Goal: Information Seeking & Learning: Learn about a topic

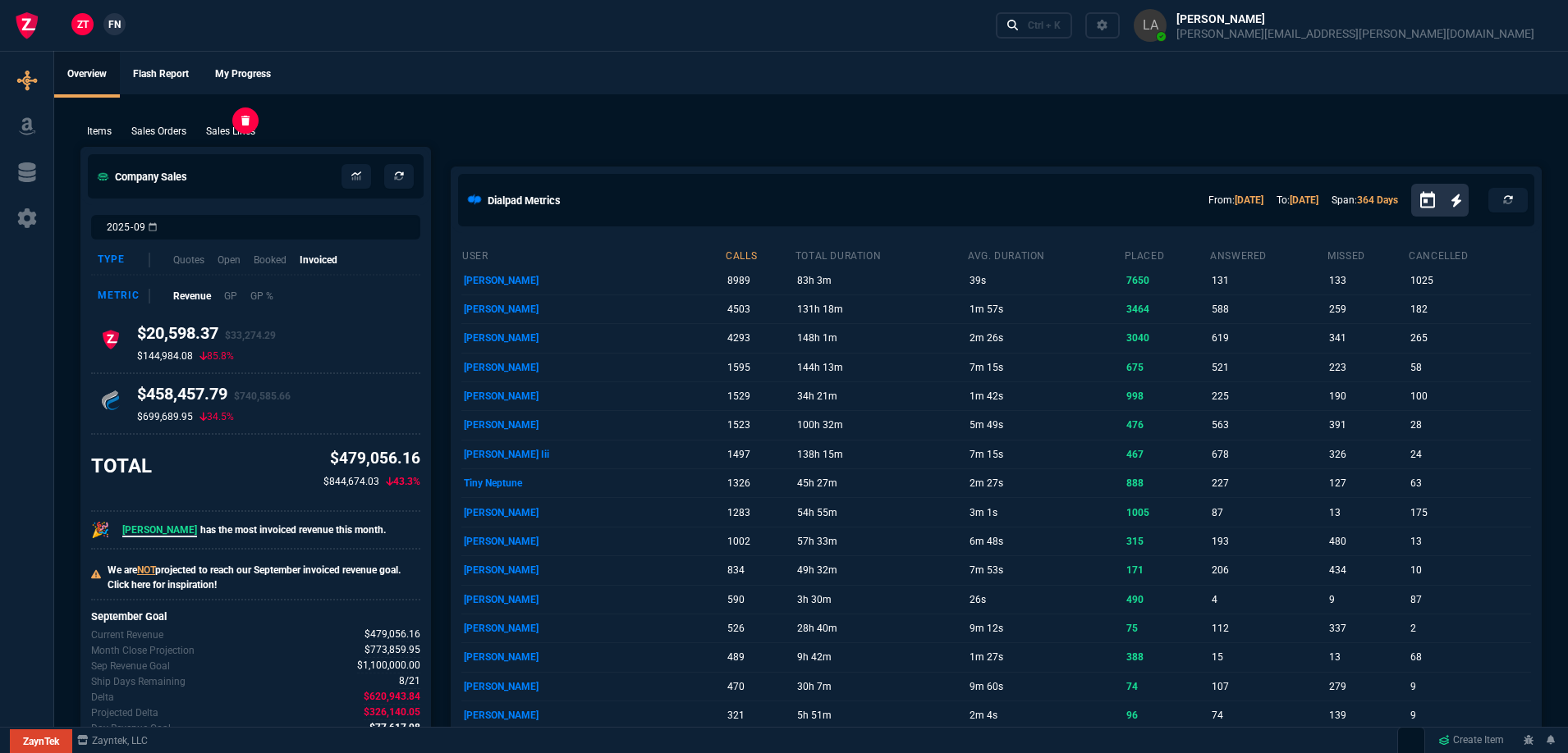
click at [240, 137] on p "Sales Lines" at bounding box center [231, 131] width 49 height 15
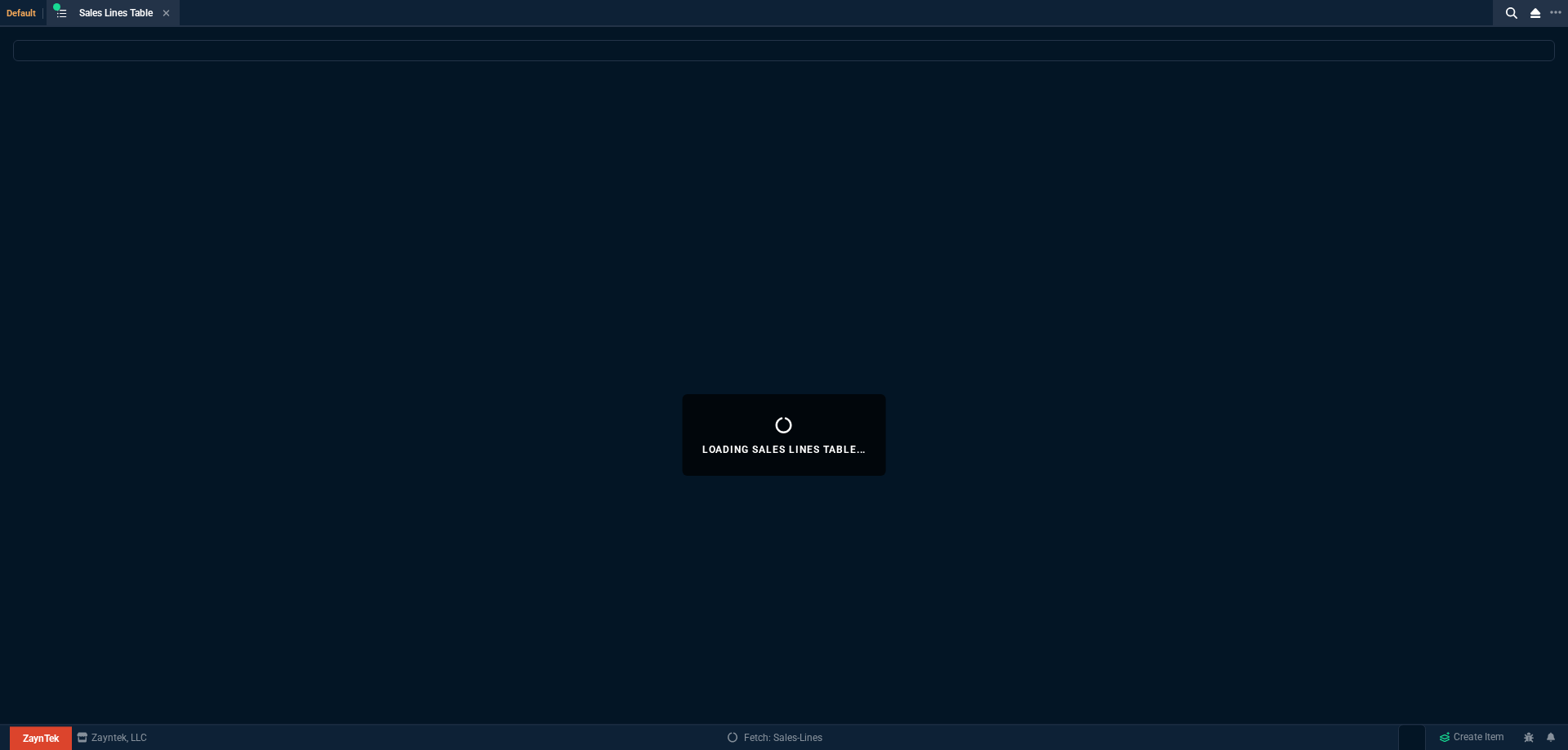
select select
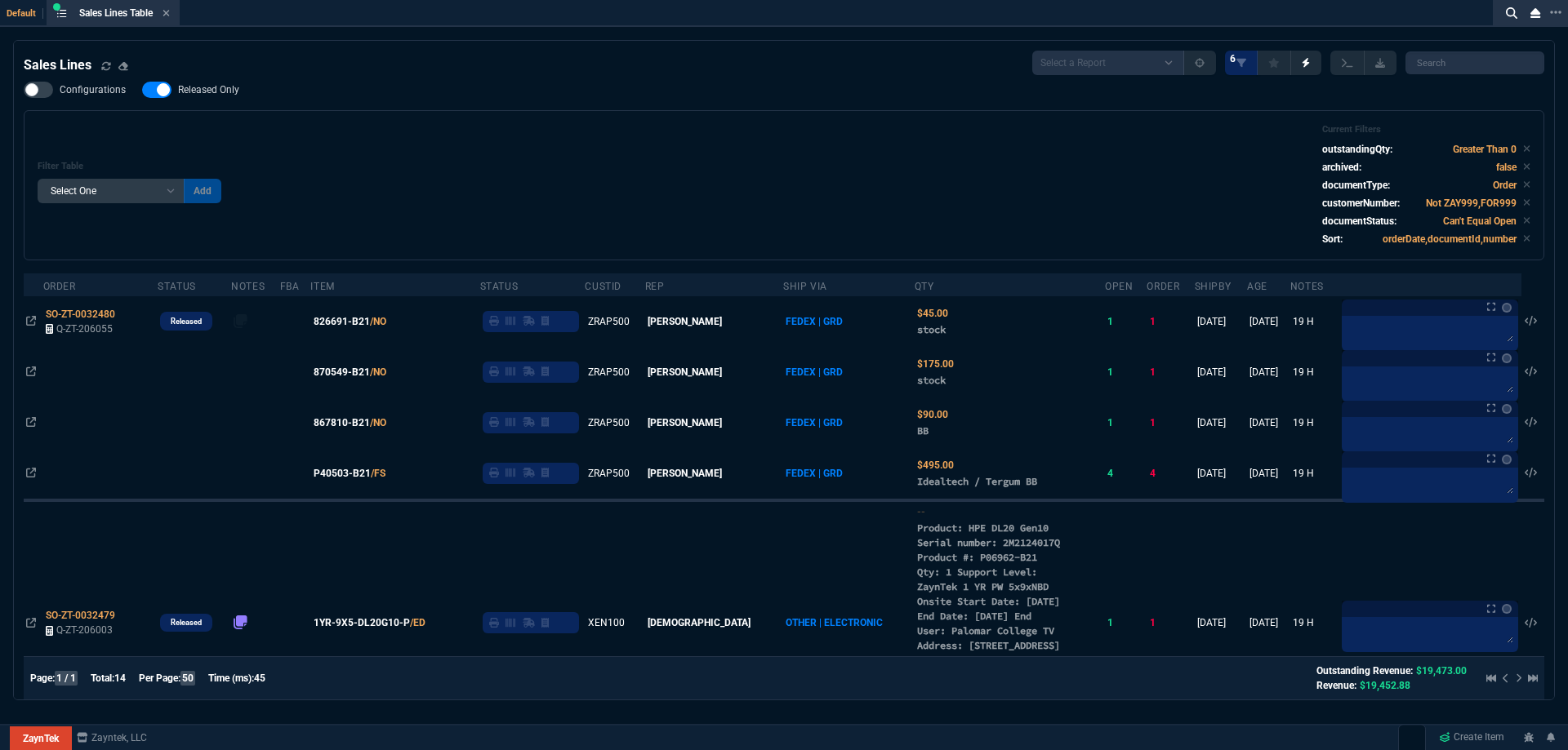
drag, startPoint x: 183, startPoint y: 97, endPoint x: 447, endPoint y: 150, distance: 269.3
click at [183, 97] on label "Released Only" at bounding box center [198, 90] width 114 height 16
click at [142, 91] on input "Released Only" at bounding box center [142, 90] width 1 height 1
checkbox input "false"
click at [593, 163] on div "Filter Table Select One Add Filter () Age () ATS () Cond (itemVariantCode) Cust…" at bounding box center [784, 185] width 1494 height 123
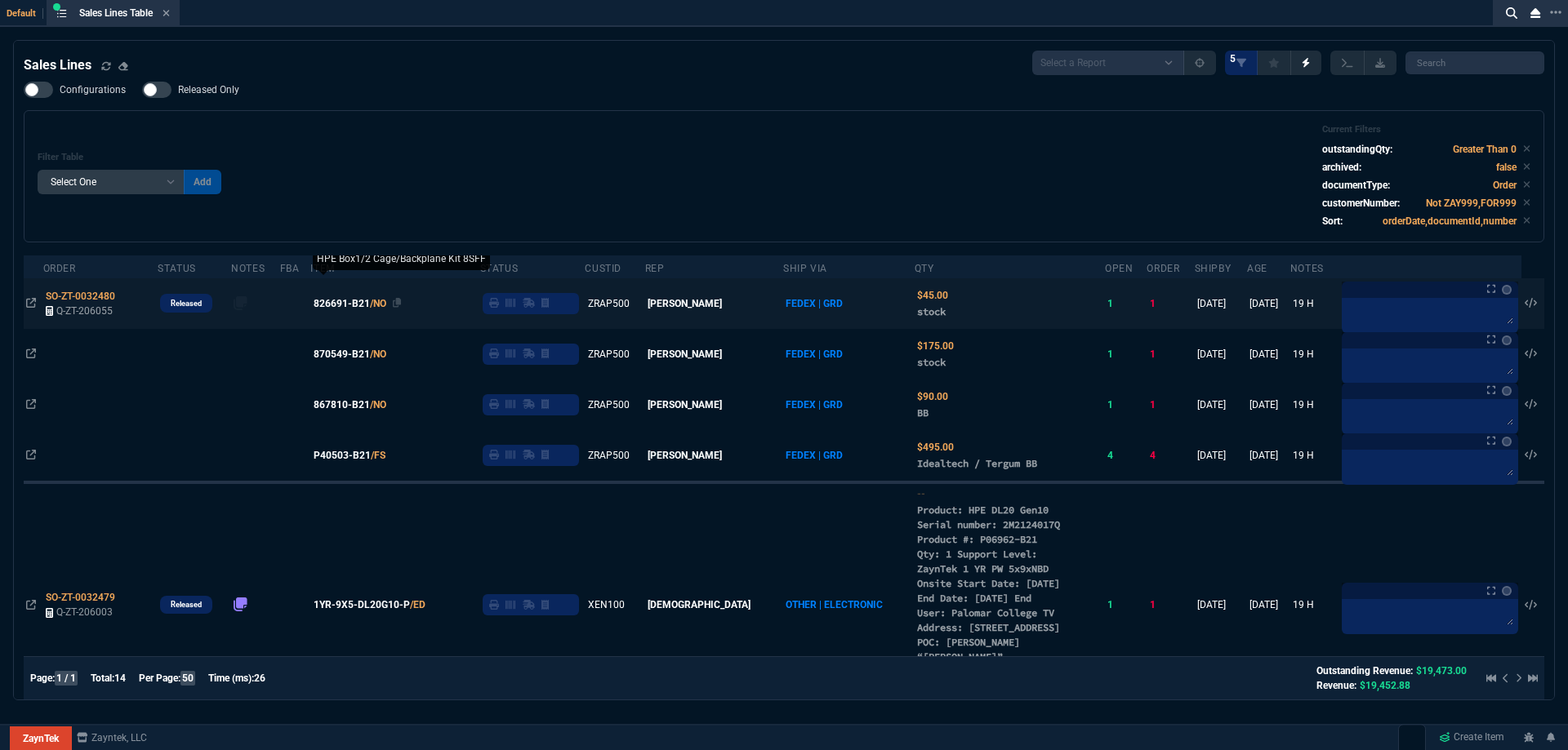
click at [365, 306] on span "826691-B21" at bounding box center [342, 303] width 56 height 15
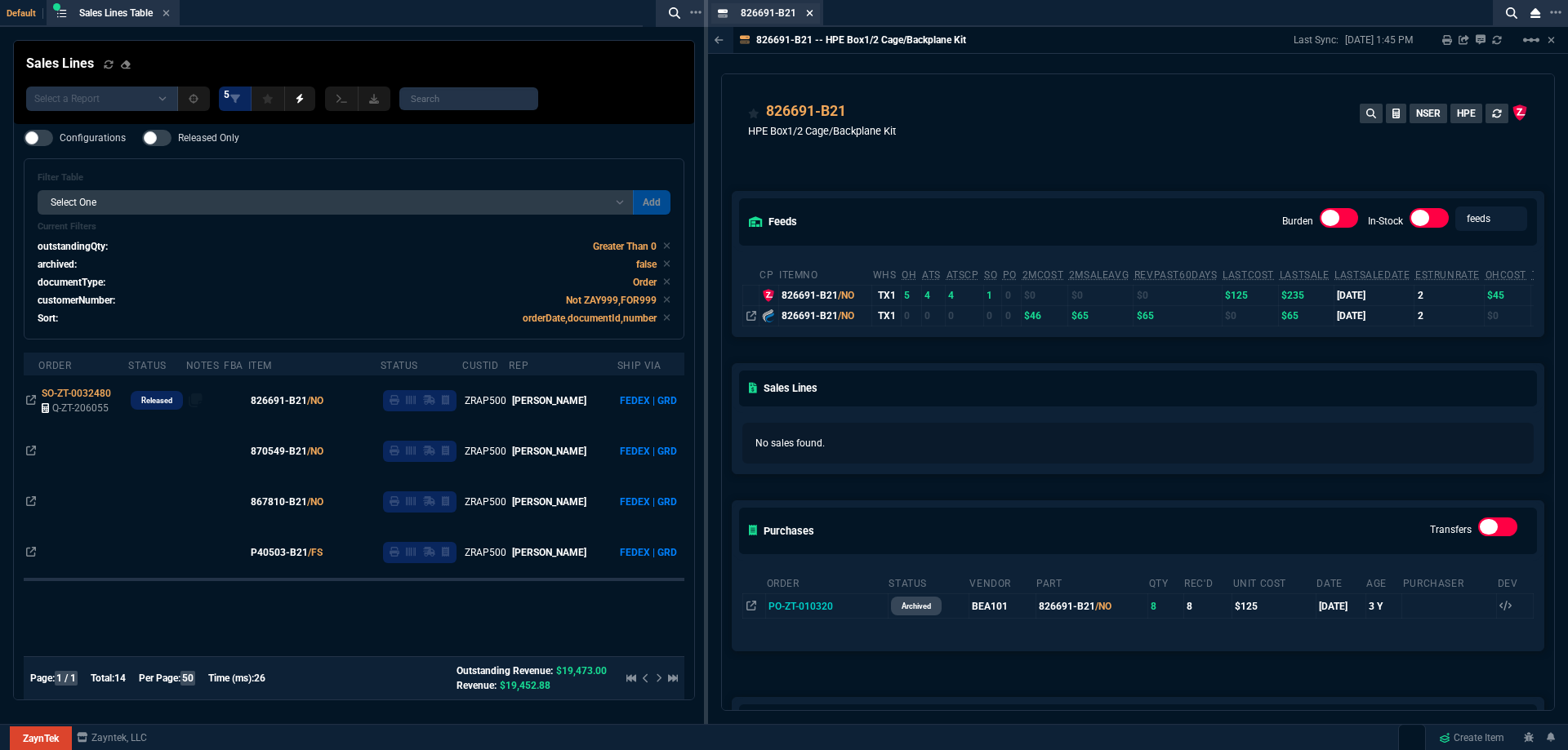
click at [809, 16] on icon at bounding box center [809, 13] width 7 height 10
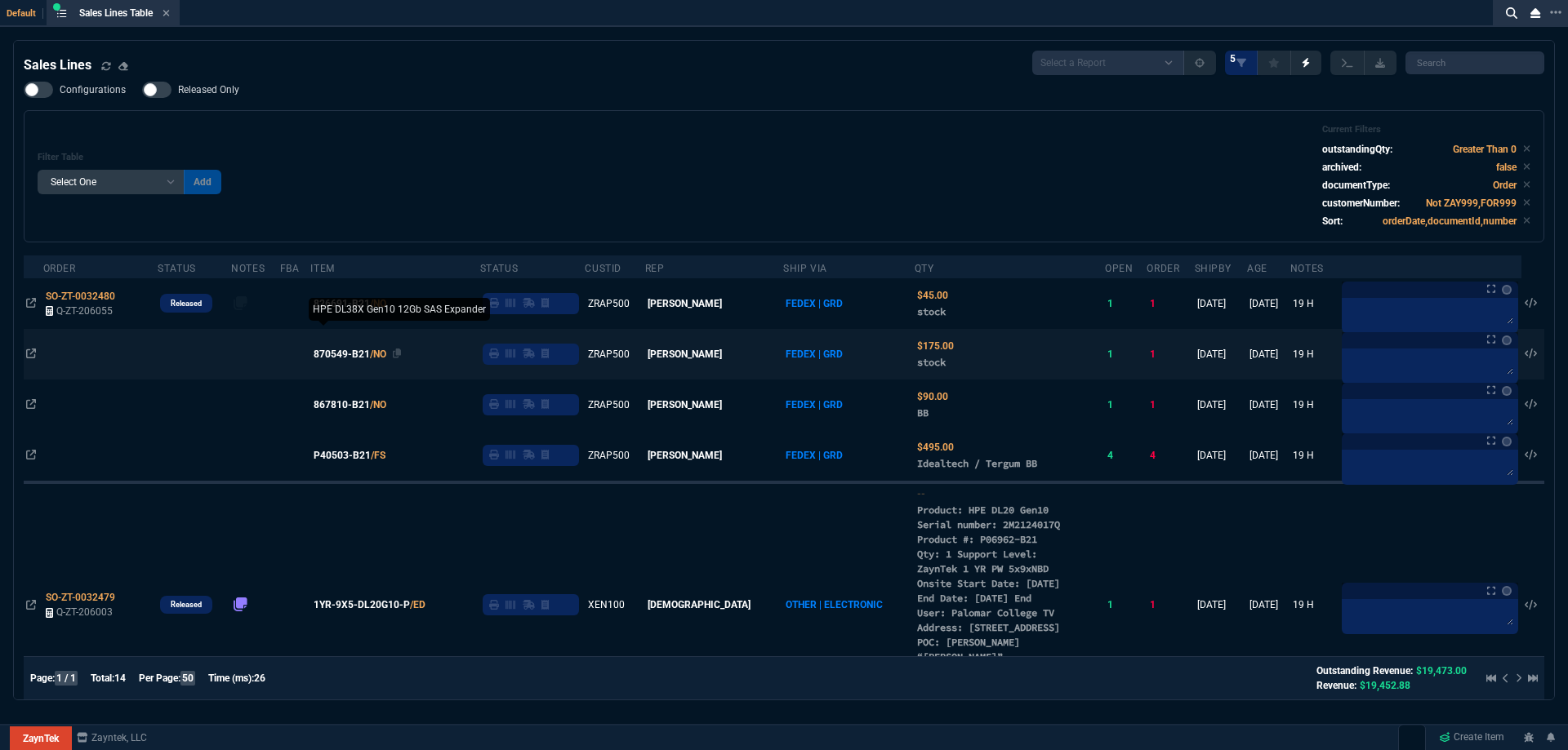
click at [362, 352] on span "870549-B21" at bounding box center [342, 354] width 56 height 15
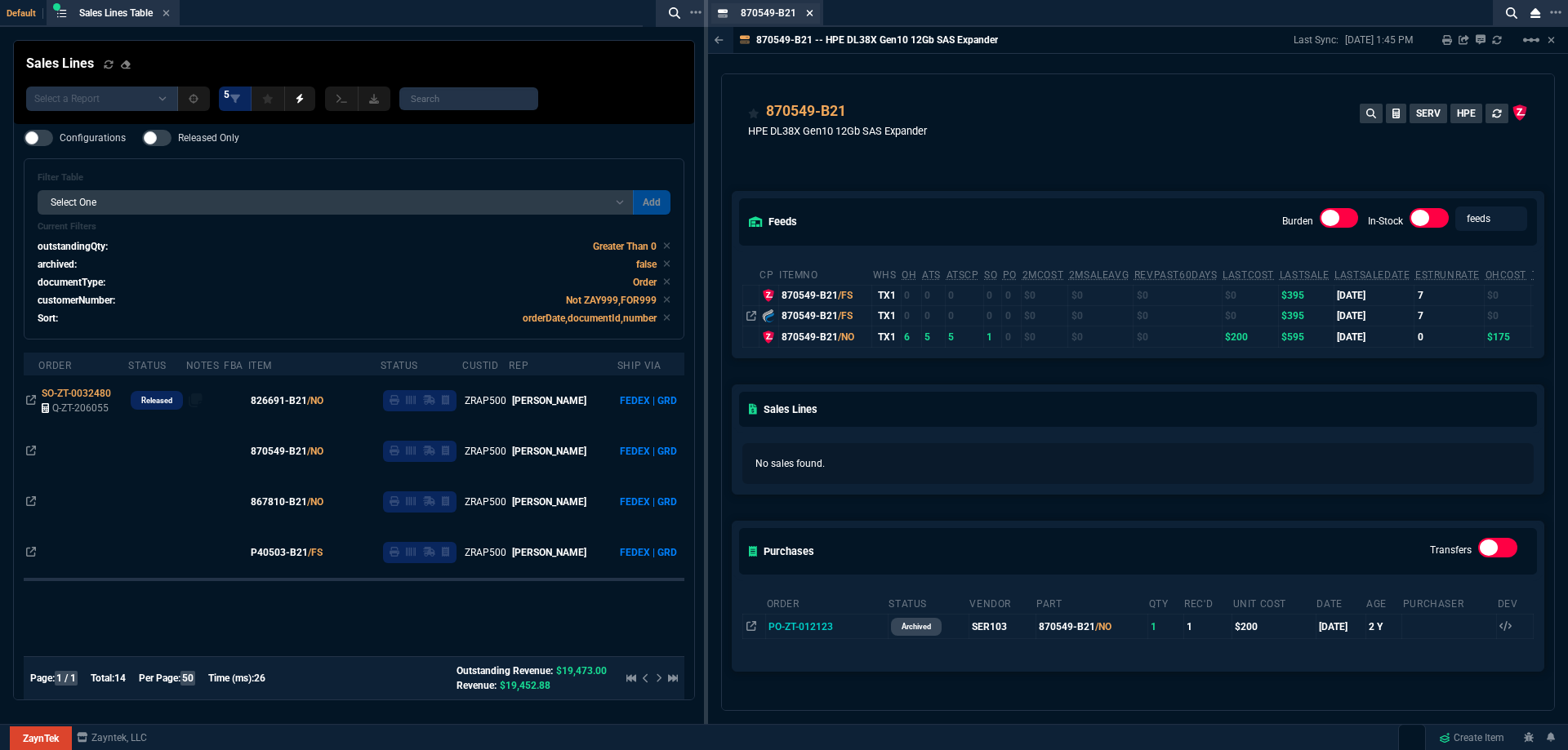
click at [809, 15] on icon at bounding box center [809, 13] width 7 height 10
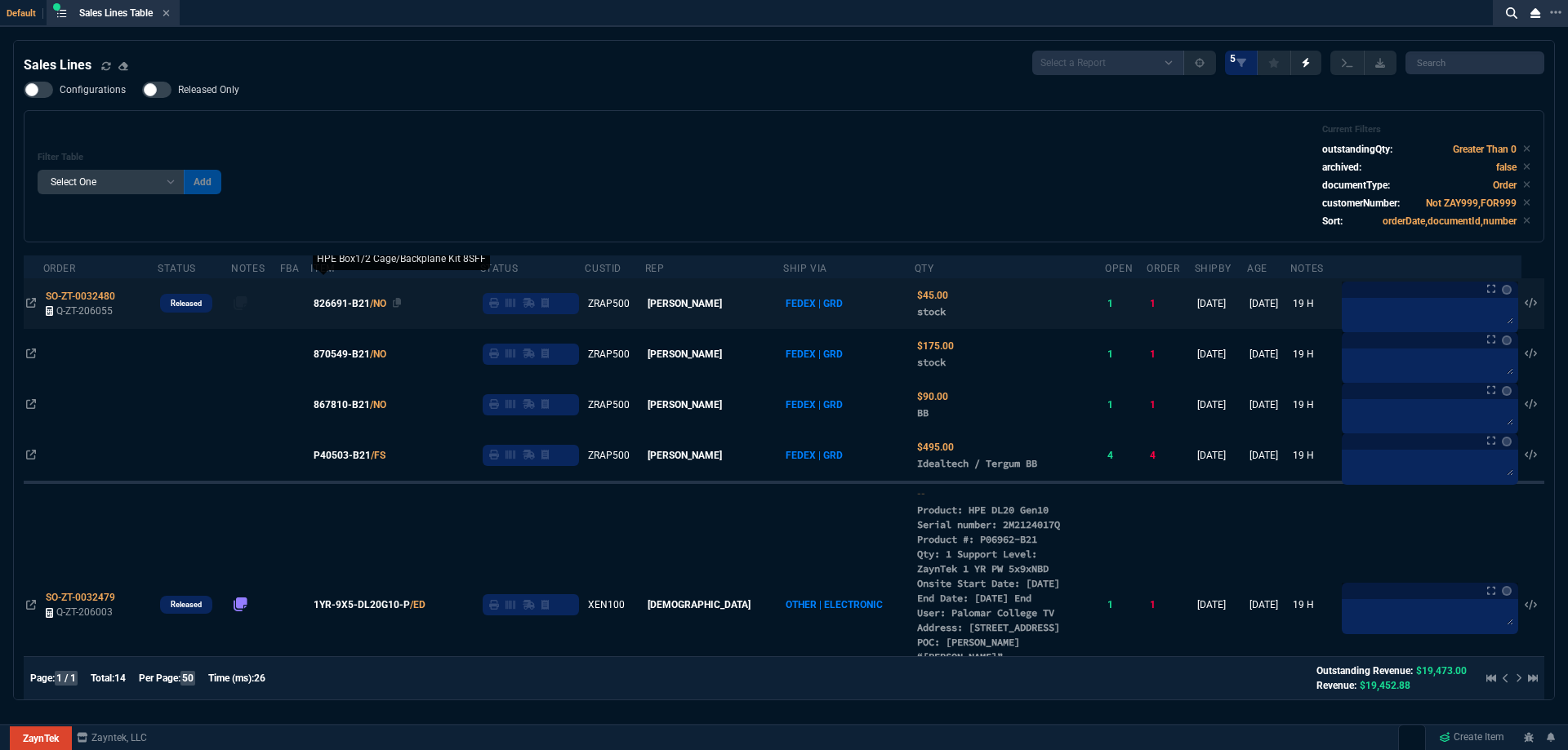
drag, startPoint x: 352, startPoint y: 409, endPoint x: 371, endPoint y: 400, distance: 21.0
click at [352, 409] on span "867810-B21" at bounding box center [342, 405] width 56 height 15
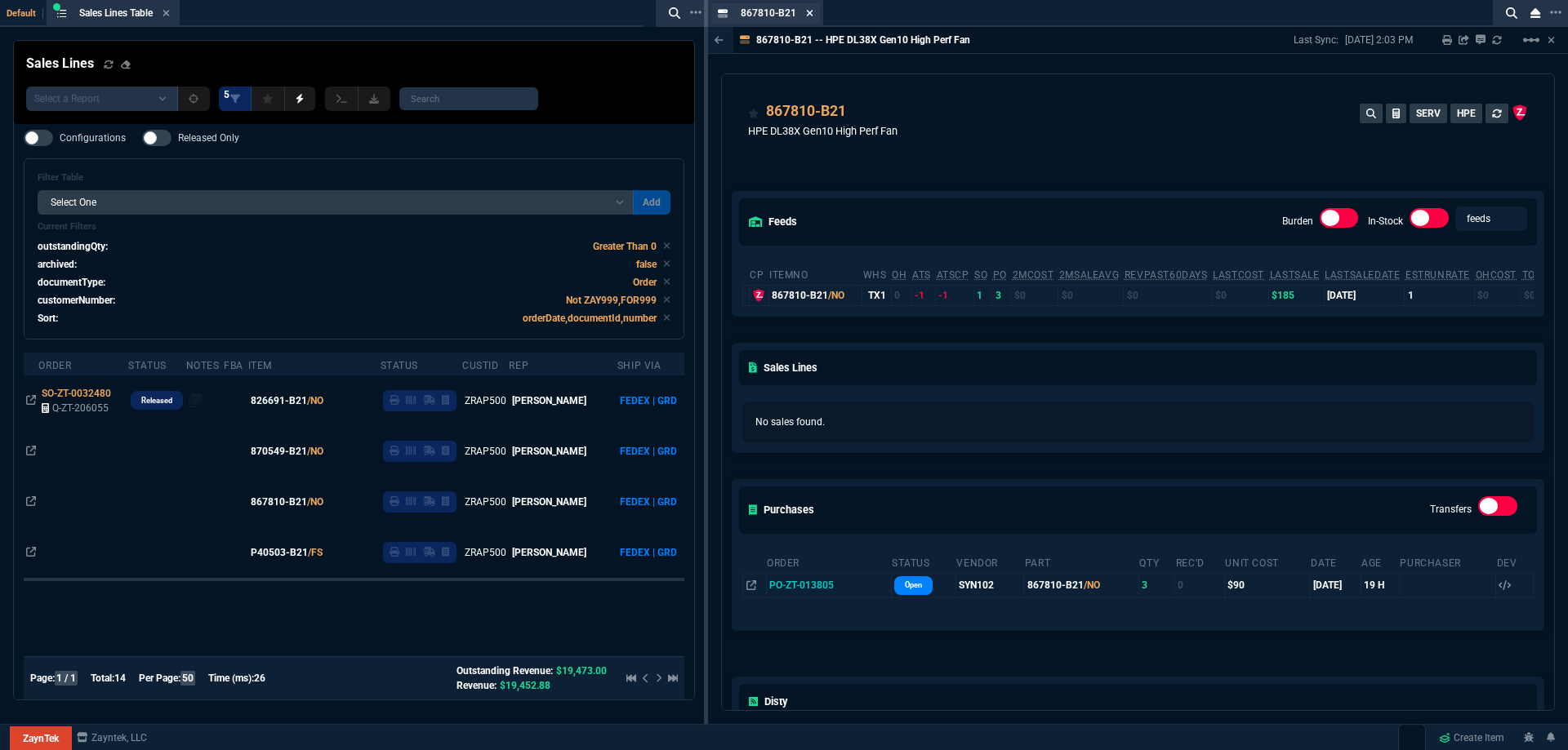
click at [806, 12] on icon at bounding box center [809, 13] width 7 height 10
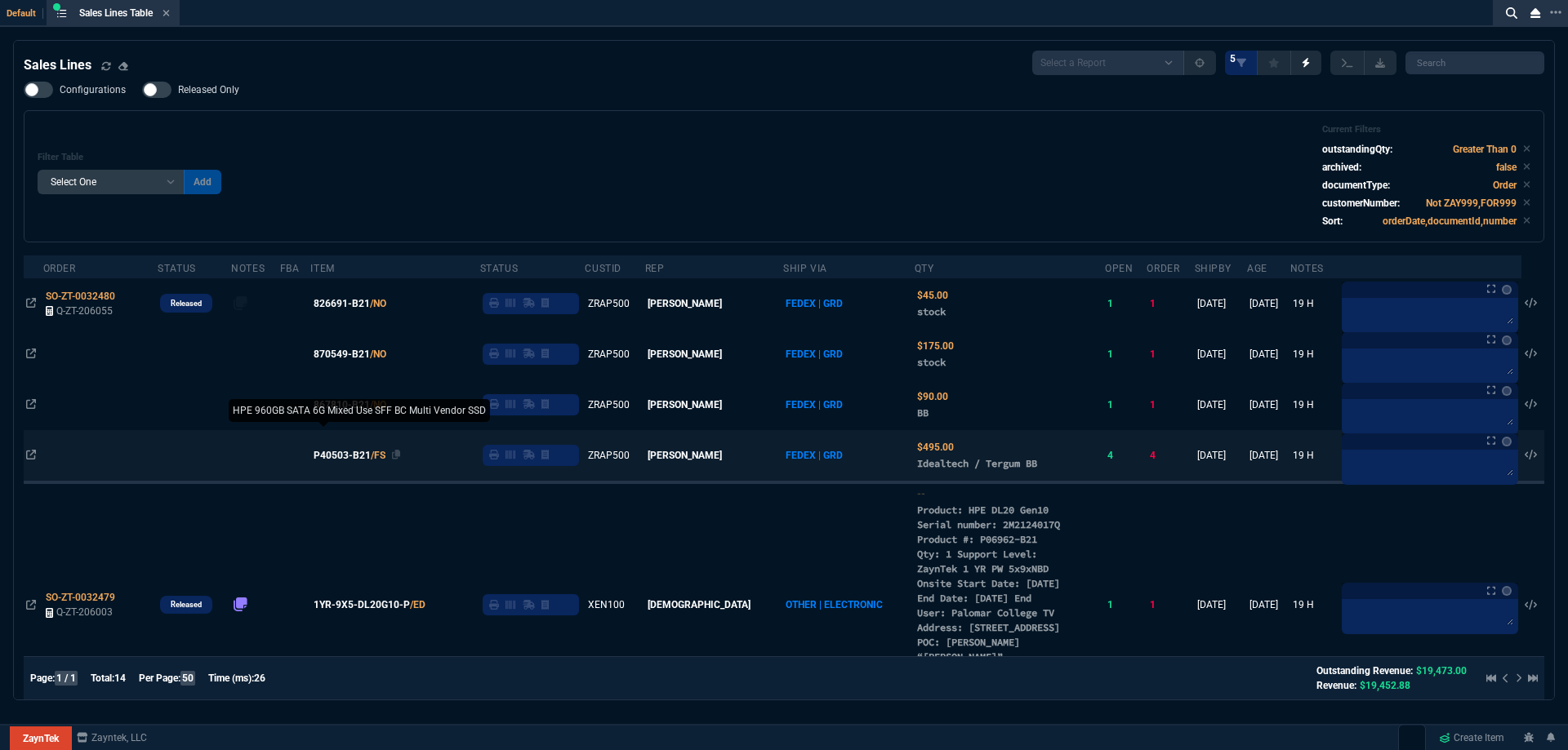
click at [342, 455] on span "P40503-B21" at bounding box center [342, 456] width 57 height 15
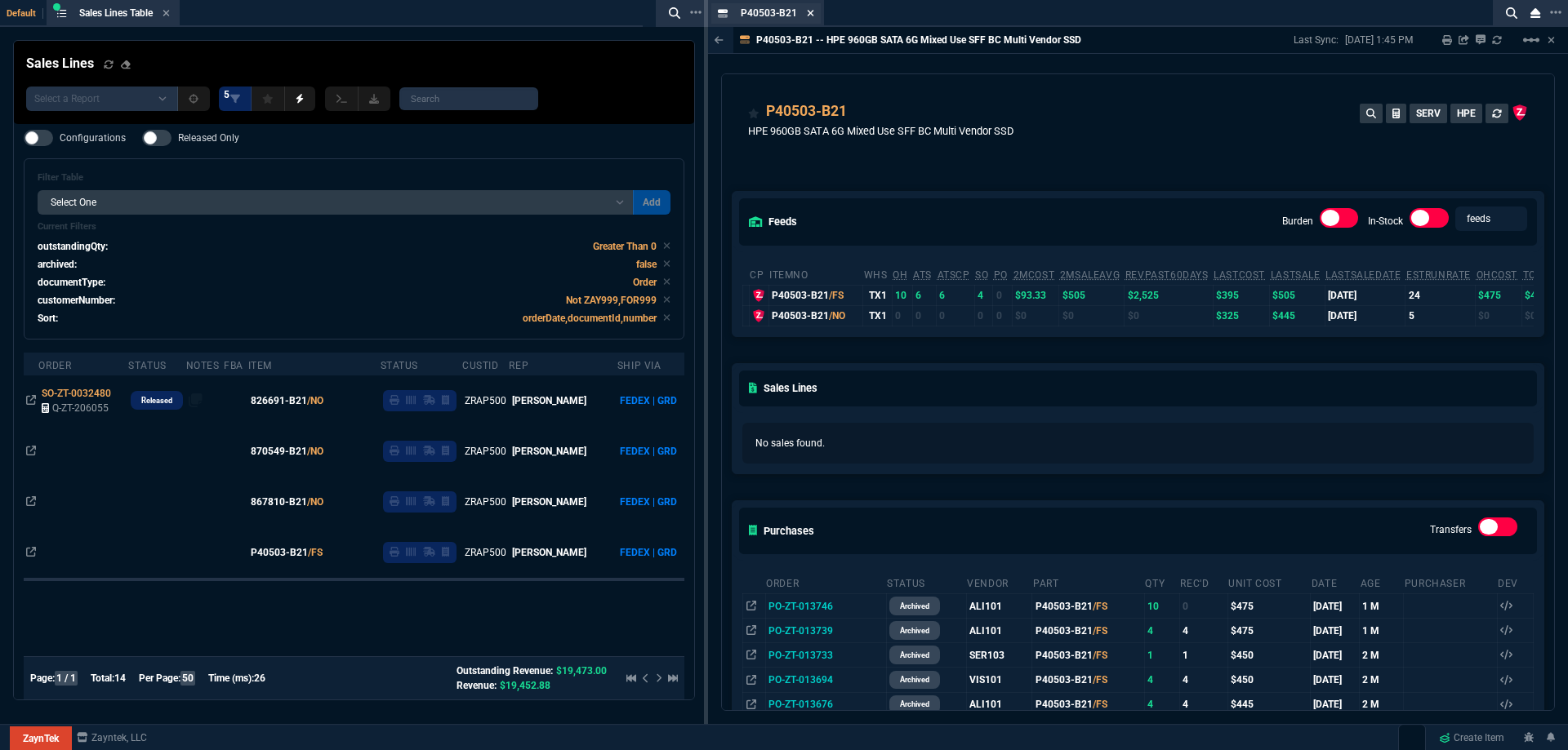
click at [812, 15] on icon at bounding box center [810, 13] width 6 height 6
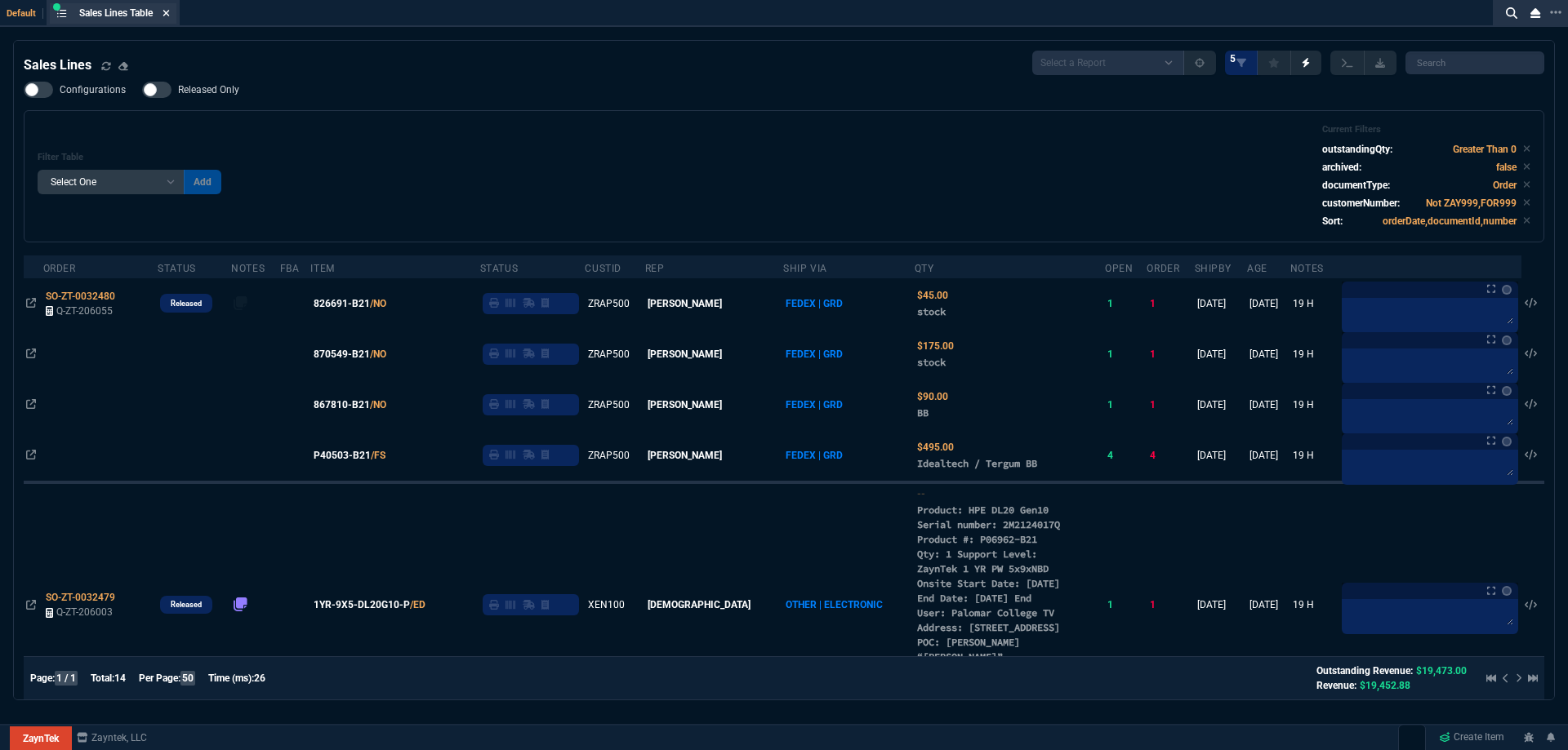
click at [170, 14] on icon at bounding box center [166, 13] width 7 height 10
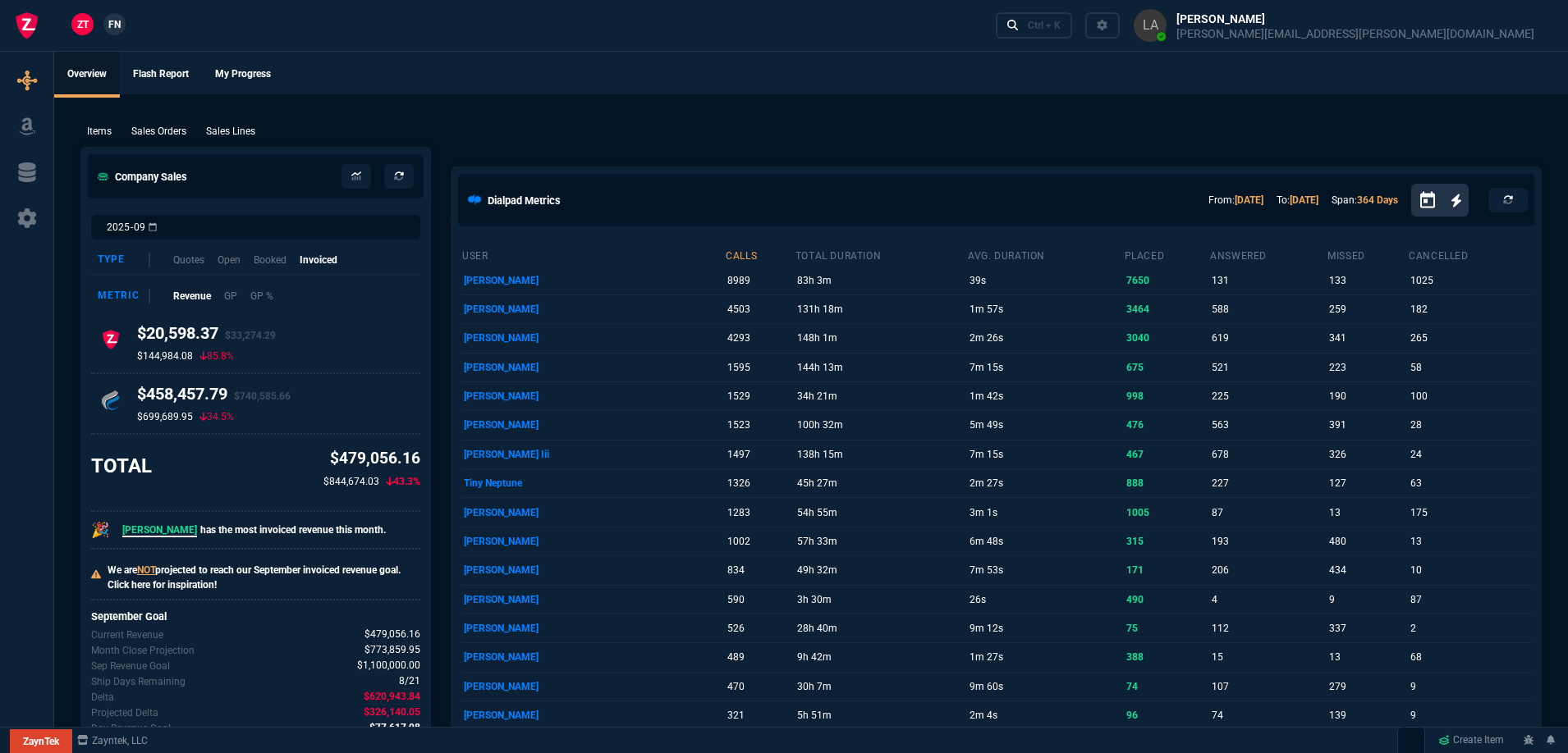
click at [124, 27] on link "FN" at bounding box center [114, 24] width 22 height 22
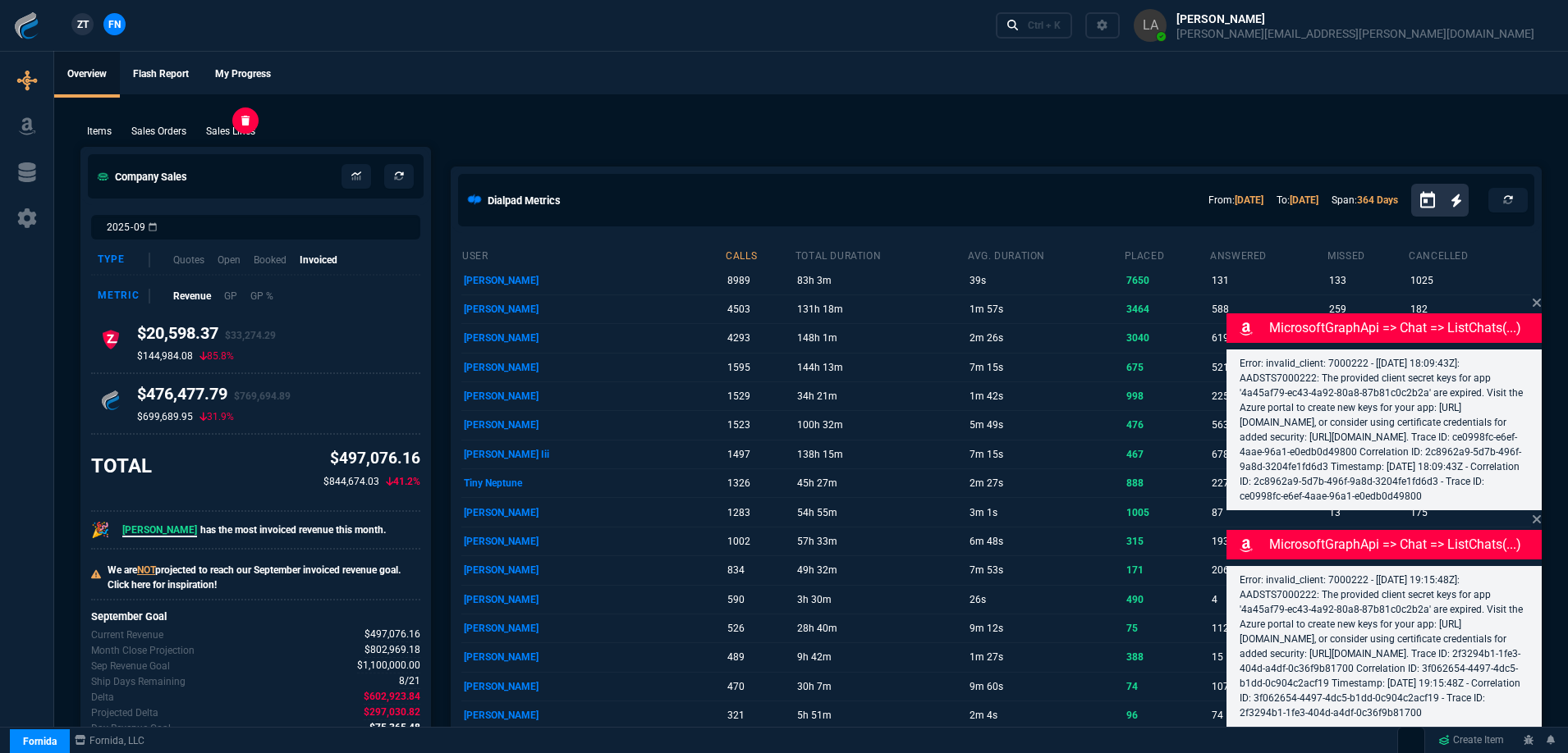
click at [231, 131] on p "Sales Lines" at bounding box center [231, 131] width 49 height 15
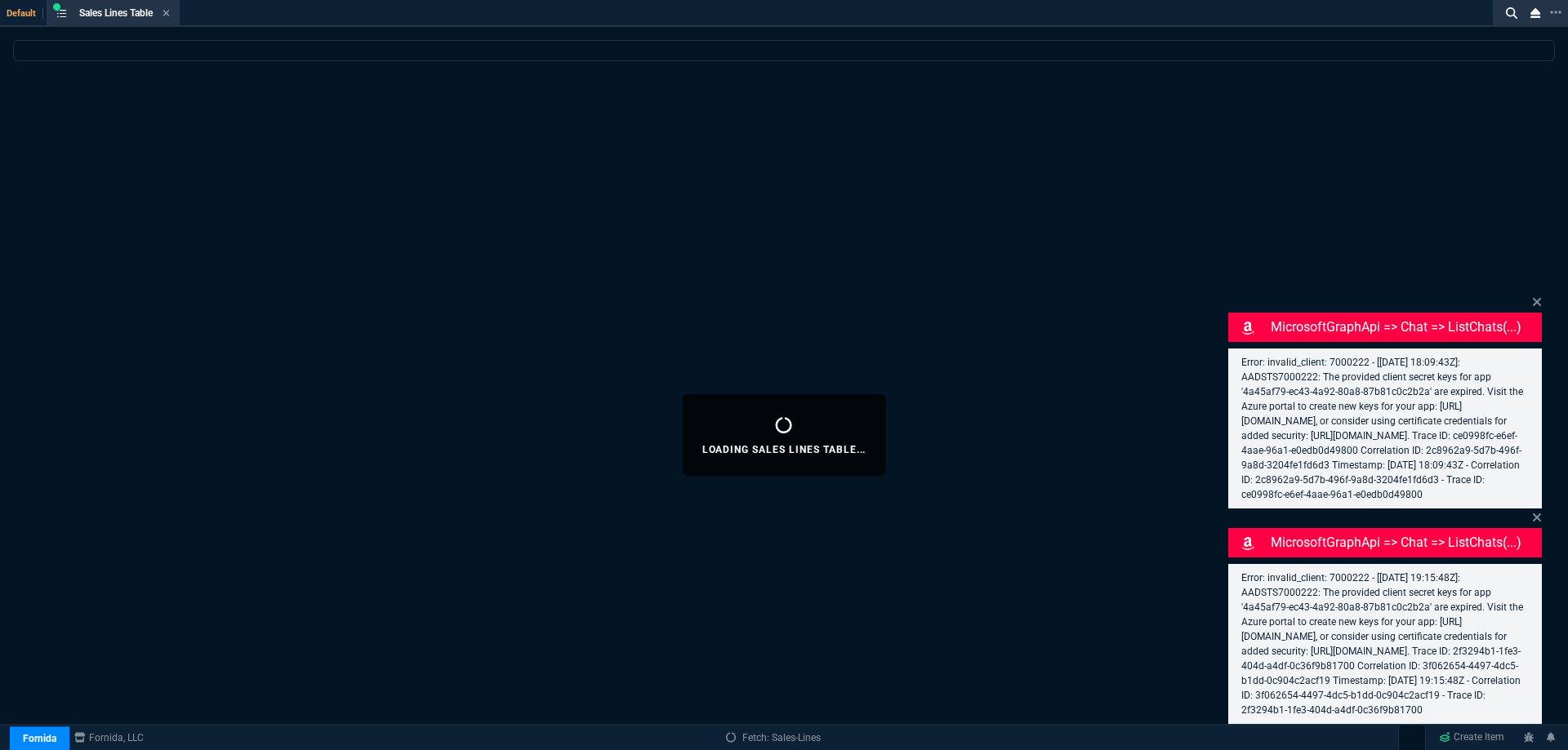
select select
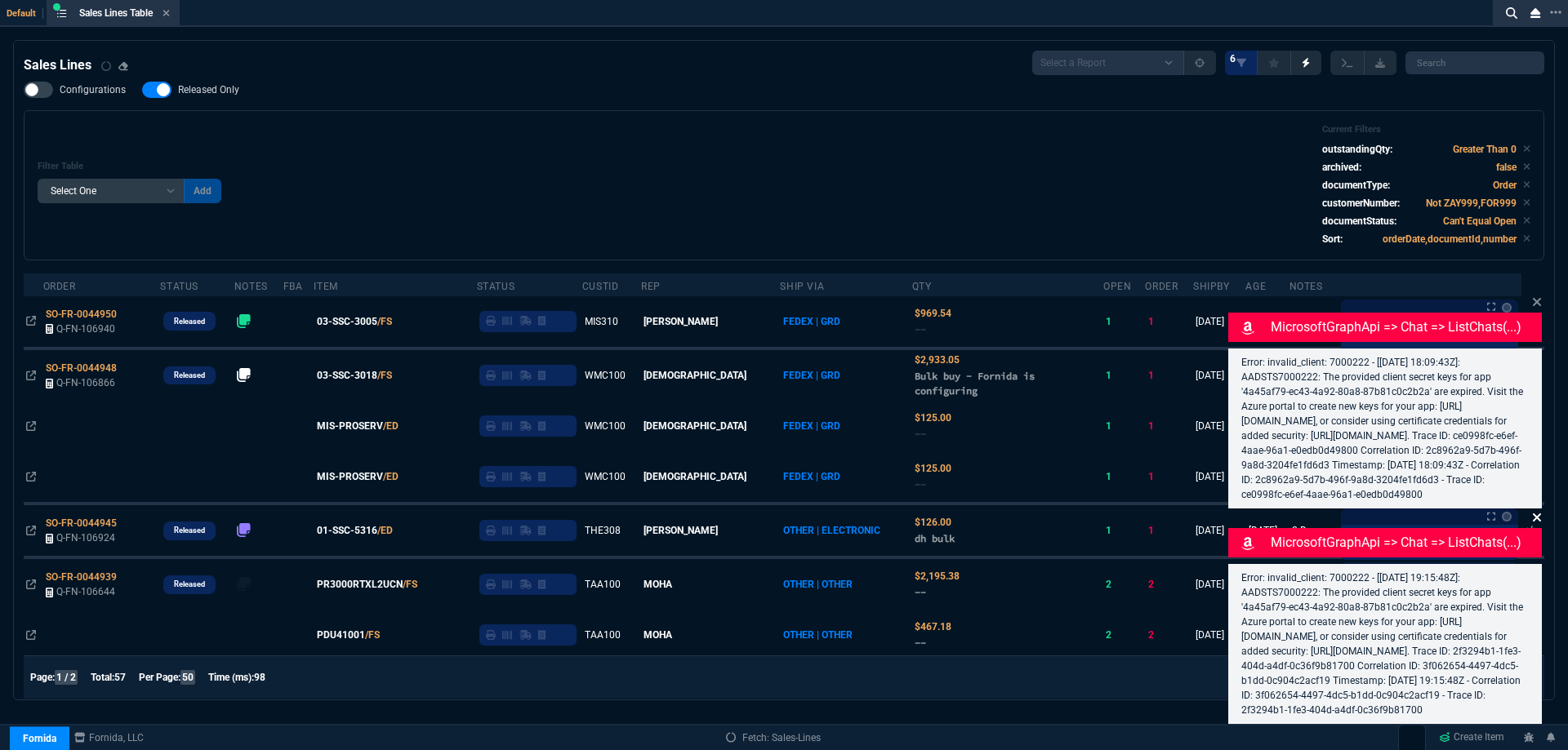
click at [1534, 296] on icon at bounding box center [1537, 302] width 10 height 13
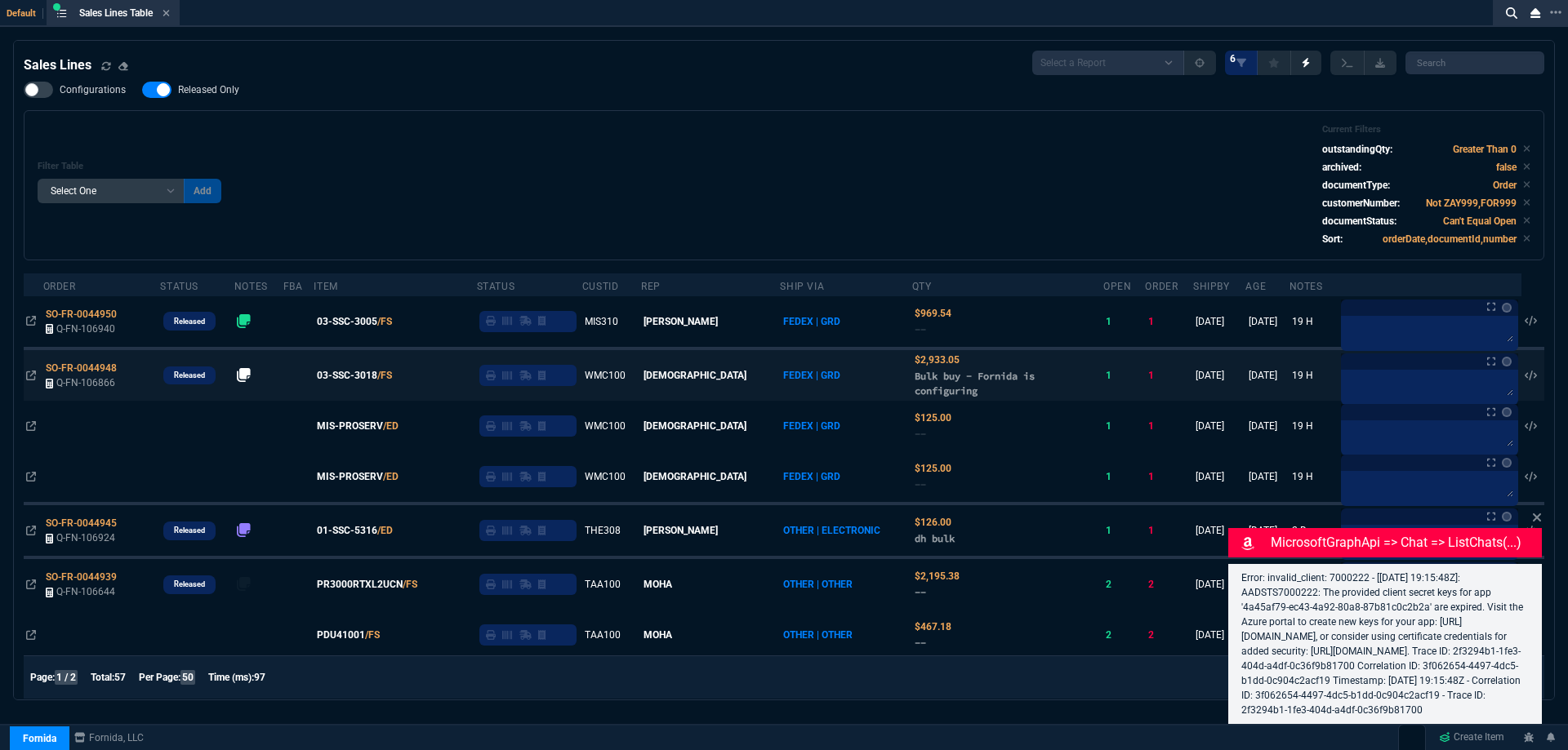
click at [1534, 514] on icon at bounding box center [1537, 518] width 8 height 8
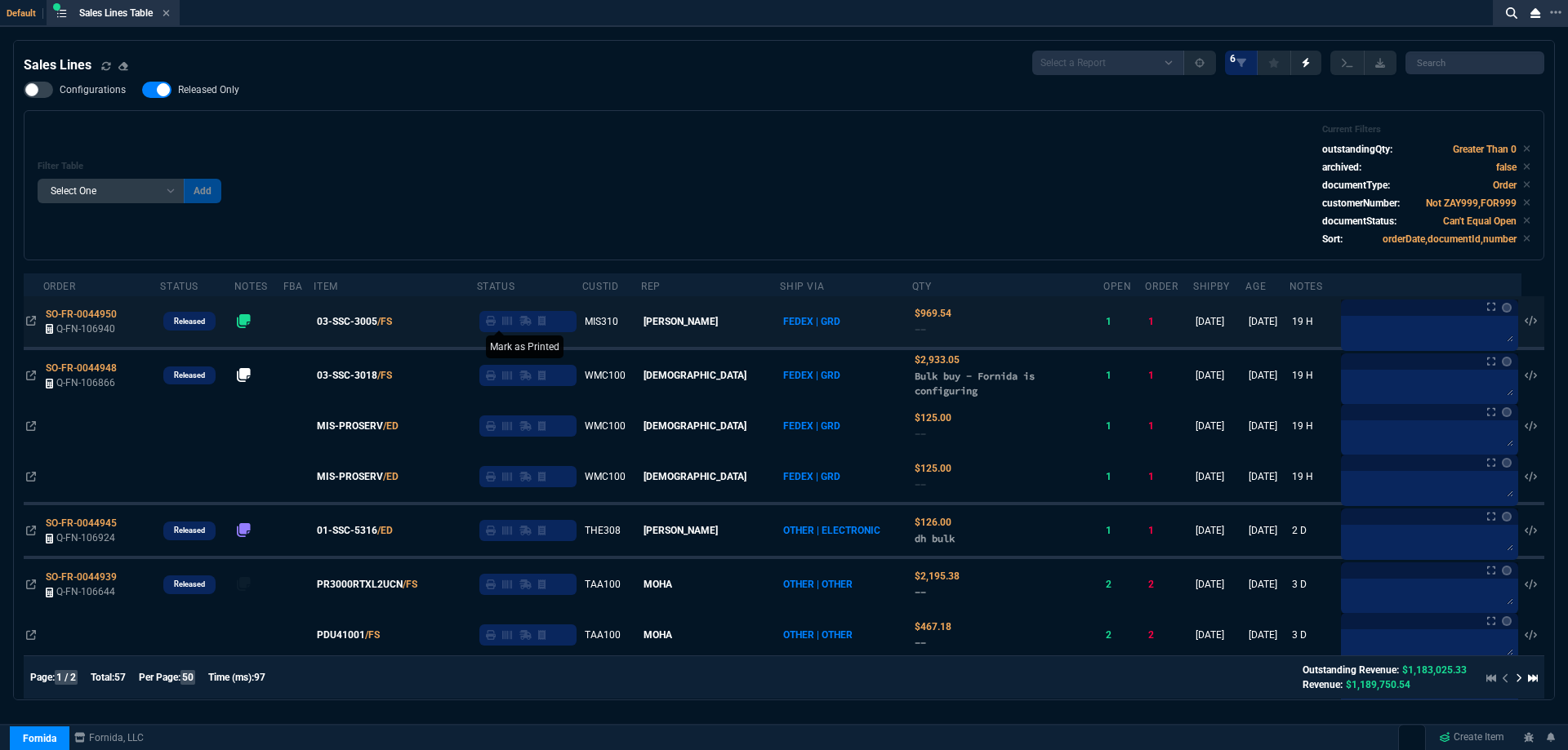
click at [496, 322] on icon at bounding box center [491, 321] width 10 height 10
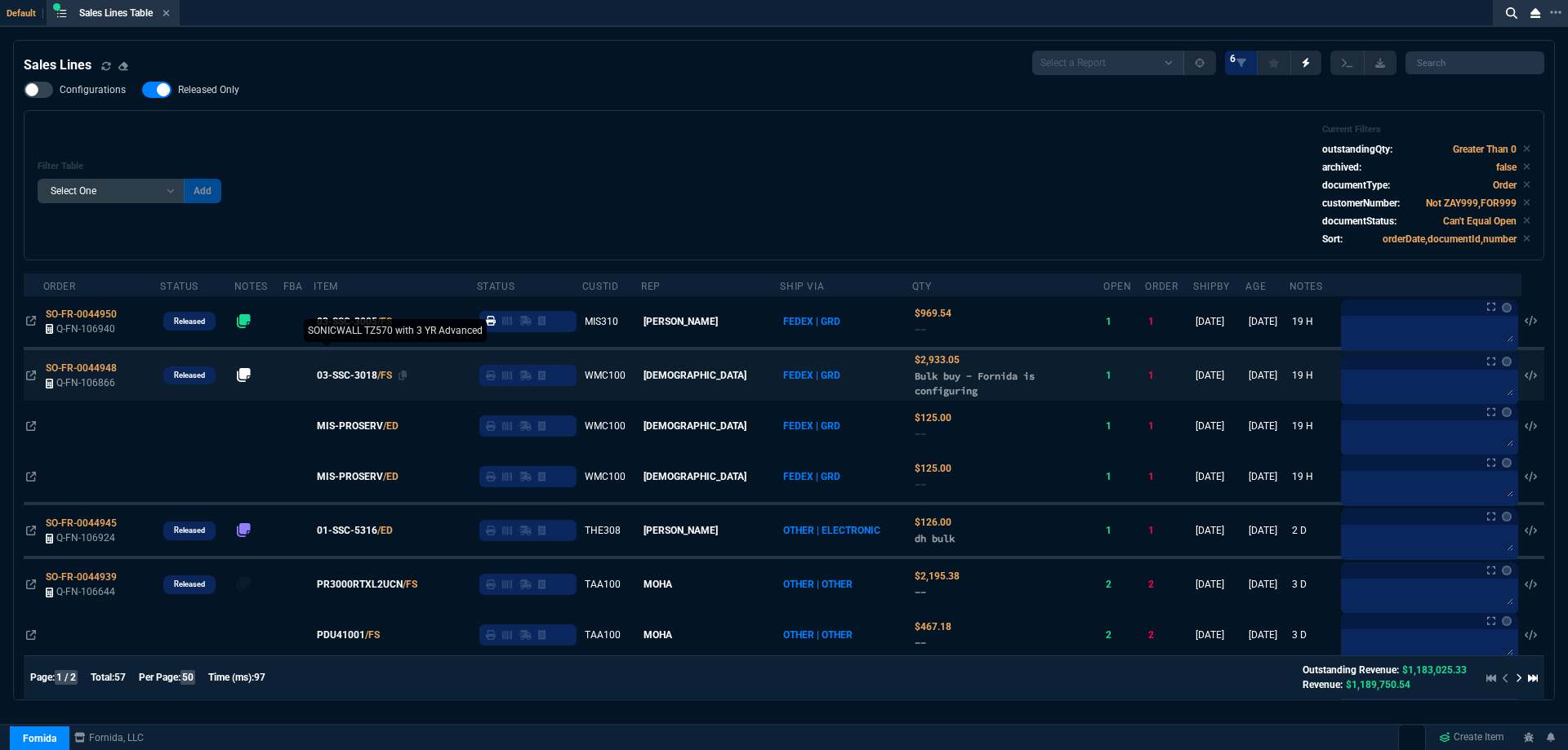
click at [354, 376] on span "03-SSC-3018" at bounding box center [347, 376] width 61 height 15
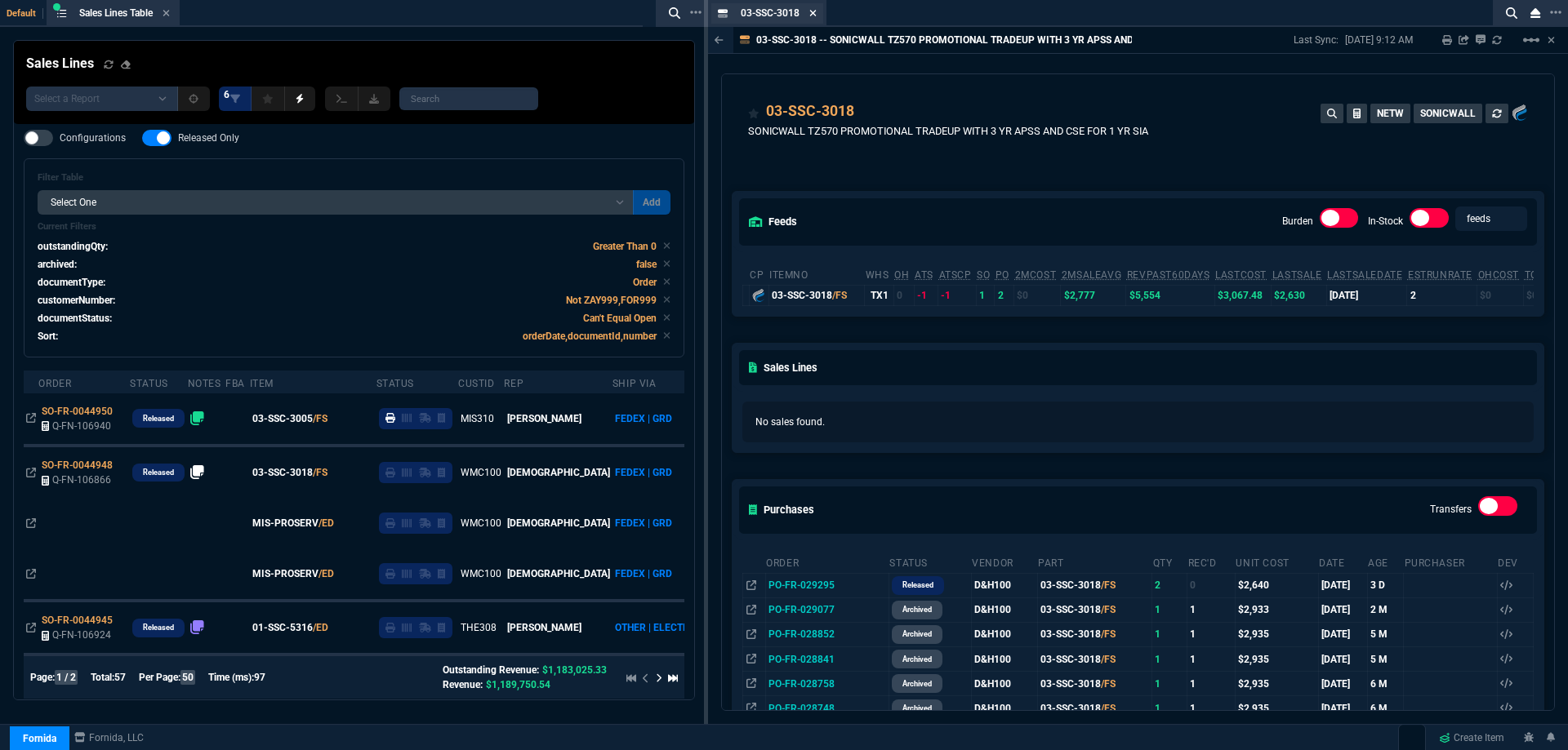
click at [810, 17] on icon at bounding box center [813, 13] width 7 height 10
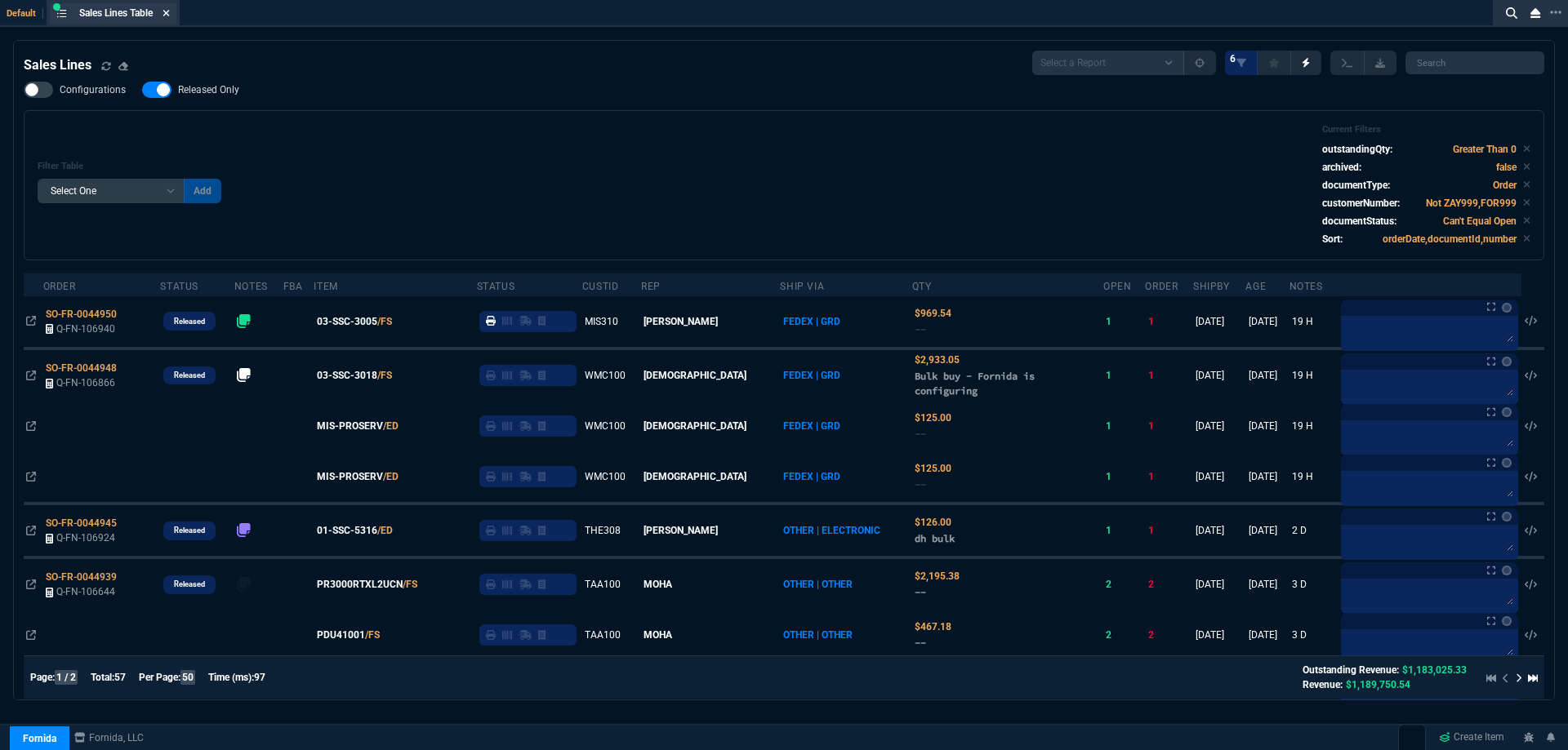
click at [170, 8] on icon at bounding box center [166, 13] width 7 height 10
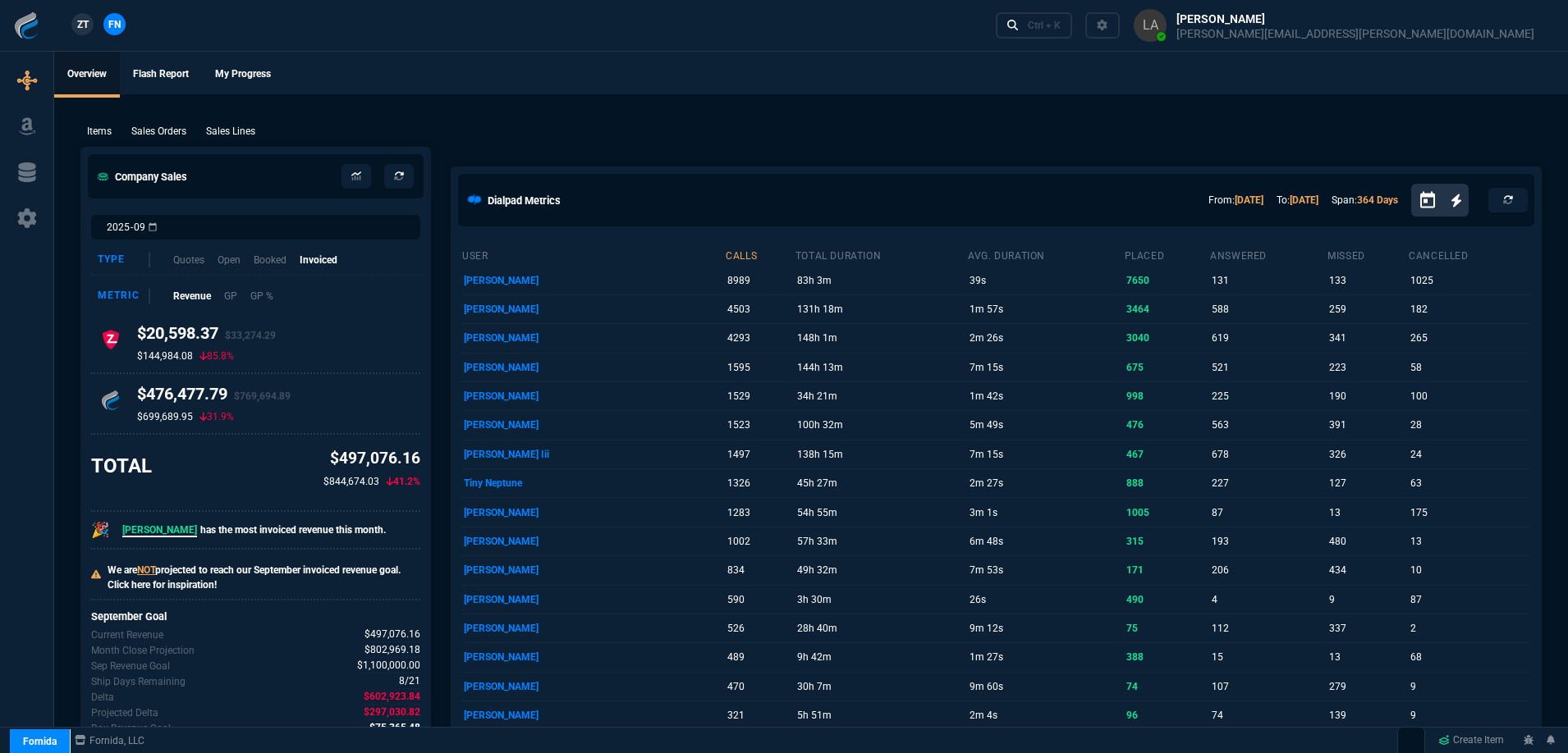
click at [62, 36] on div "ZT FN" at bounding box center [65, 26] width 131 height 28
click at [68, 30] on nx-fornida-client-manager "ZT FN" at bounding box center [99, 25] width 64 height 25
click at [75, 28] on link "ZT" at bounding box center [82, 24] width 22 height 22
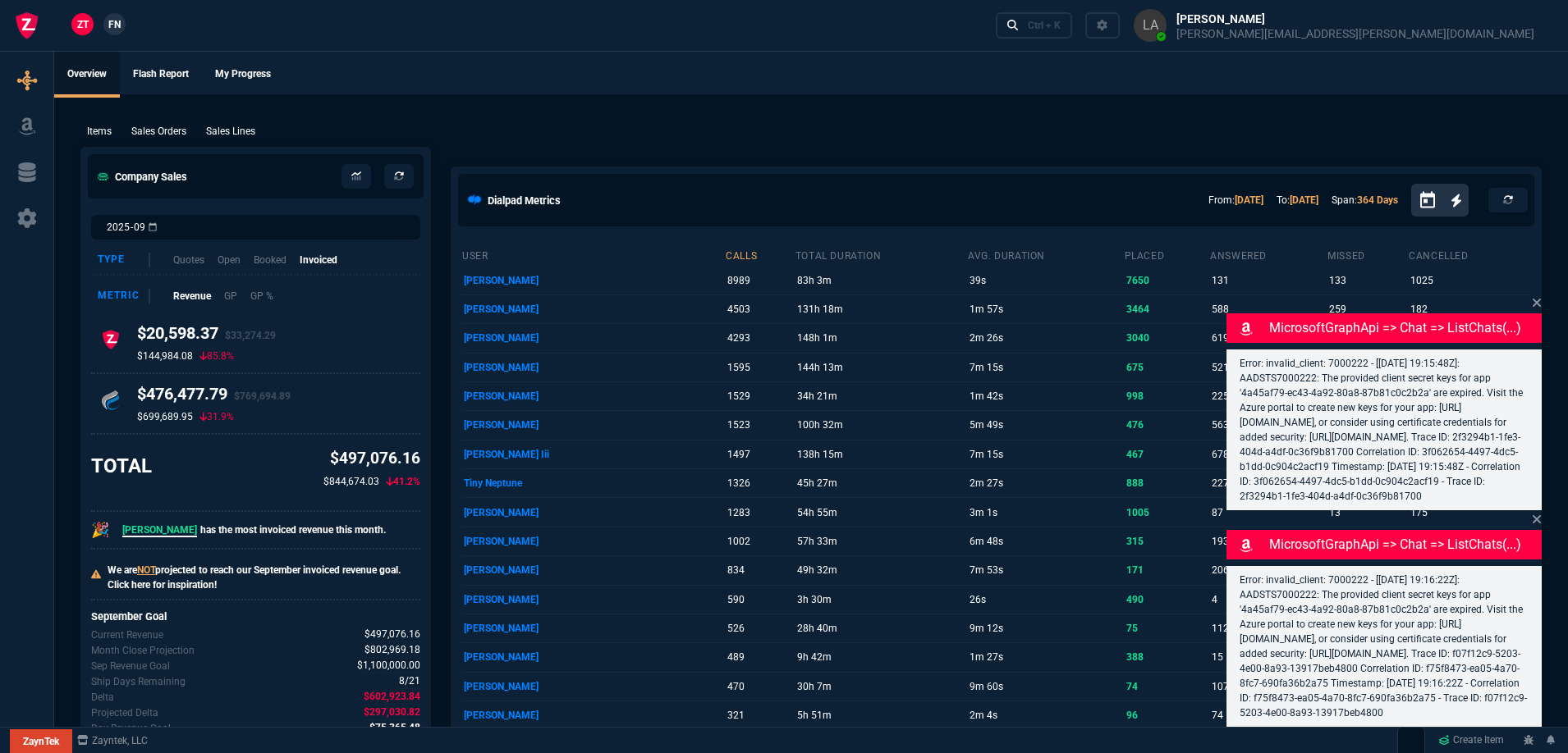
click at [234, 125] on p "Sales Lines" at bounding box center [231, 131] width 49 height 15
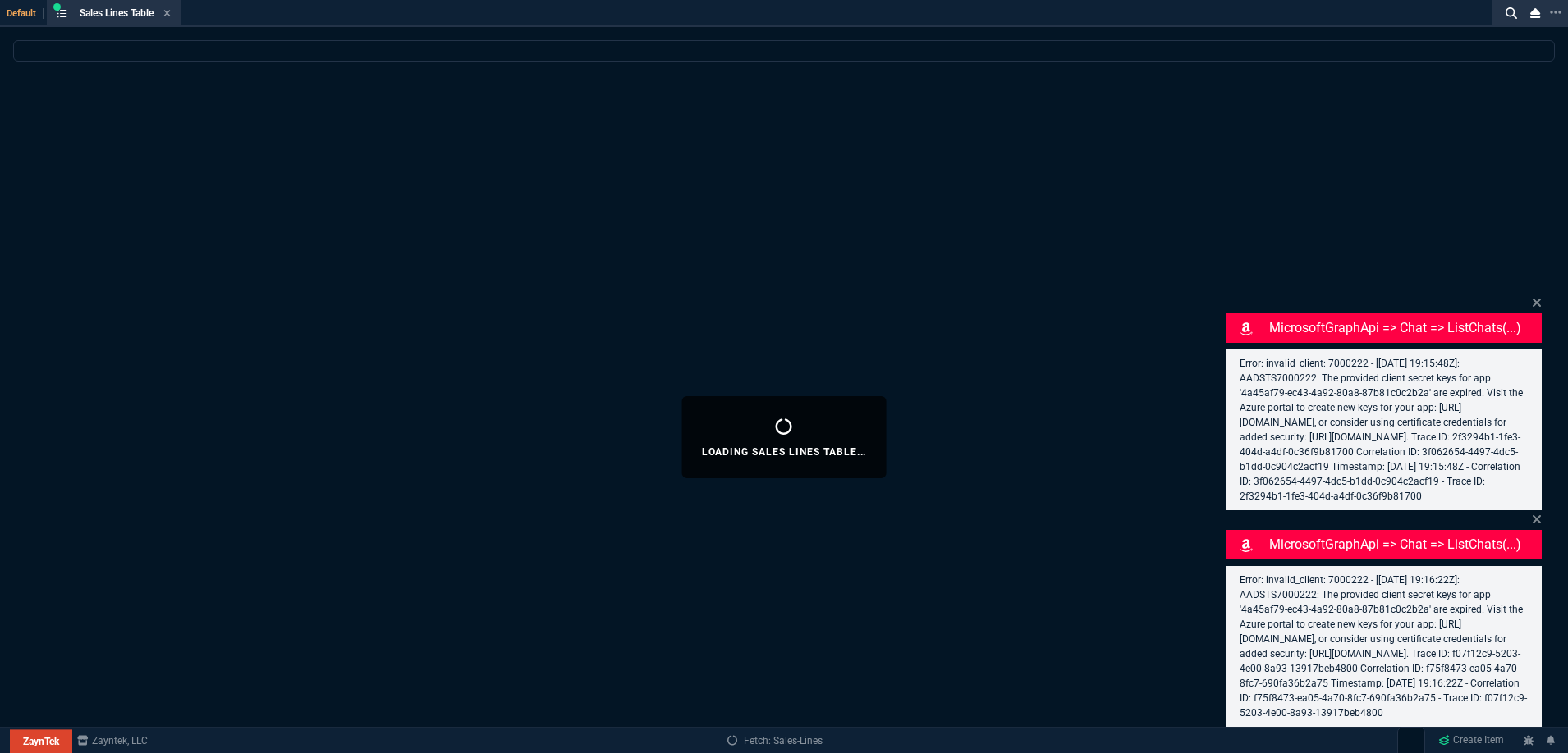
select select
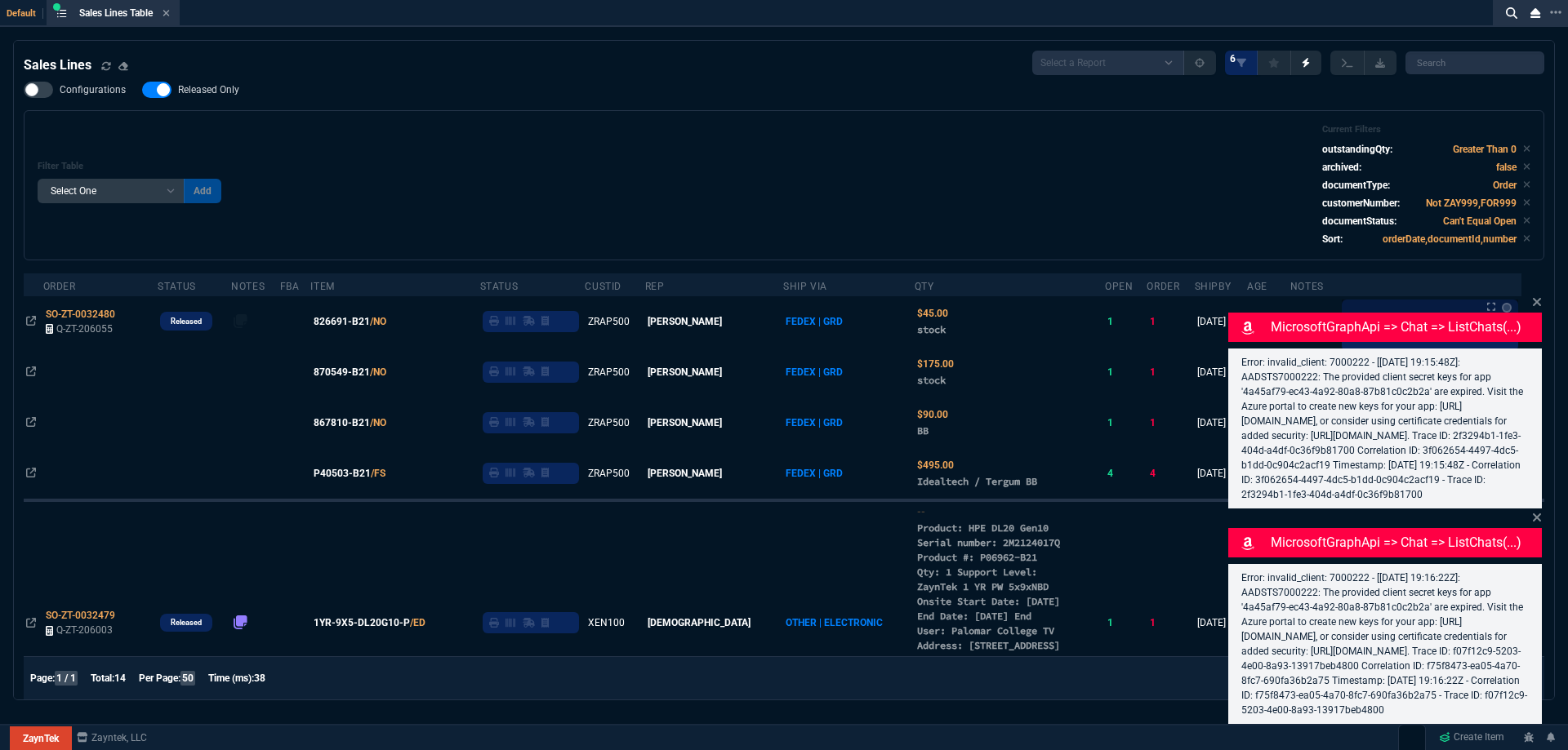
click at [207, 99] on nx-fornida-field-switch-one "Released Only" at bounding box center [198, 93] width 114 height 15
click at [208, 92] on span "Released Only" at bounding box center [208, 90] width 61 height 13
click at [142, 91] on input "Released Only" at bounding box center [142, 90] width 1 height 1
checkbox input "false"
click at [813, 184] on div "Filter Table Select One Add Filter () Age () ATS () Cond (itemVariantCode) Cust…" at bounding box center [784, 185] width 1494 height 123
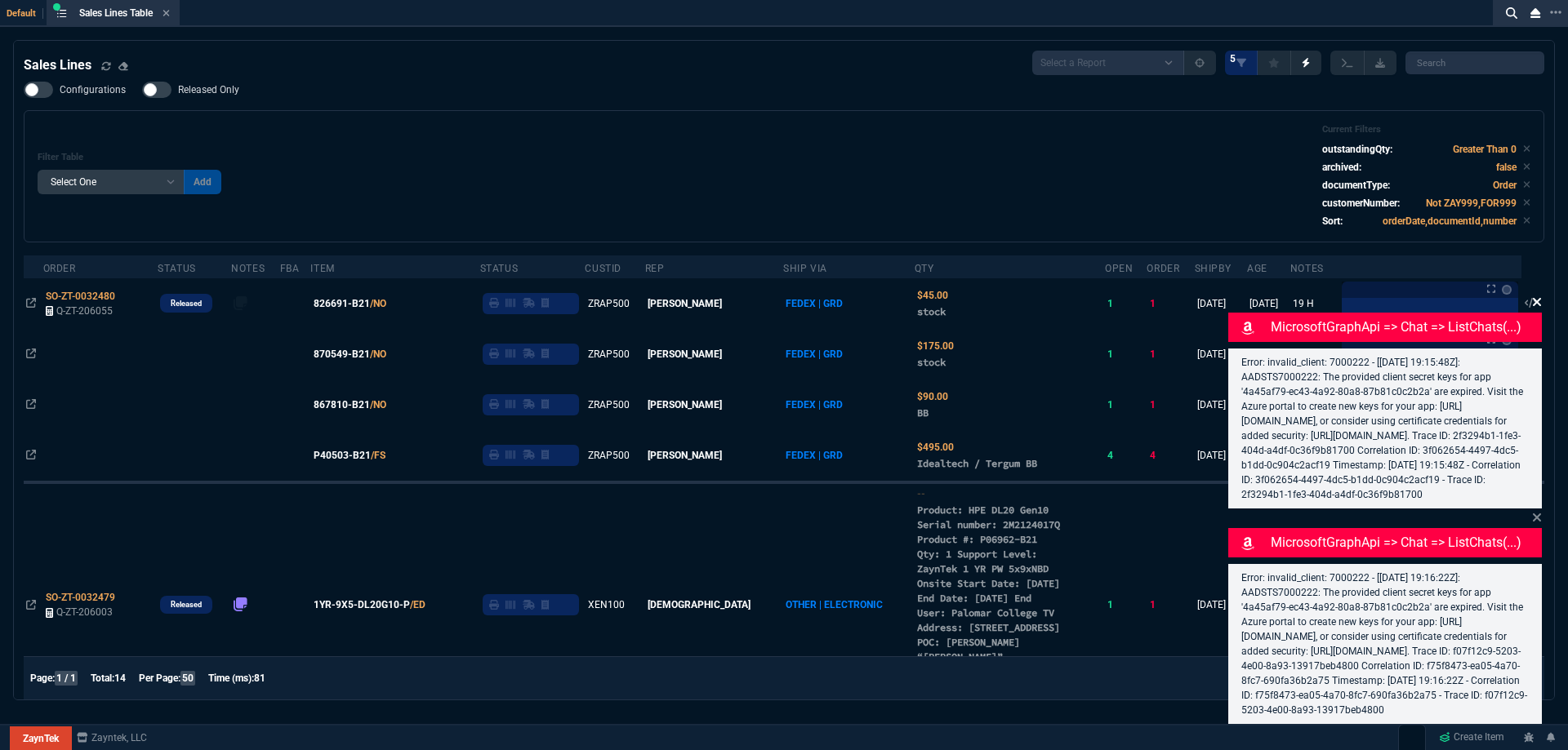
click at [1536, 296] on icon at bounding box center [1537, 302] width 10 height 13
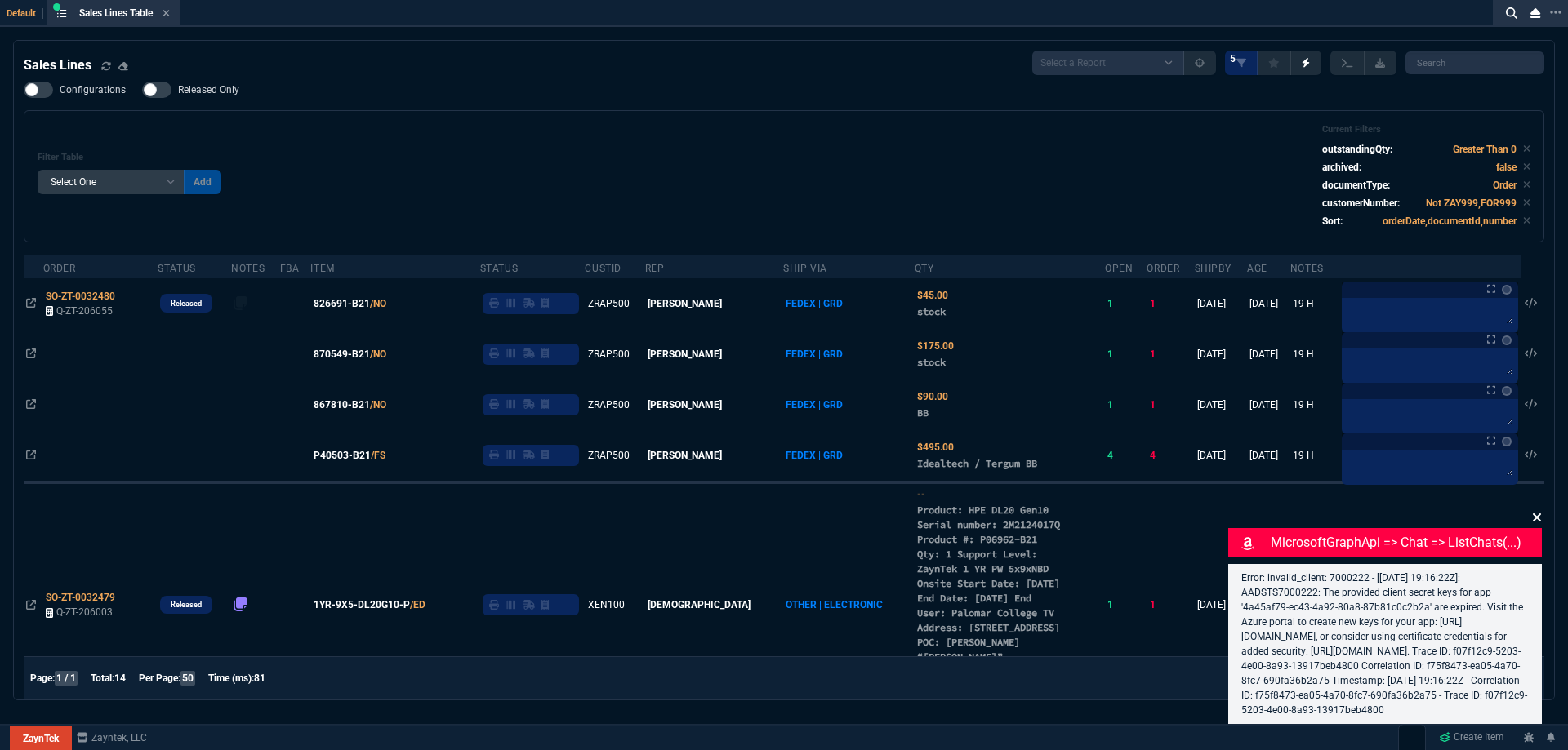
click at [1537, 514] on icon at bounding box center [1537, 518] width 8 height 8
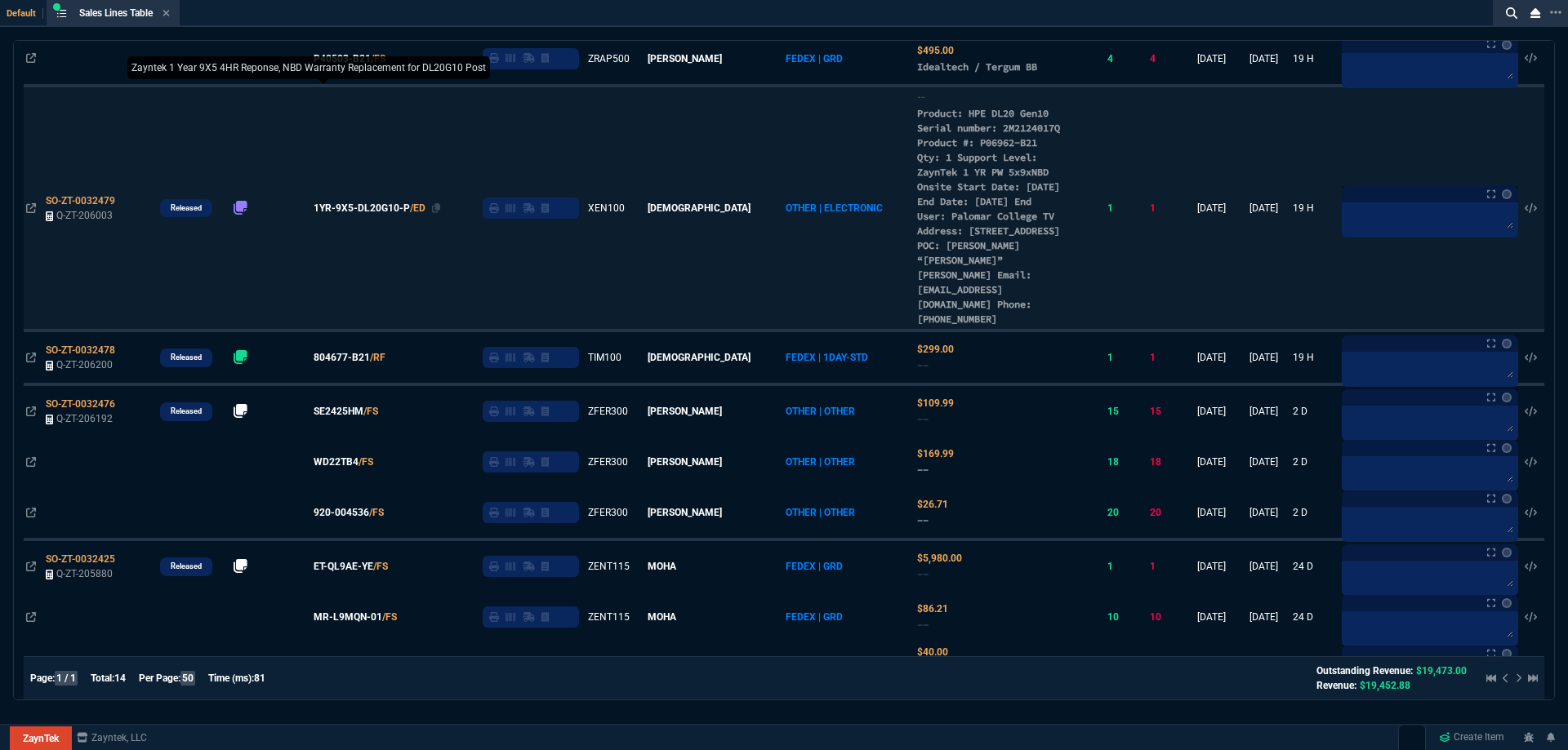
scroll to position [409, 0]
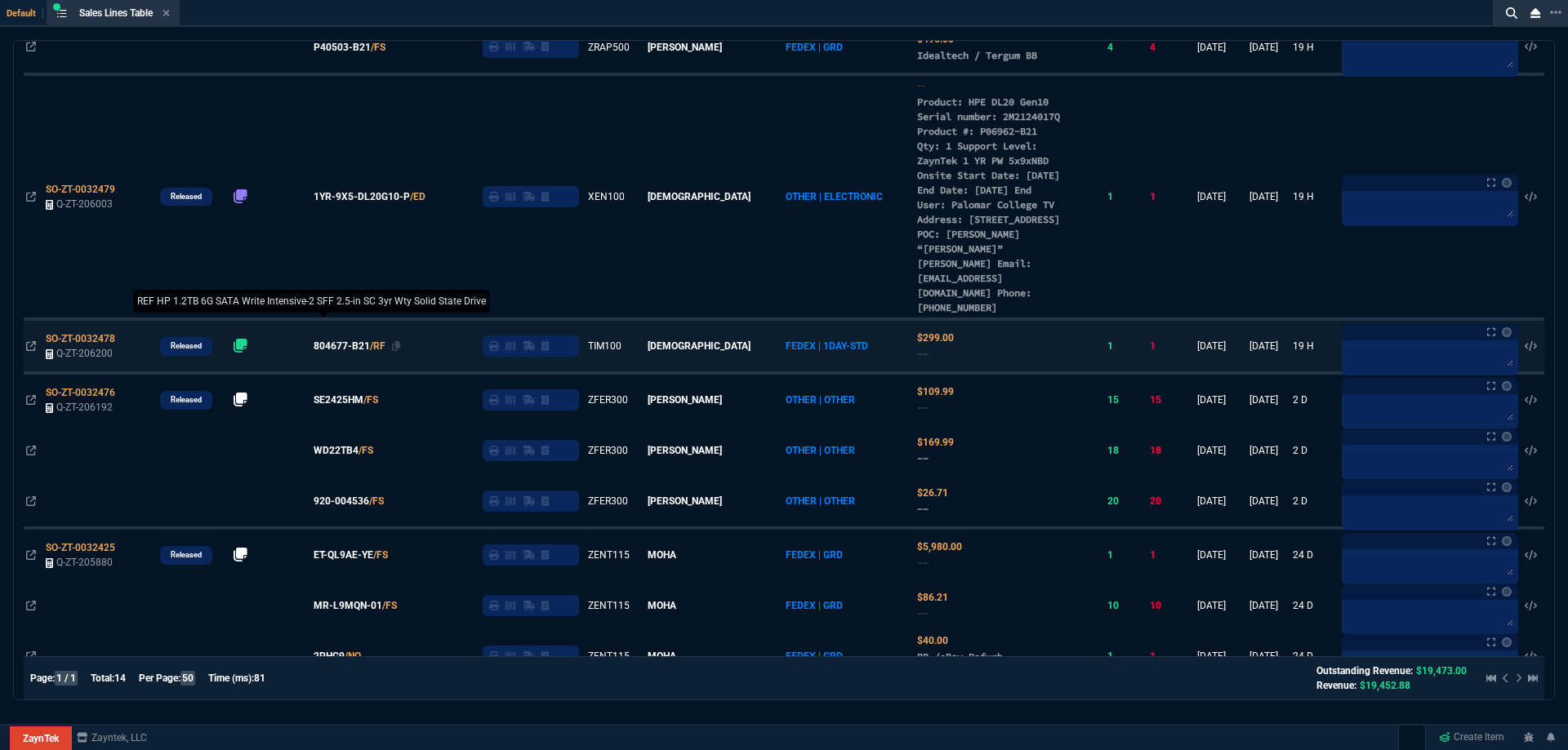
click at [360, 353] on span "804677-B21" at bounding box center [342, 346] width 56 height 15
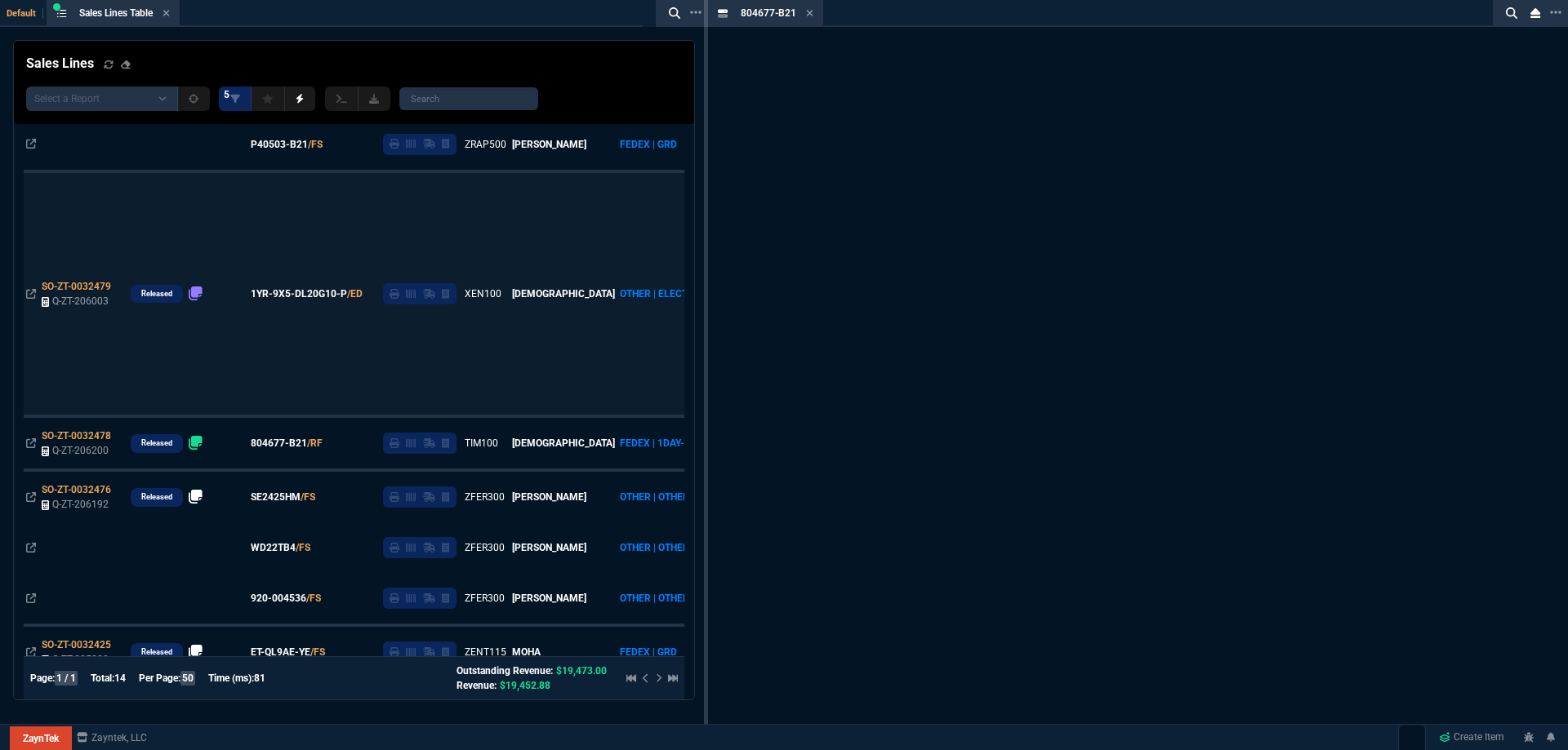
scroll to position [506, 0]
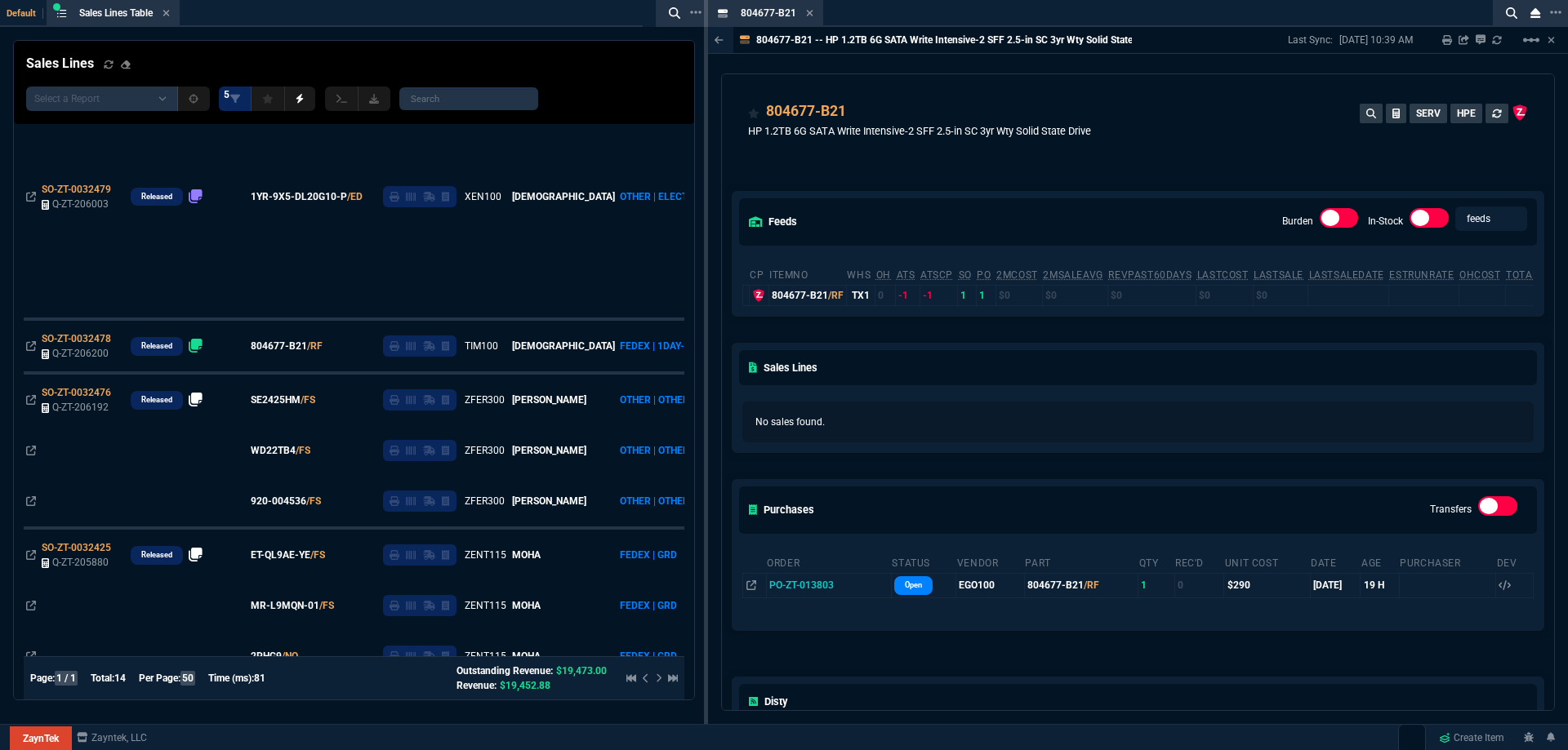
drag, startPoint x: 806, startPoint y: 10, endPoint x: 790, endPoint y: 20, distance: 18.9
click at [806, 10] on icon at bounding box center [809, 13] width 7 height 10
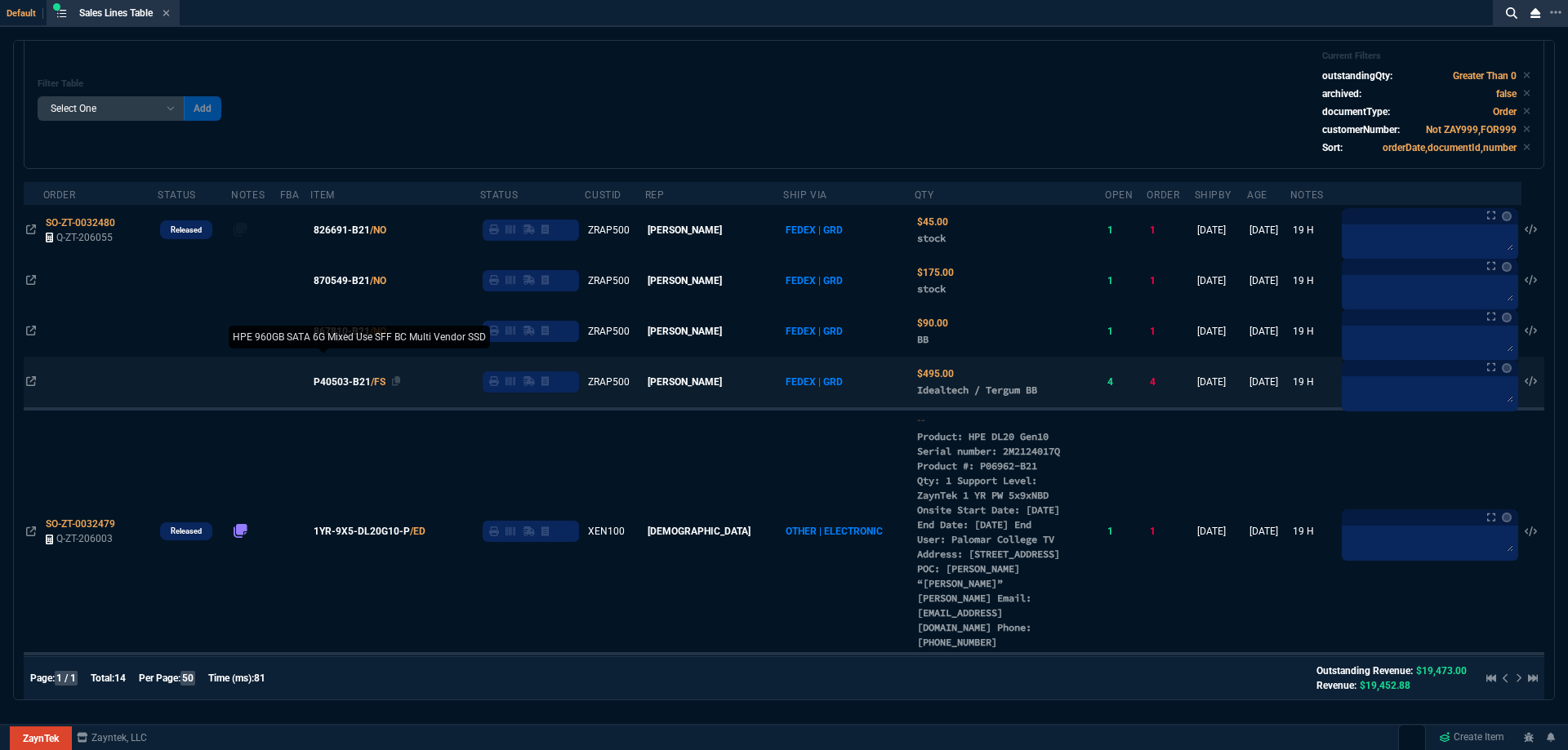
scroll to position [0, 0]
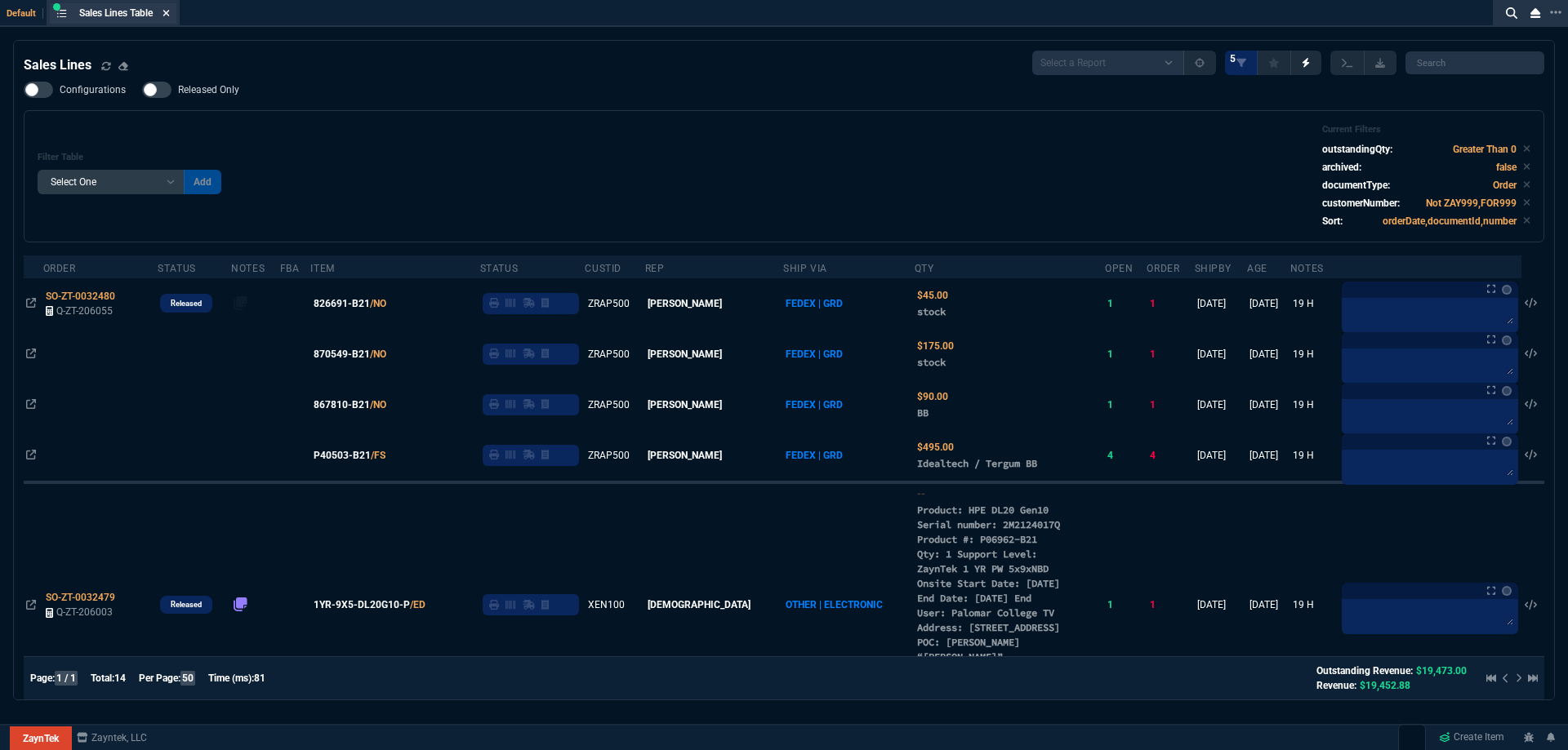
click at [168, 15] on icon at bounding box center [166, 13] width 6 height 6
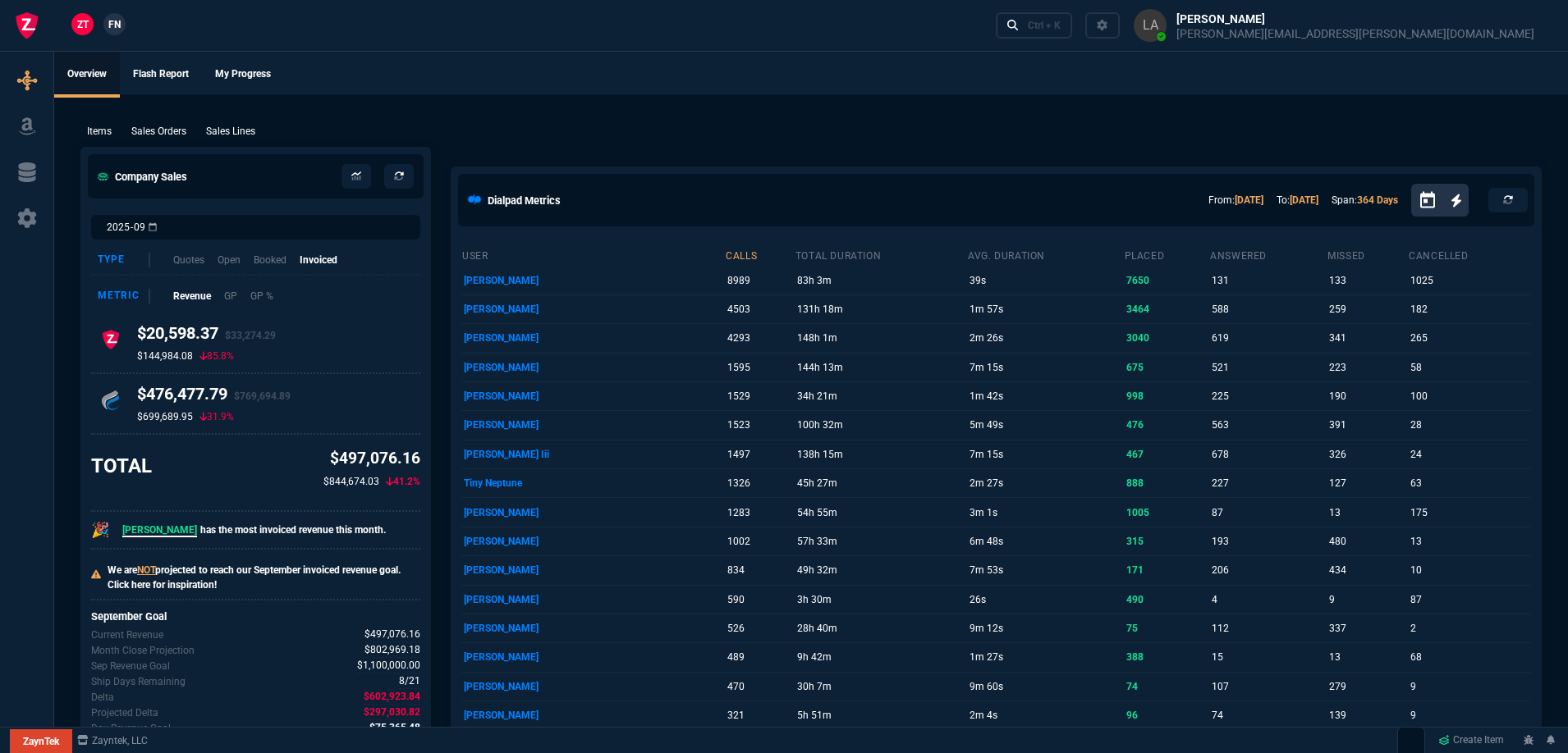
click at [229, 123] on div "Items Sales Orders Sales Lines Add Link" at bounding box center [811, 131] width 1462 height 20
click at [230, 124] on p "Sales Lines" at bounding box center [231, 131] width 49 height 15
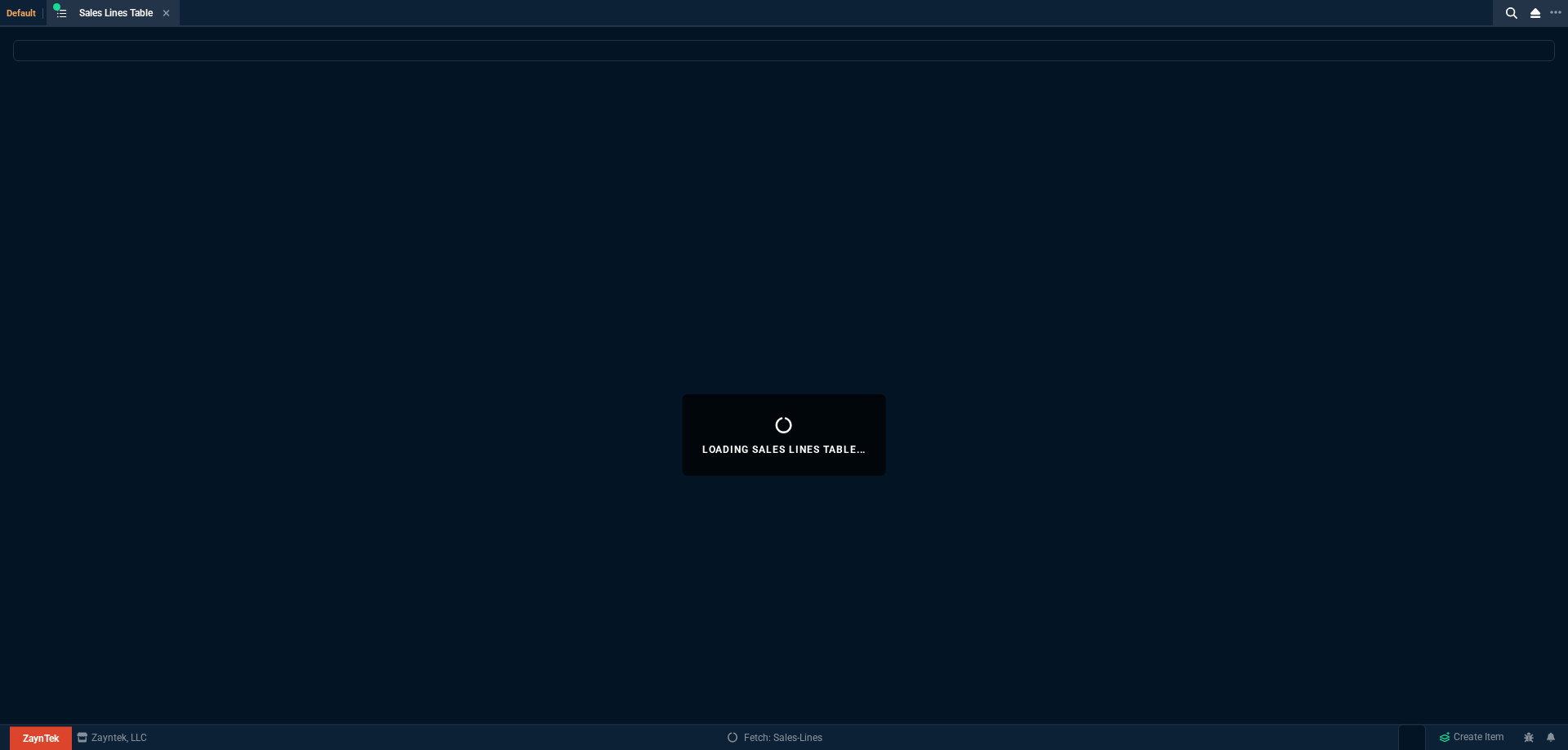
select select
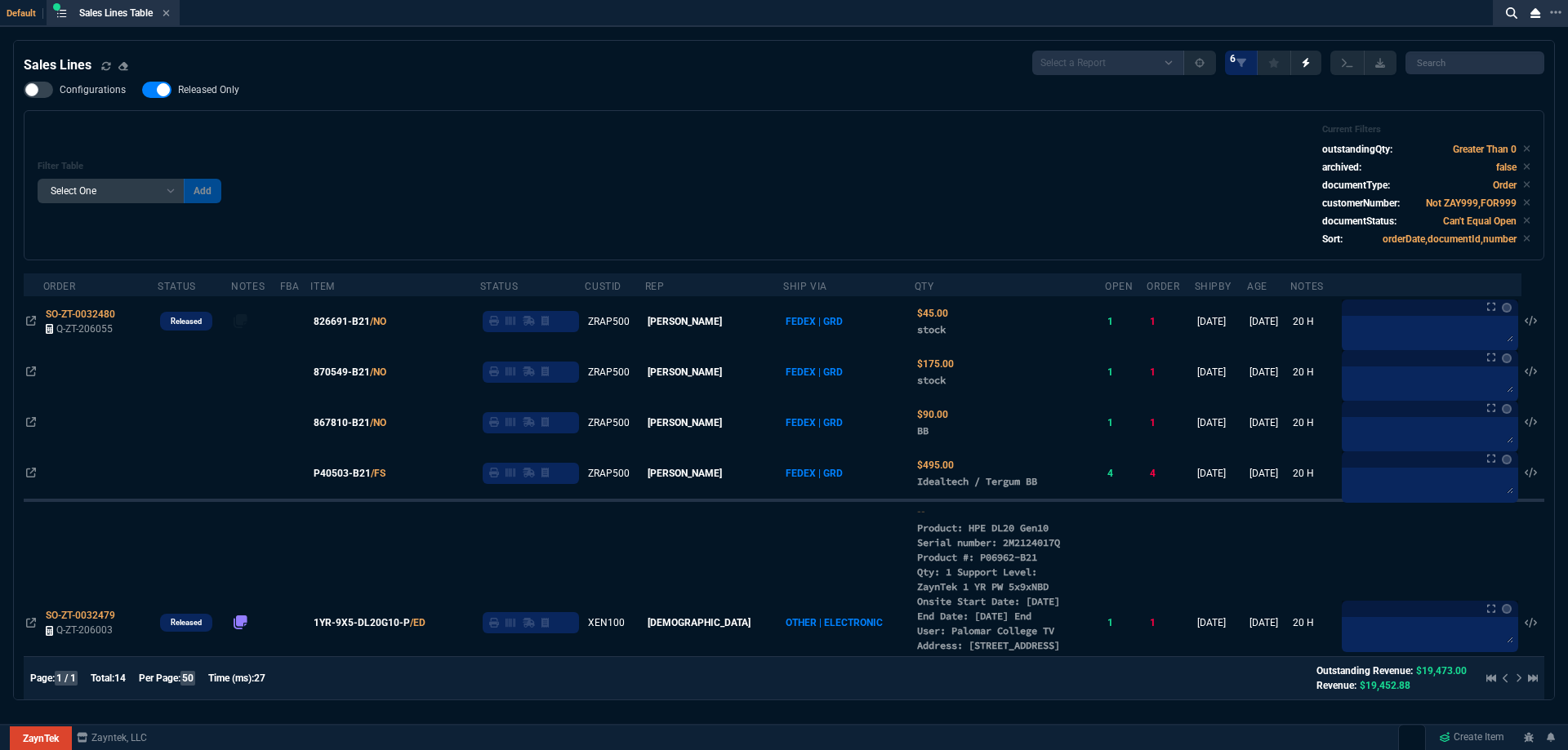
click at [214, 94] on span "Released Only" at bounding box center [208, 90] width 61 height 13
click at [142, 91] on input "Released Only" at bounding box center [142, 90] width 1 height 1
checkbox input "false"
click at [634, 142] on div "Filter Table Select One Add Filter () Age () ATS () Cond (itemVariantCode) Cust…" at bounding box center [784, 185] width 1494 height 123
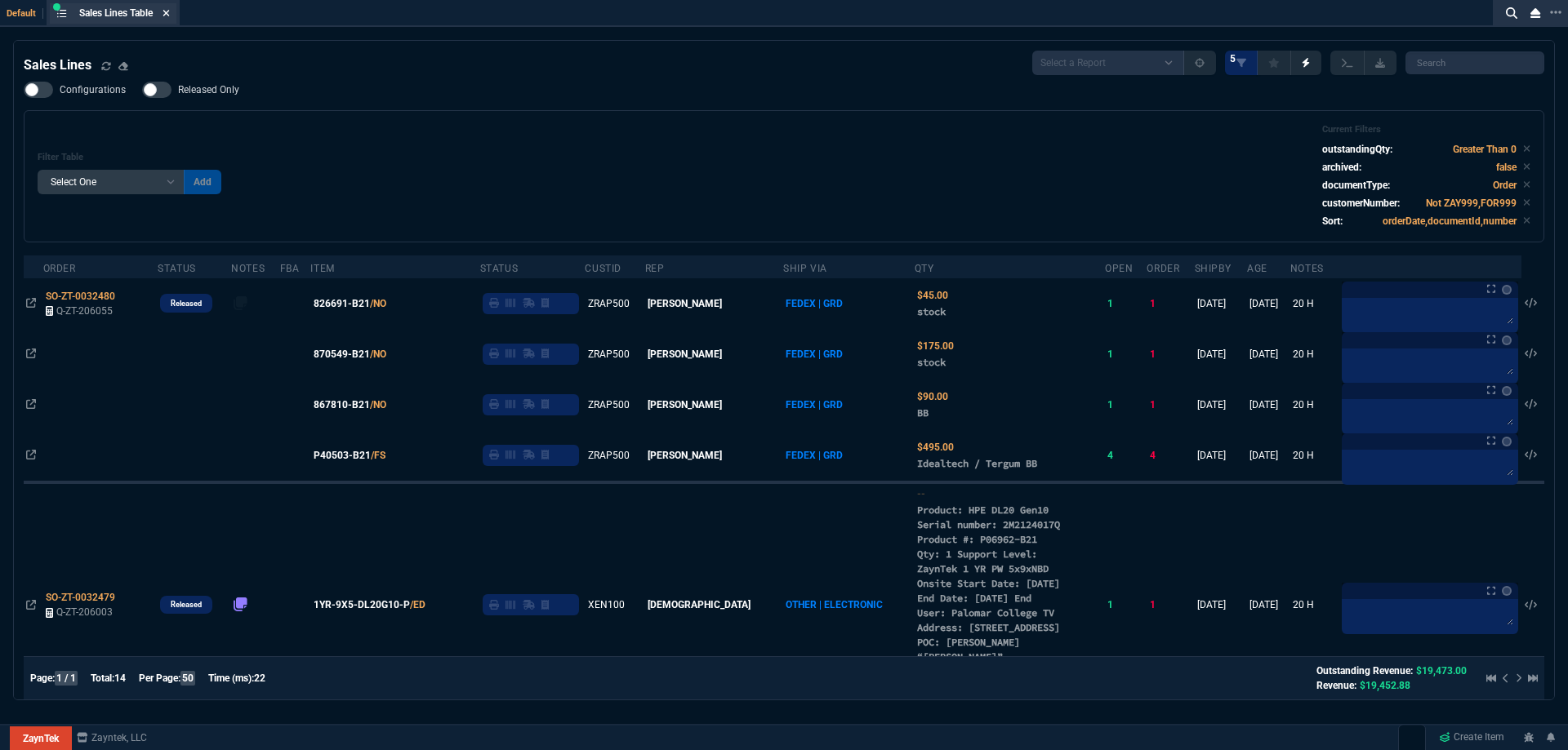
click at [170, 17] on icon at bounding box center [166, 13] width 7 height 10
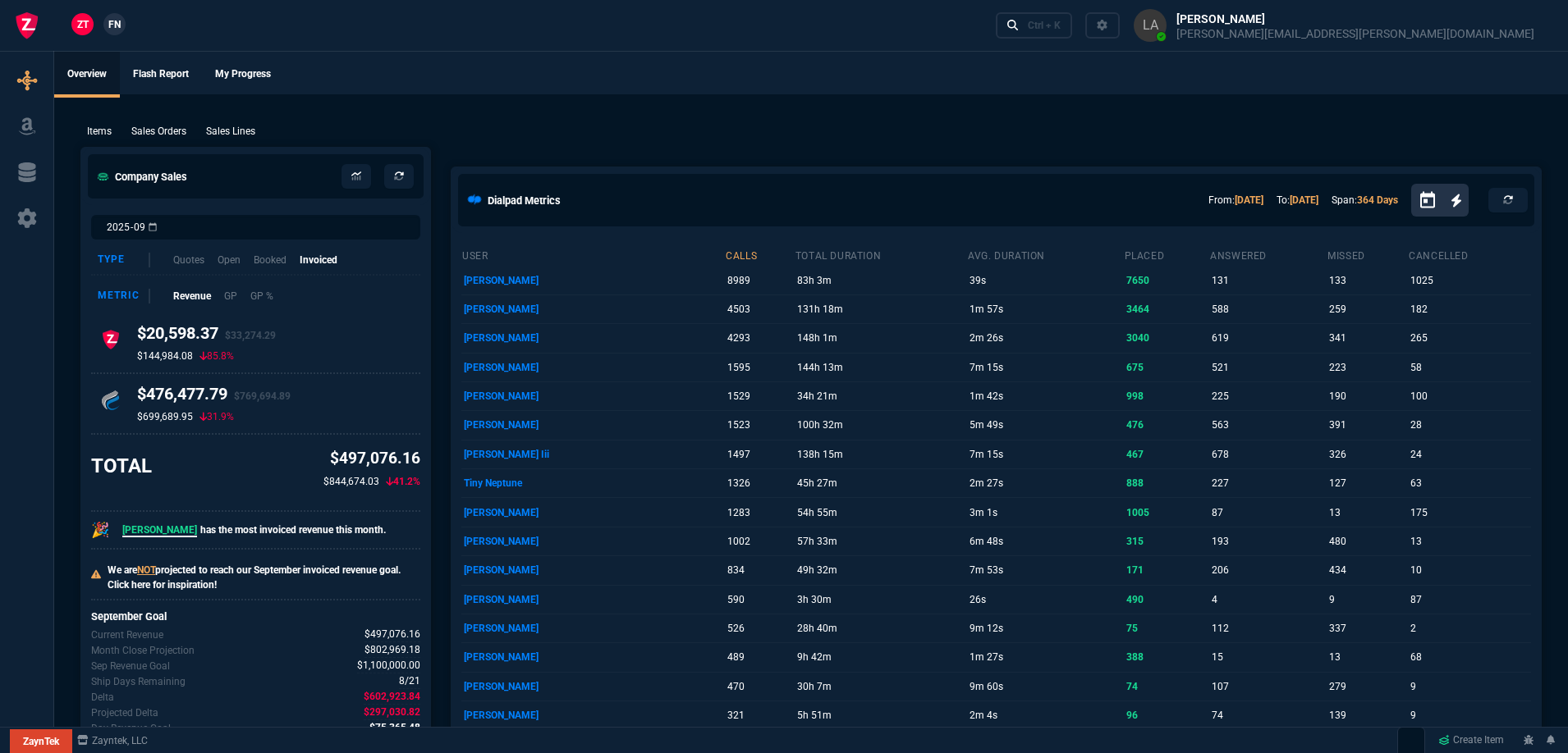
click at [115, 31] on span "FN" at bounding box center [114, 25] width 12 height 15
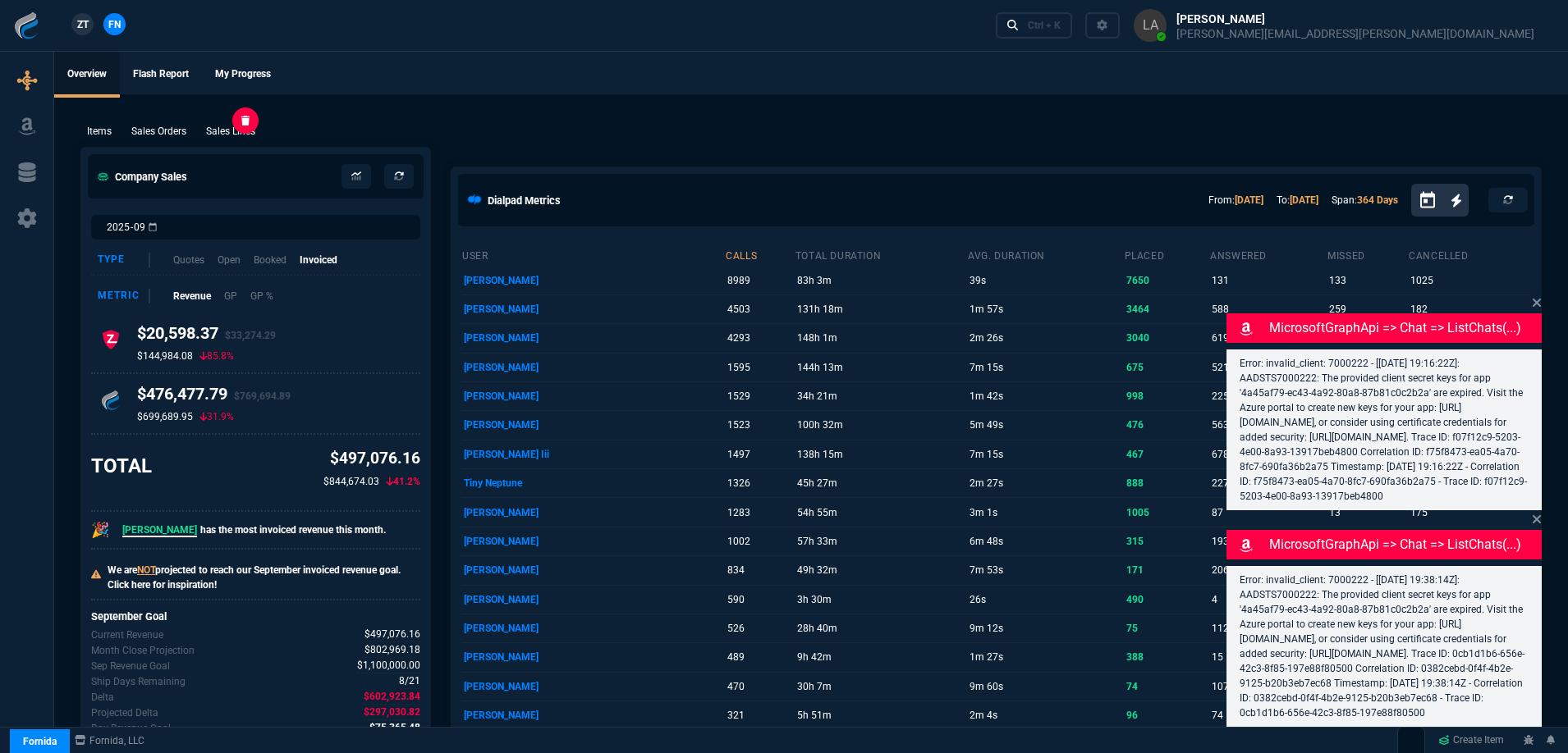
click at [212, 131] on p "Sales Lines" at bounding box center [231, 131] width 49 height 15
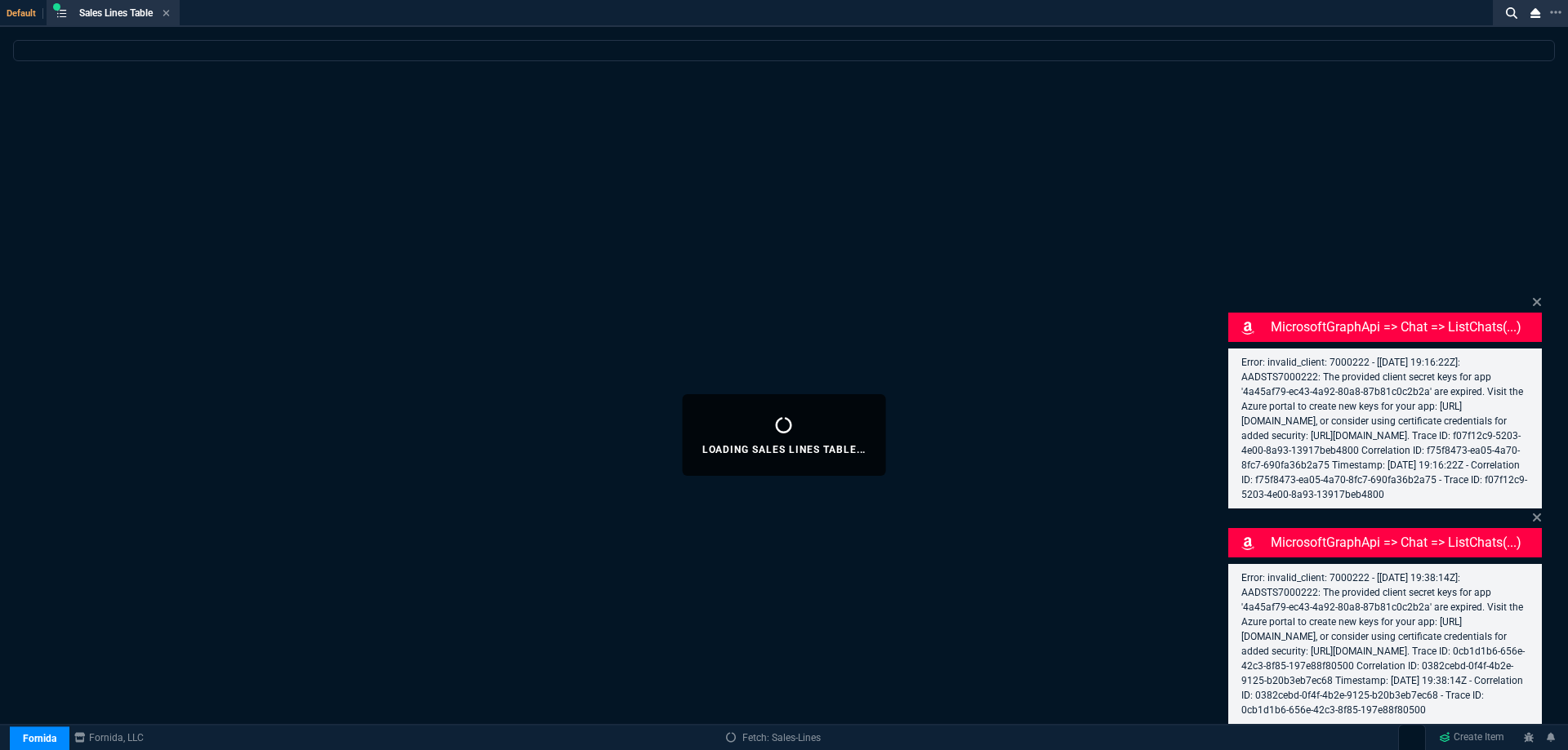
select select
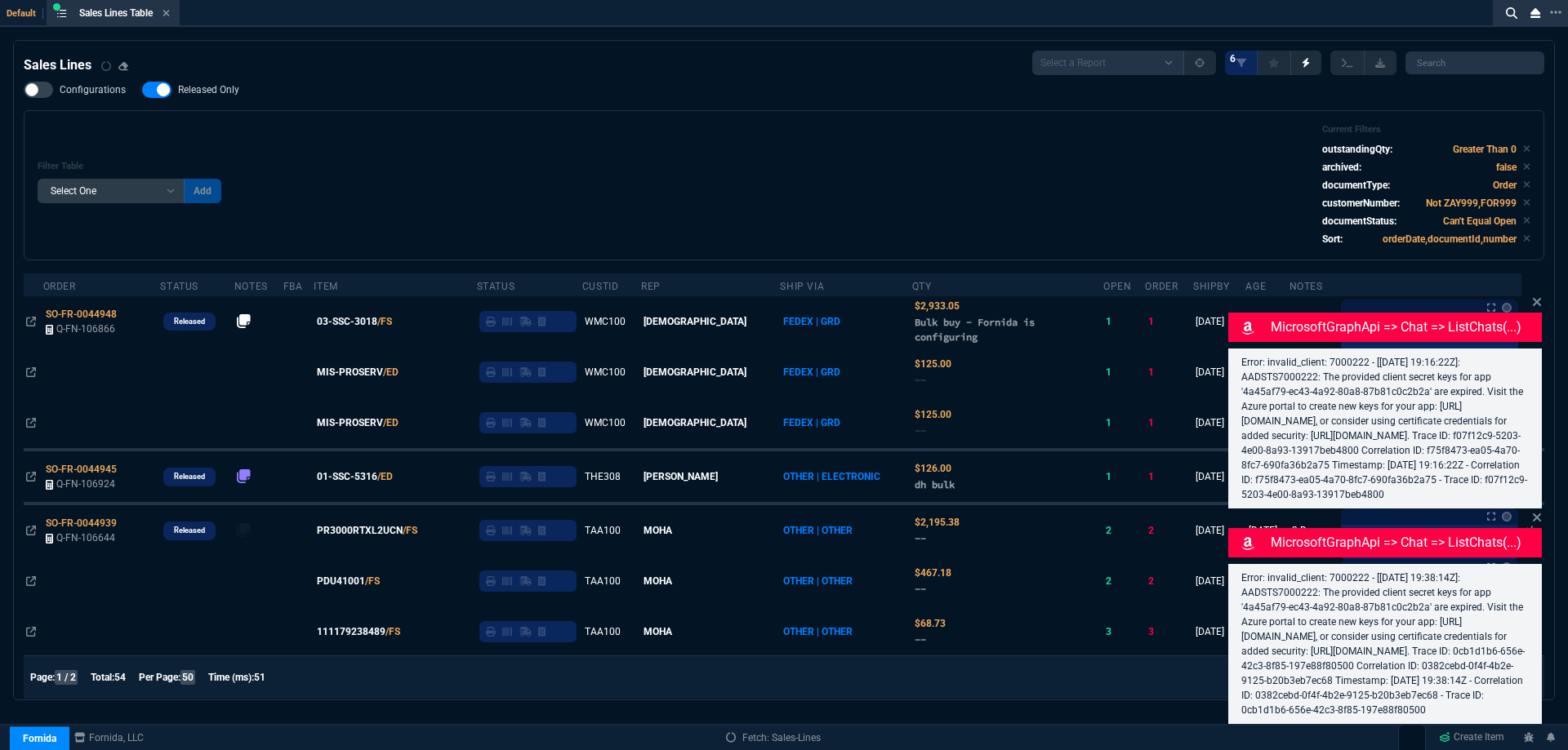
click at [204, 94] on span "Released Only" at bounding box center [208, 90] width 61 height 13
click at [142, 91] on input "Released Only" at bounding box center [142, 90] width 1 height 1
checkbox input "false"
click at [562, 134] on div "Filter Table Select One Add Filter () Age () ATS () Cond (itemVariantCode) Cust…" at bounding box center [784, 185] width 1494 height 123
click at [1539, 298] on icon at bounding box center [1537, 301] width 8 height 8
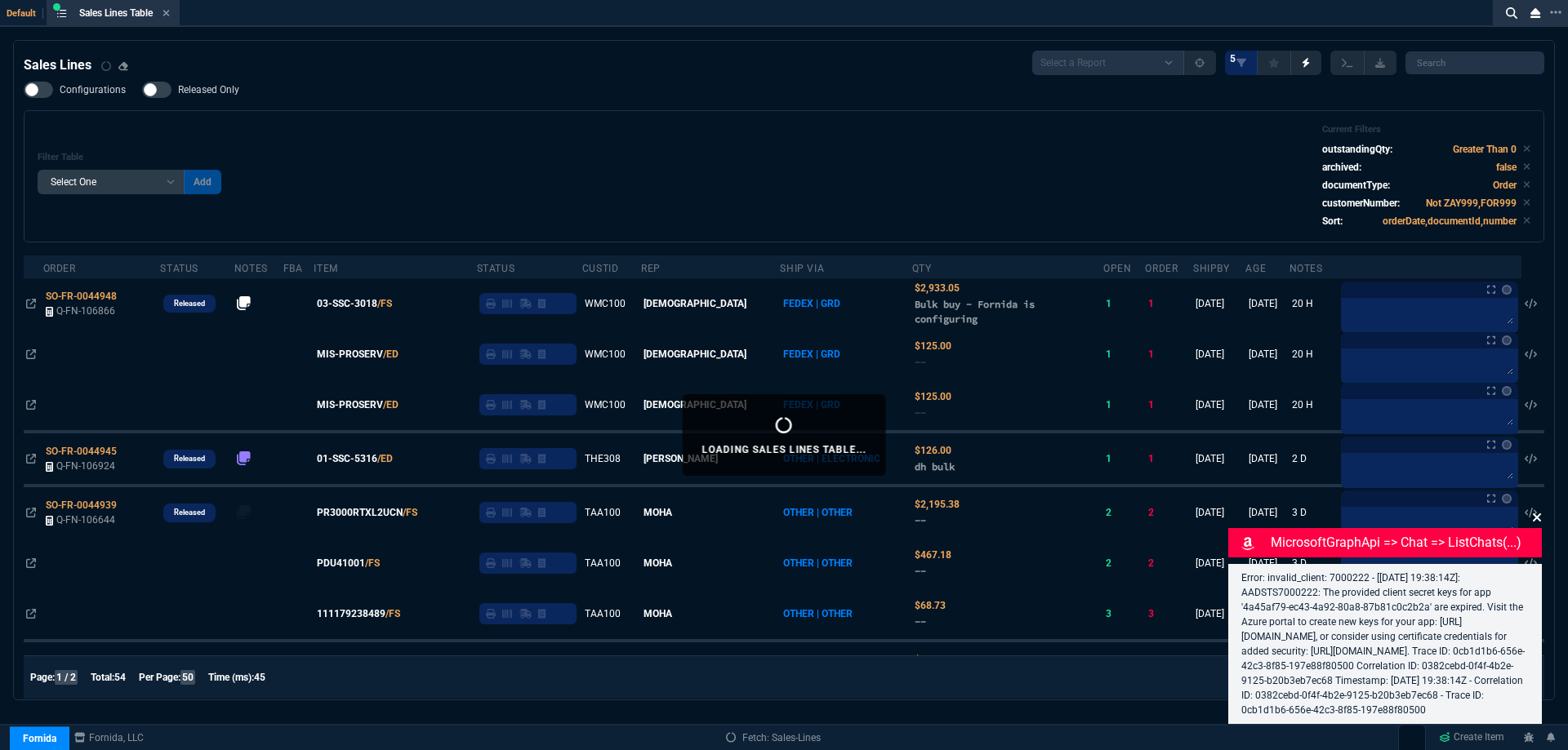
click at [1538, 514] on icon at bounding box center [1537, 518] width 8 height 8
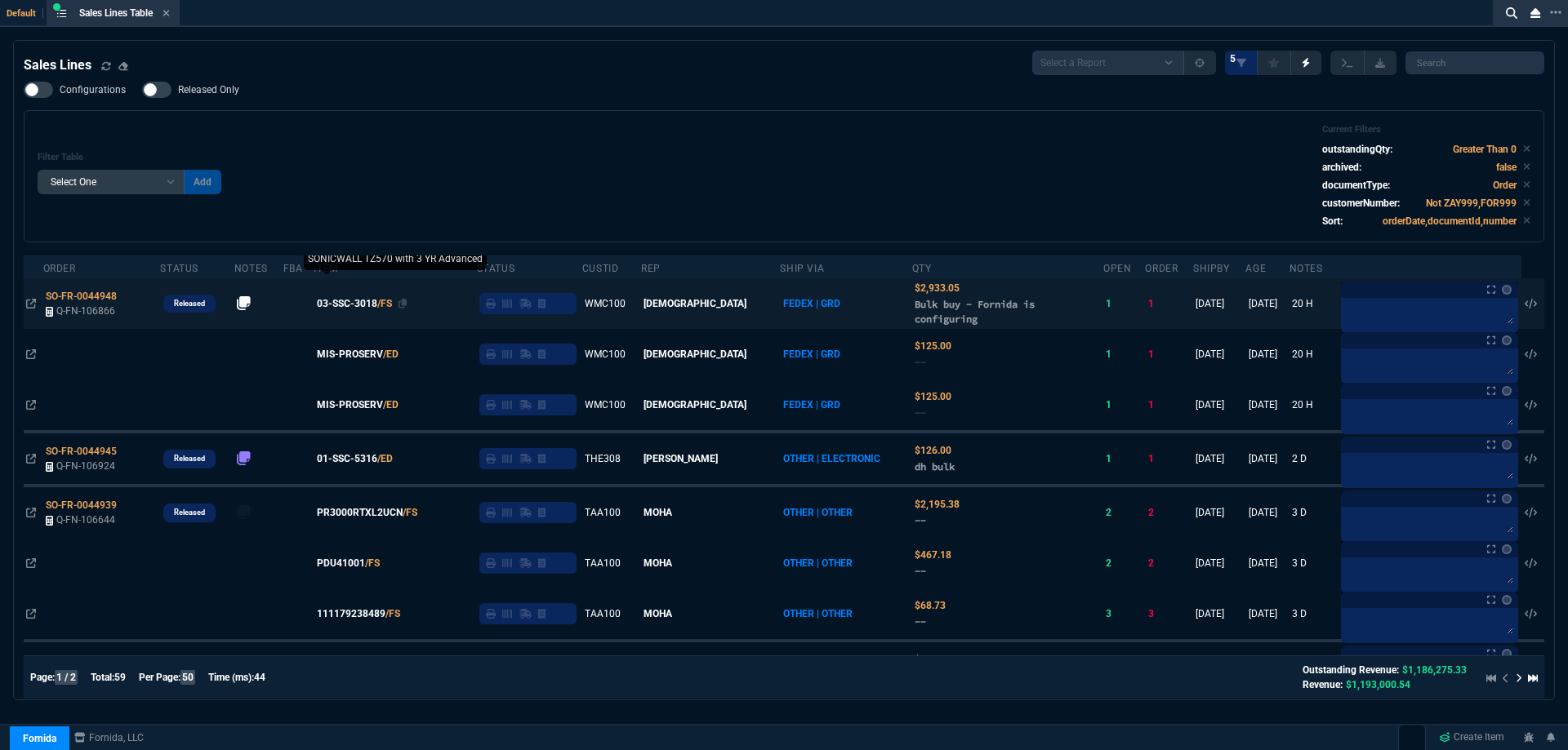
click at [377, 307] on span "03-SSC-3018" at bounding box center [347, 303] width 61 height 15
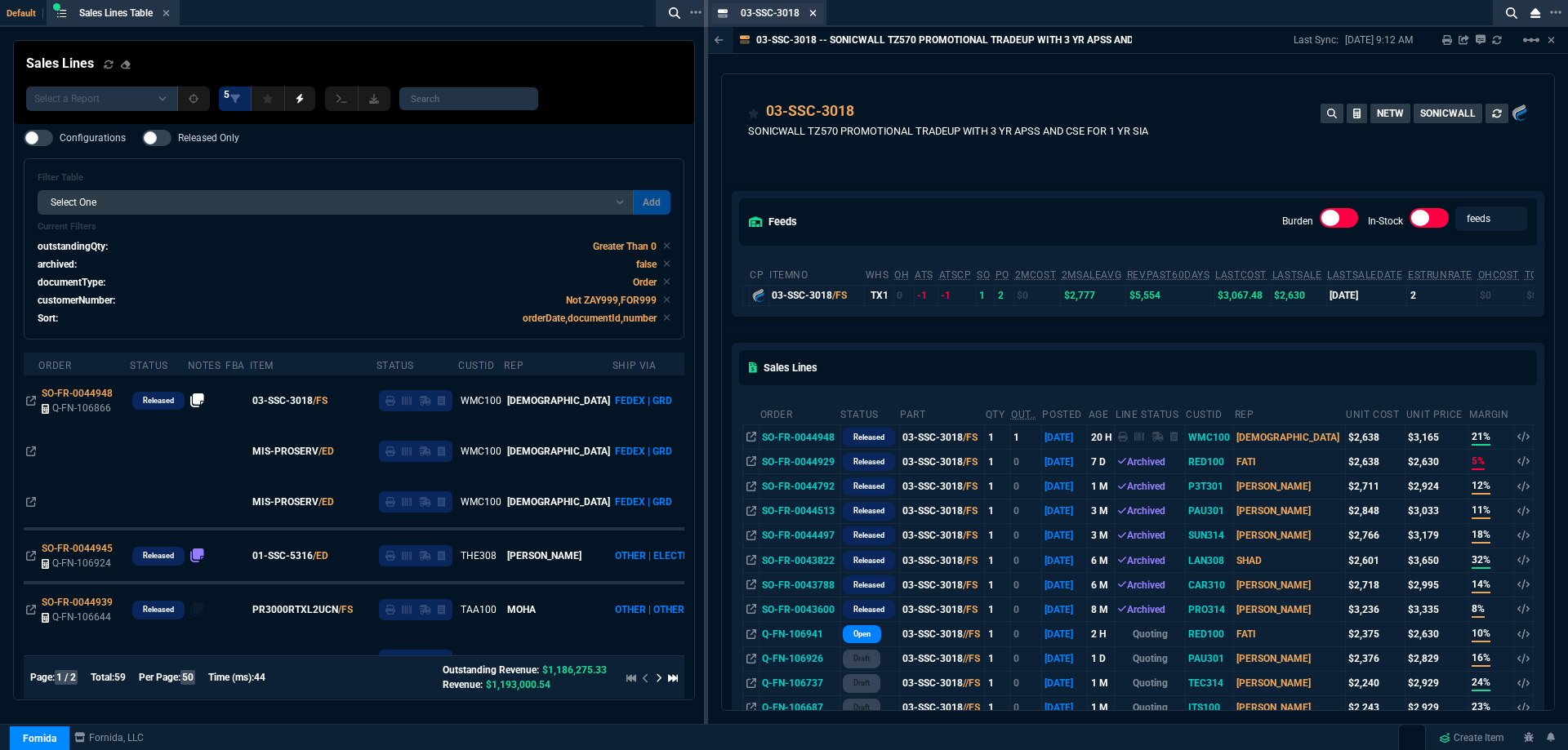
click at [814, 16] on icon at bounding box center [813, 13] width 7 height 10
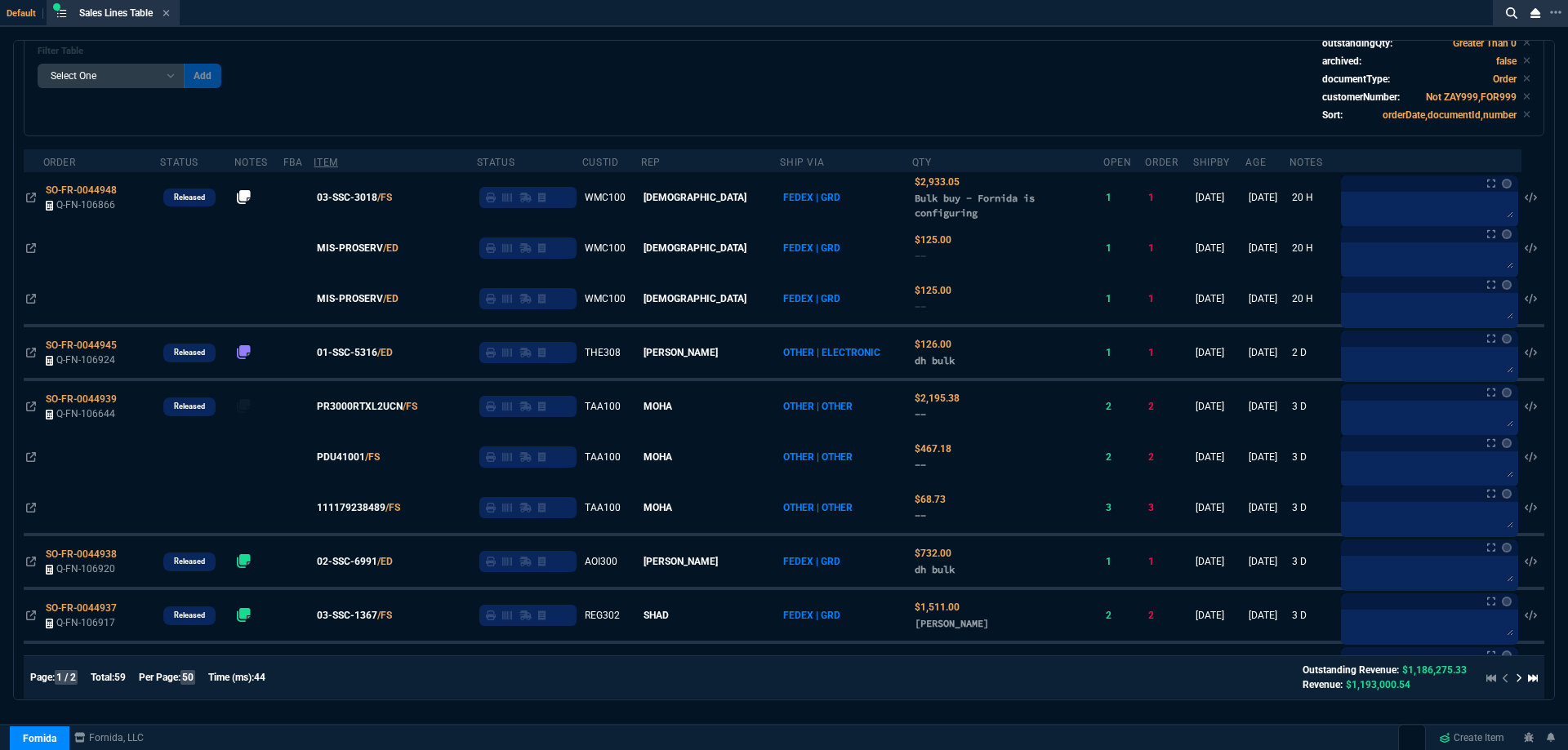
scroll to position [163, 0]
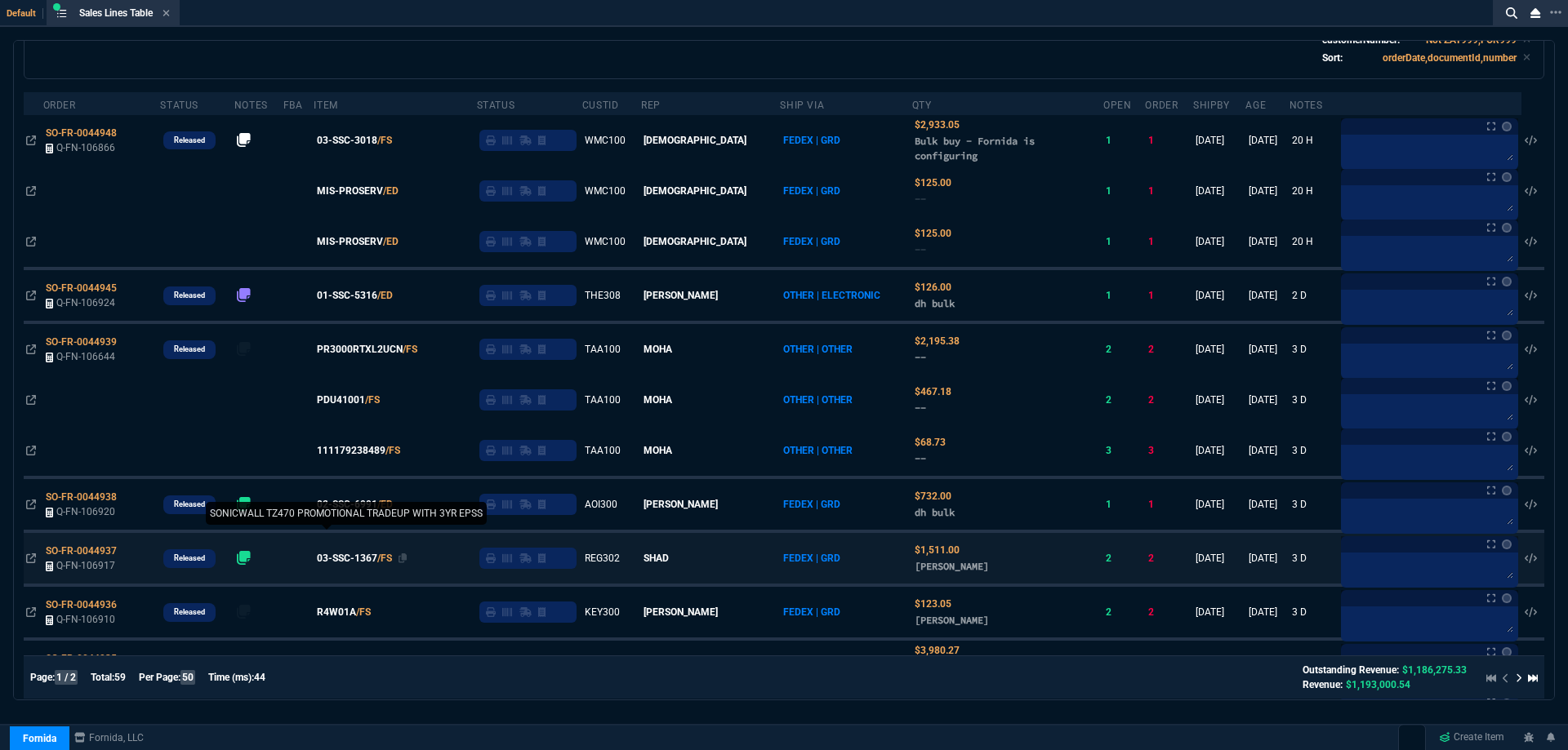
click at [350, 561] on span "03-SSC-1367" at bounding box center [347, 558] width 61 height 15
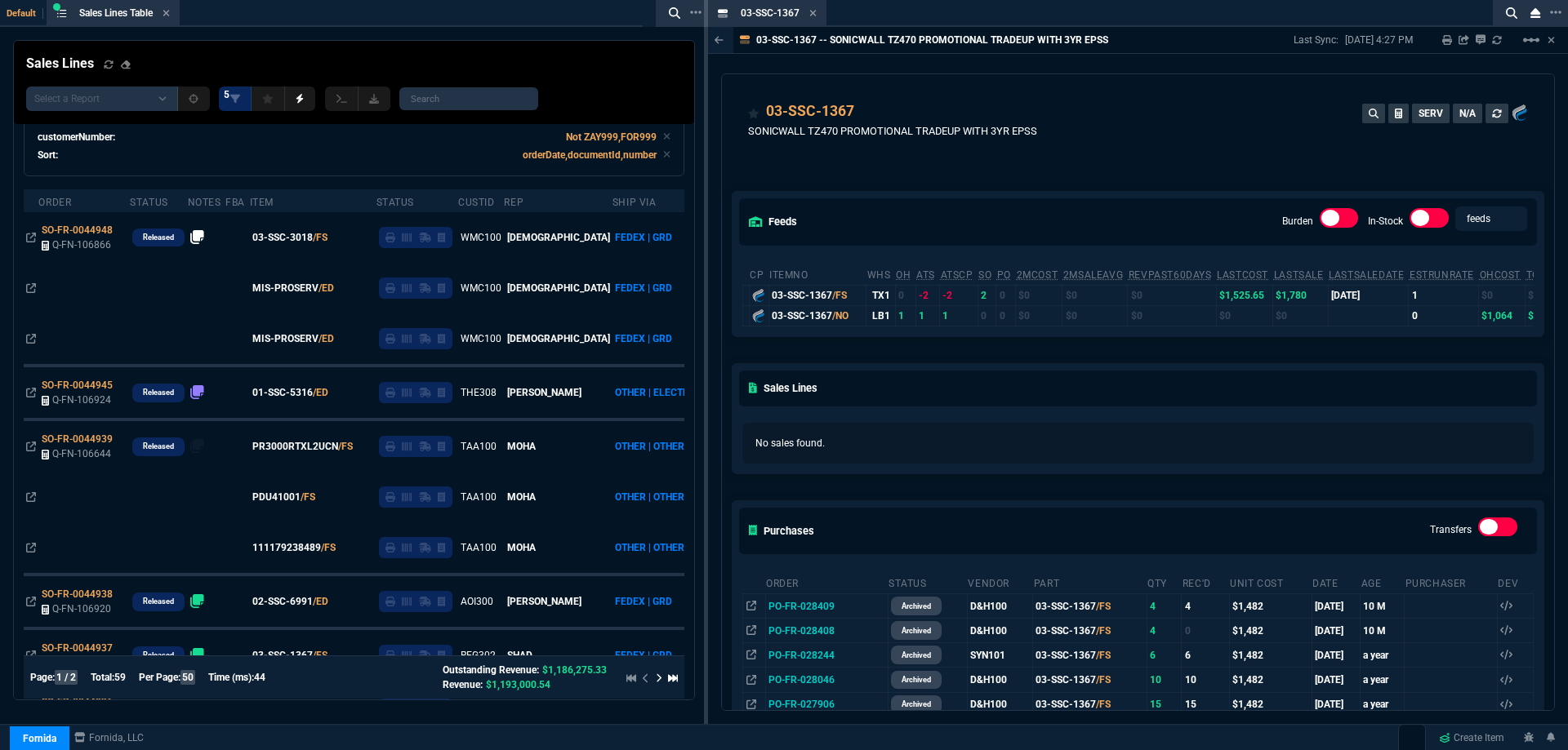
click at [815, 15] on icon at bounding box center [813, 13] width 6 height 6
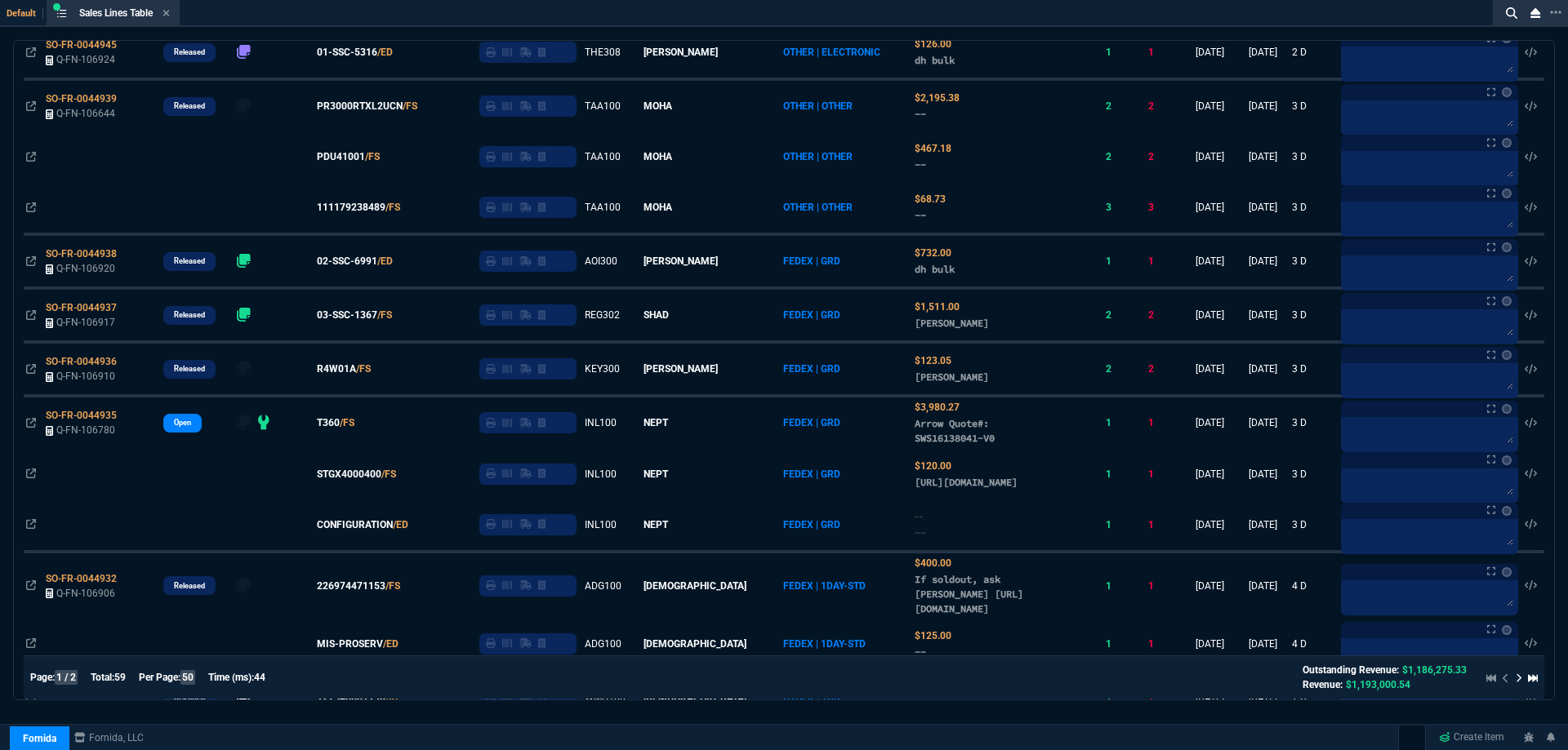
scroll to position [409, 0]
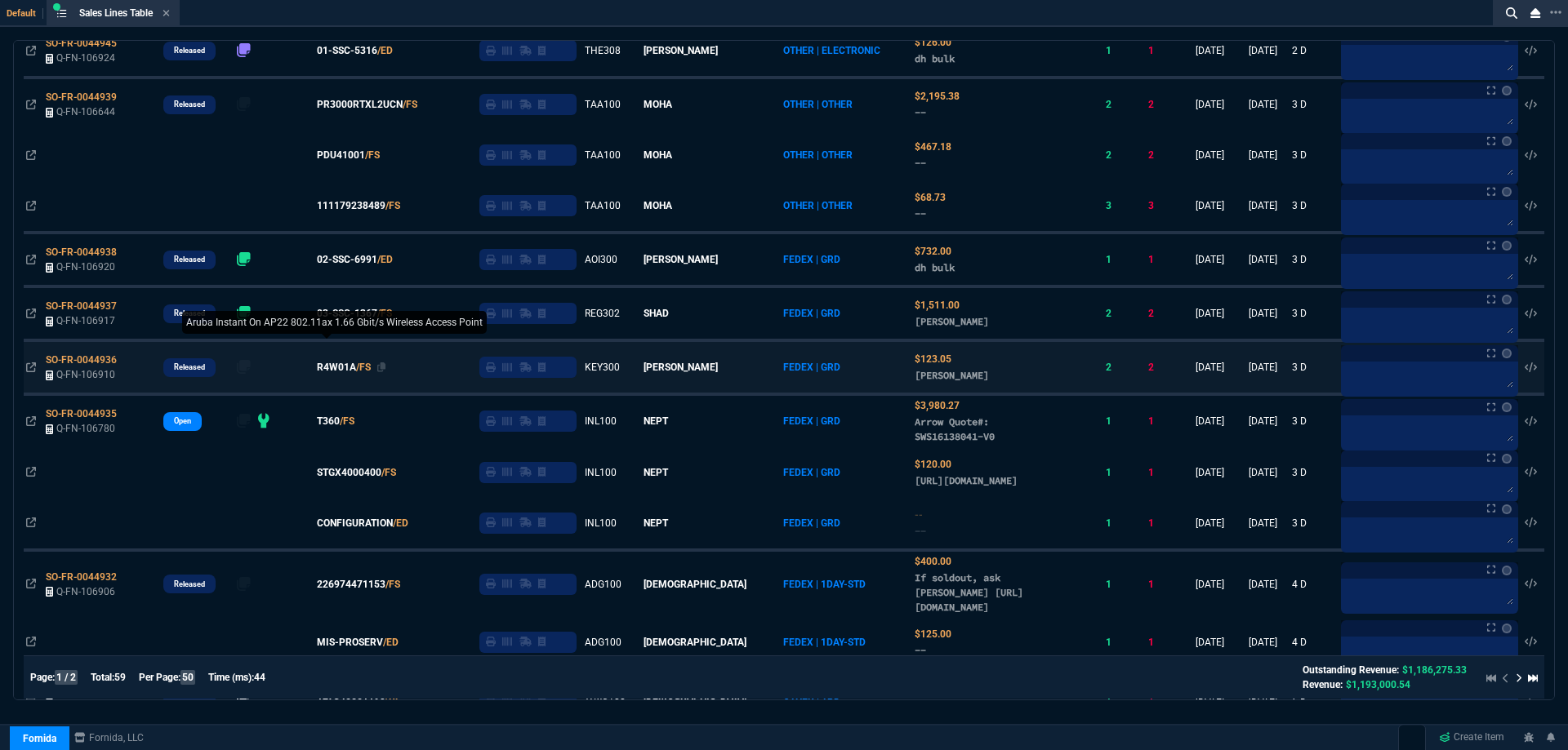
click at [356, 369] on span "R4W01A" at bounding box center [336, 368] width 39 height 15
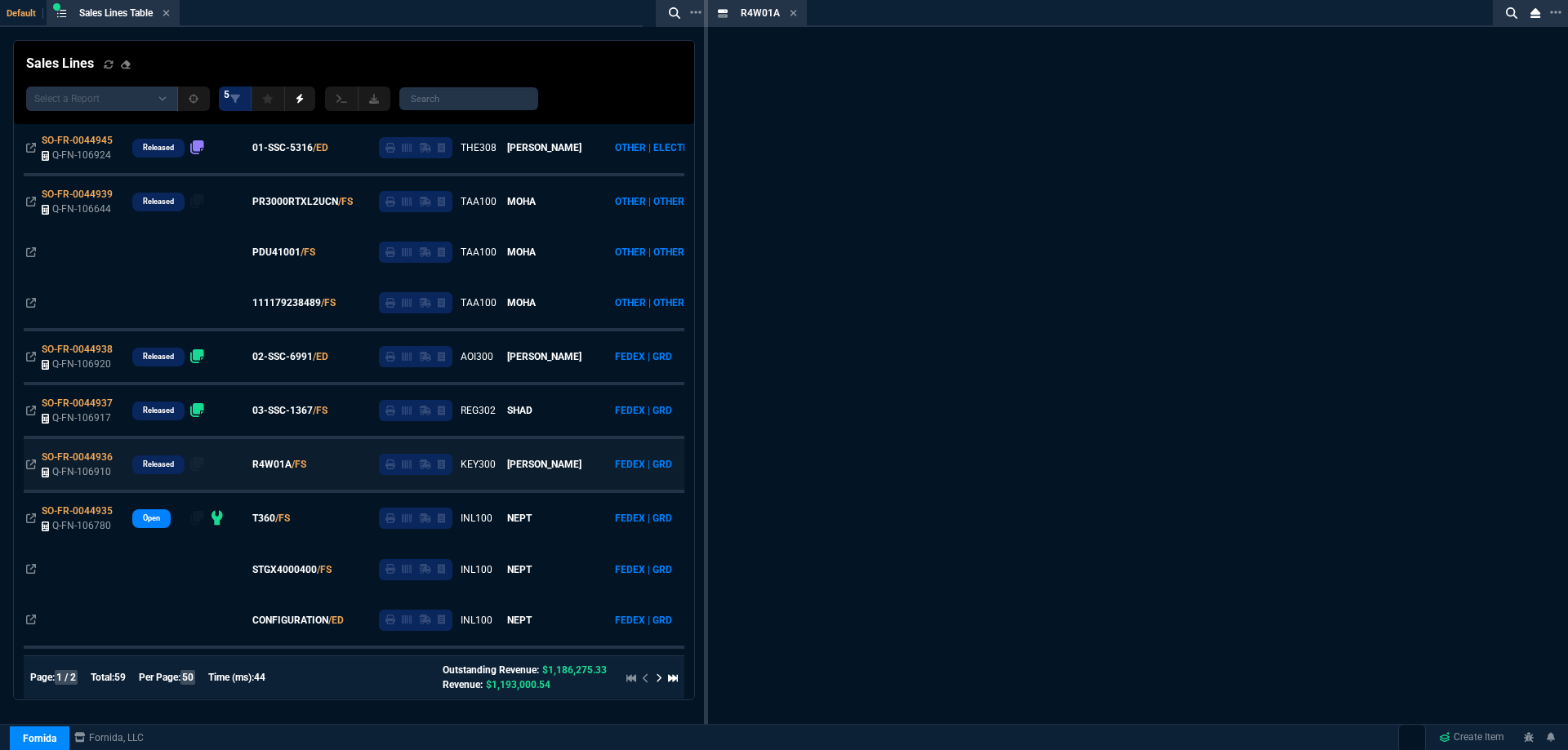
scroll to position [506, 0]
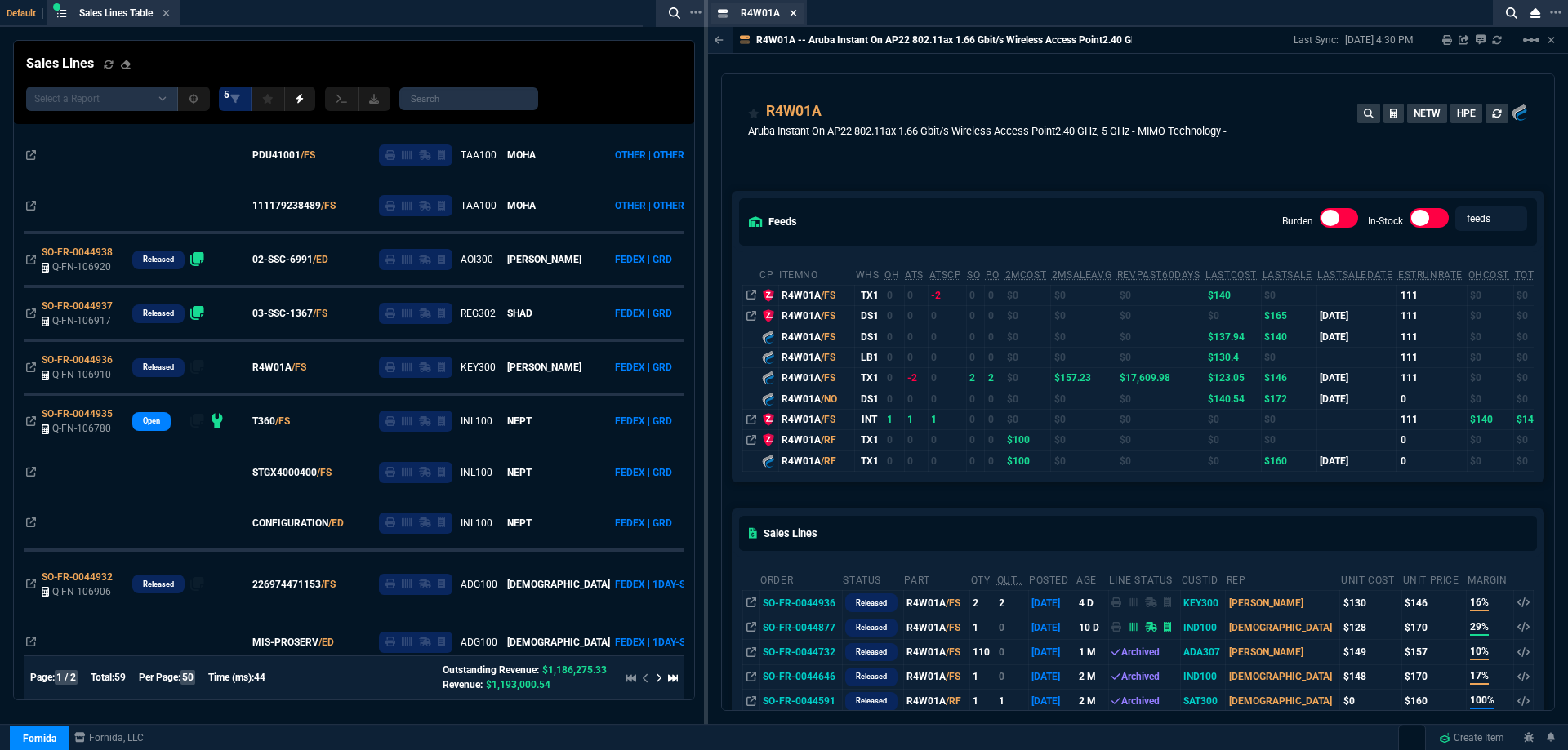
click at [790, 19] on fa-icon at bounding box center [794, 14] width 7 height 12
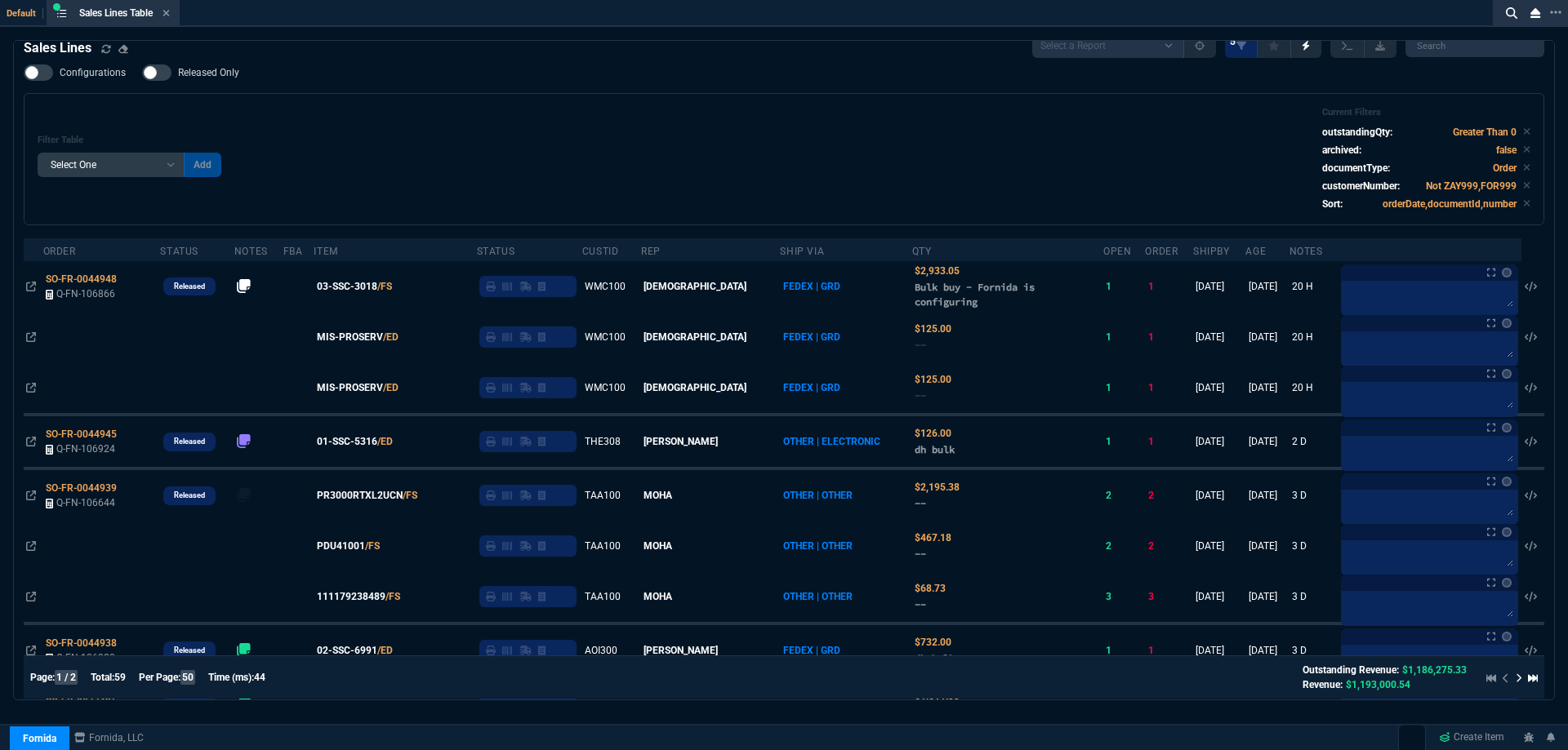
scroll to position [0, 0]
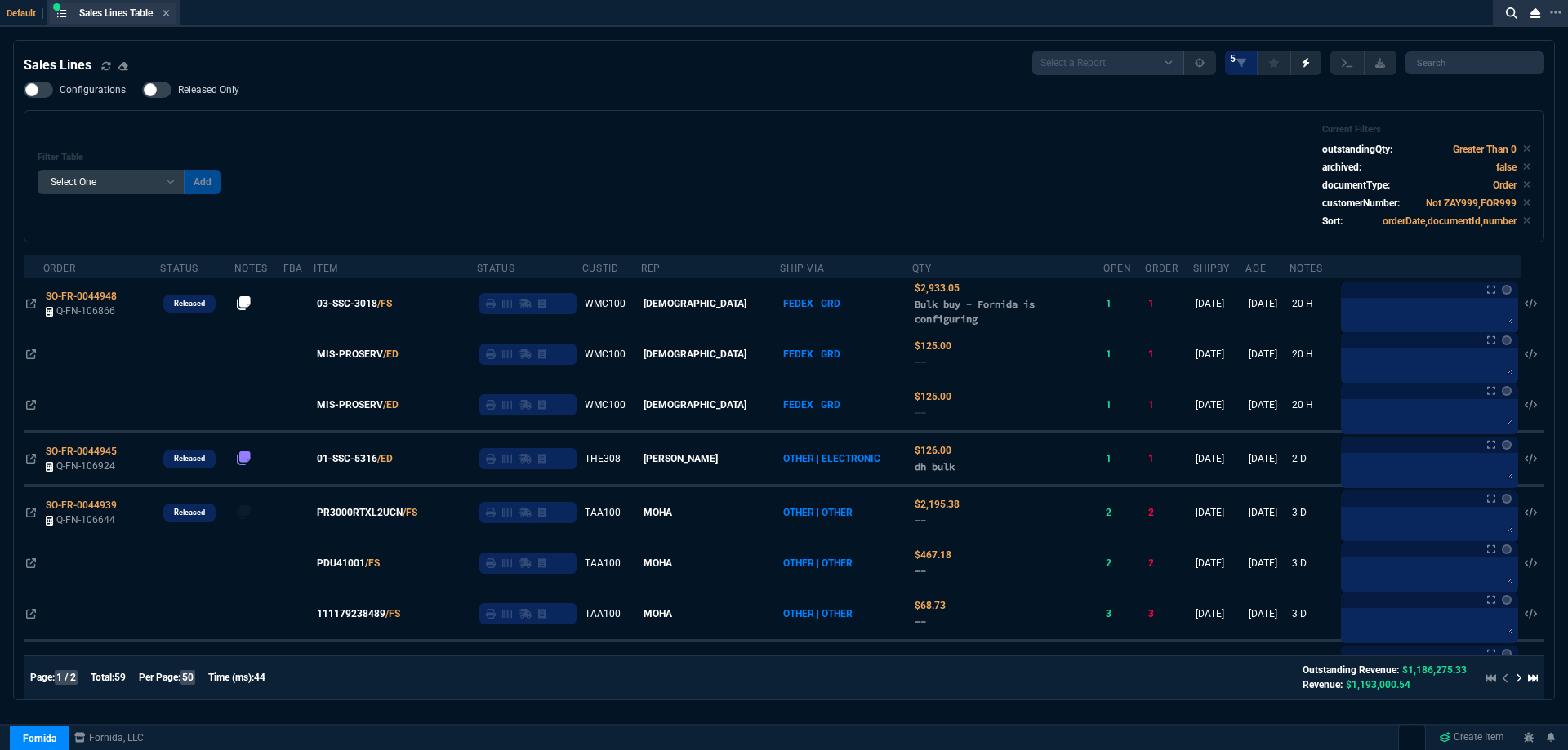
click at [174, 18] on div "Sales Lines Table Sales Line" at bounding box center [113, 14] width 126 height 20
click at [170, 16] on icon at bounding box center [166, 13] width 7 height 10
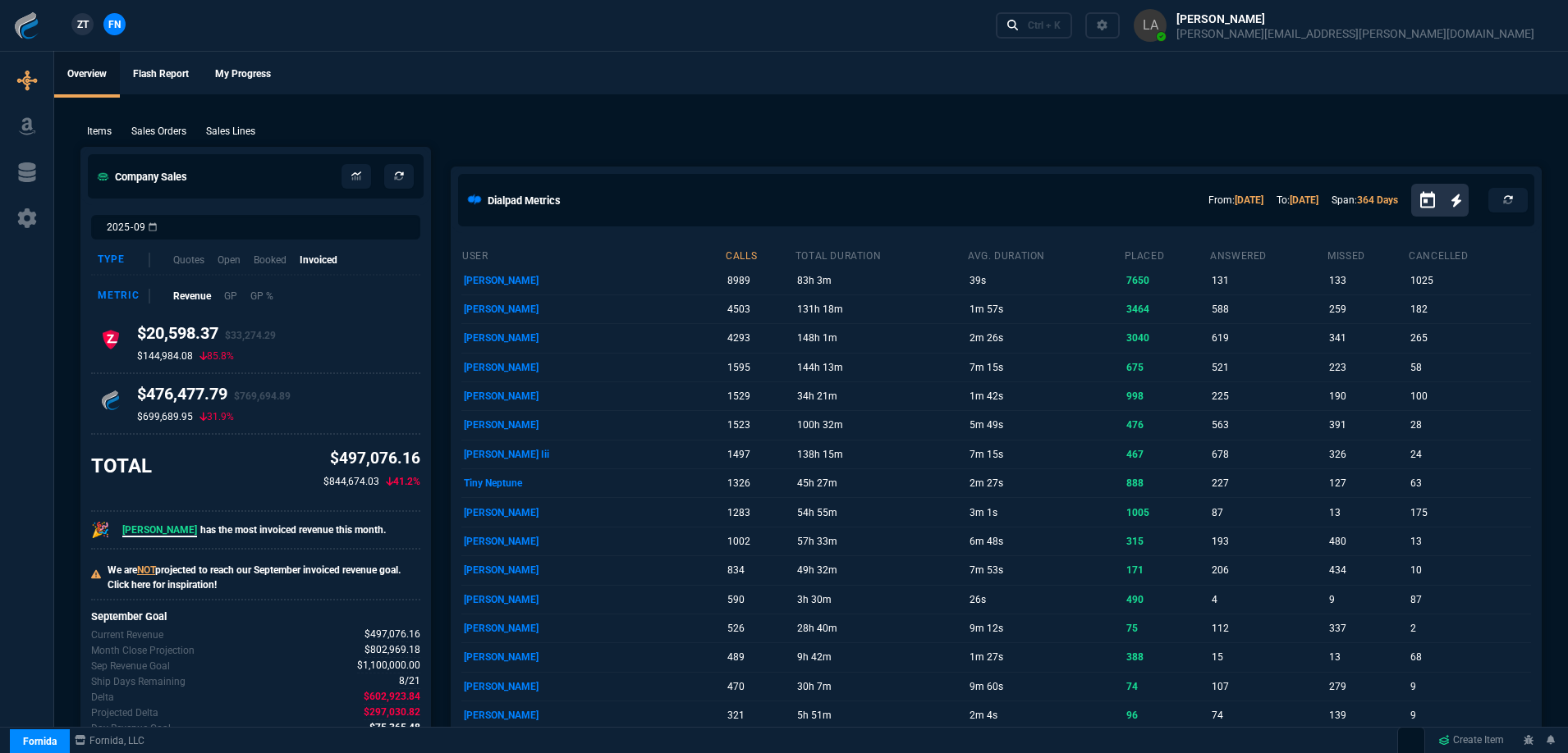
click at [86, 29] on span "ZT" at bounding box center [83, 25] width 12 height 15
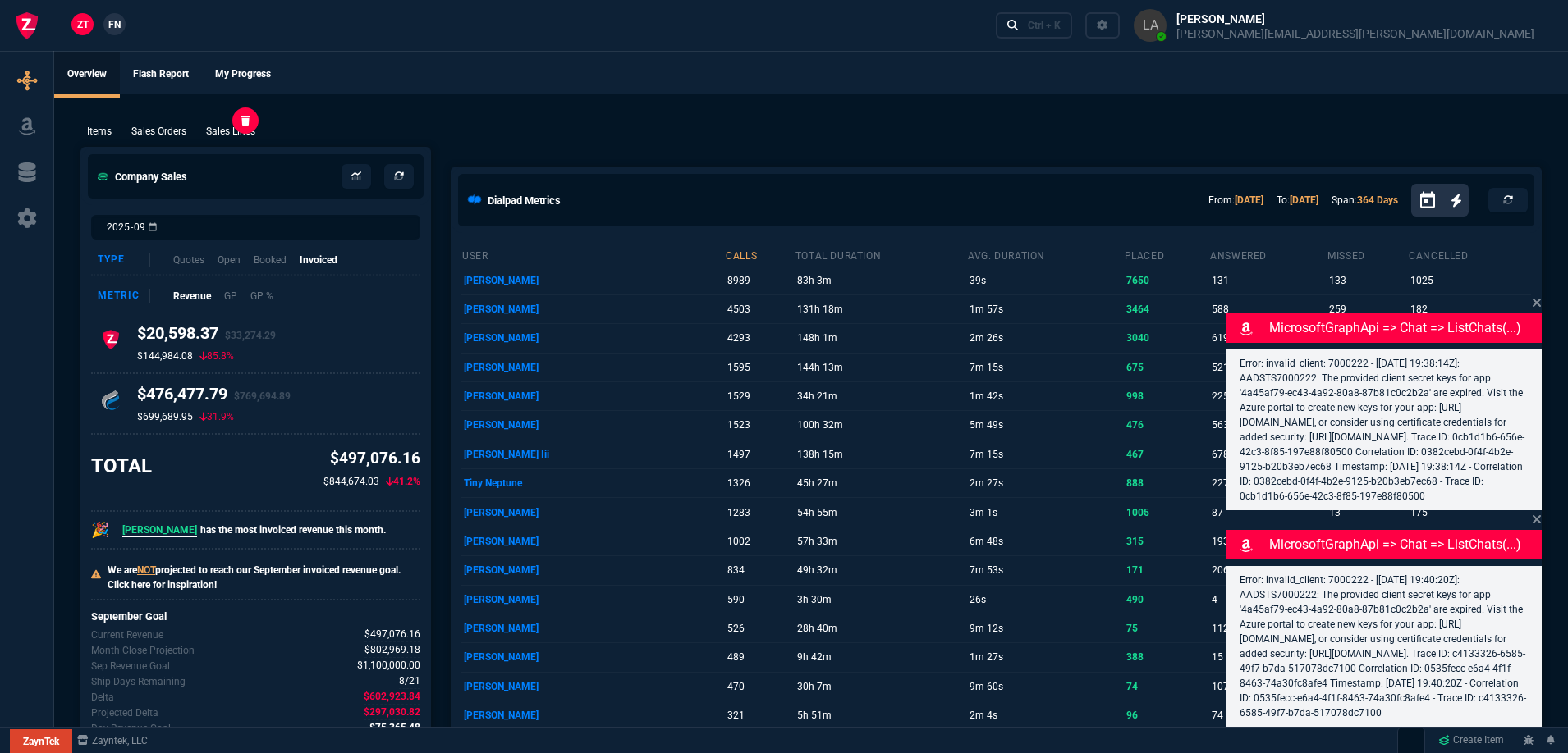
click at [216, 131] on p "Sales Lines" at bounding box center [231, 131] width 49 height 15
select select
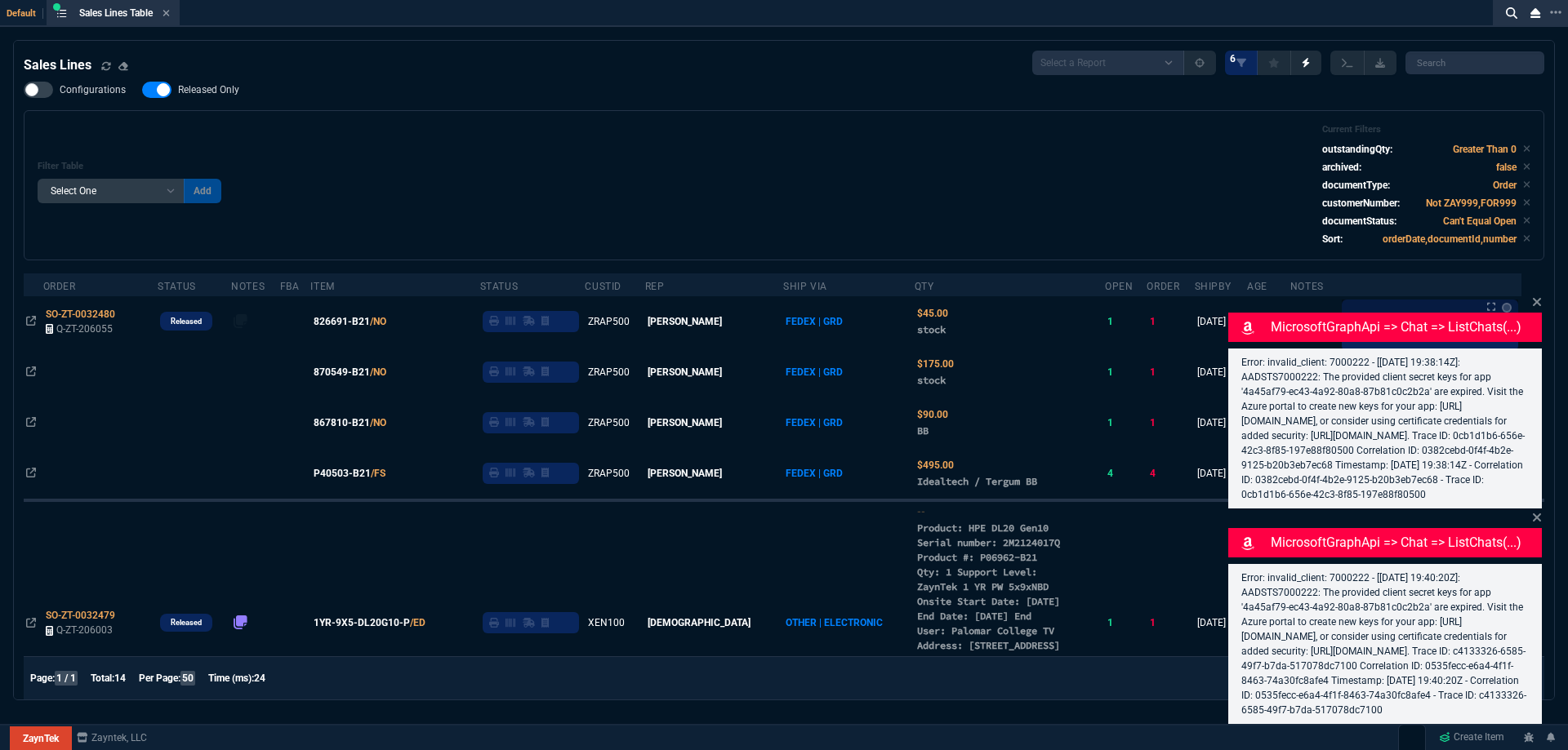
click at [195, 98] on label "Released Only" at bounding box center [198, 90] width 114 height 16
click at [142, 91] on input "Released Only" at bounding box center [142, 90] width 1 height 1
click at [350, 134] on div "Filter Table Select One Add Filter () Age () ATS () Cond (itemVariantCode) Cust…" at bounding box center [784, 185] width 1494 height 123
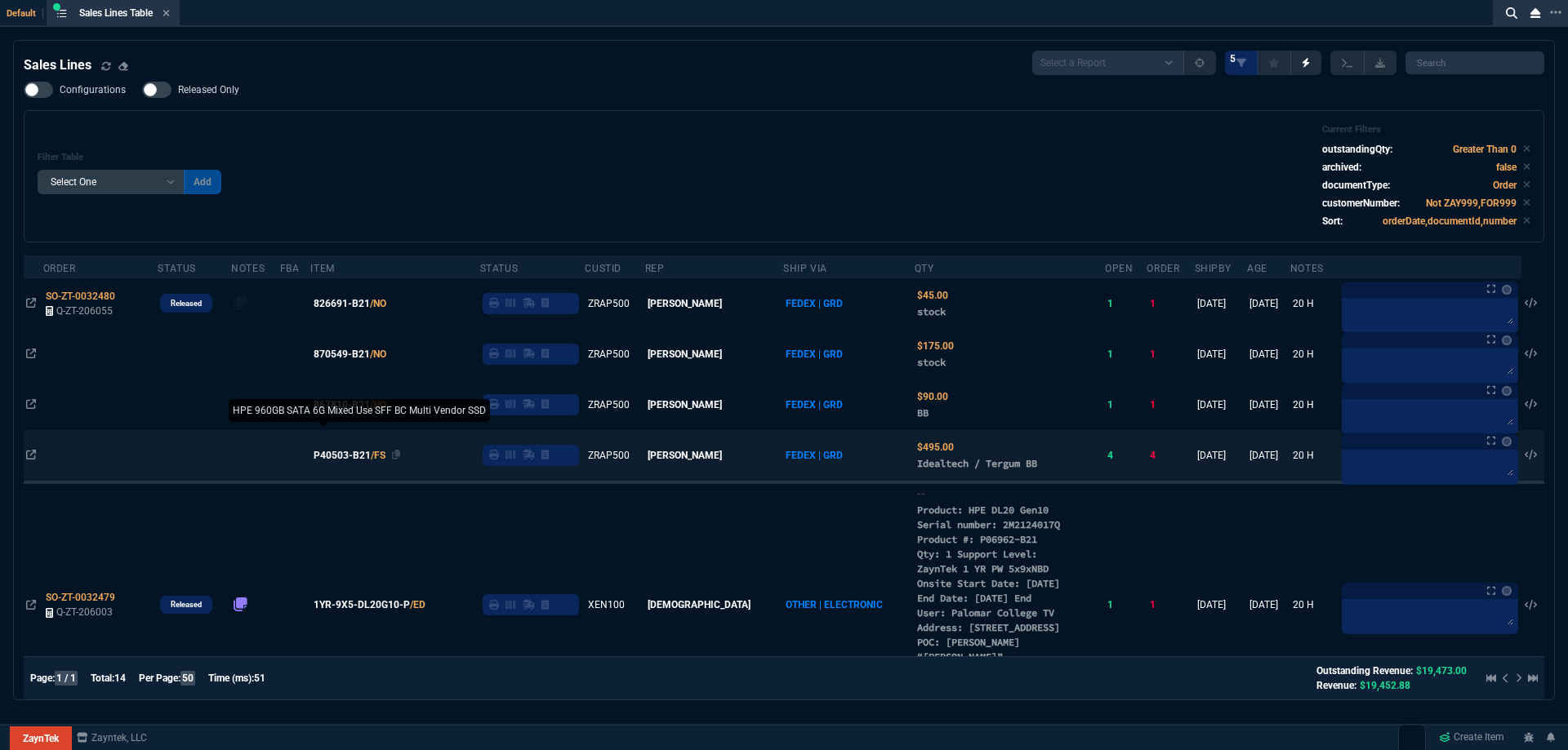
click at [368, 456] on span "P40503-B21" at bounding box center [342, 456] width 57 height 15
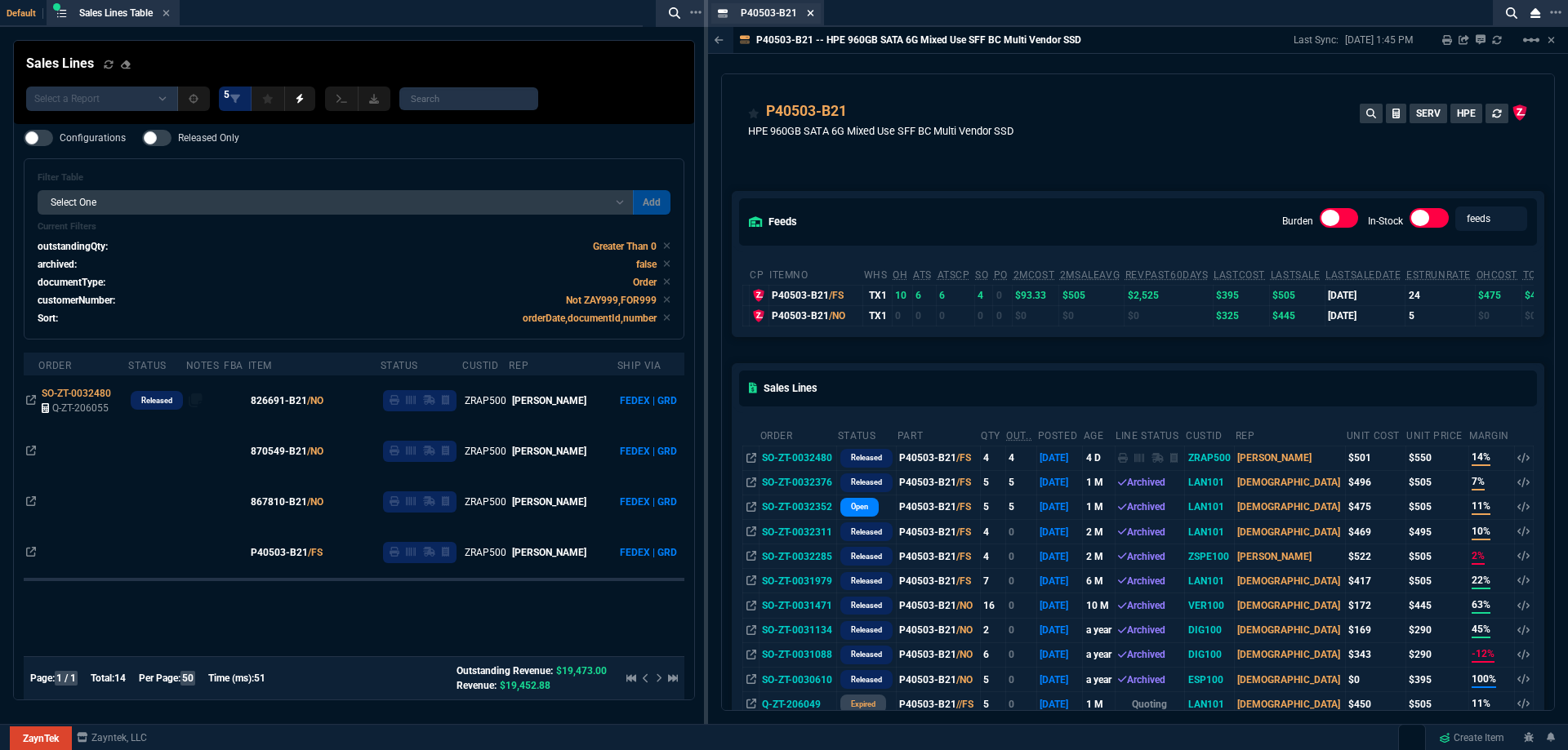
click at [810, 16] on icon at bounding box center [810, 13] width 7 height 10
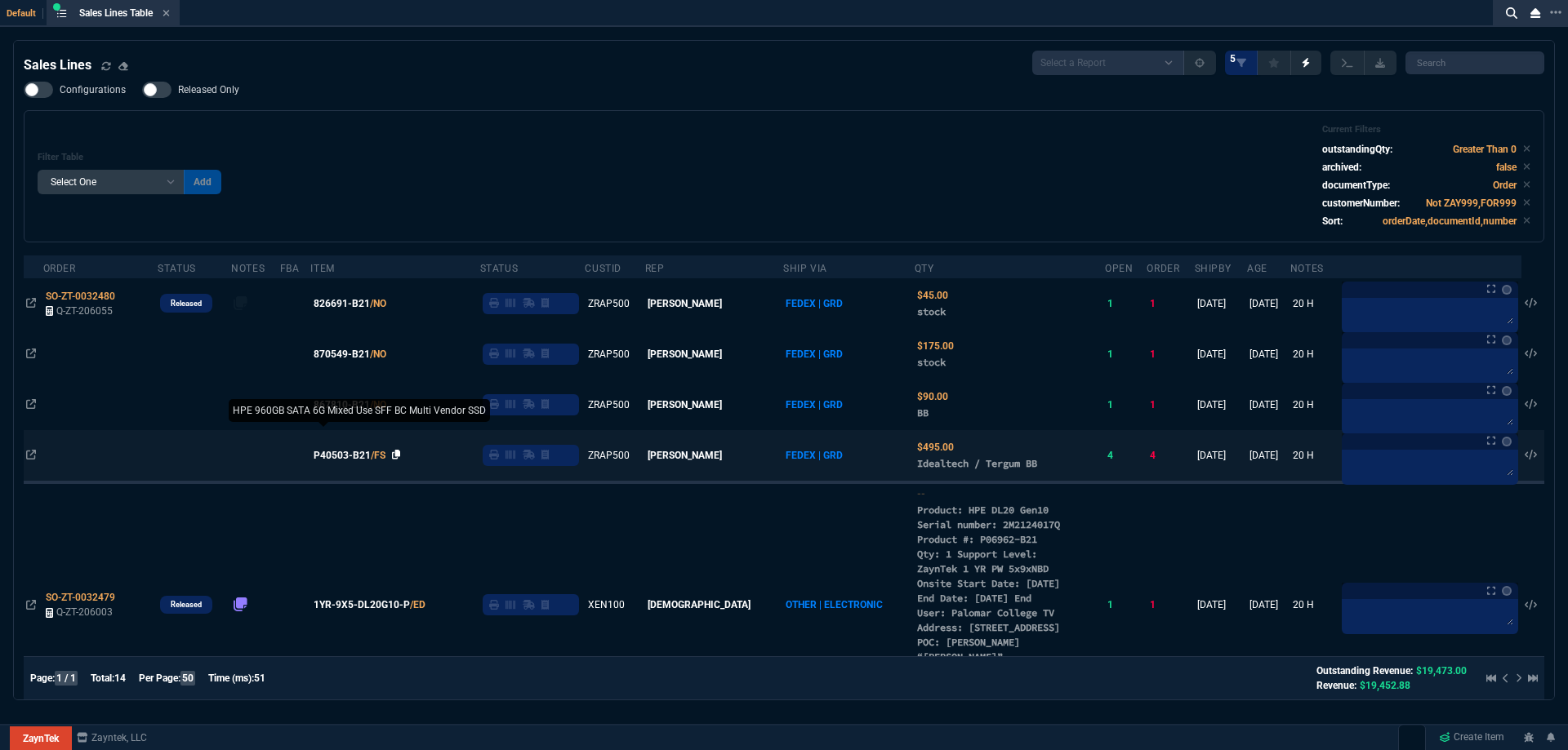
click at [401, 458] on icon at bounding box center [397, 454] width 9 height 10
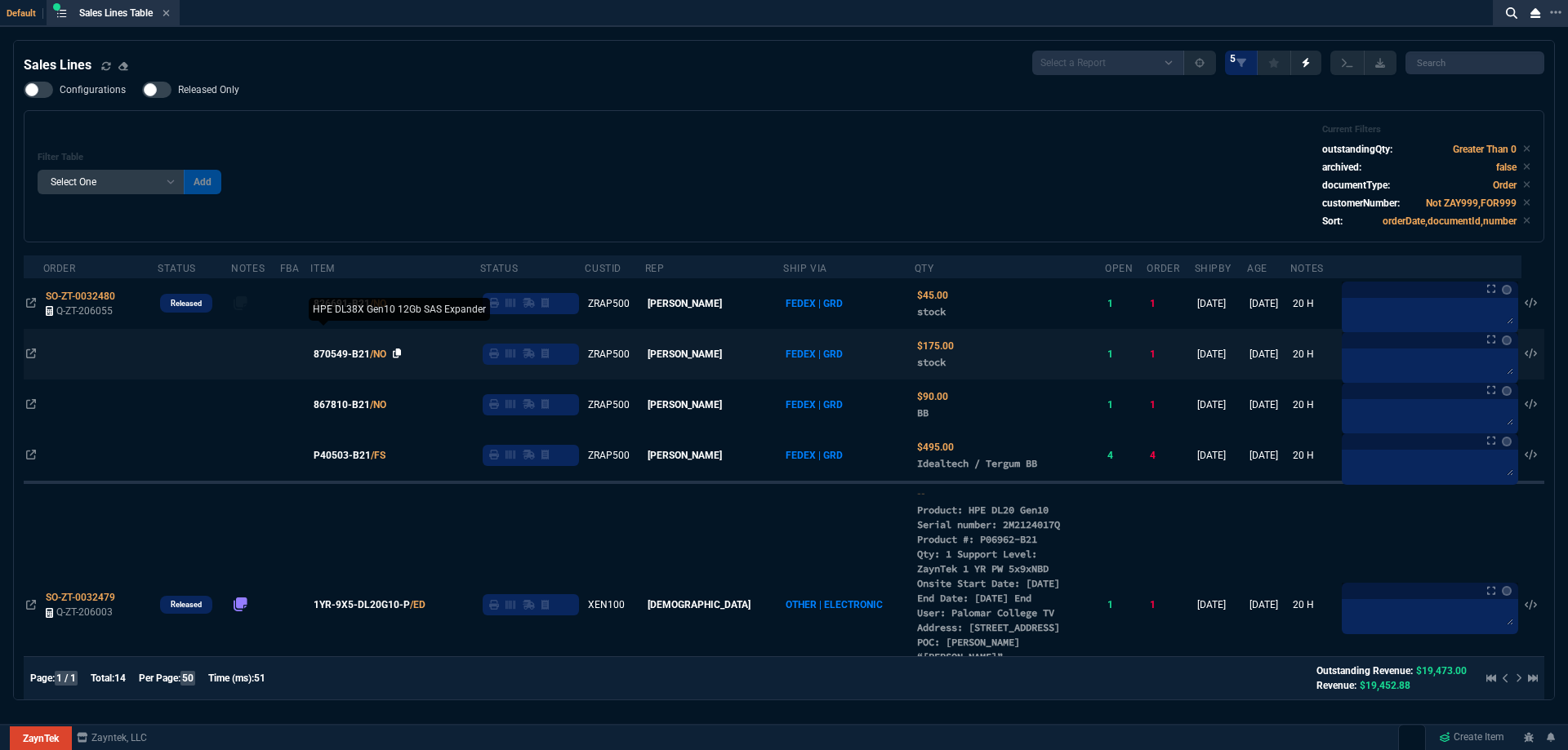
click at [402, 359] on icon at bounding box center [398, 353] width 9 height 10
click at [402, 356] on icon at bounding box center [398, 353] width 9 height 10
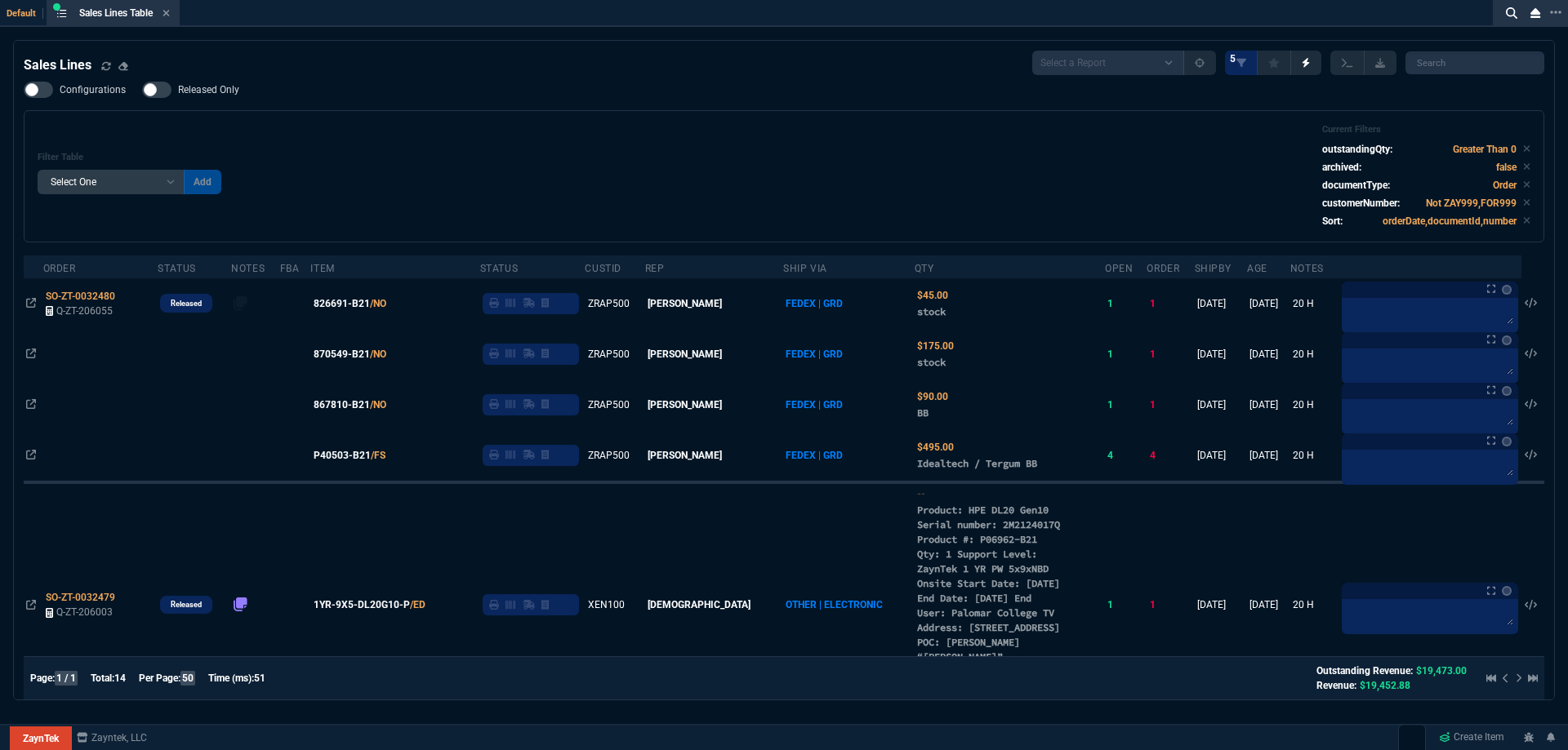
click at [202, 90] on span "Released Only" at bounding box center [208, 90] width 61 height 13
click at [142, 90] on input "Released Only" at bounding box center [142, 90] width 1 height 1
checkbox input "true"
click at [571, 160] on div "Filter Table Select One Add Filter () Age () ATS () Cond (itemVariantCode) Cust…" at bounding box center [784, 176] width 1494 height 104
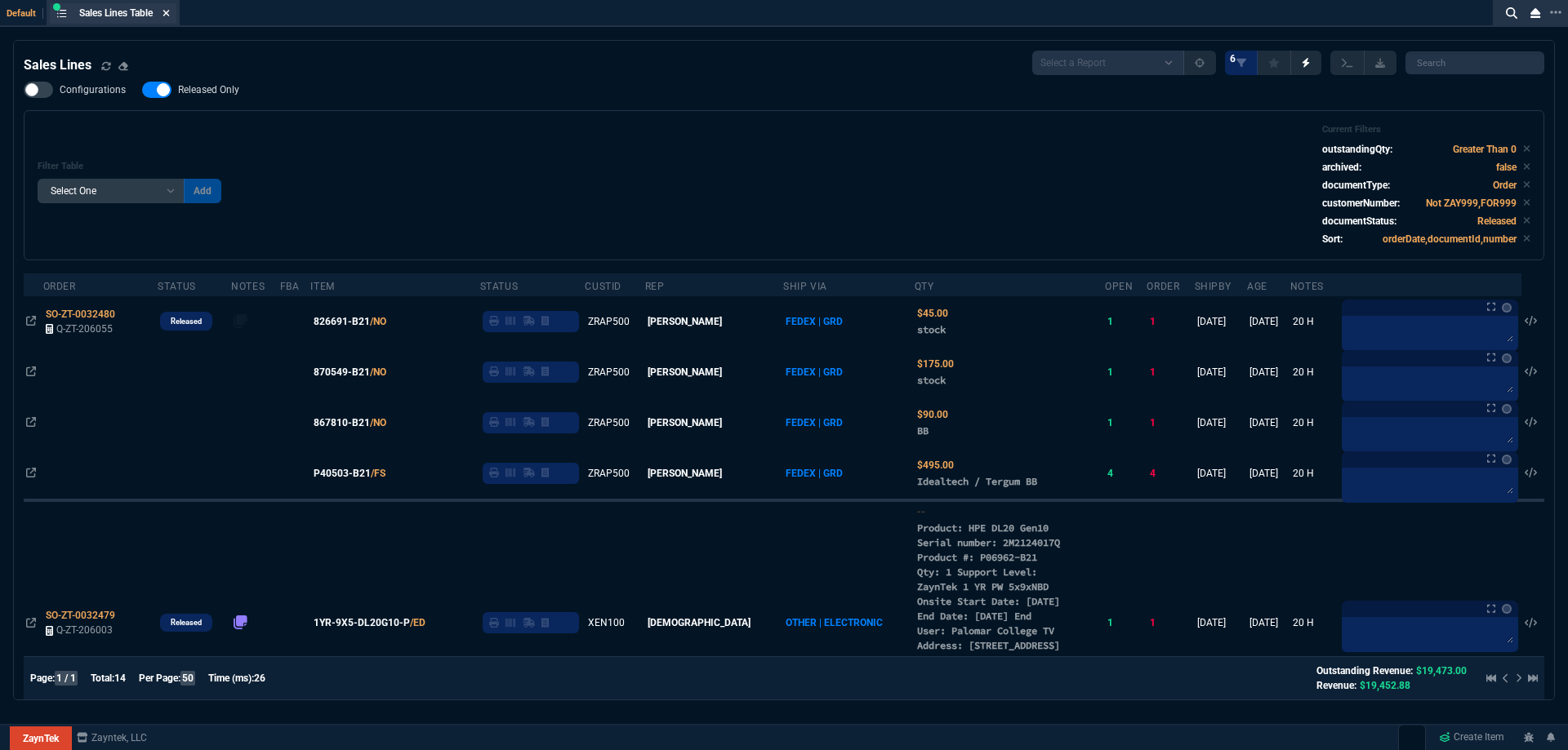
click at [170, 13] on icon at bounding box center [166, 13] width 7 height 10
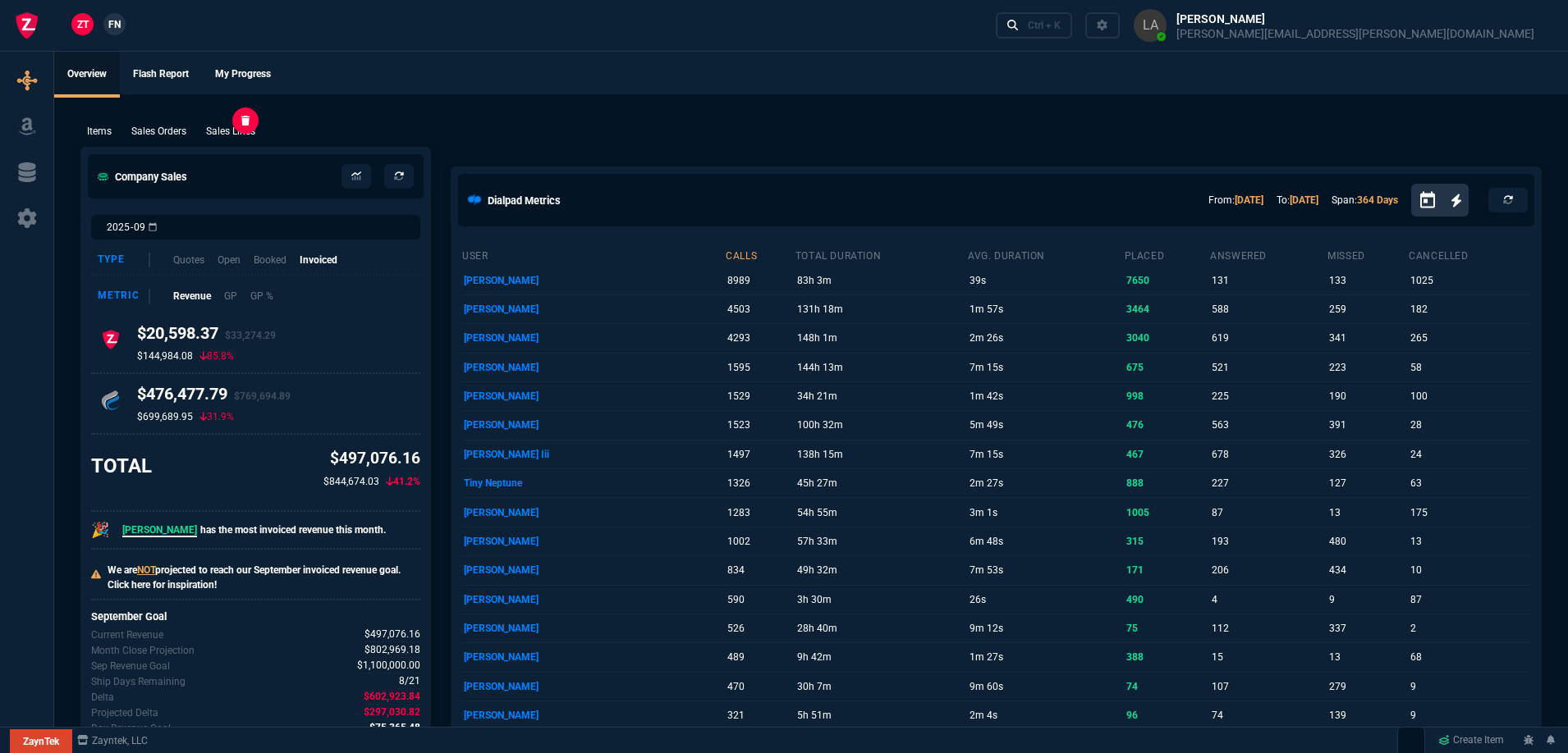
click at [248, 127] on p "Sales Lines" at bounding box center [231, 131] width 49 height 15
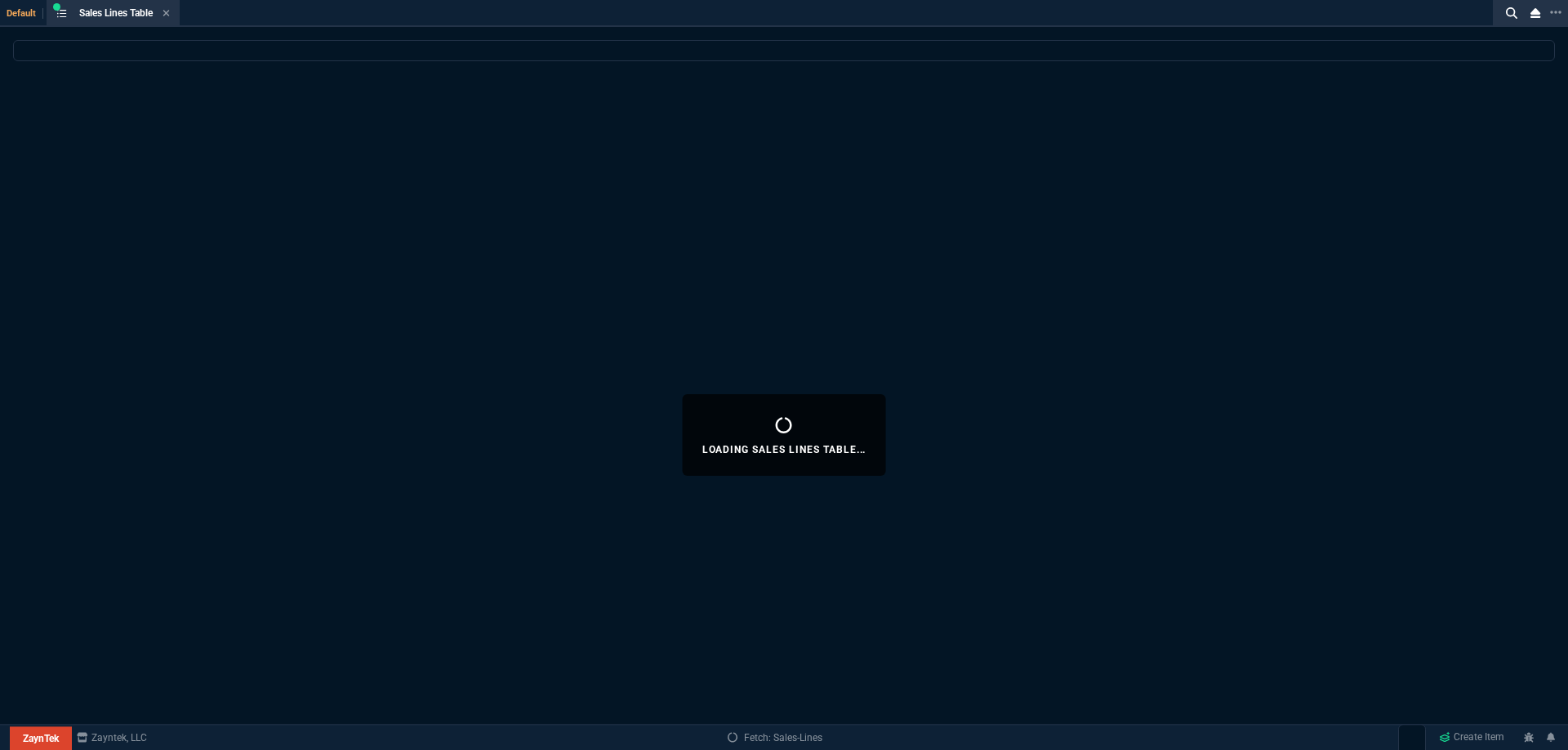
select select
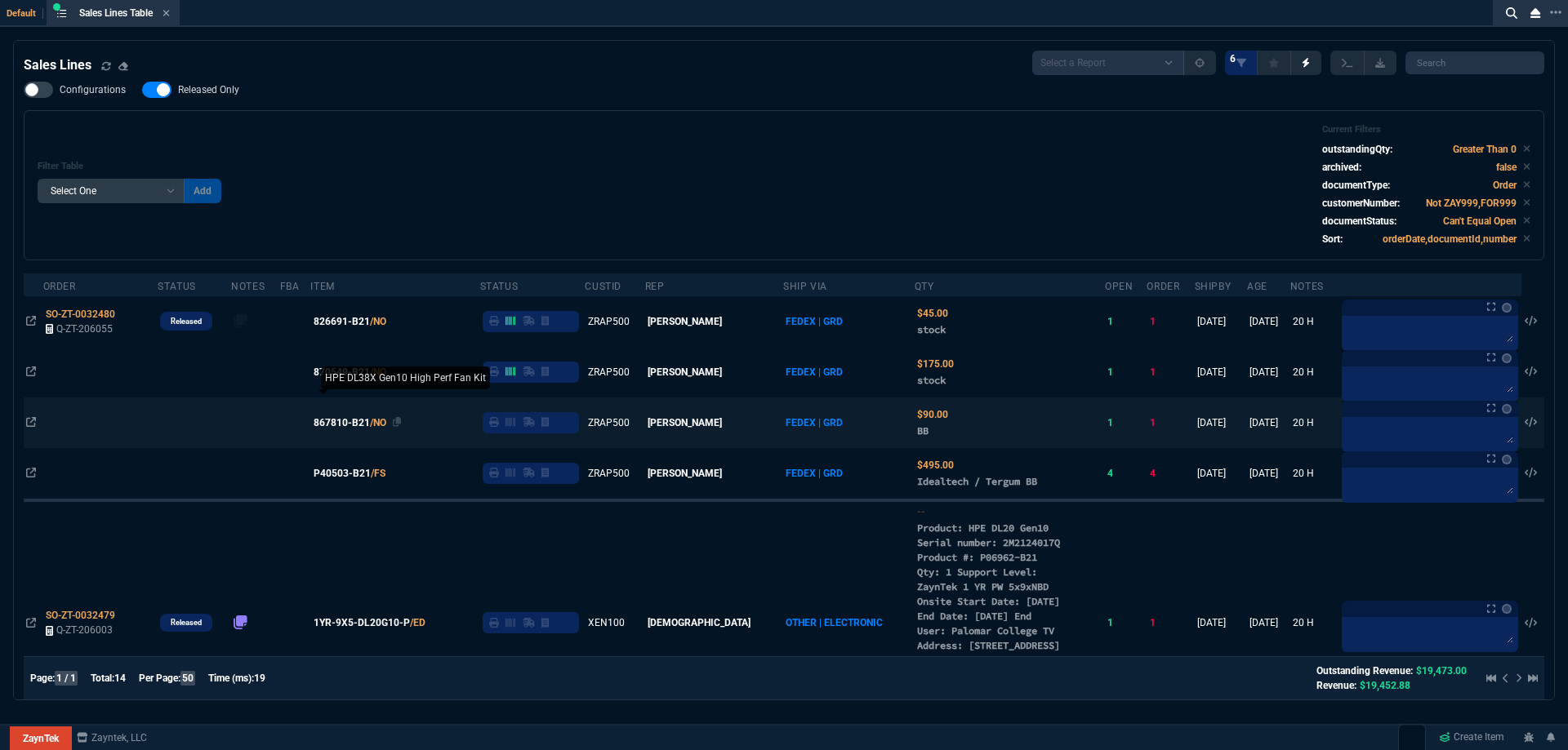
click at [368, 424] on span "867810-B21" at bounding box center [342, 423] width 56 height 15
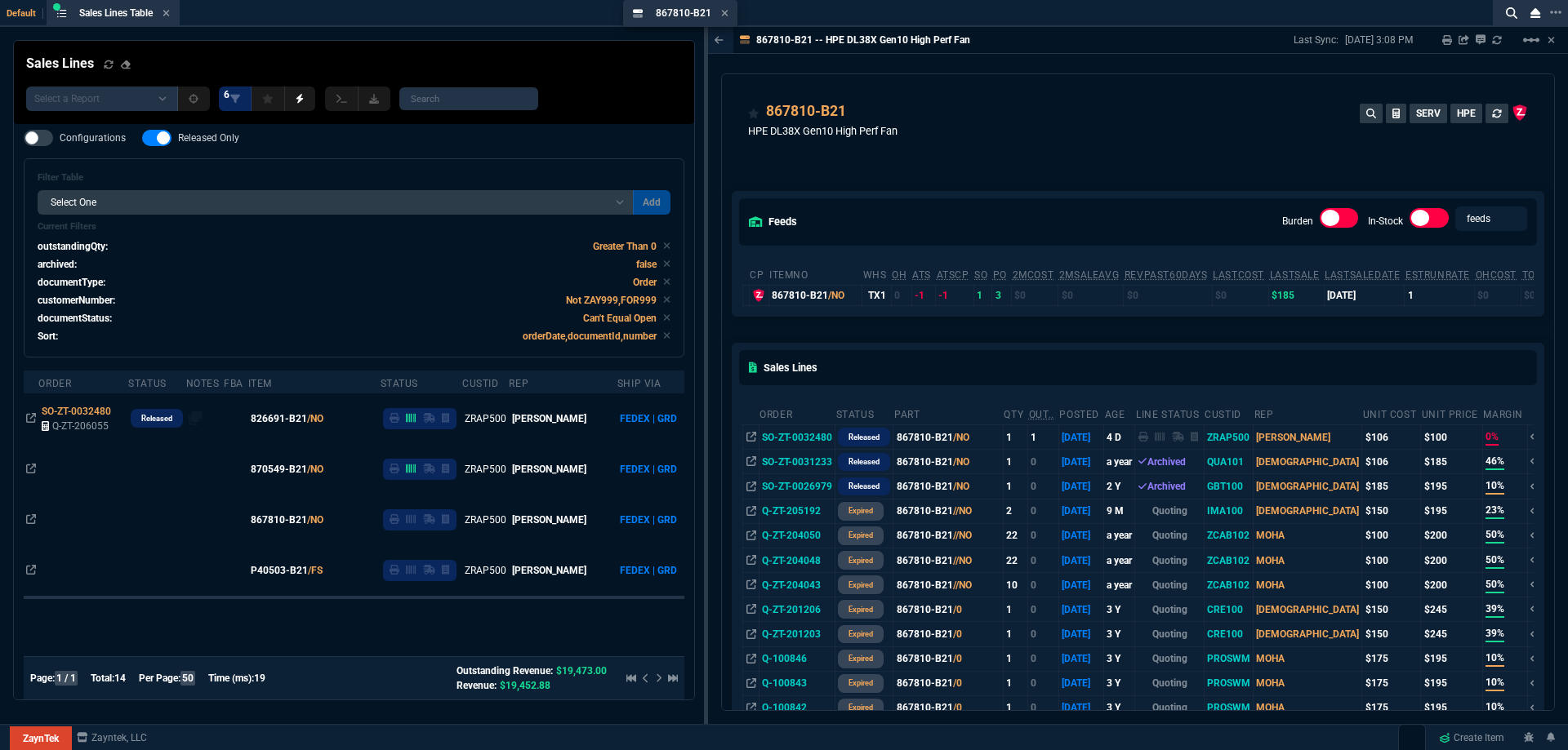
drag, startPoint x: 774, startPoint y: 12, endPoint x: 508, endPoint y: 18, distance: 266.1
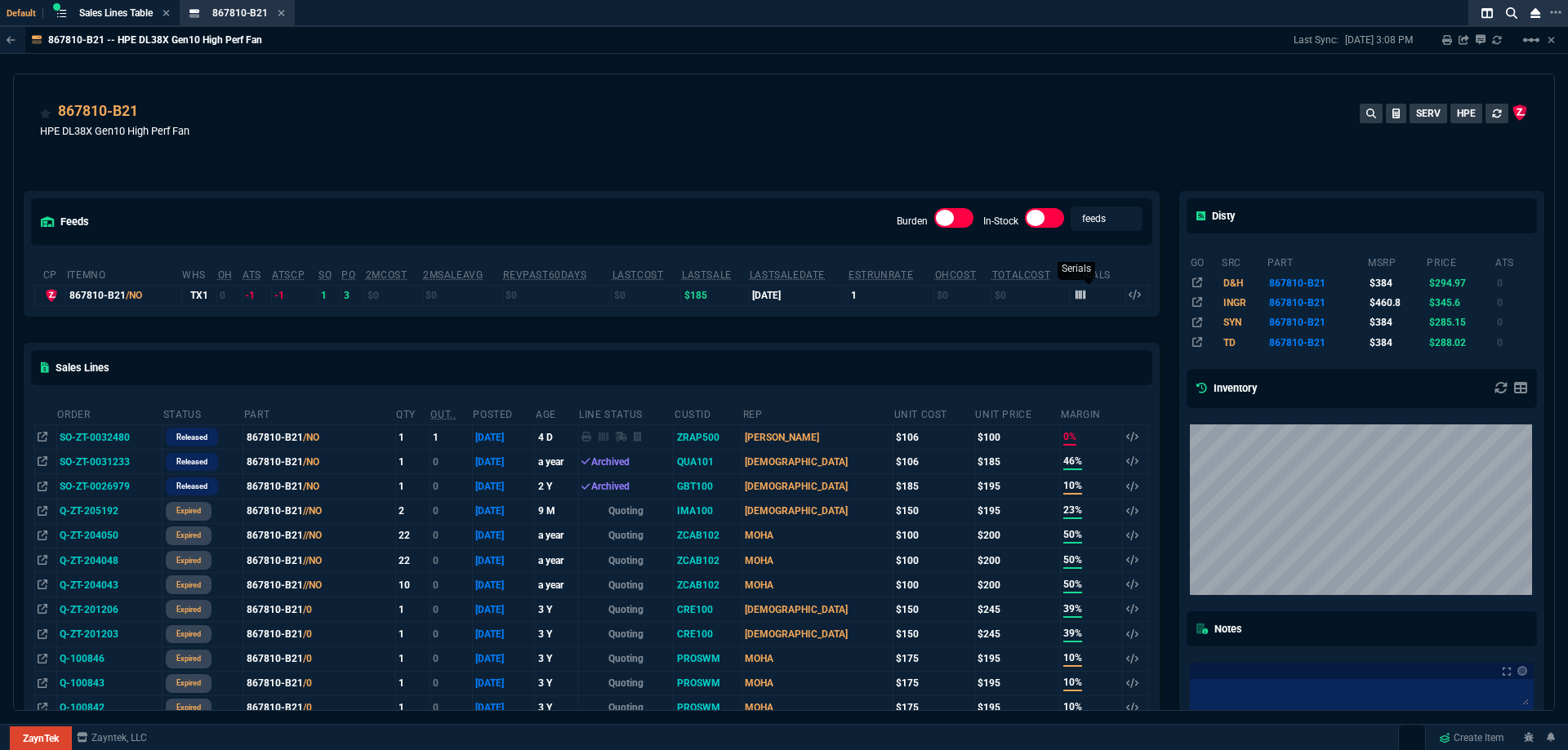
click at [1076, 300] on icon at bounding box center [1080, 294] width 10 height 10
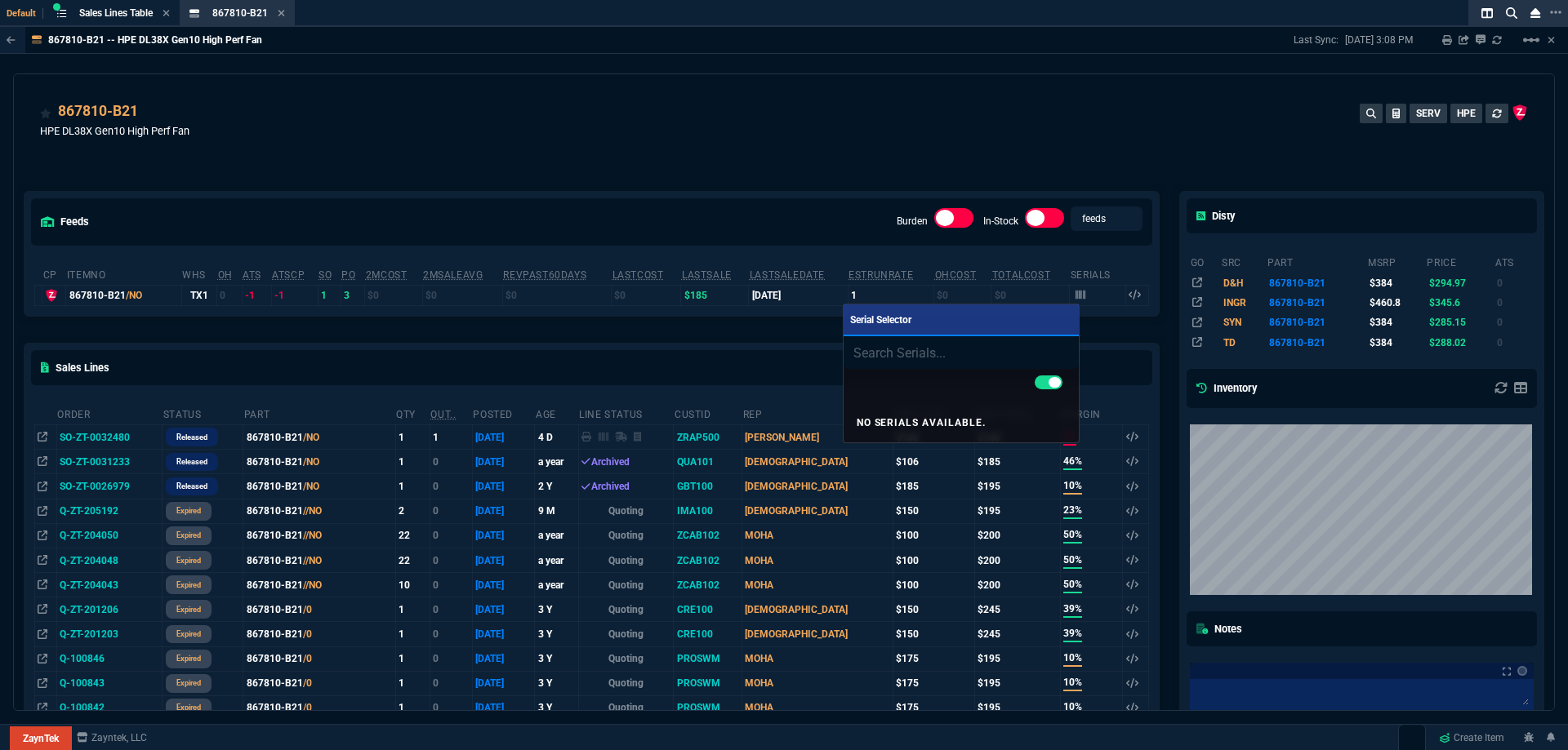
click at [849, 134] on div at bounding box center [784, 375] width 1568 height 750
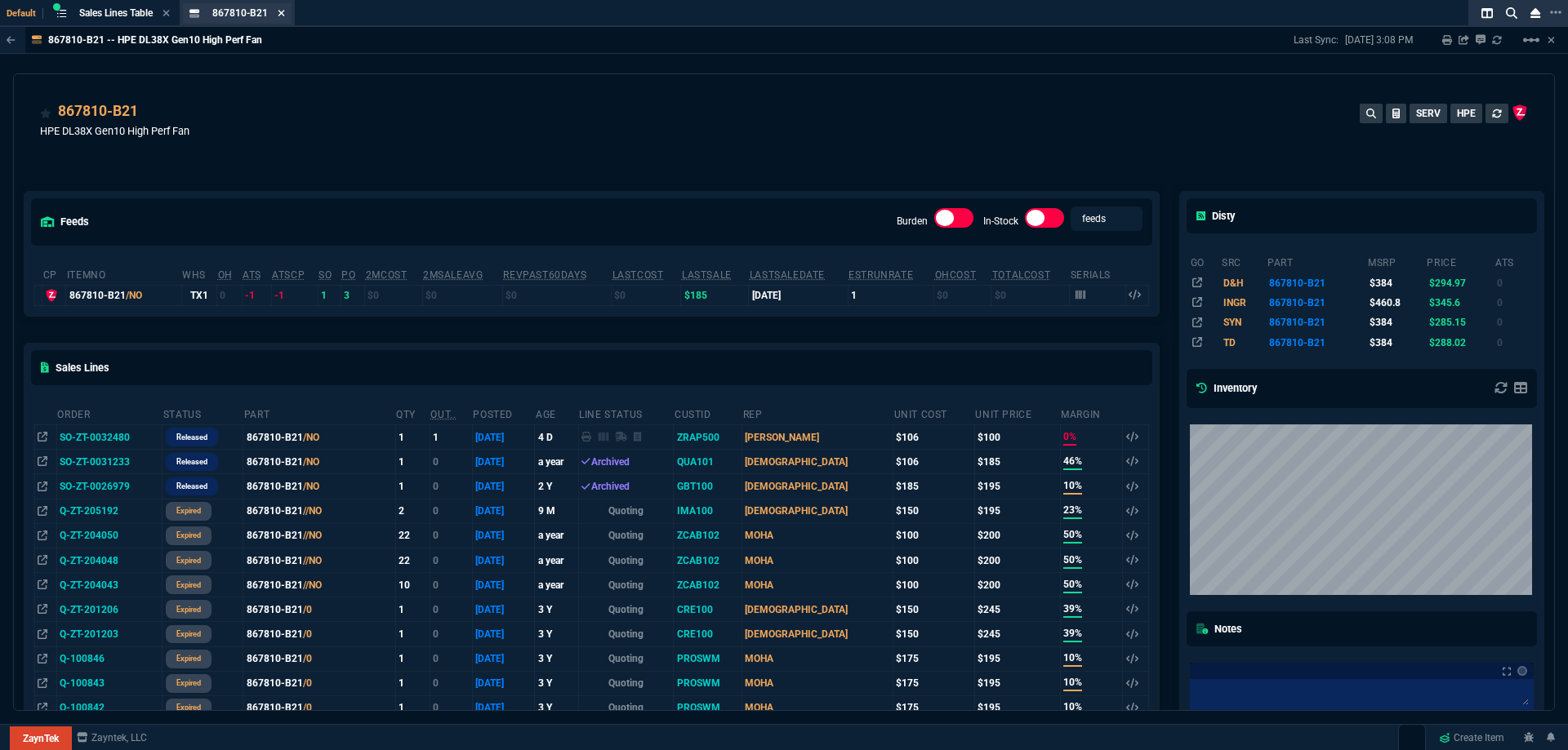
click at [282, 15] on icon at bounding box center [282, 13] width 7 height 10
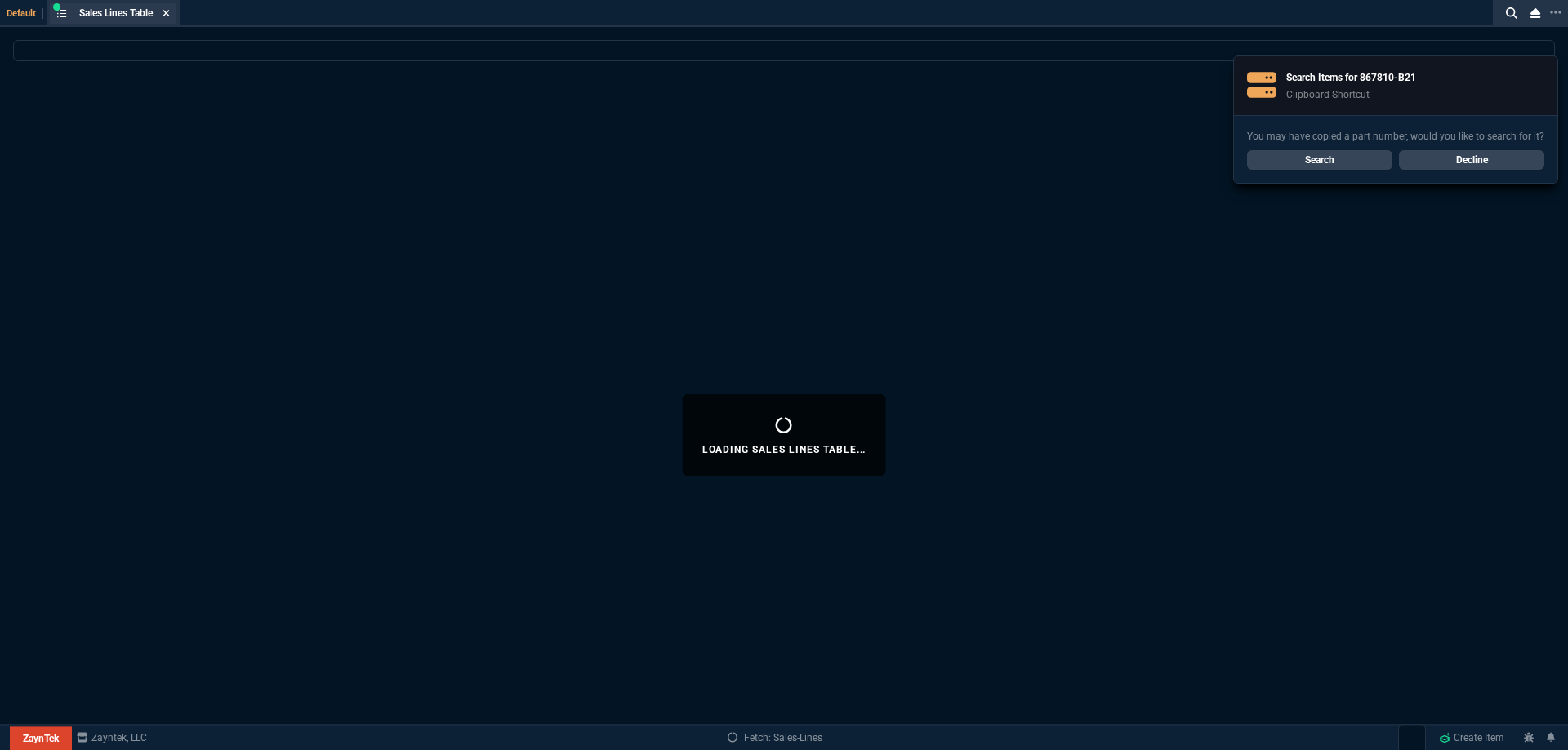
click at [168, 14] on icon at bounding box center [166, 13] width 6 height 6
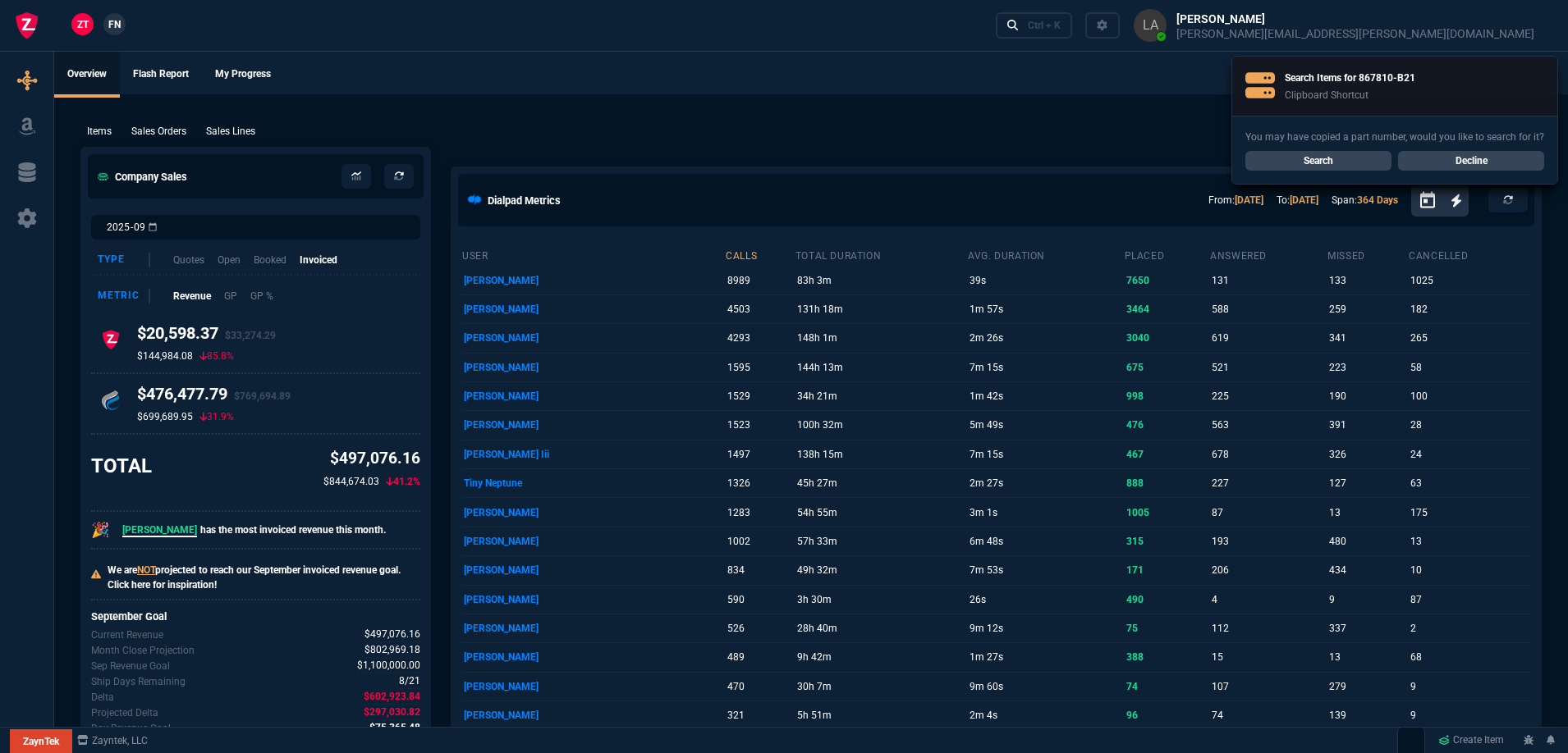
click at [1498, 165] on link "Decline" at bounding box center [1471, 161] width 146 height 20
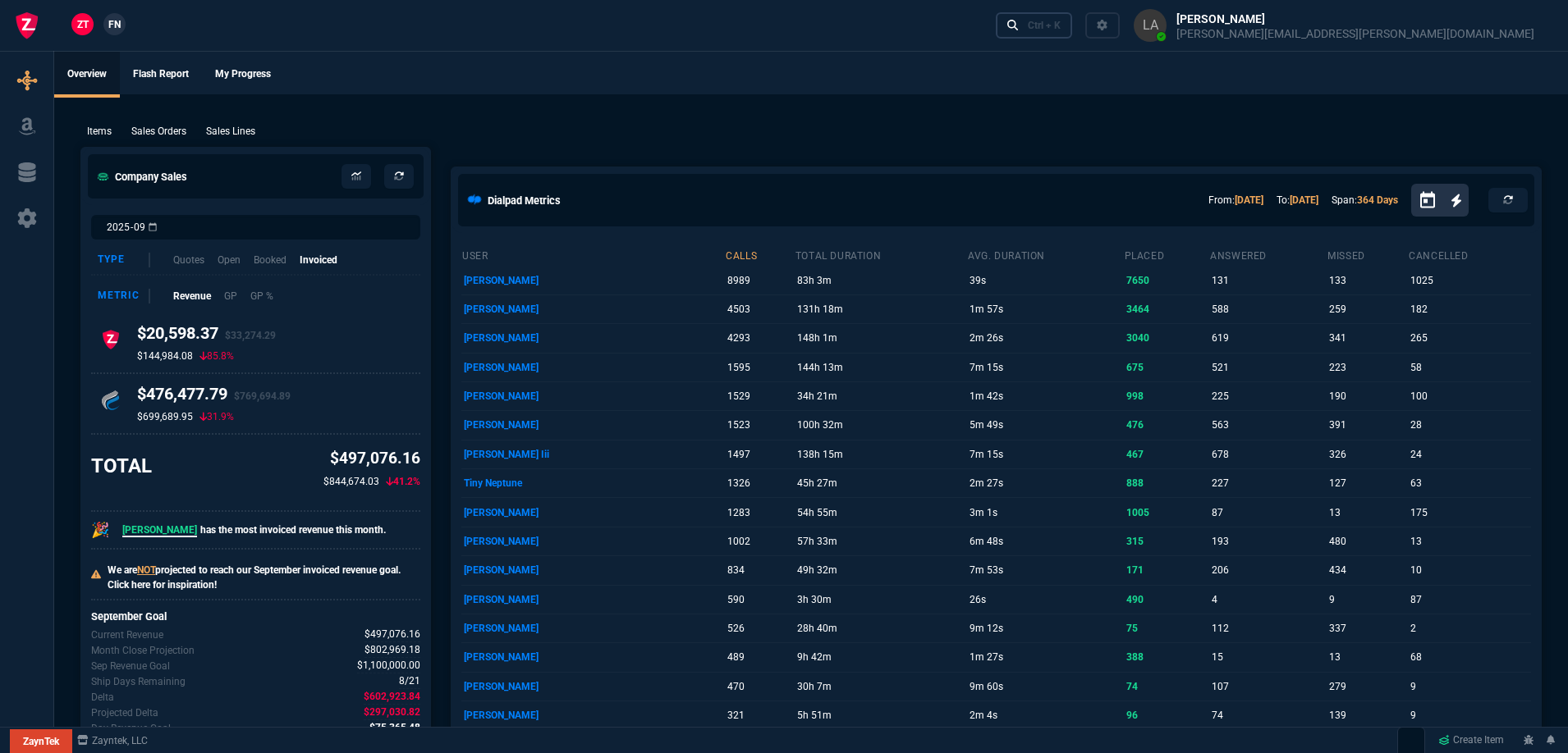
click at [1061, 22] on div "Ctrl + K" at bounding box center [1045, 26] width 33 height 13
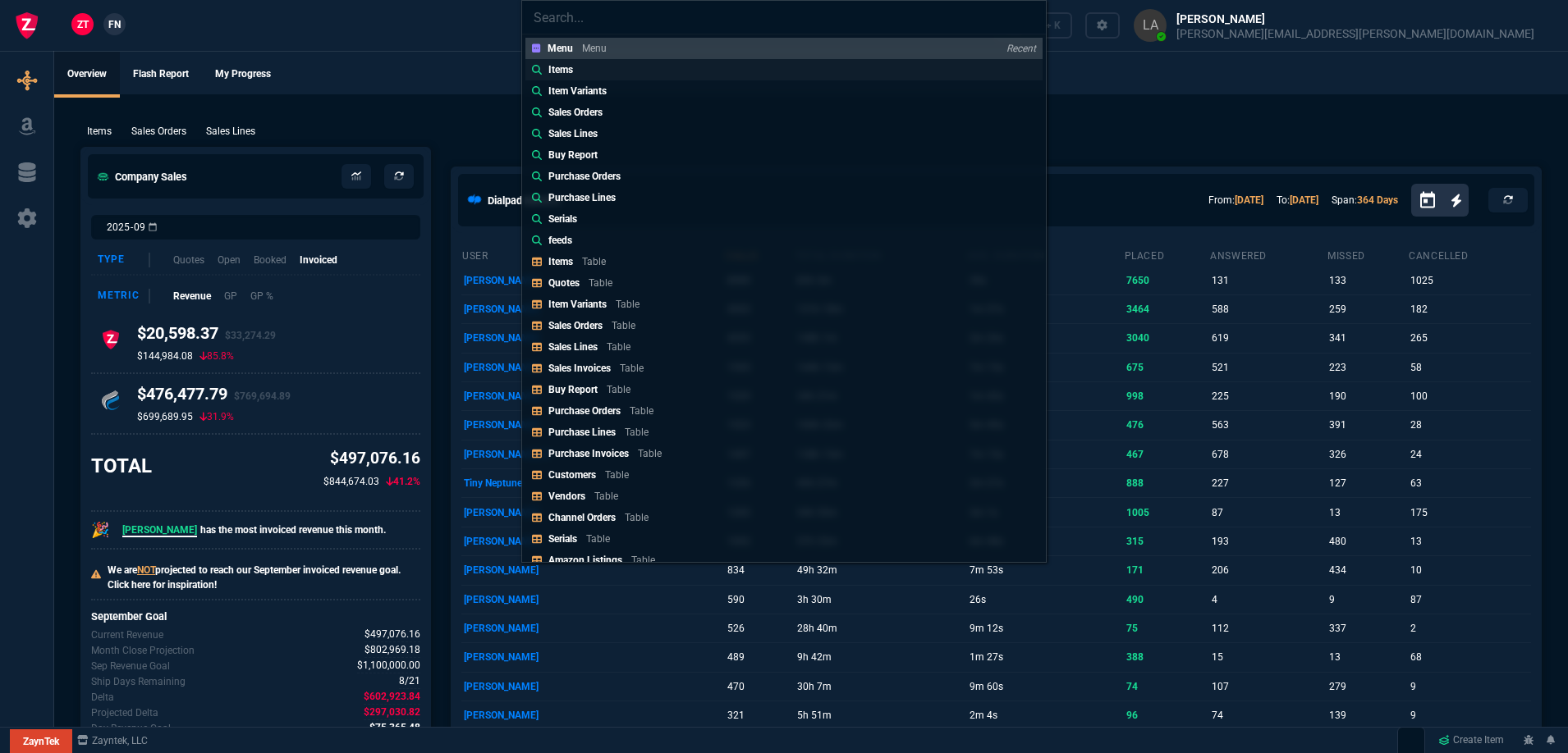
click at [591, 74] on link "Items" at bounding box center [784, 69] width 517 height 21
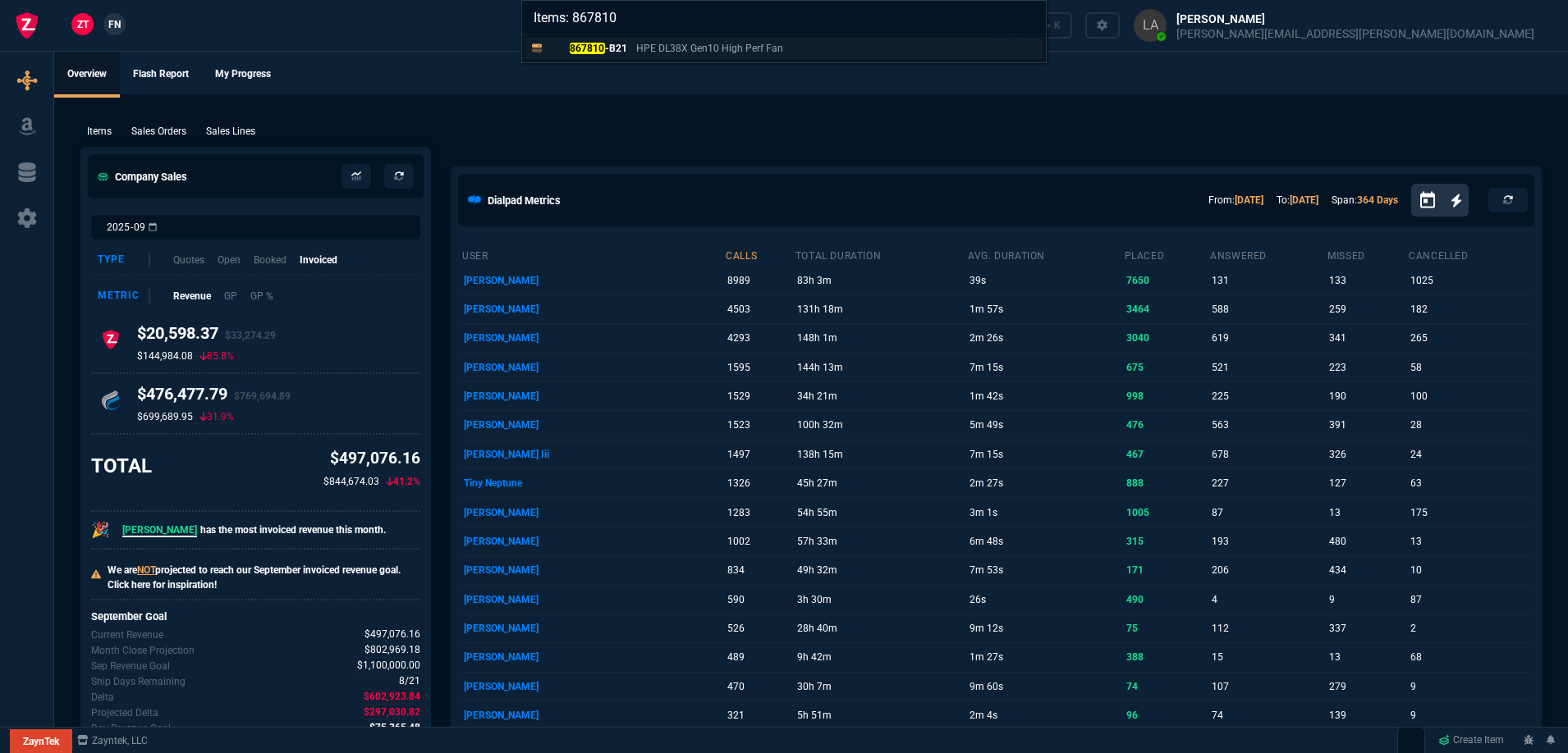
type input "Items: 867810"
click at [621, 48] on p "867810 -B21" at bounding box center [588, 48] width 79 height 15
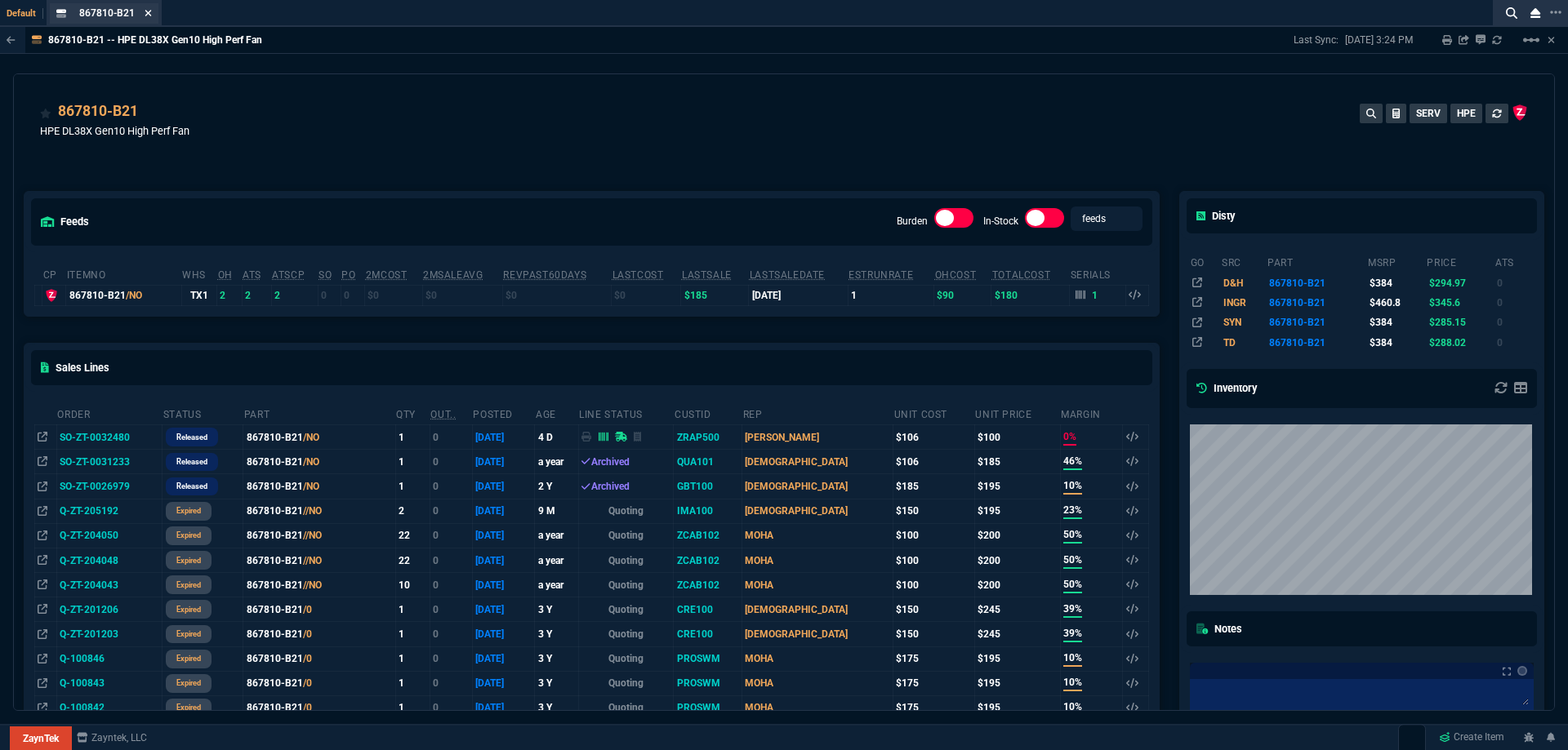
click at [151, 14] on icon at bounding box center [148, 13] width 7 height 10
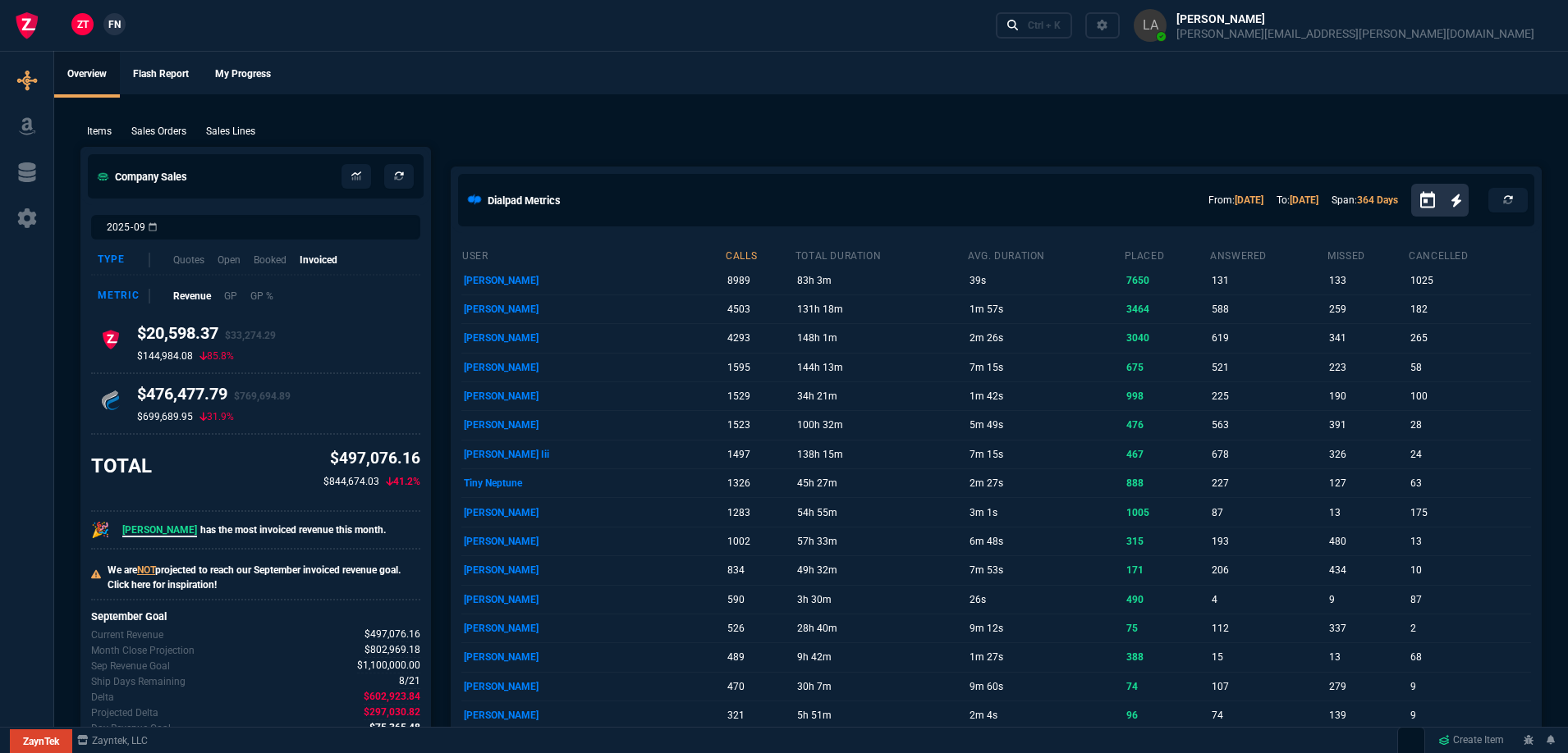
click at [121, 27] on link "FN" at bounding box center [114, 24] width 22 height 22
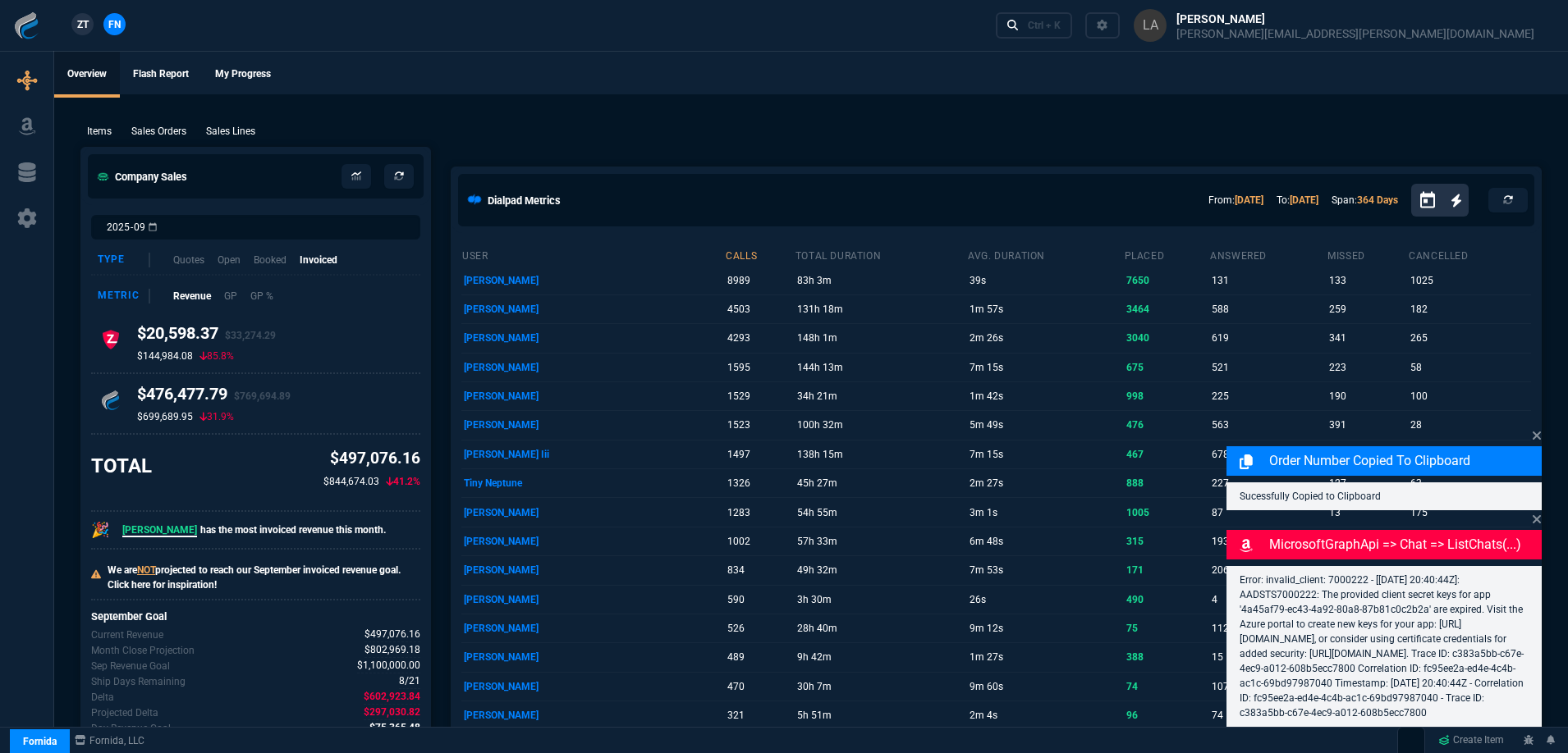
click at [231, 123] on div "Items Sales Orders Sales Lines Add Link" at bounding box center [811, 131] width 1462 height 20
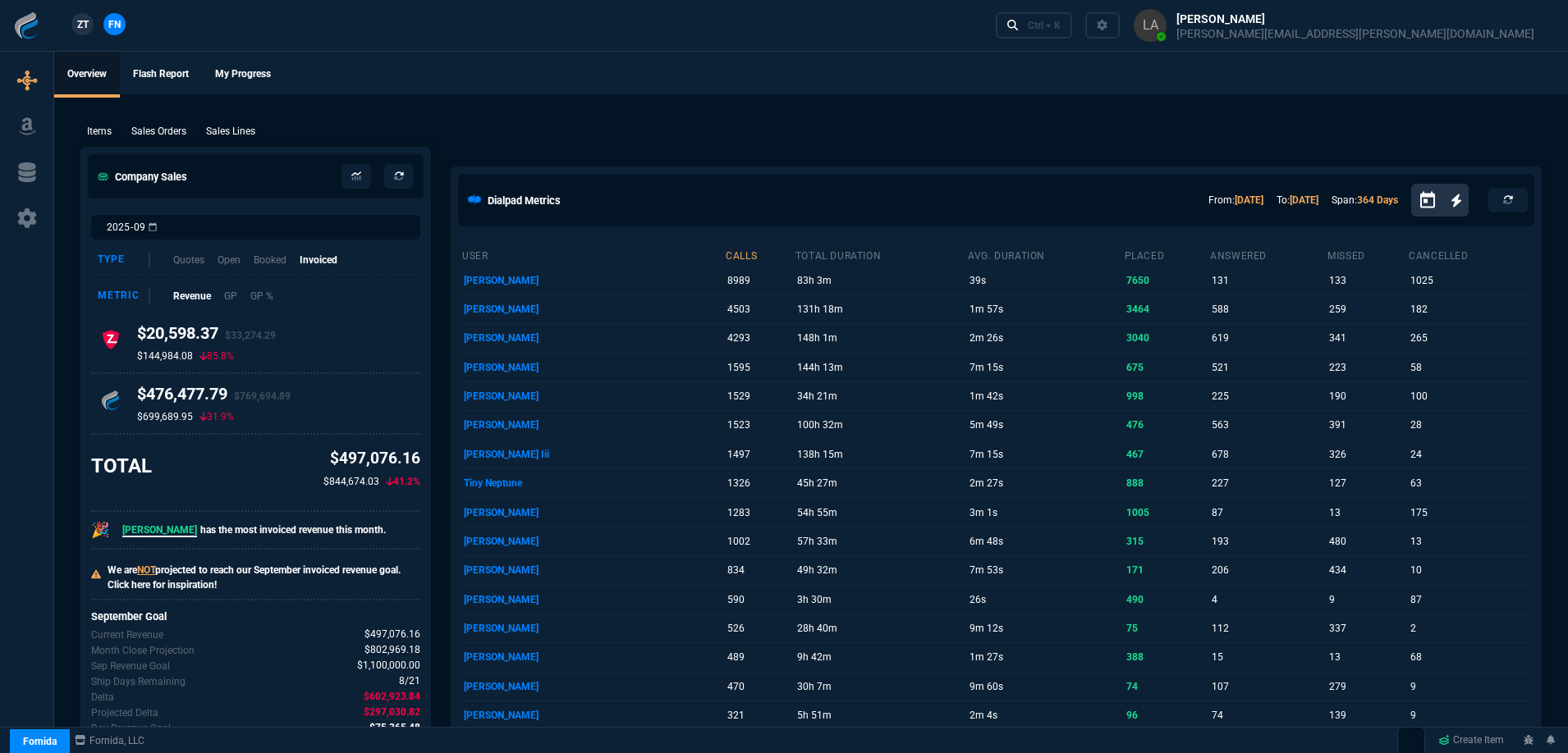
click at [78, 21] on span "ZT" at bounding box center [83, 25] width 12 height 15
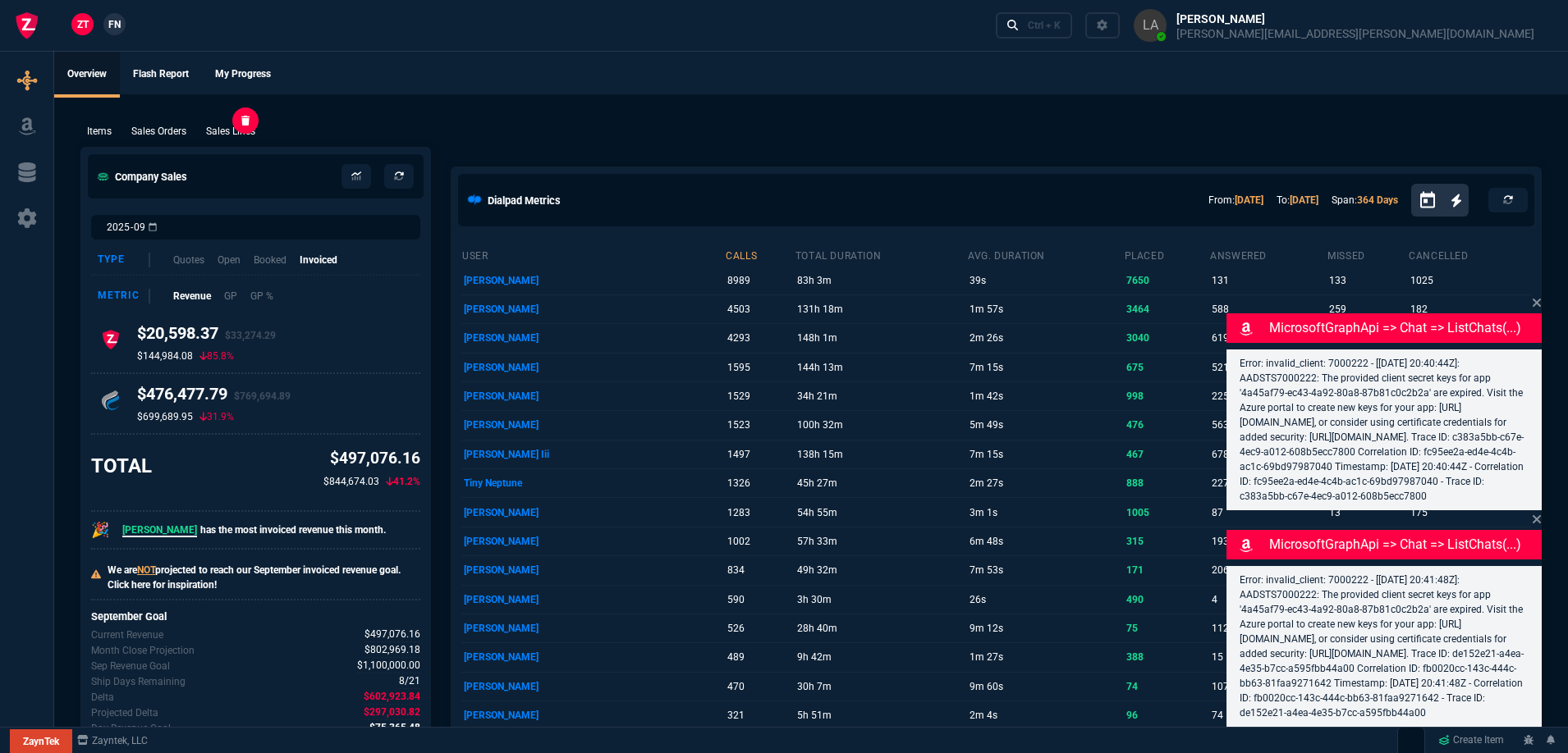
click at [247, 131] on p "Sales Lines" at bounding box center [231, 131] width 49 height 15
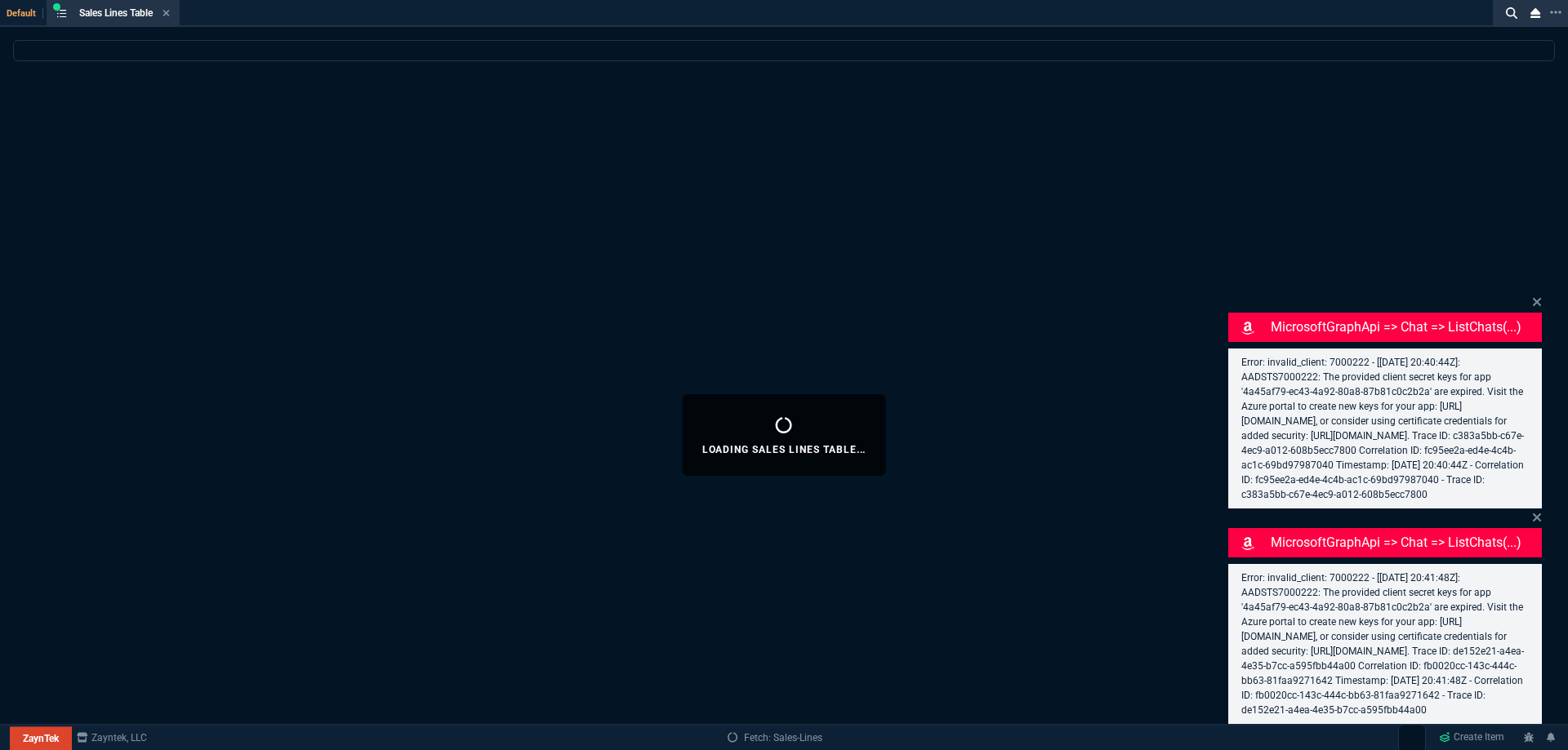
select select
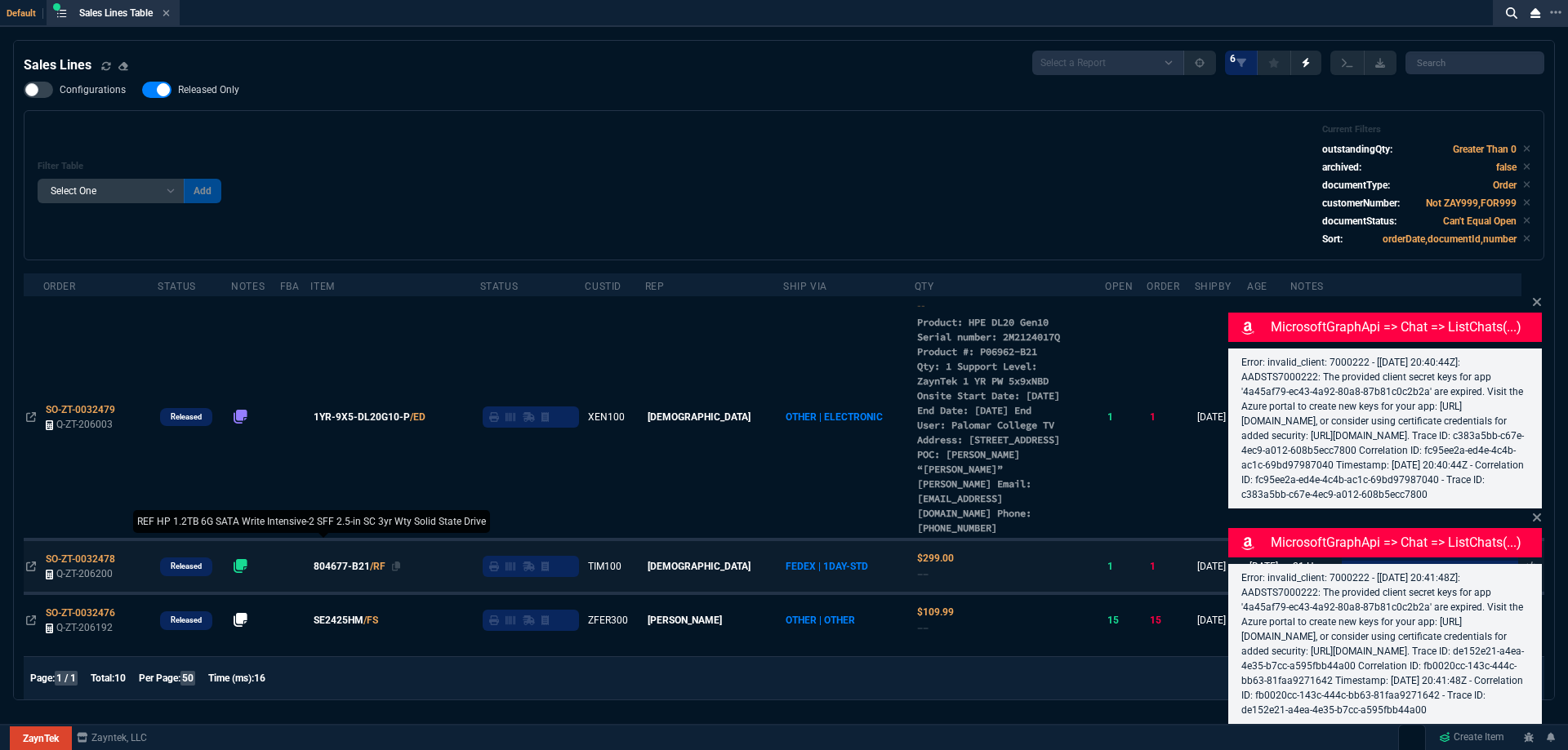
click at [358, 574] on span "804677-B21" at bounding box center [342, 567] width 56 height 15
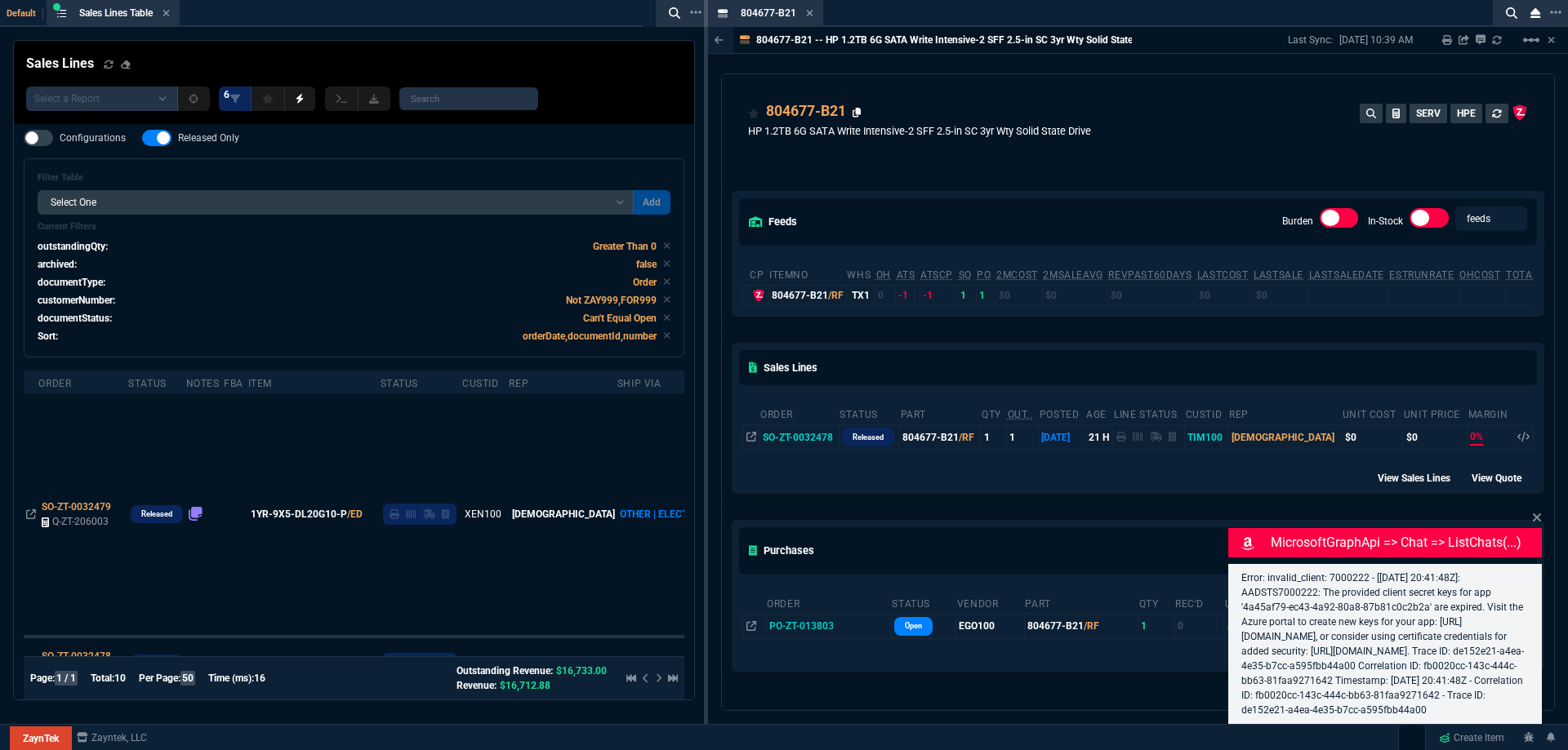
click at [856, 116] on icon at bounding box center [858, 113] width 9 height 10
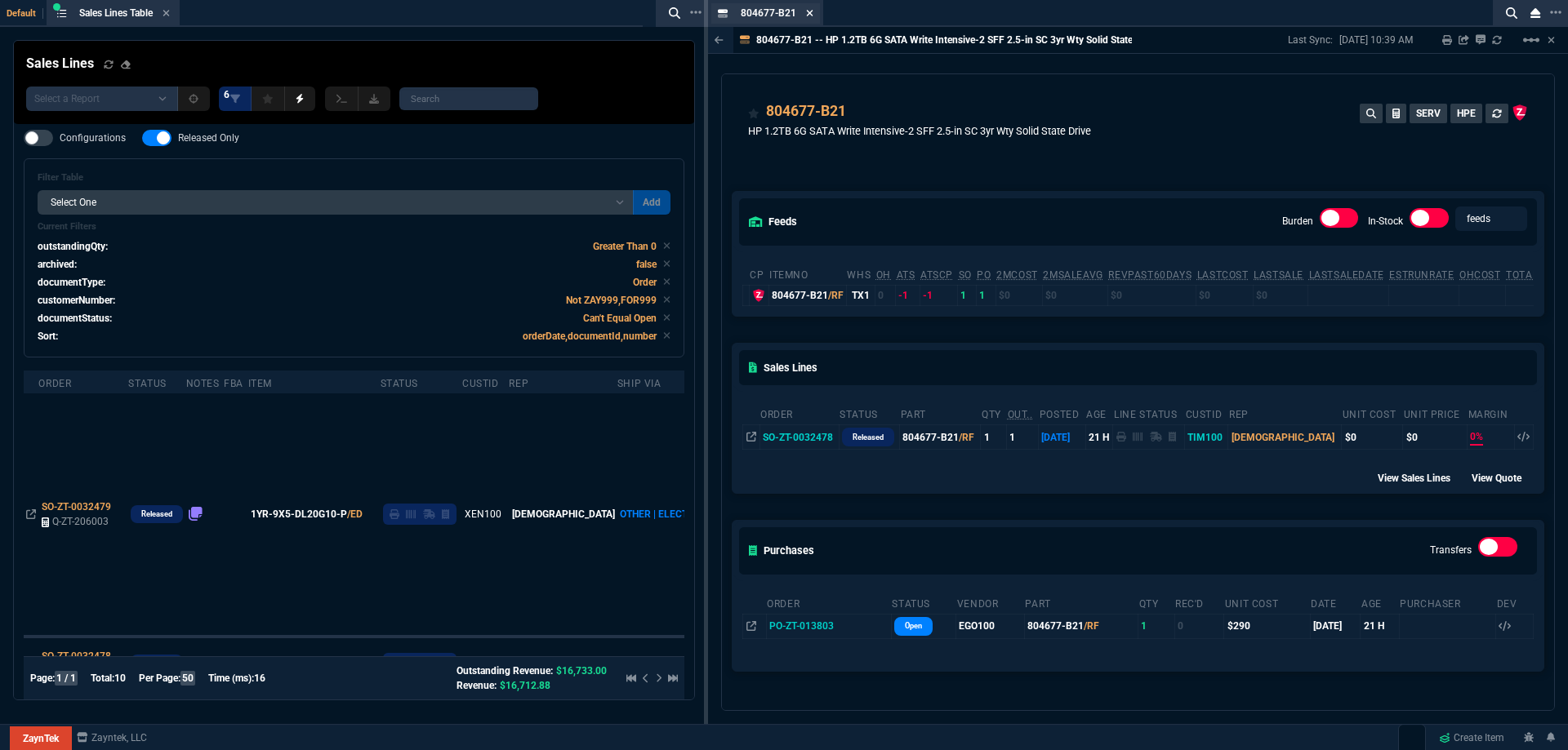
click at [808, 17] on icon at bounding box center [809, 13] width 7 height 10
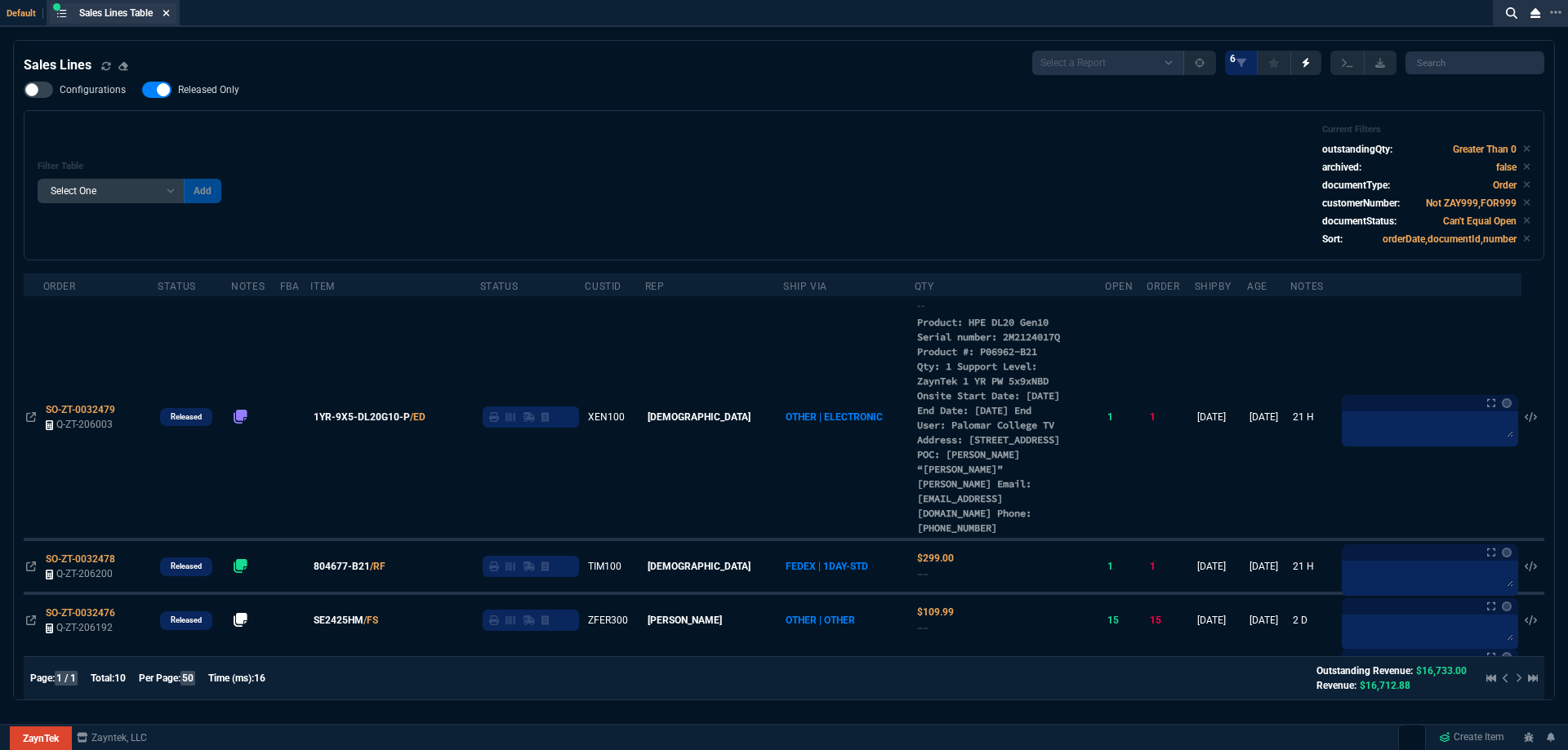
click at [169, 15] on icon at bounding box center [166, 13] width 7 height 10
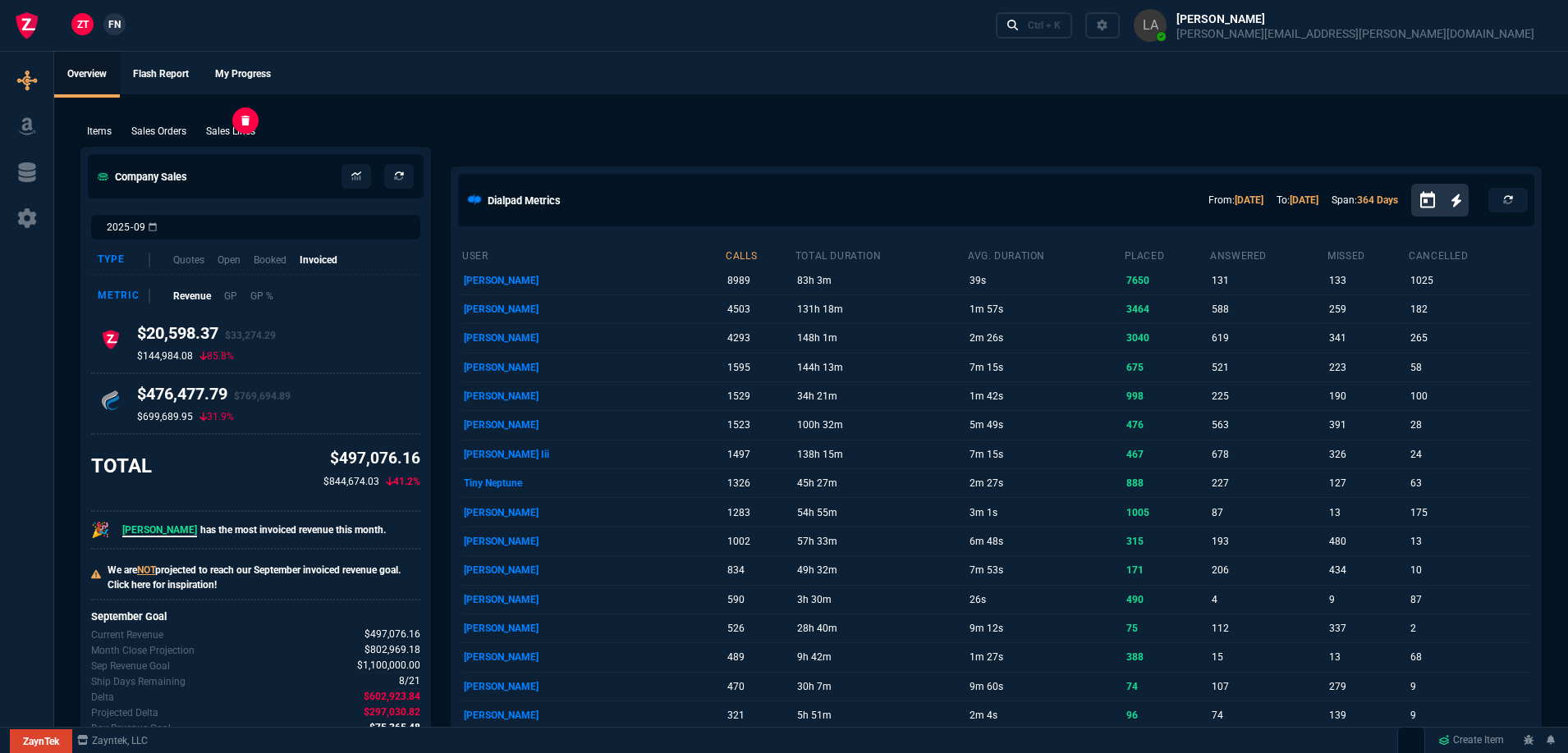
click at [223, 128] on p "Sales Lines" at bounding box center [231, 131] width 49 height 15
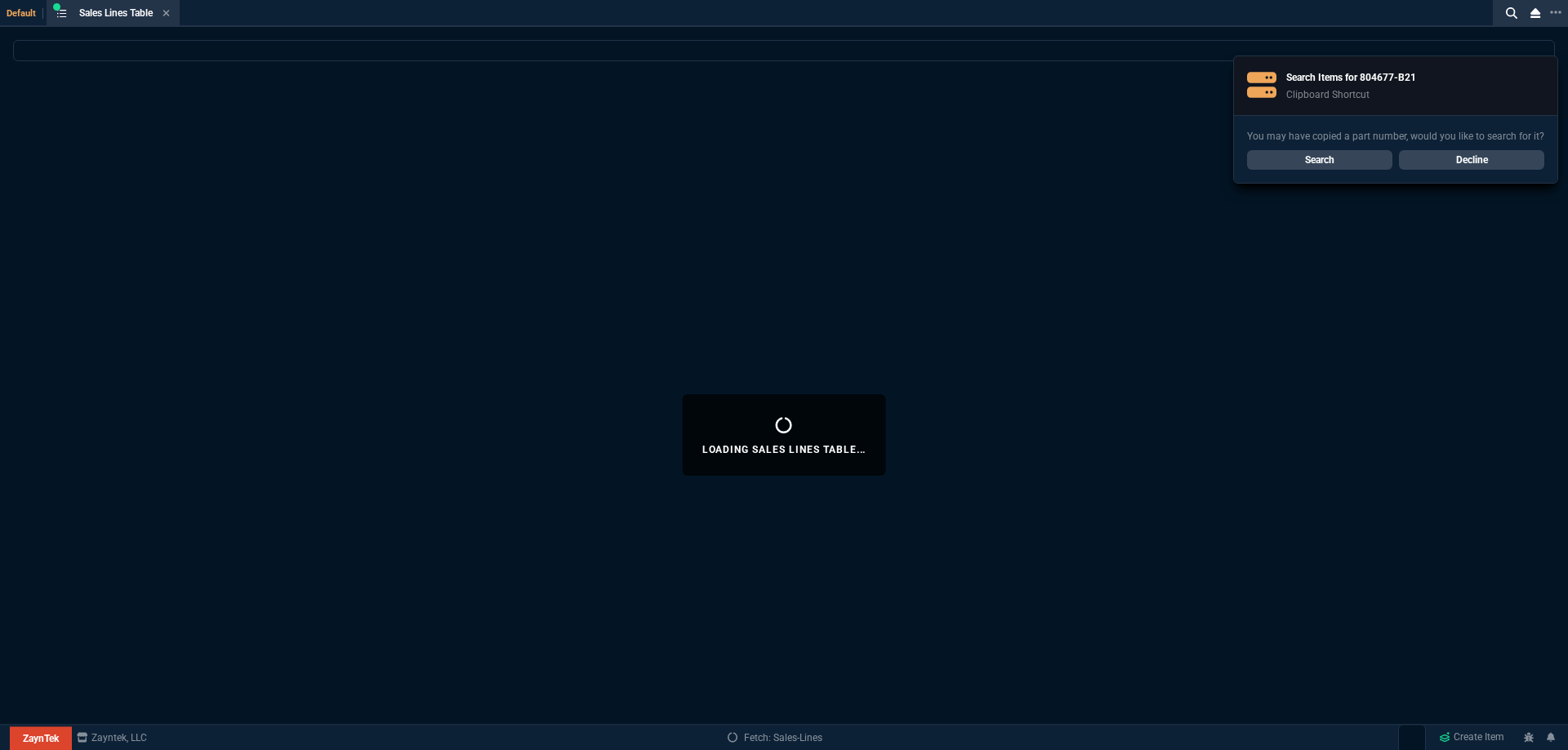
select select
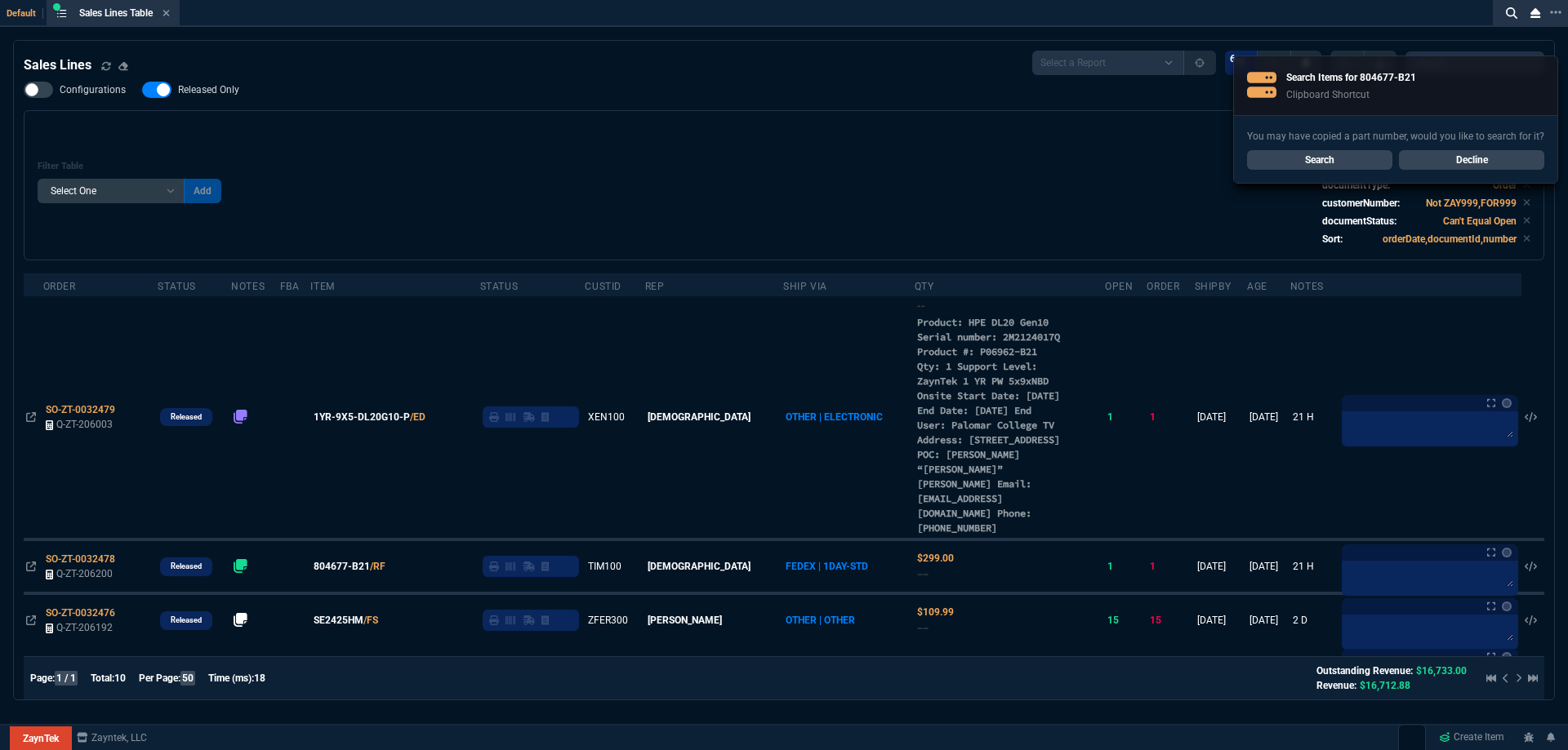
click at [1422, 151] on link "Decline" at bounding box center [1472, 160] width 145 height 20
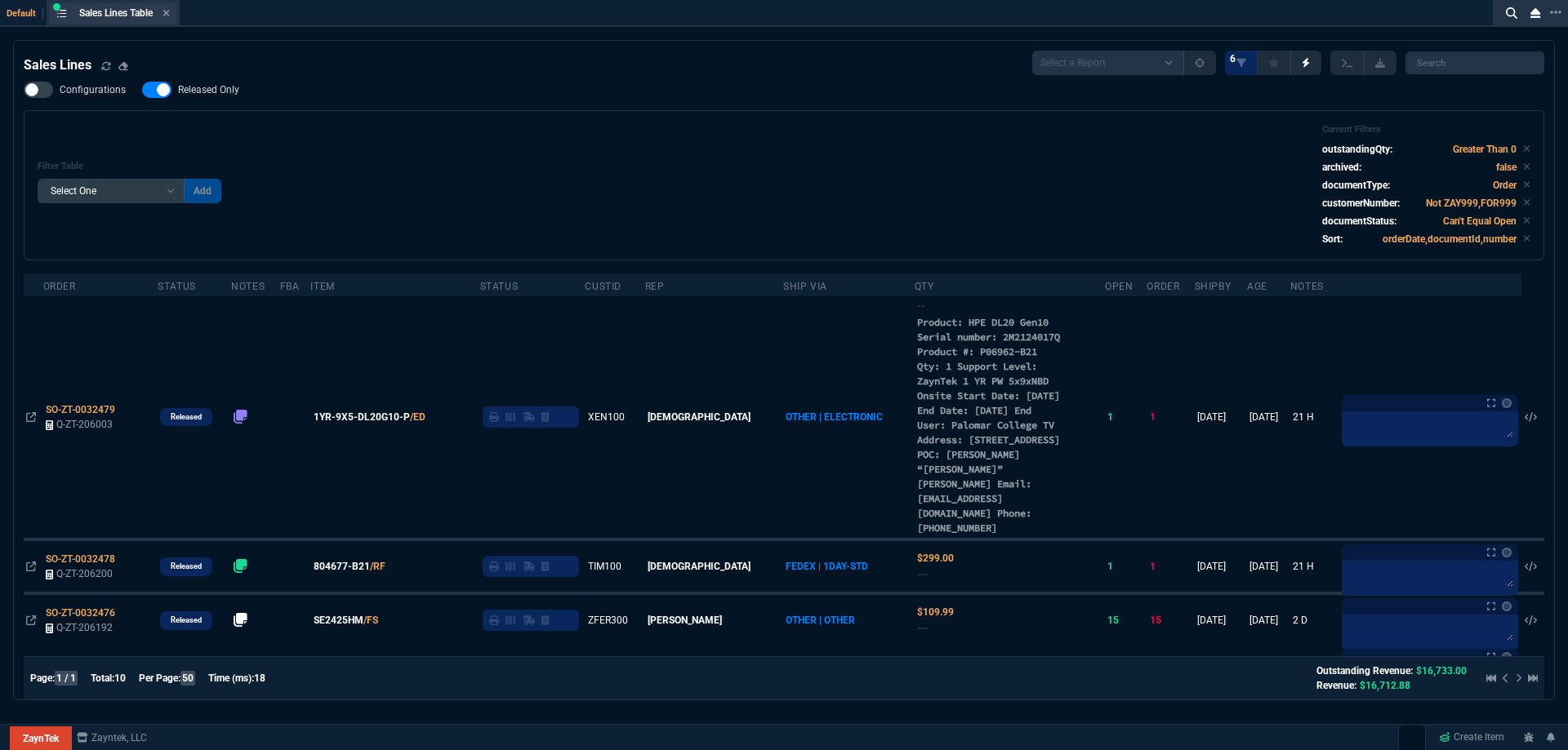
click at [174, 19] on div "Sales Lines Table Sales Line" at bounding box center [113, 14] width 126 height 20
click at [170, 18] on fa-icon at bounding box center [166, 14] width 7 height 12
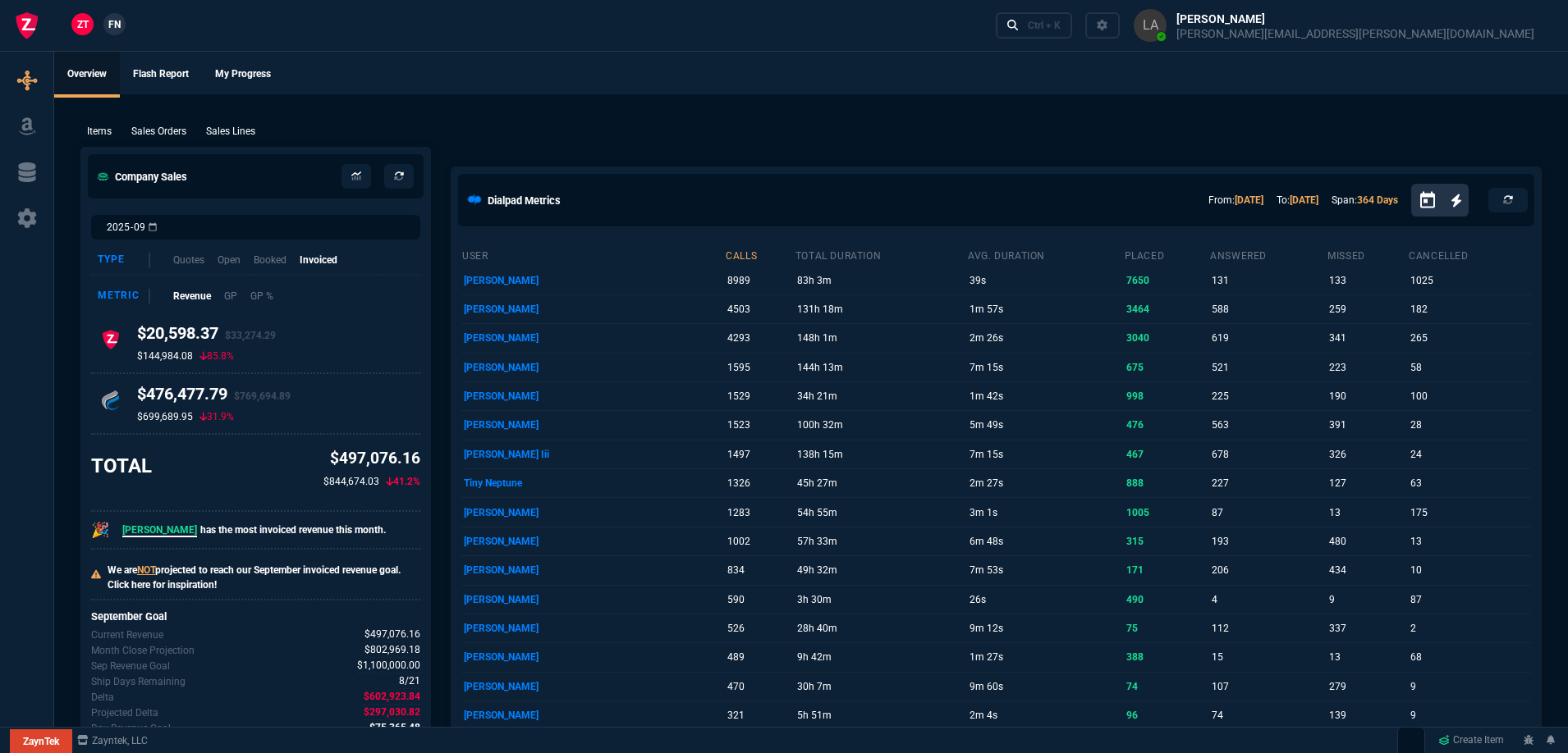
click at [114, 34] on link "FN" at bounding box center [114, 24] width 22 height 22
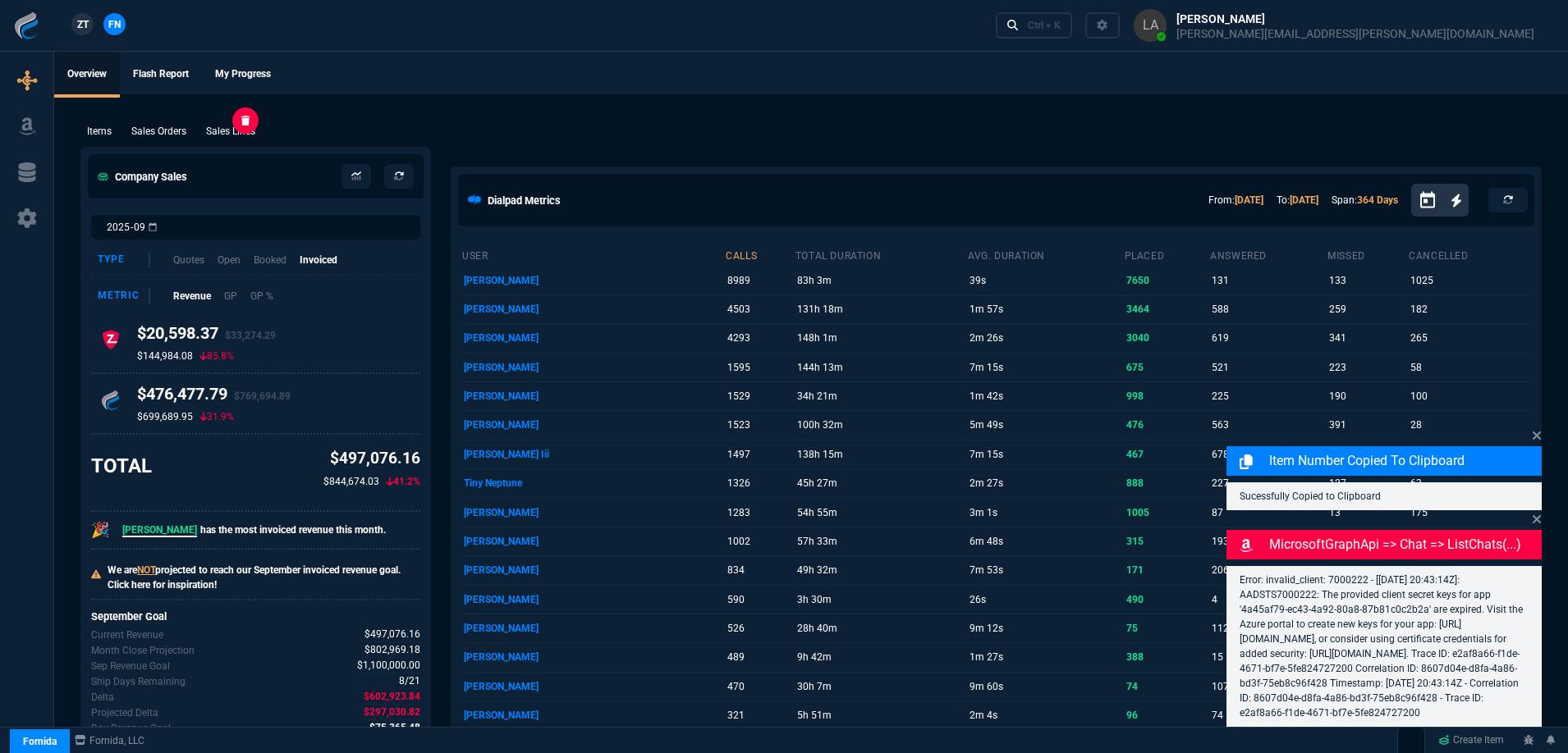
click at [222, 131] on p "Sales Lines" at bounding box center [231, 131] width 49 height 15
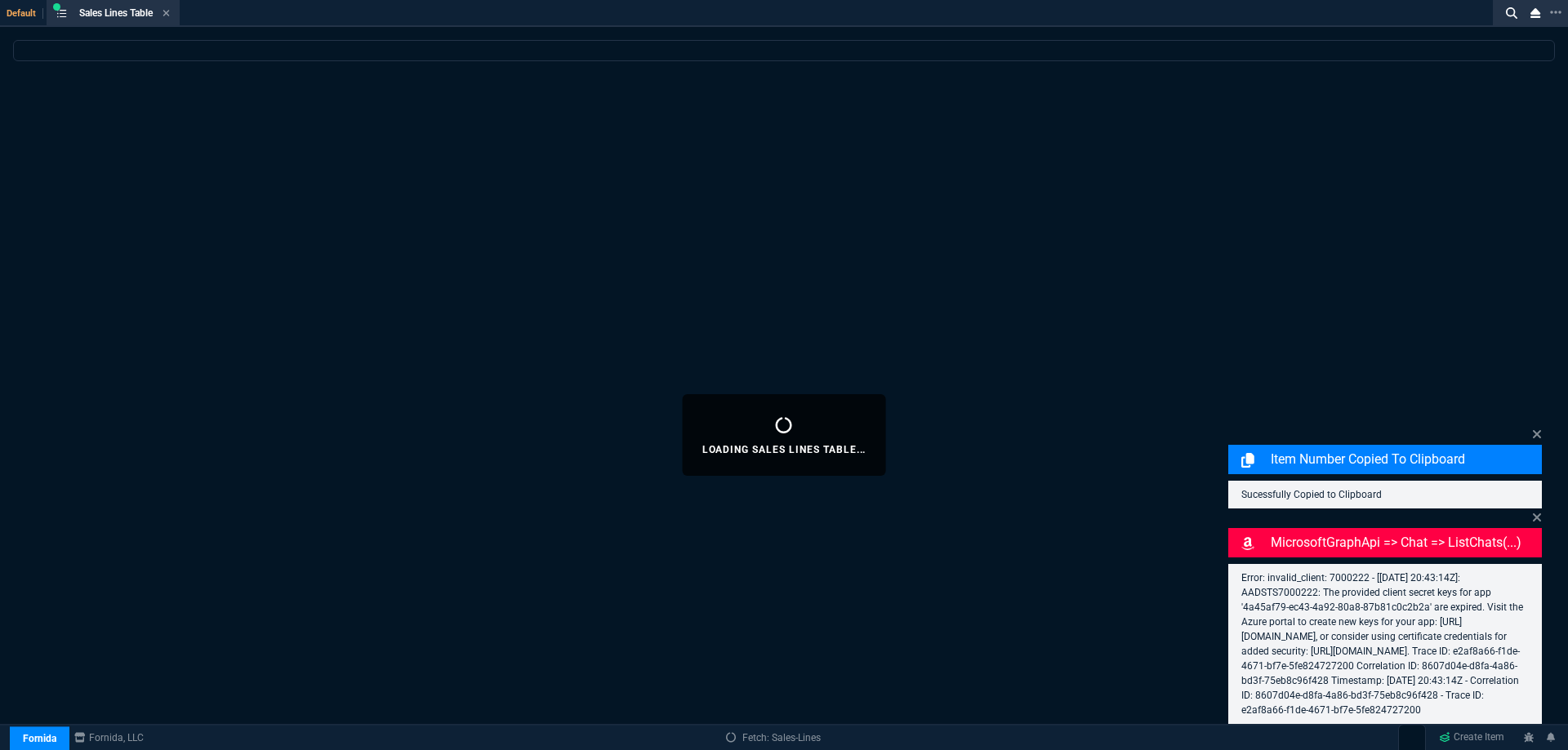
select select
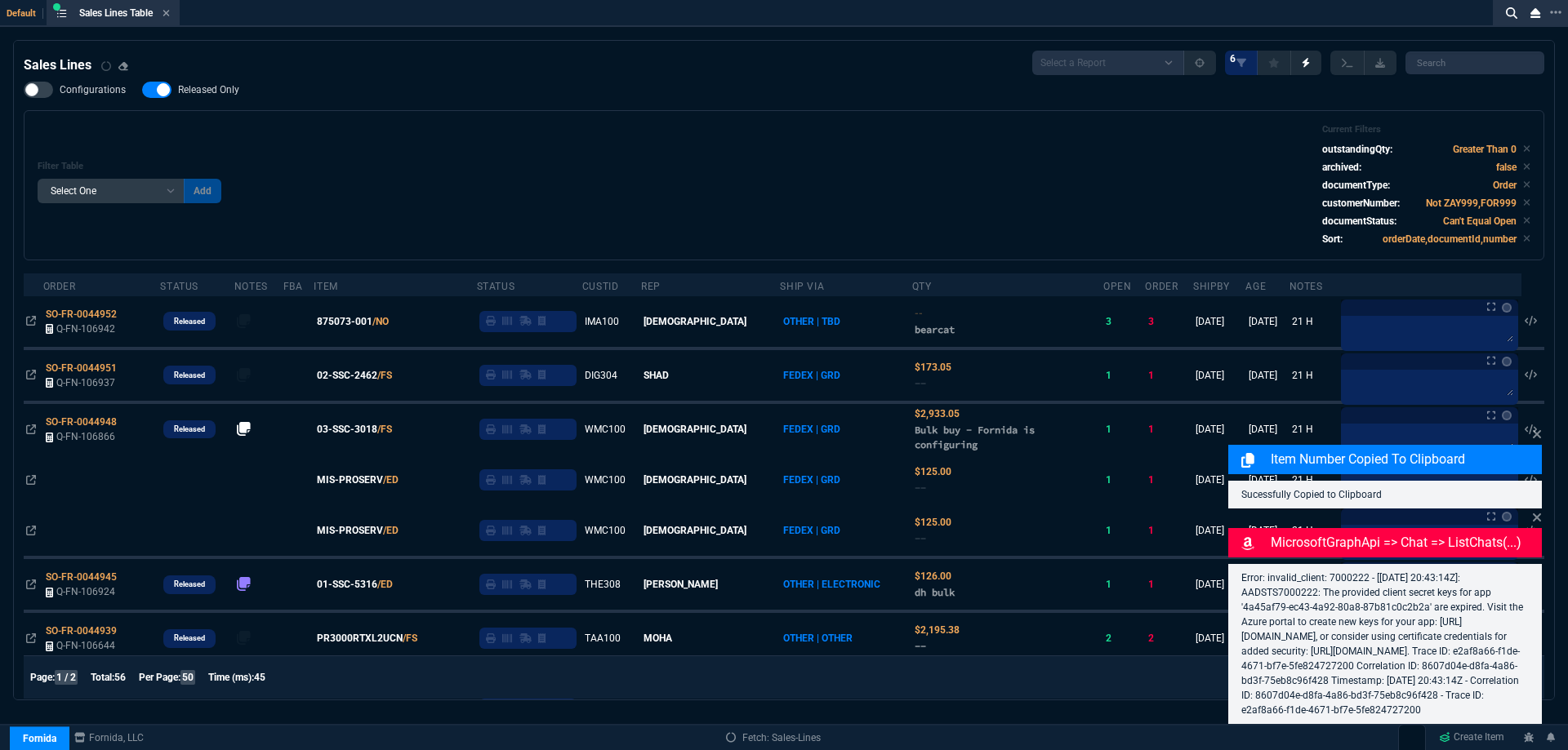
click at [201, 89] on span "Released Only" at bounding box center [208, 90] width 61 height 13
click at [142, 90] on input "Released Only" at bounding box center [142, 90] width 1 height 1
checkbox input "false"
click at [450, 133] on div "Filter Table Select One Add Filter () Age () ATS () Cond (itemVariantCode) Cust…" at bounding box center [784, 185] width 1494 height 123
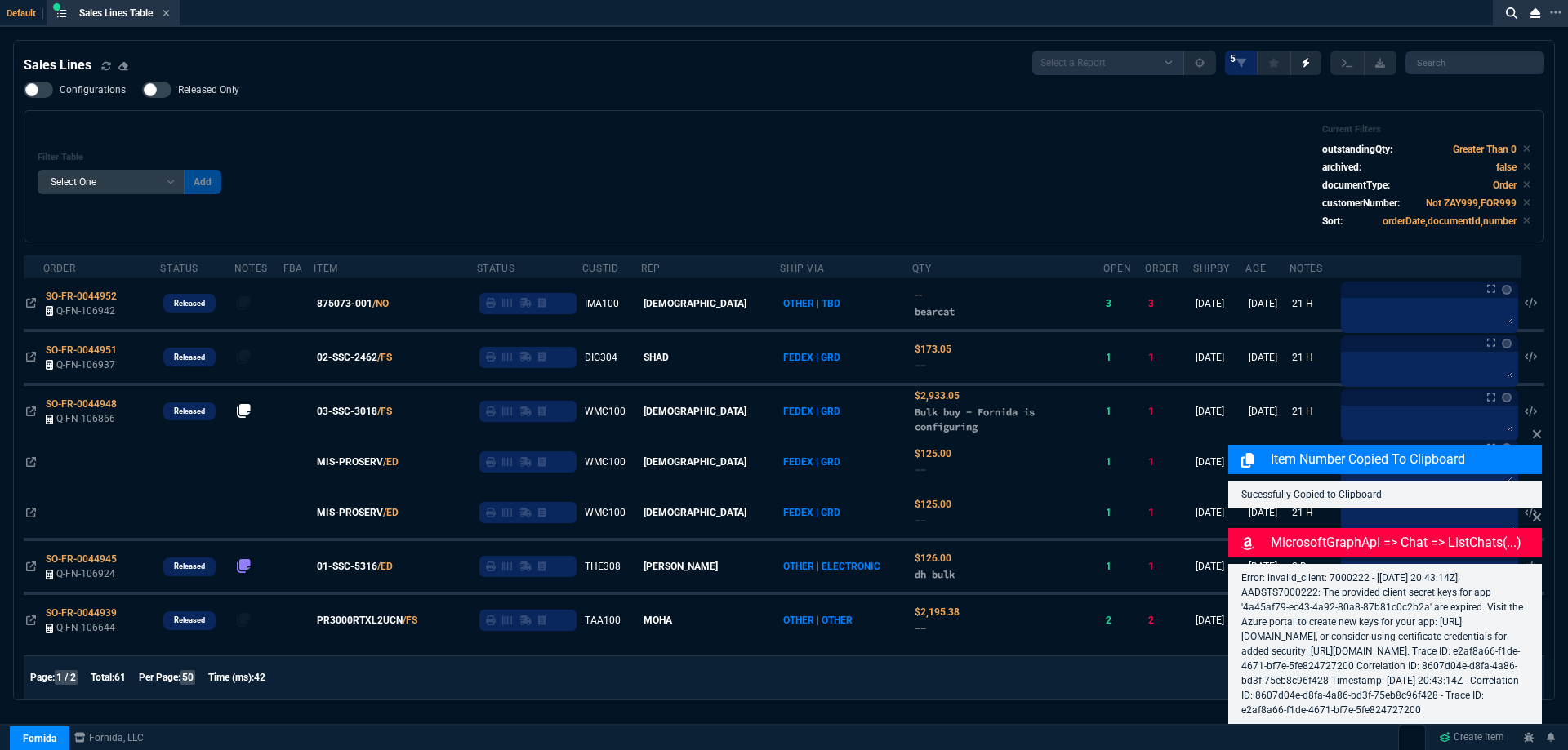
click at [362, 303] on span "875073-001" at bounding box center [344, 303] width 55 height 15
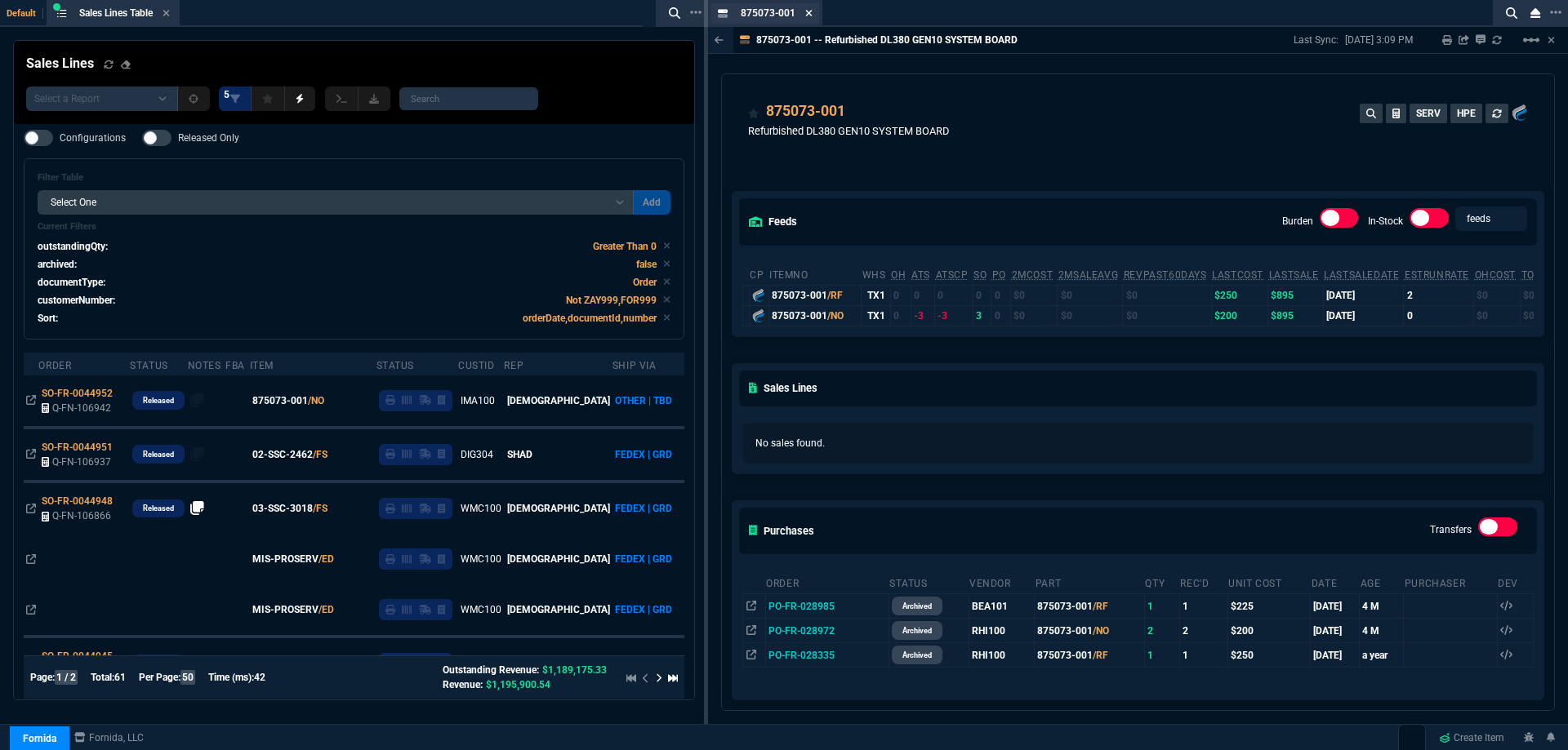
click at [806, 12] on icon at bounding box center [809, 13] width 7 height 10
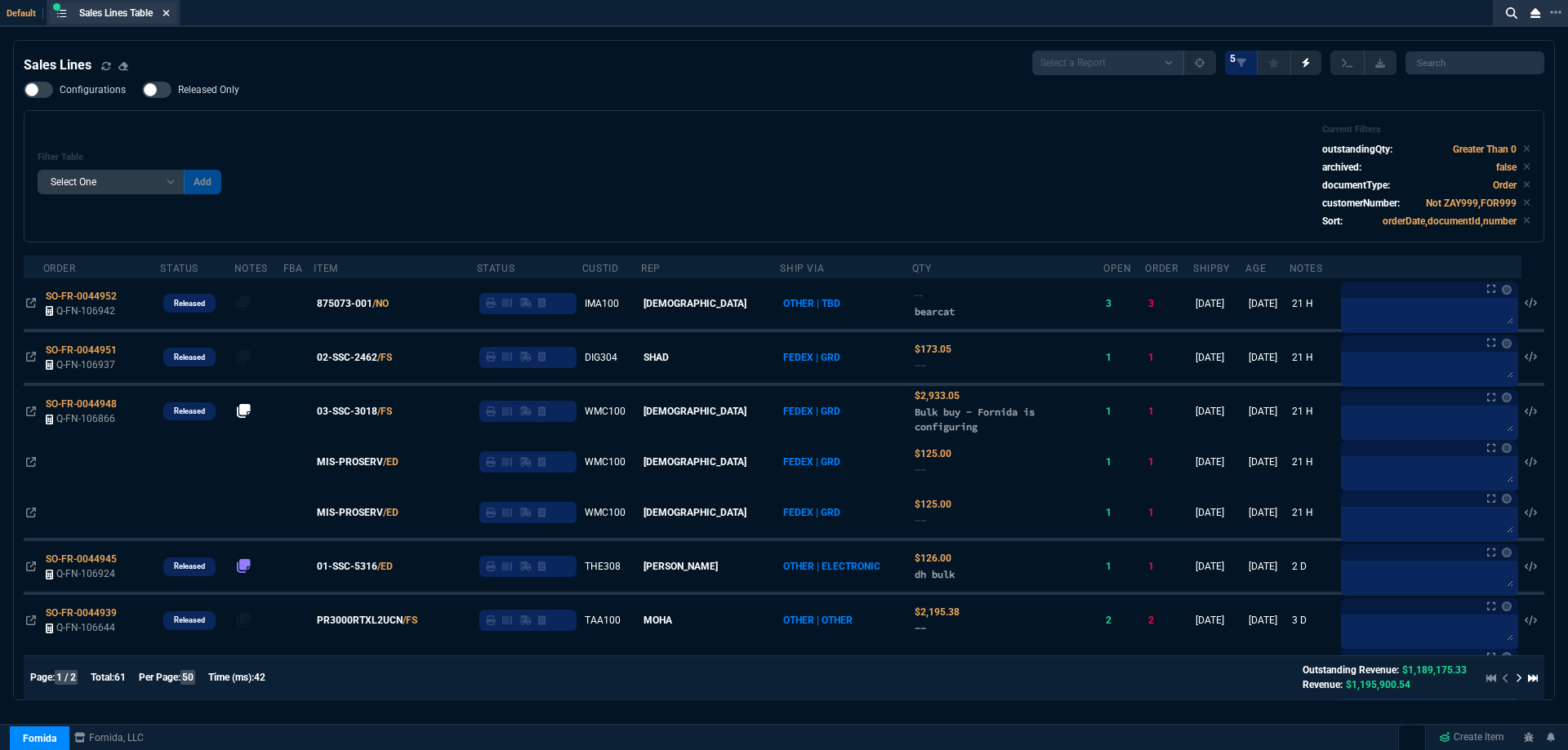
click at [166, 12] on icon at bounding box center [166, 13] width 7 height 10
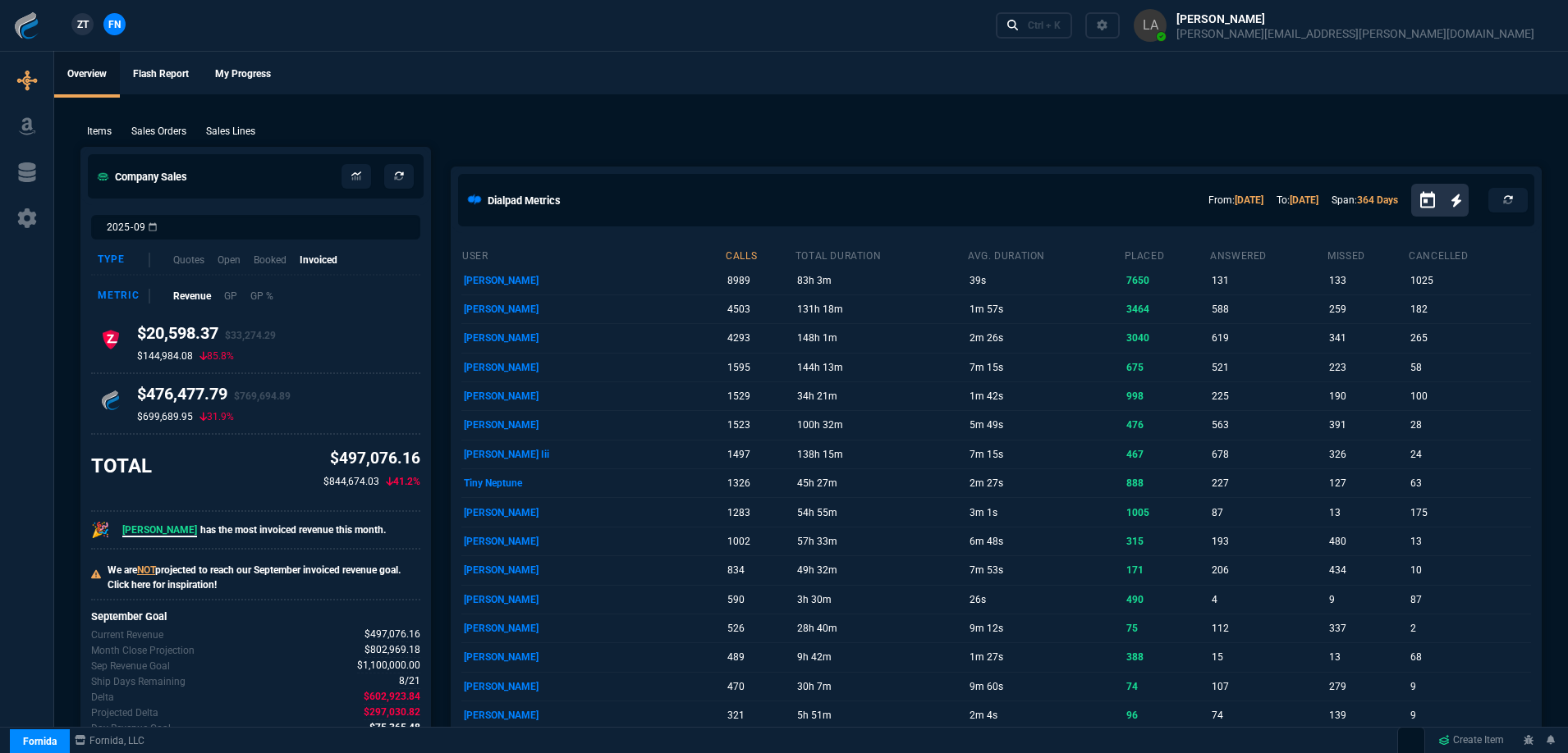
click at [82, 22] on span "ZT" at bounding box center [83, 25] width 12 height 15
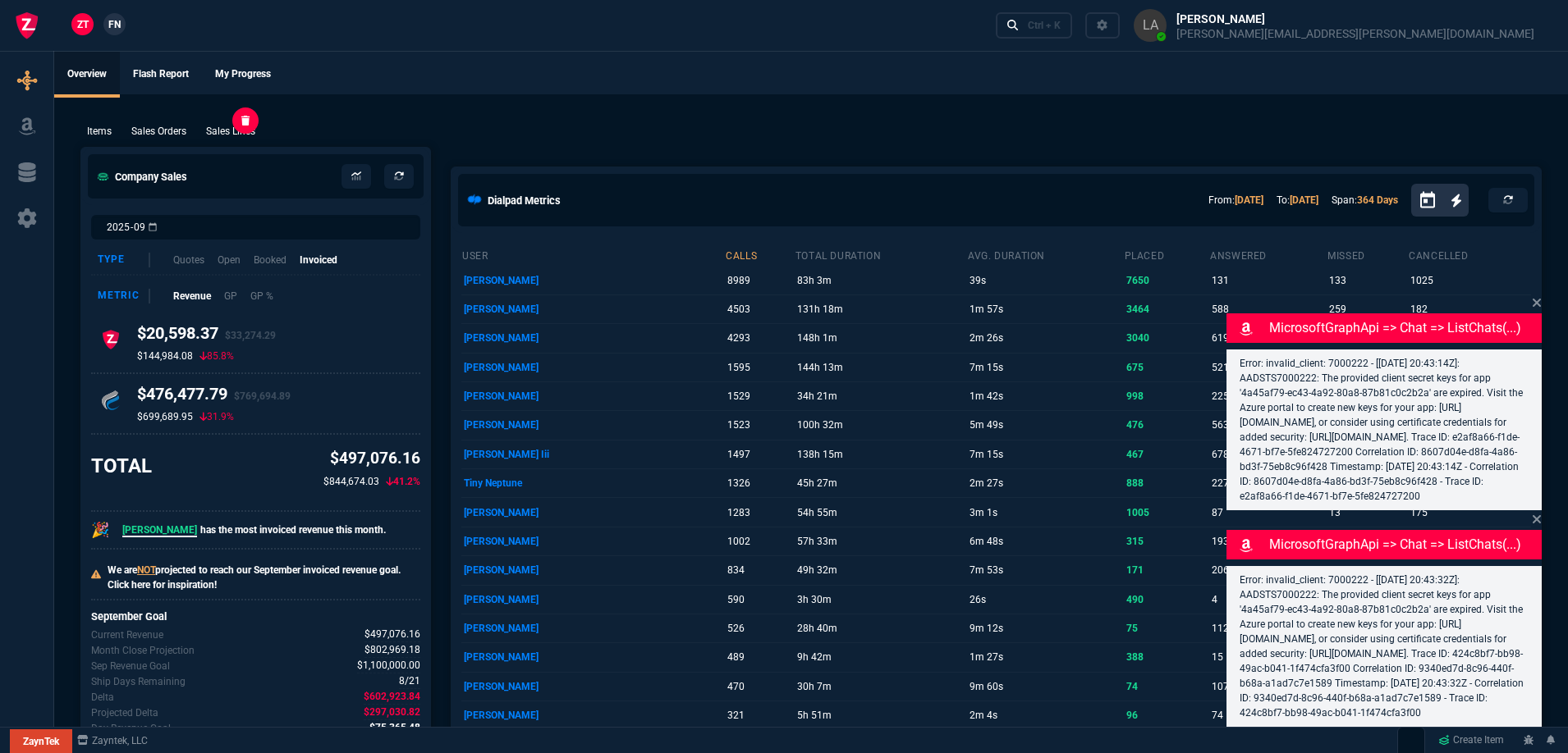
click at [219, 132] on p "Sales Lines" at bounding box center [231, 131] width 49 height 15
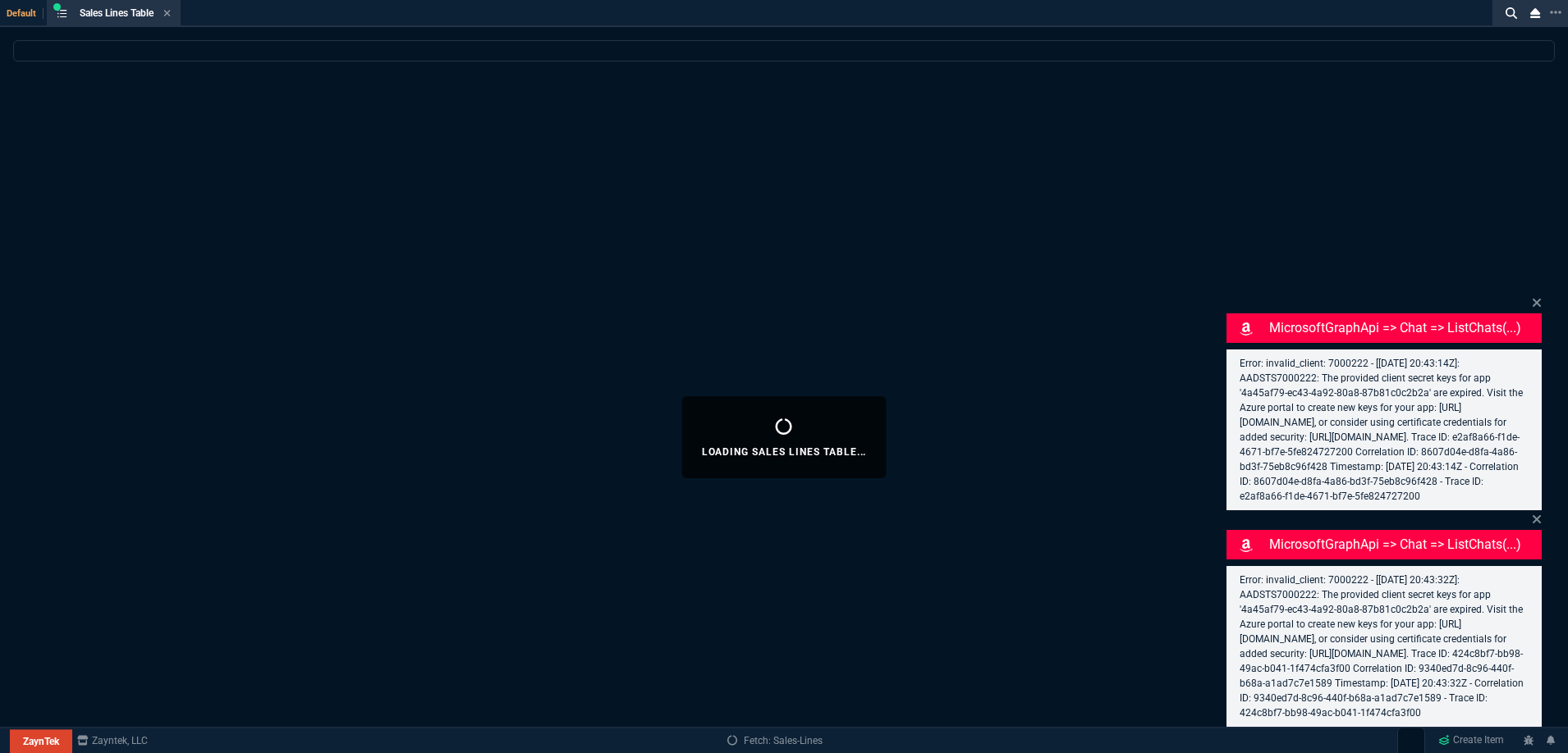
select select
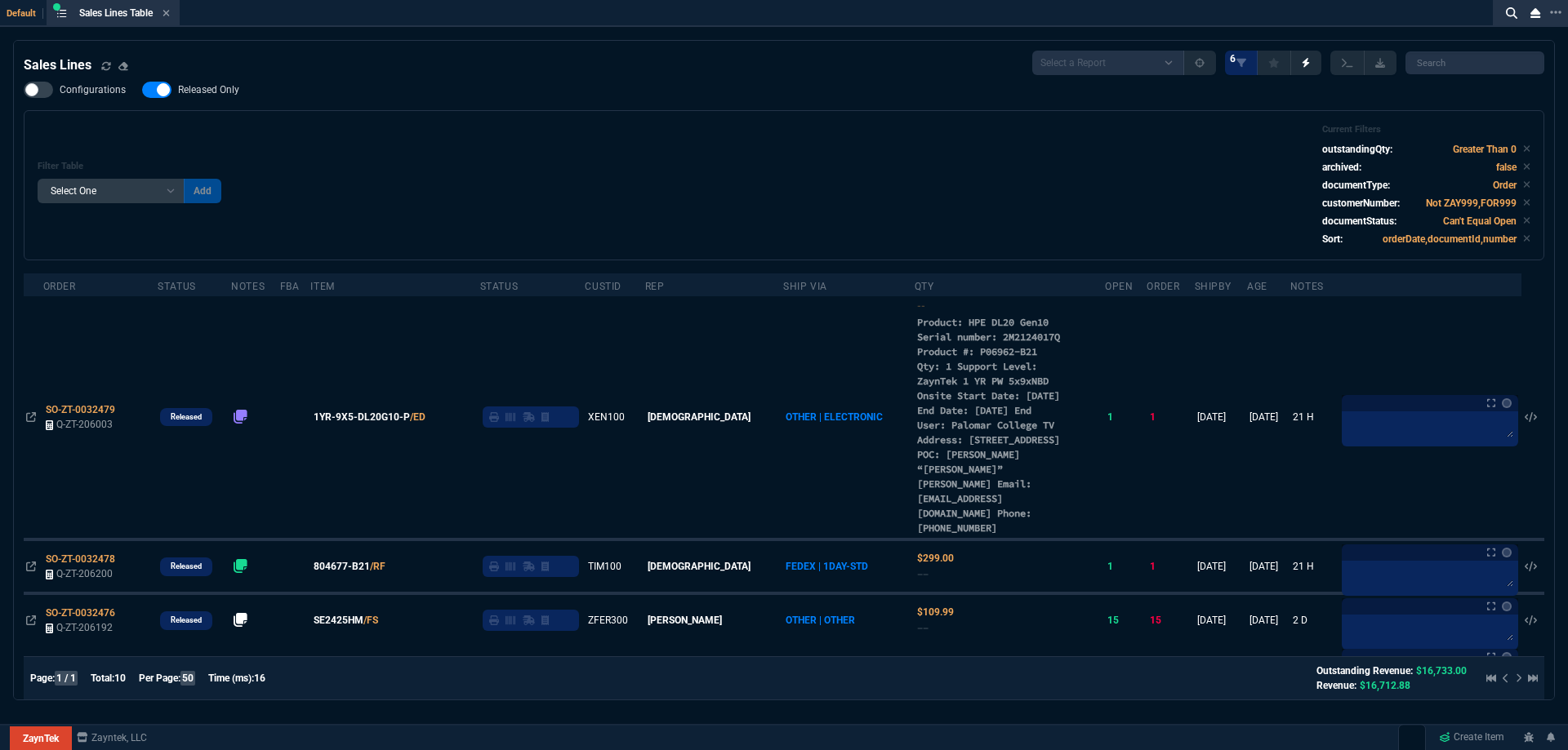
click at [172, 88] on label "Released Only" at bounding box center [198, 90] width 114 height 16
click at [142, 90] on input "Released Only" at bounding box center [142, 90] width 1 height 1
checkbox input "false"
click at [417, 109] on div "Configurations Released Only Filter Table Select One Add Filter () Age () ATS (…" at bounding box center [784, 171] width 1521 height 179
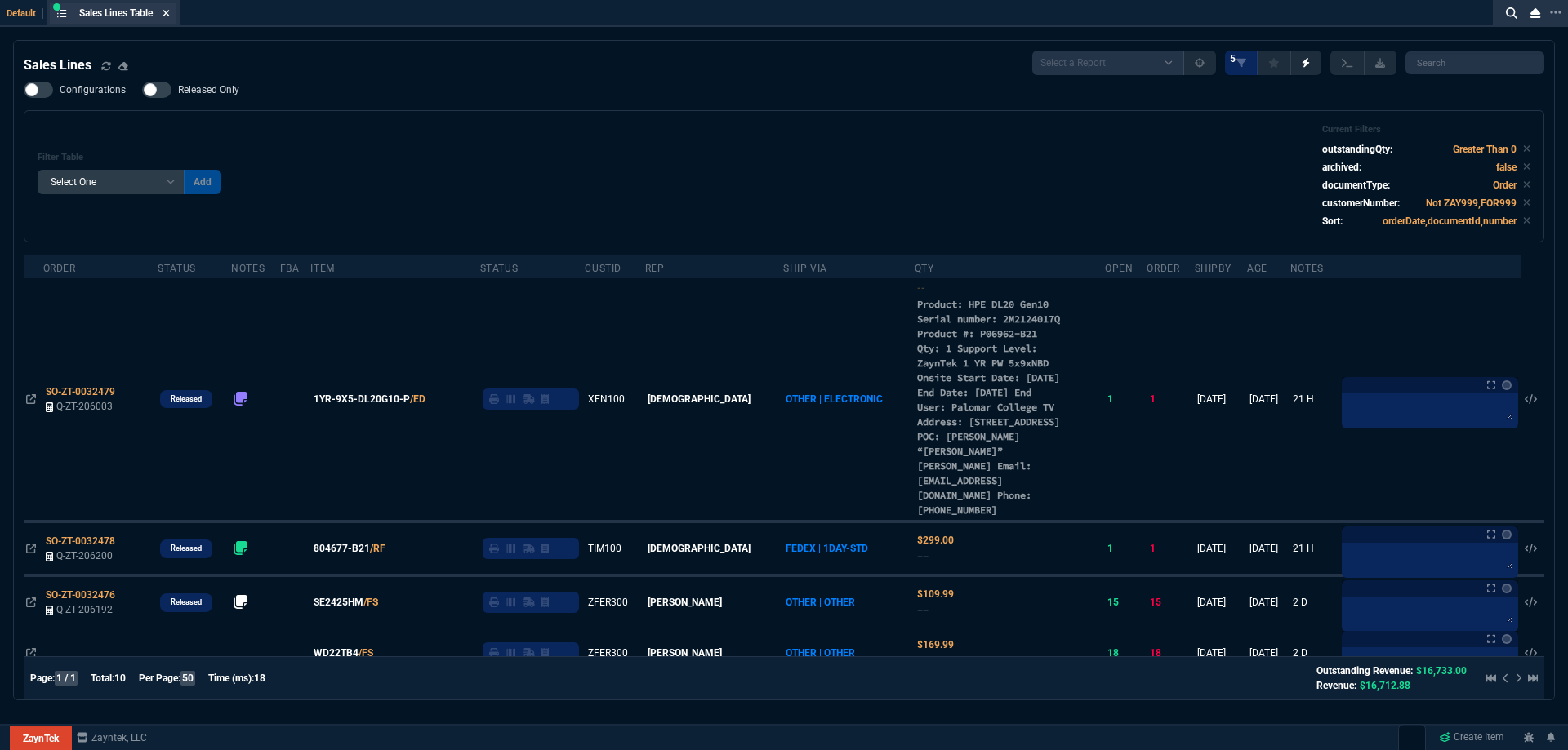
click at [170, 16] on icon at bounding box center [166, 13] width 7 height 10
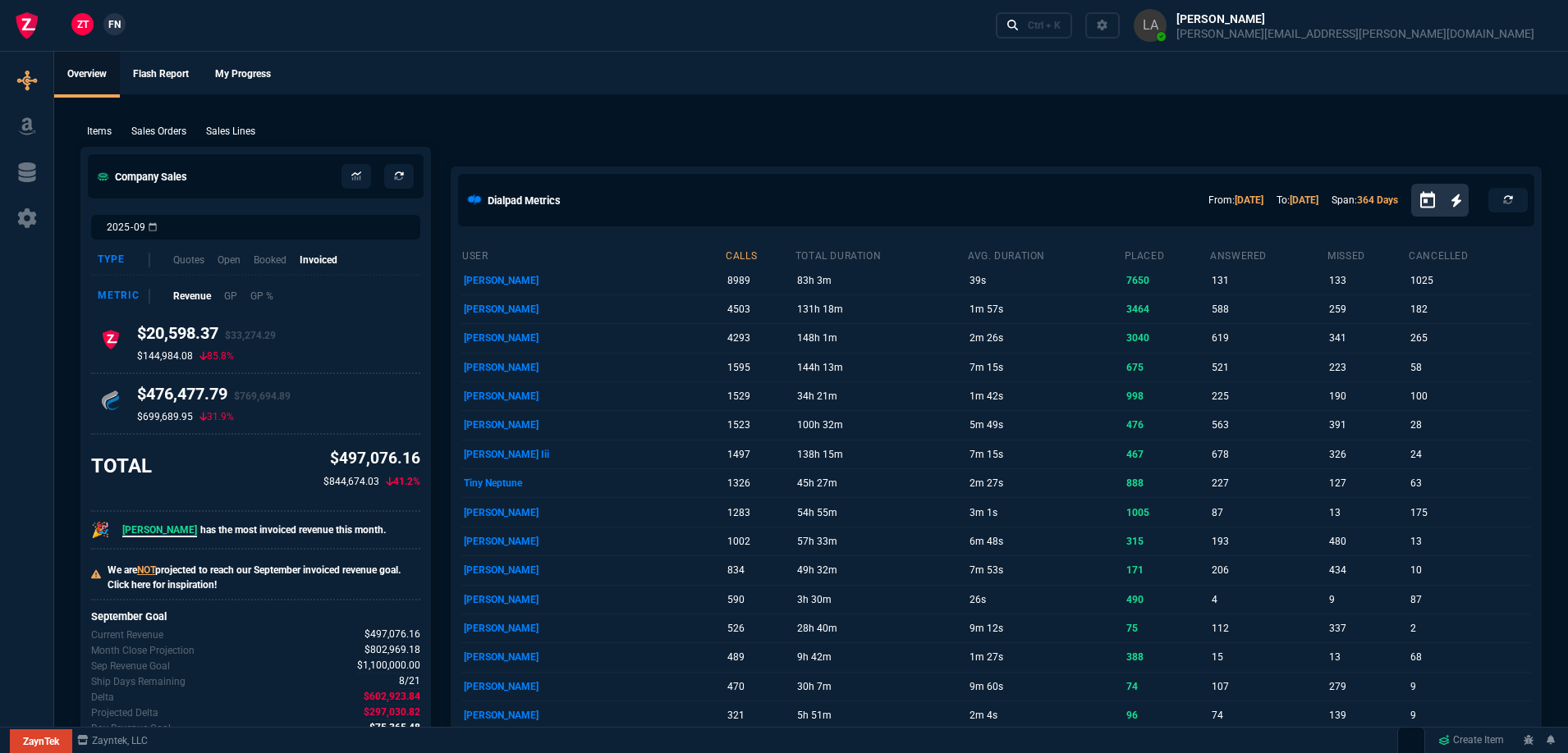
click at [626, 59] on ul "Overview Flash Report My Progress" at bounding box center [811, 73] width 1514 height 43
click at [217, 136] on p "Sales Lines" at bounding box center [231, 131] width 49 height 15
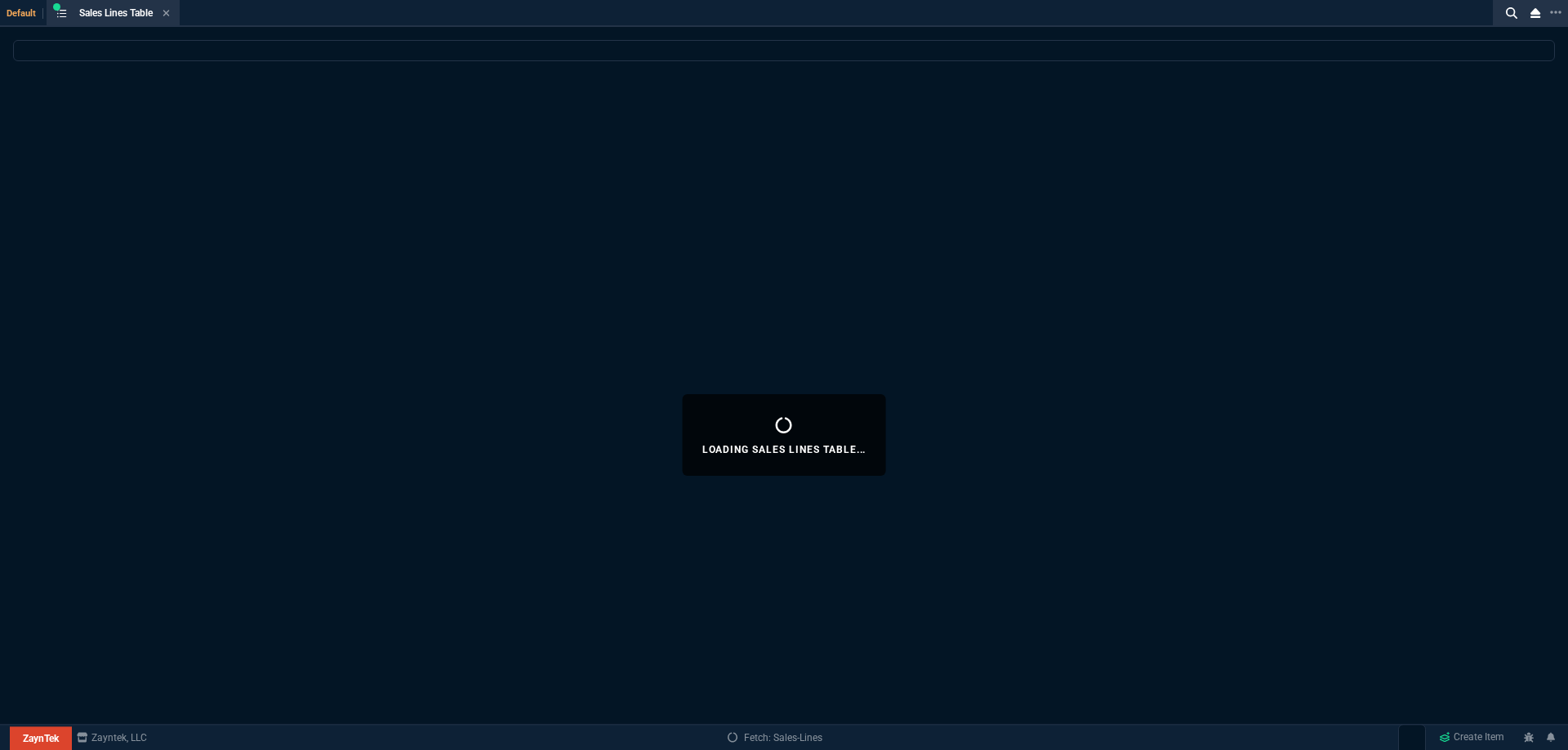
select select
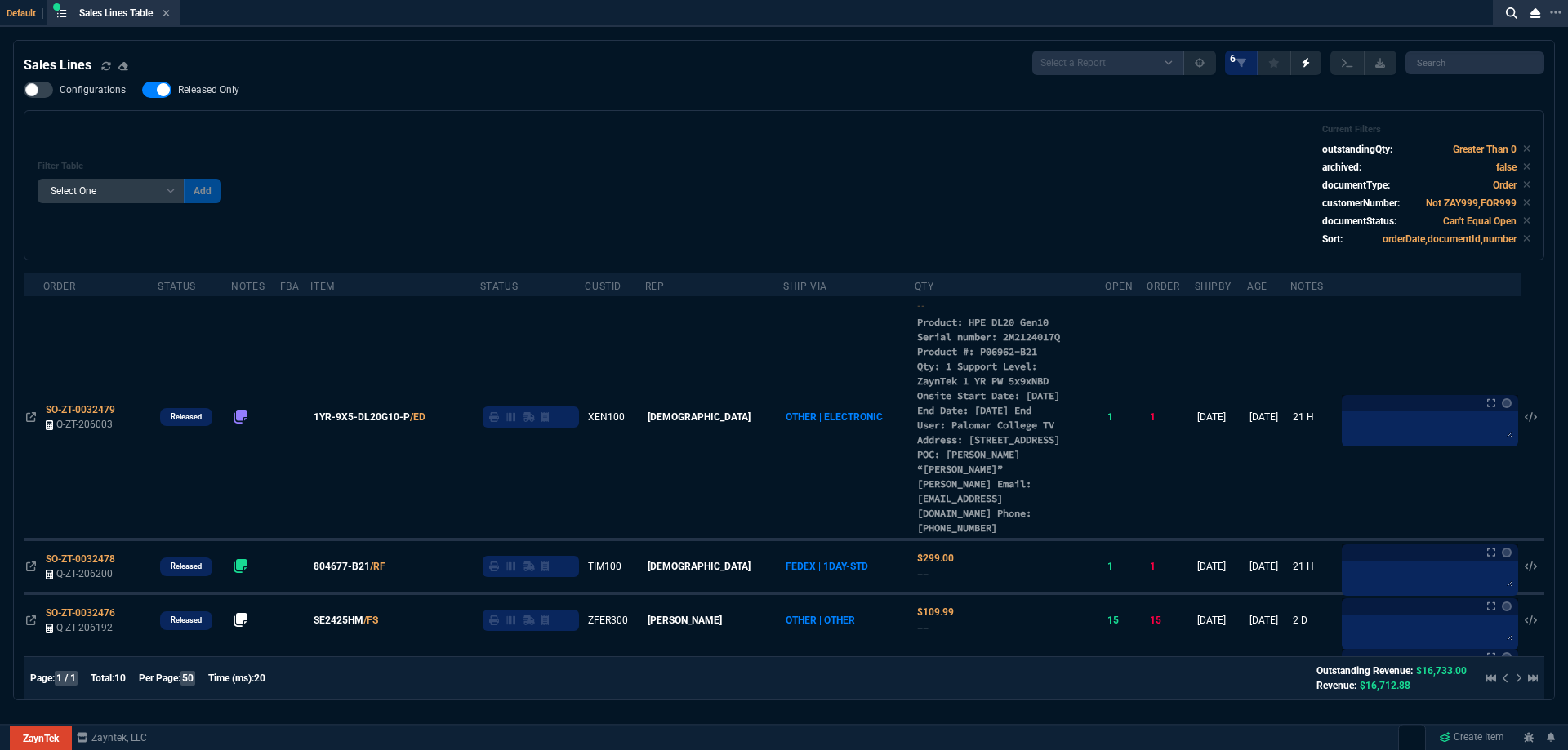
click at [215, 98] on label "Released Only" at bounding box center [198, 90] width 114 height 16
click at [142, 91] on input "Released Only" at bounding box center [142, 90] width 1 height 1
checkbox input "false"
click at [802, 181] on div "Filter Table Select One Add Filter () Age () ATS () Cond (itemVariantCode) Cust…" at bounding box center [784, 185] width 1494 height 123
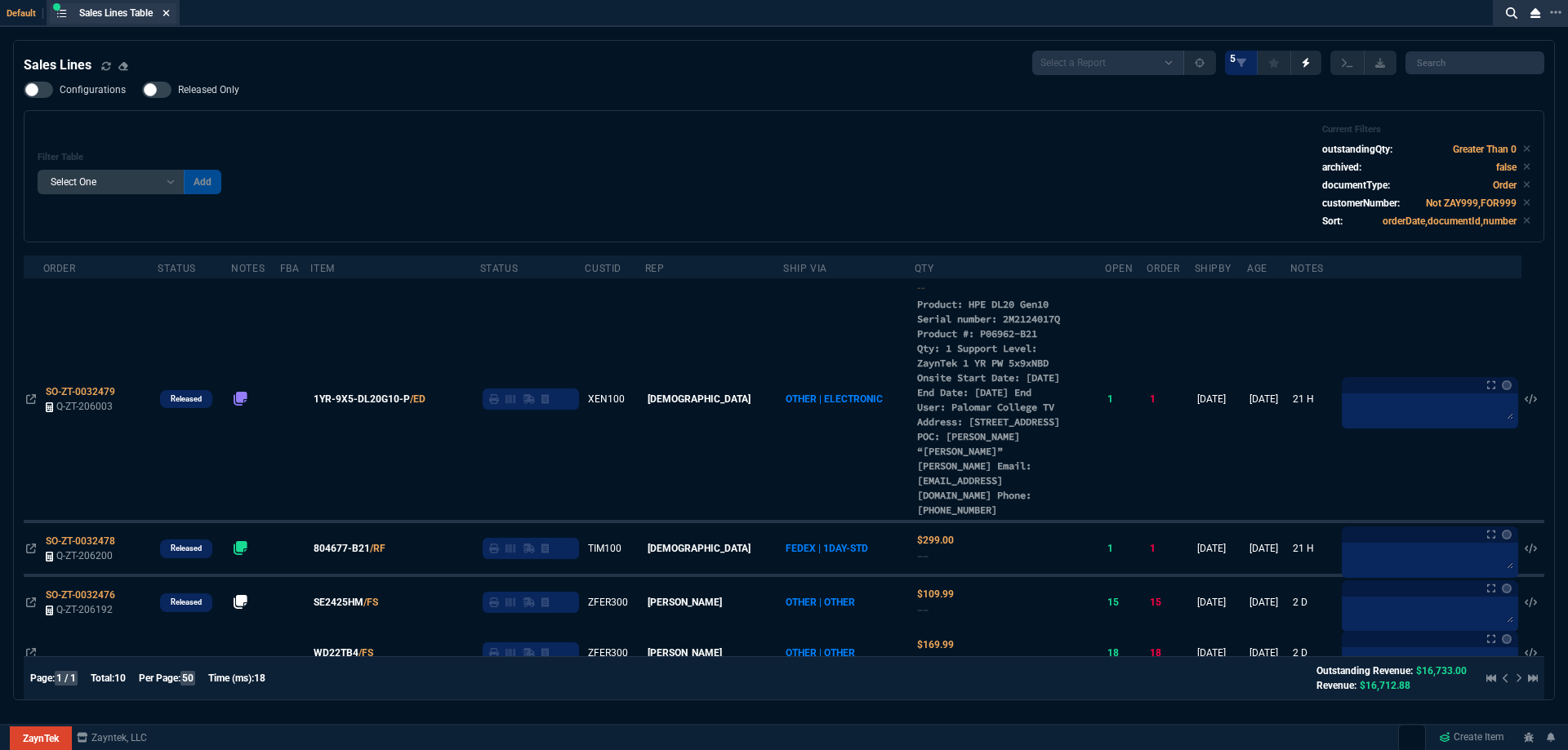
click at [167, 17] on icon at bounding box center [166, 13] width 7 height 10
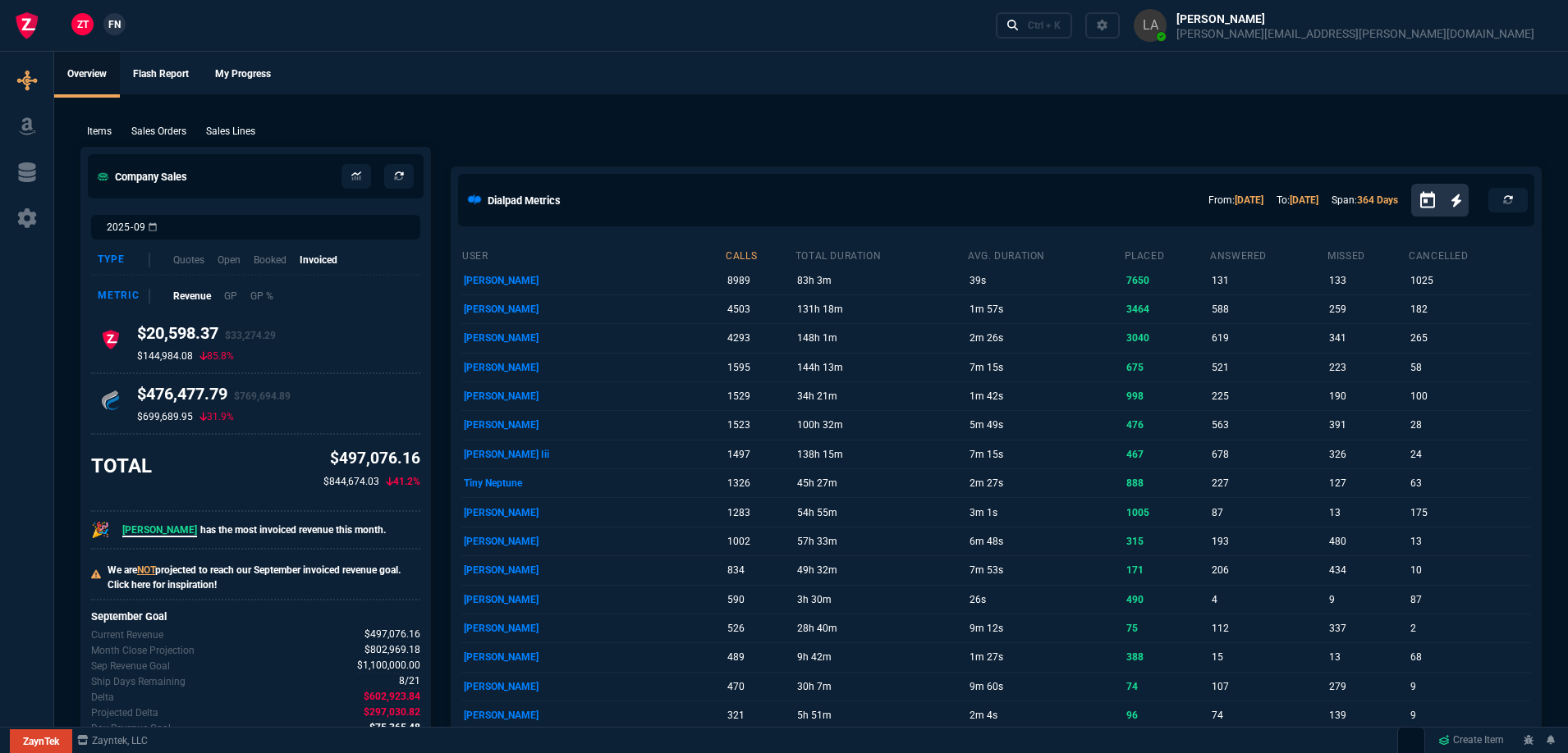
click at [104, 26] on link "FN" at bounding box center [114, 24] width 22 height 22
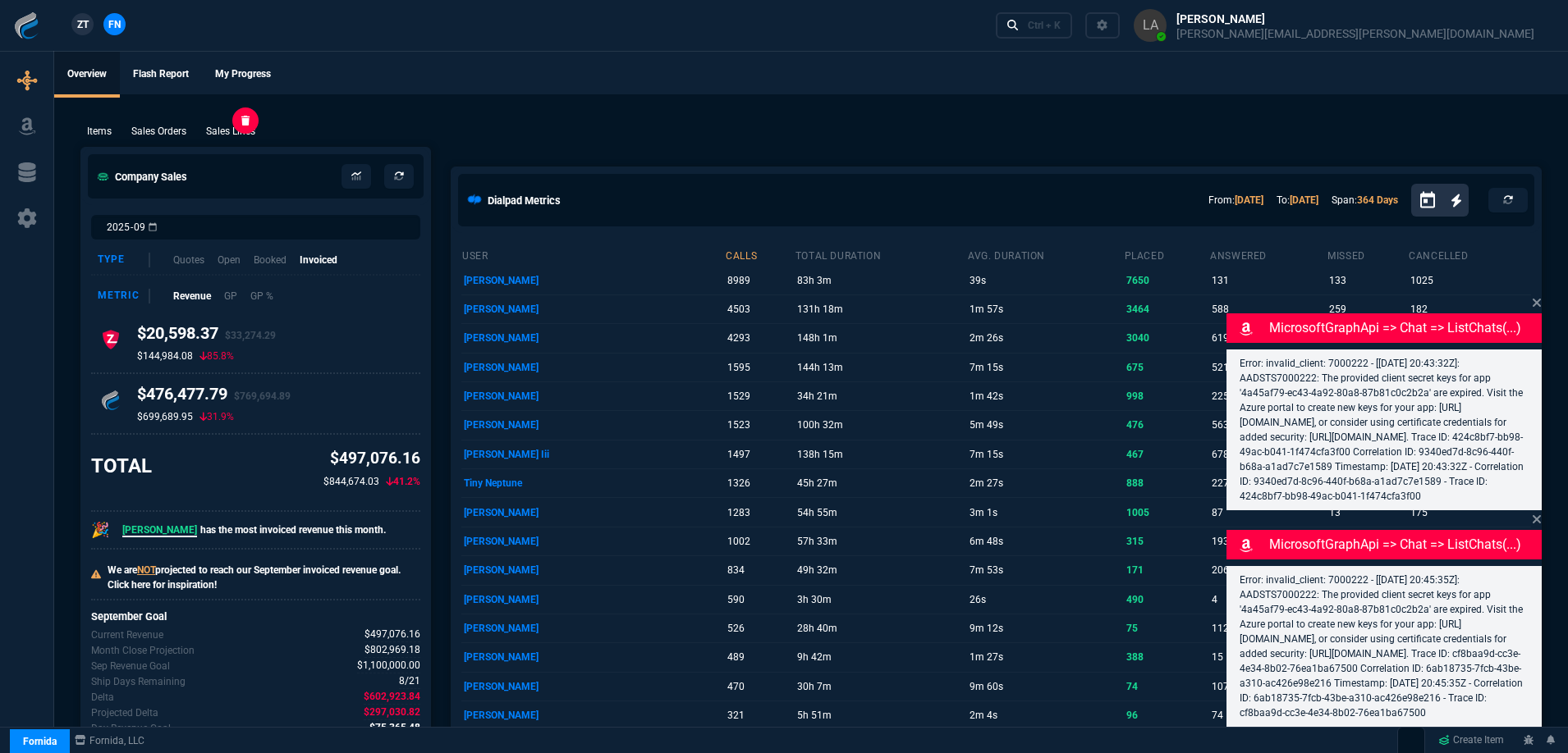
click at [229, 128] on p "Sales Lines" at bounding box center [231, 131] width 49 height 15
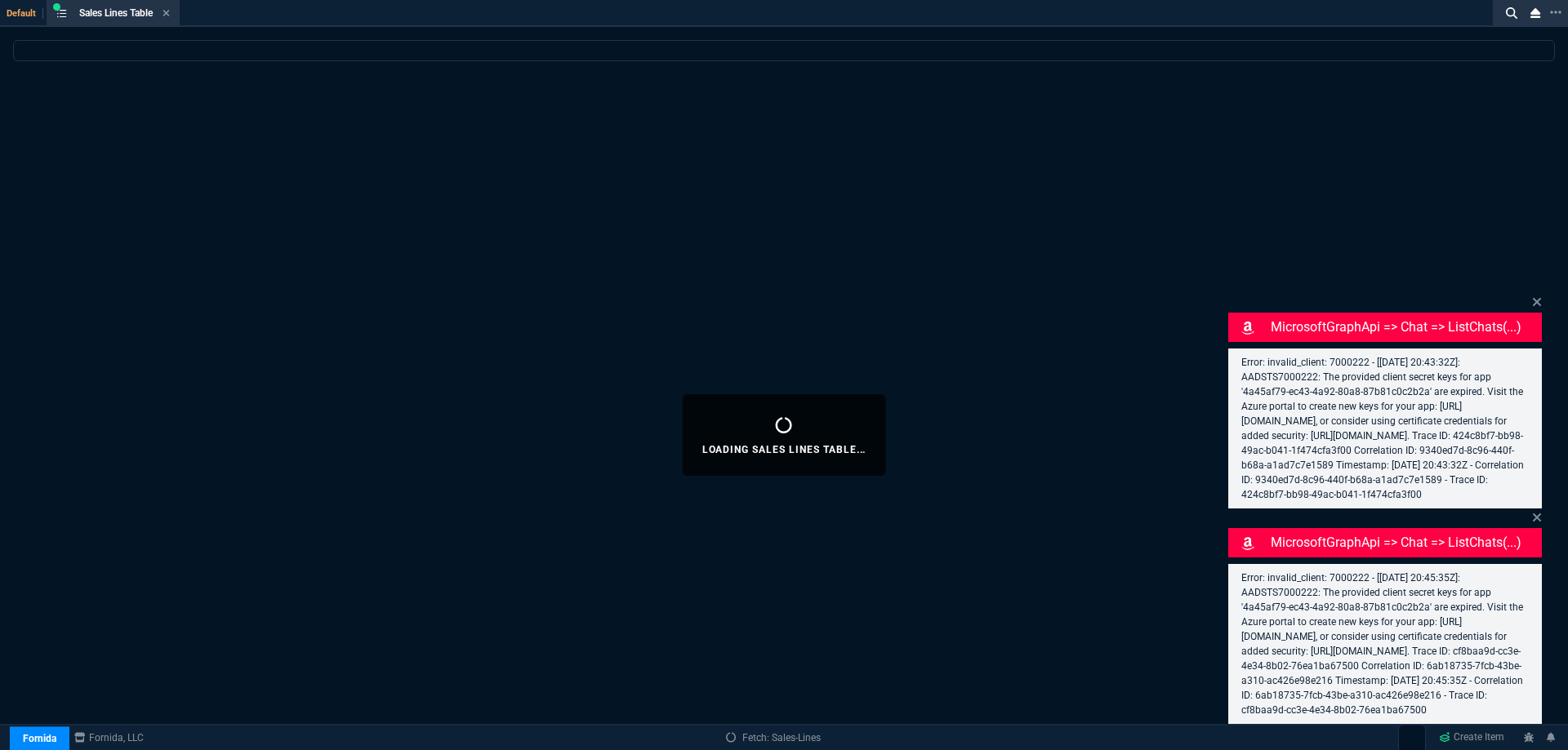
select select
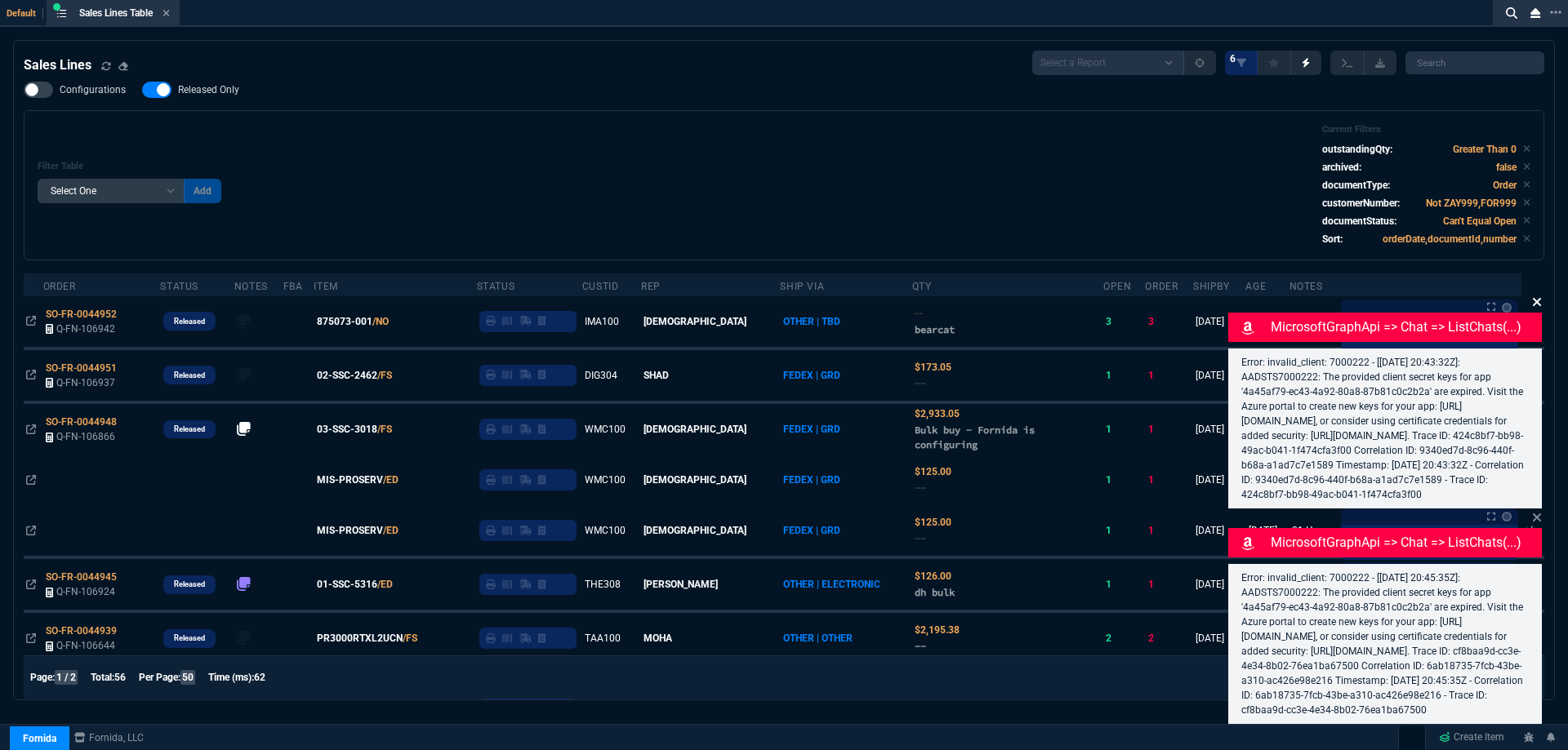
click at [1533, 296] on icon at bounding box center [1537, 302] width 10 height 13
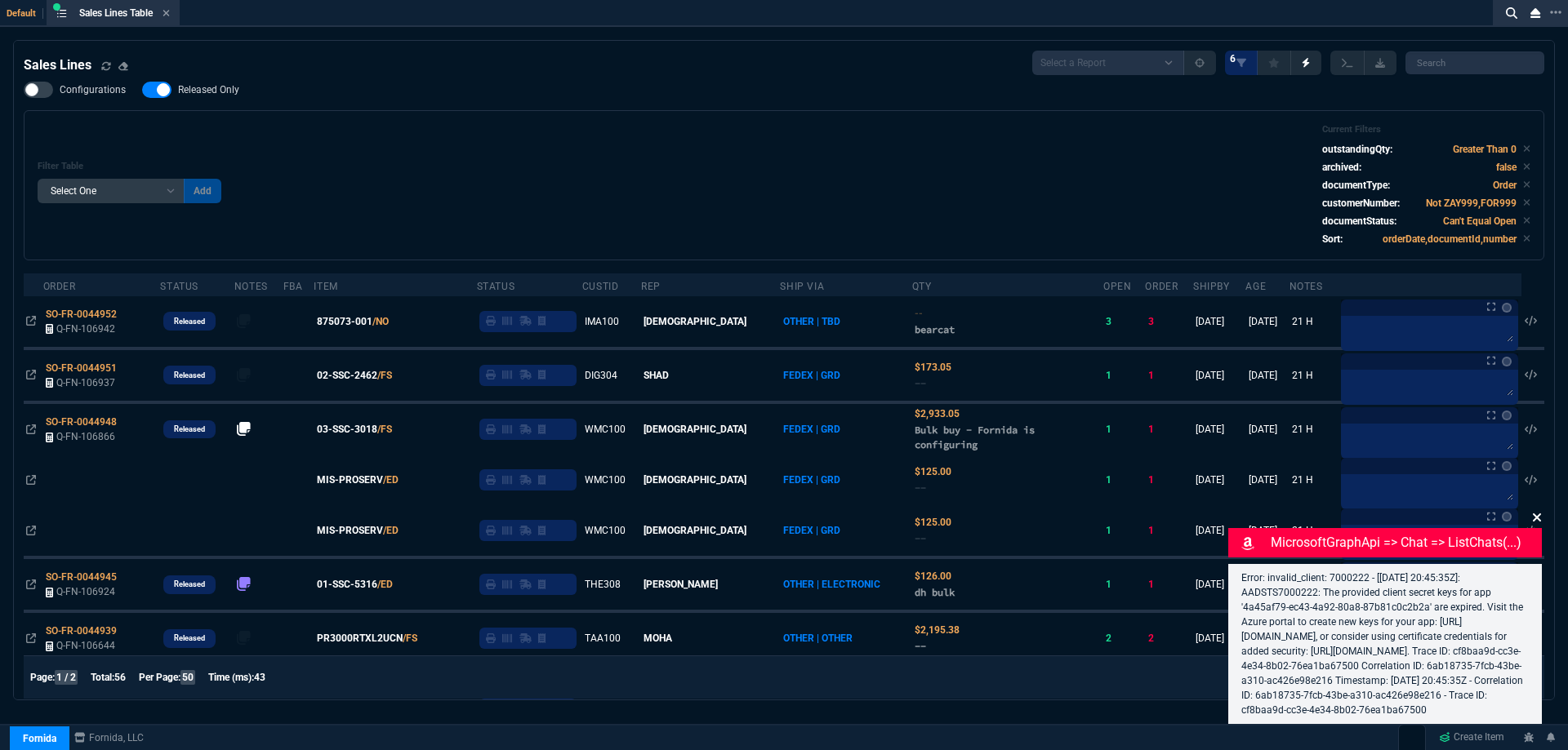
click at [1534, 511] on icon at bounding box center [1537, 518] width 10 height 13
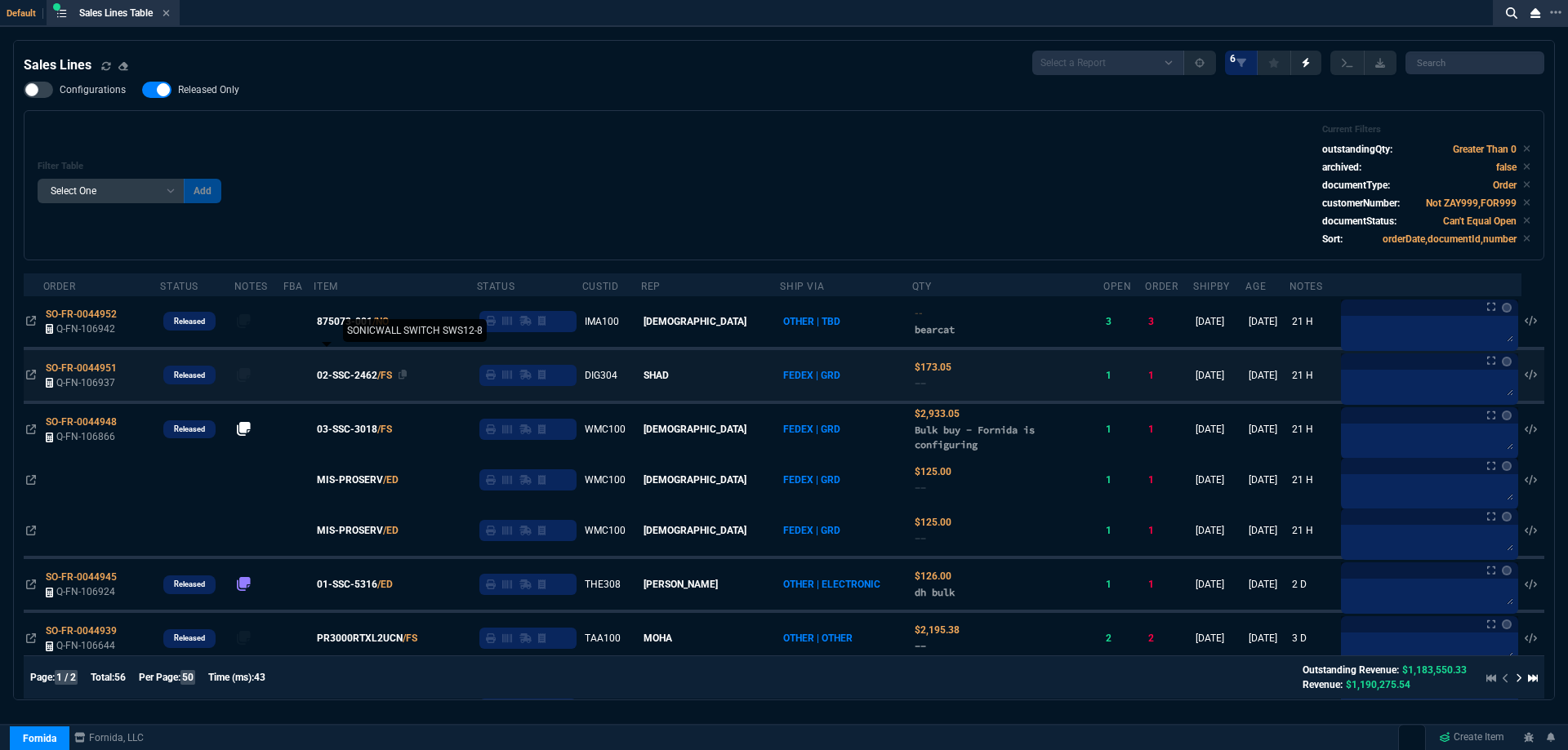
click at [361, 376] on span "02-SSC-2462" at bounding box center [347, 376] width 61 height 15
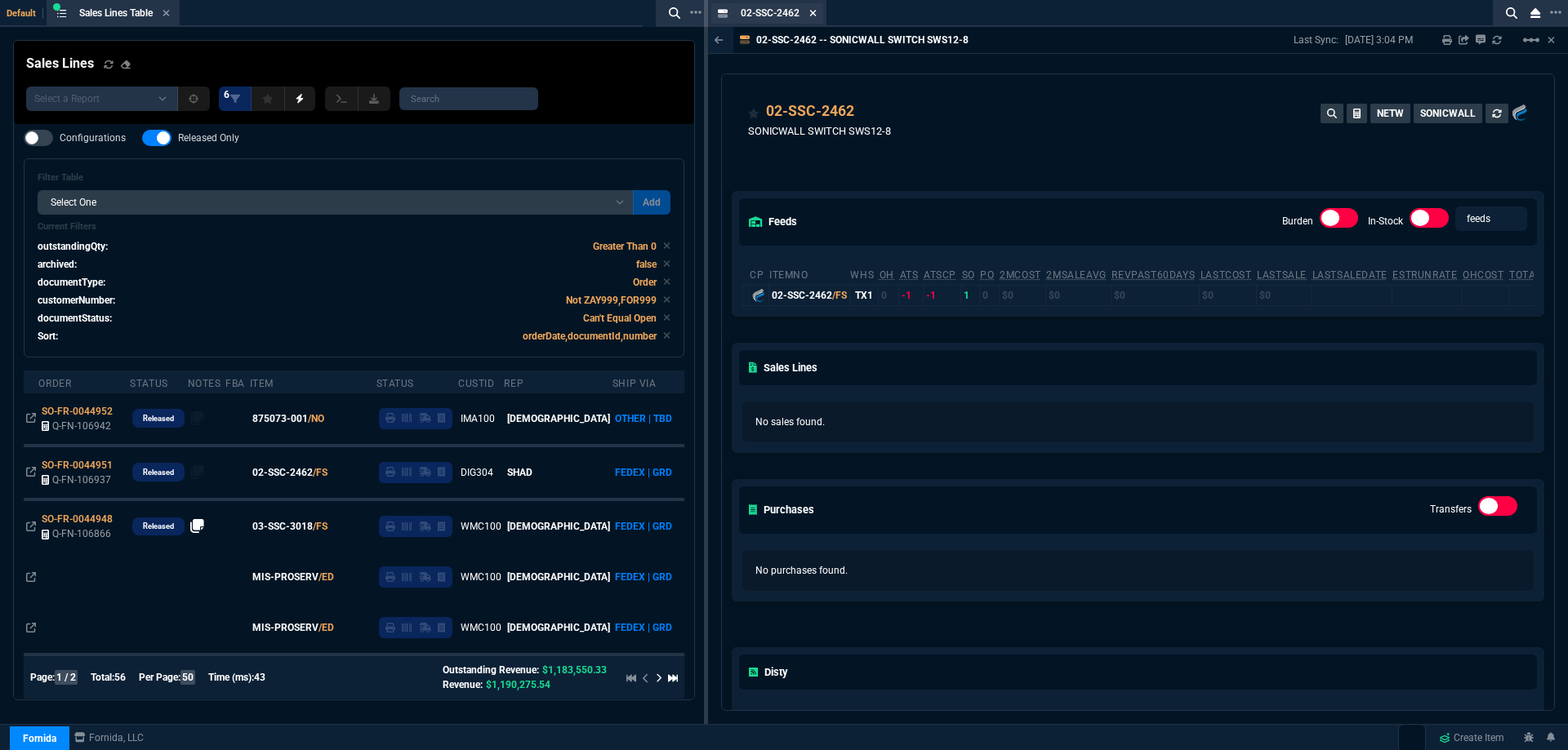
drag, startPoint x: 814, startPoint y: 12, endPoint x: 501, endPoint y: 255, distance: 396.3
click at [813, 12] on icon at bounding box center [813, 13] width 6 height 6
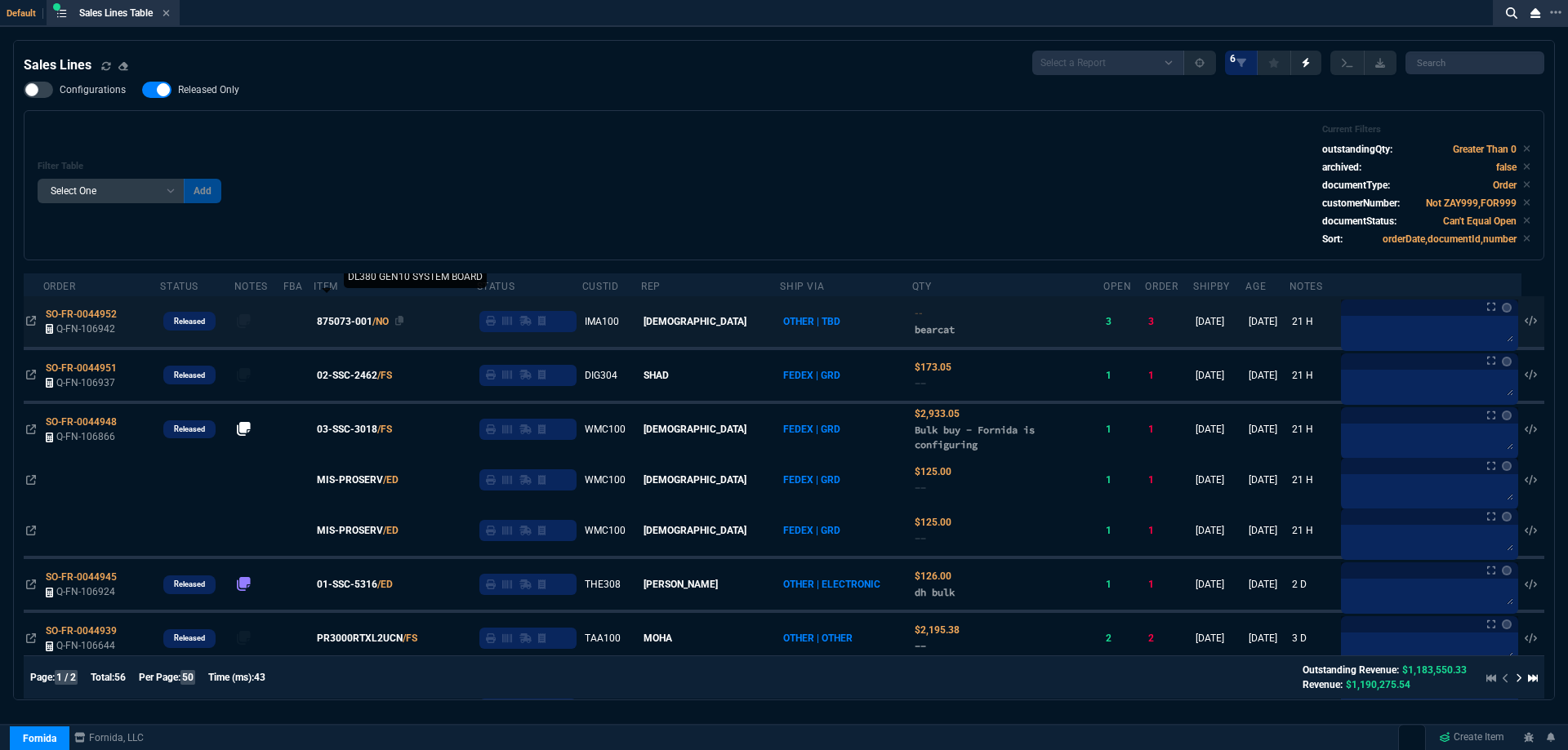
click at [360, 322] on span "875073-001" at bounding box center [344, 321] width 55 height 15
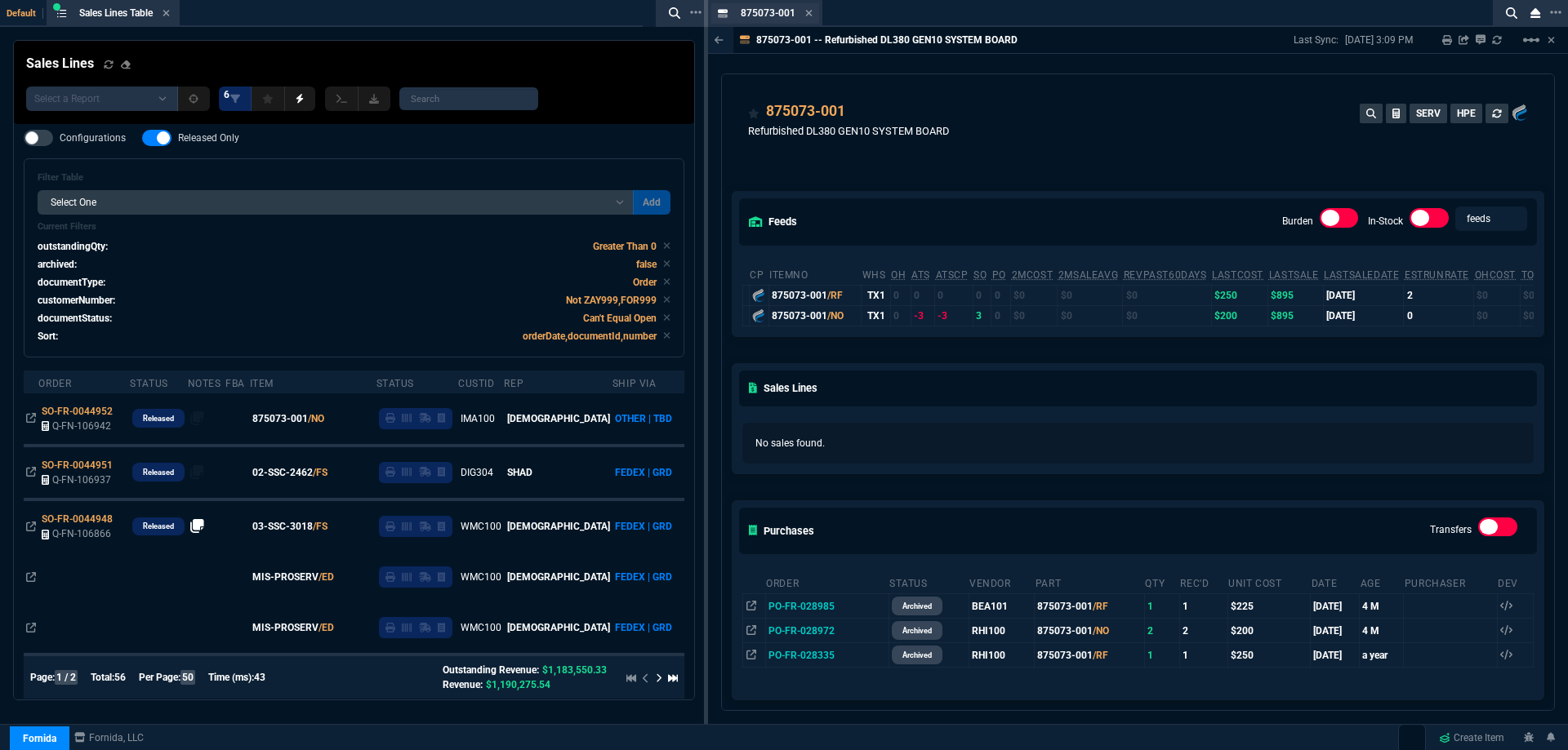
click at [802, 15] on div "875073-001 Item" at bounding box center [777, 13] width 72 height 14
click at [806, 16] on icon at bounding box center [809, 13] width 7 height 10
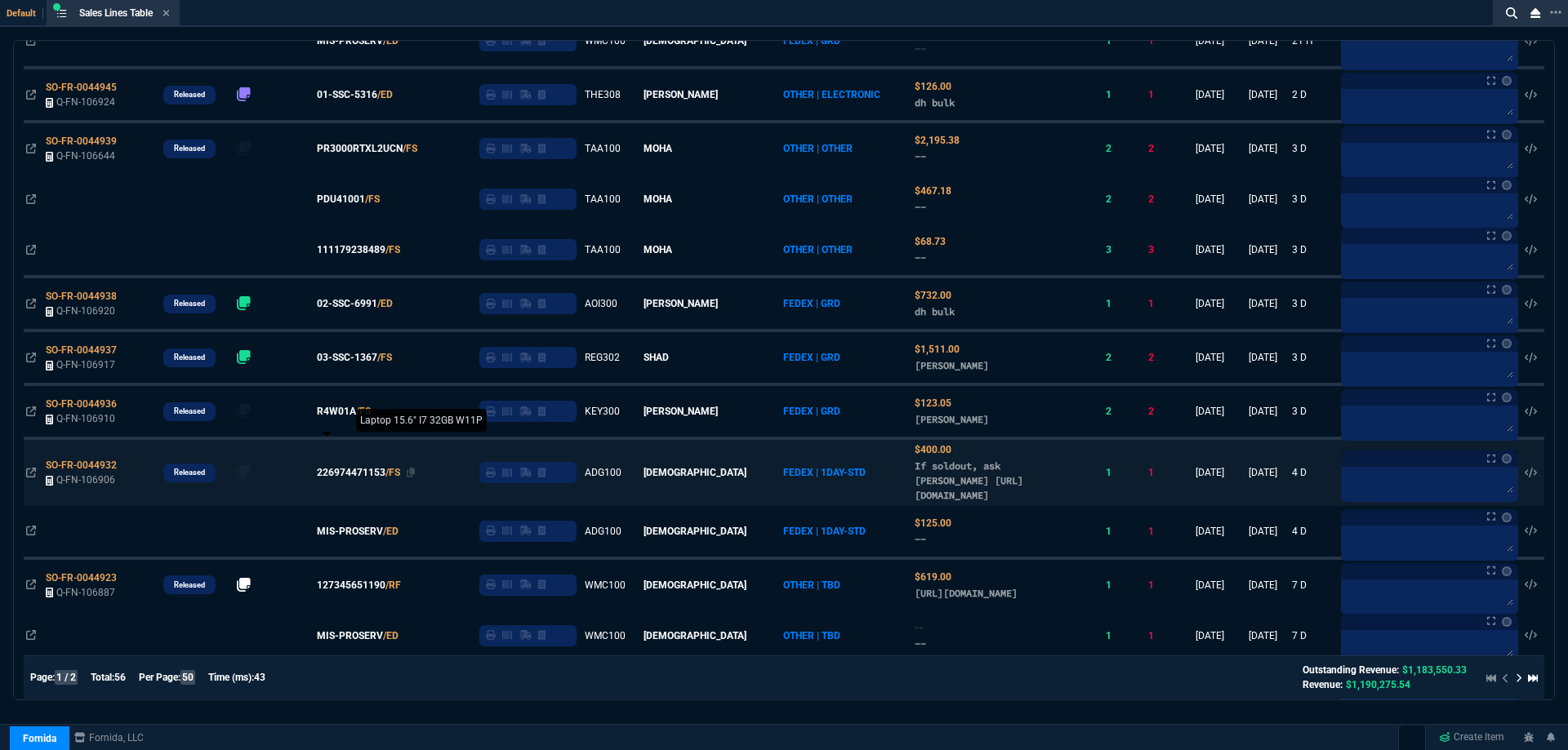
scroll to position [571, 0]
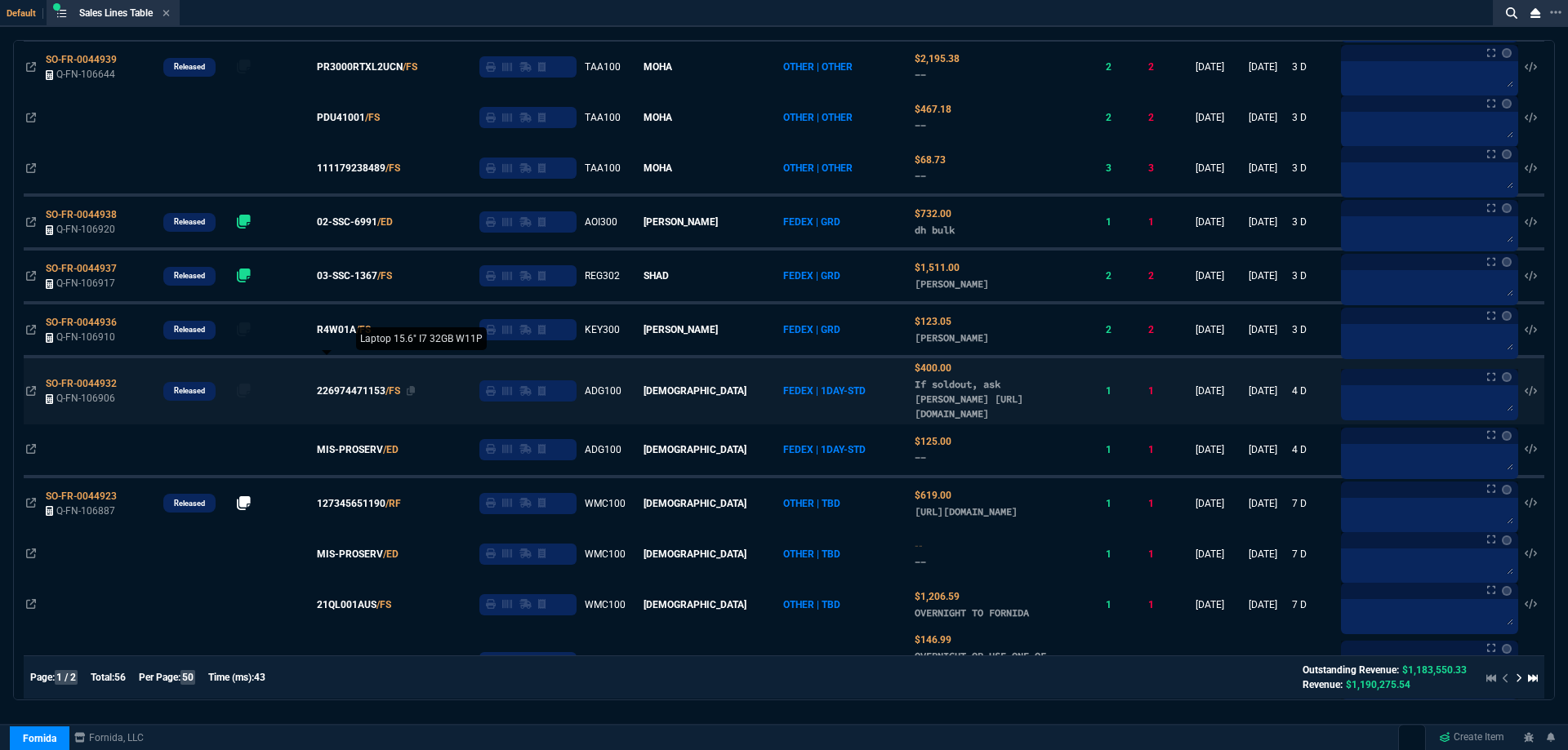
click at [355, 390] on span "226974471153" at bounding box center [352, 391] width 69 height 15
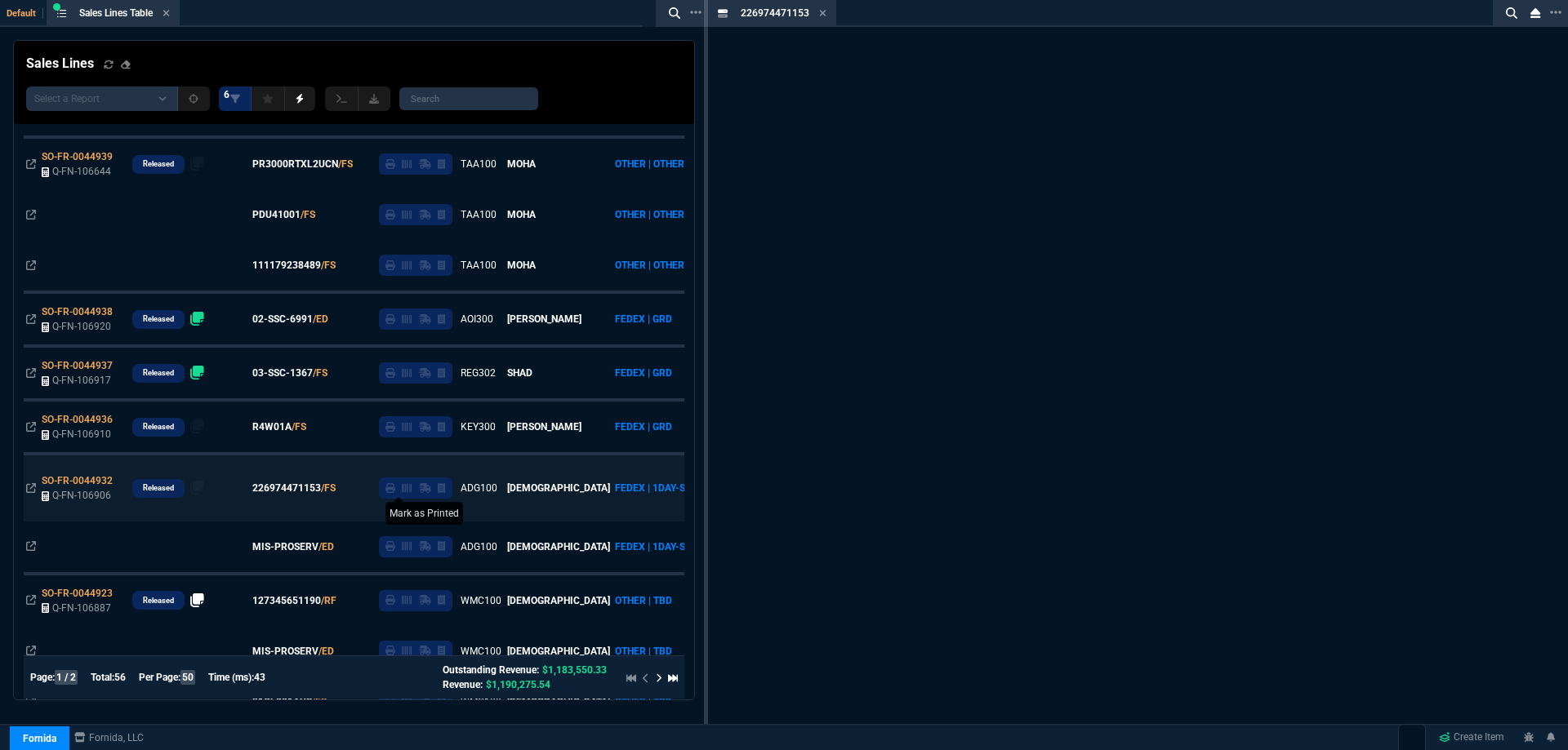
scroll to position [668, 0]
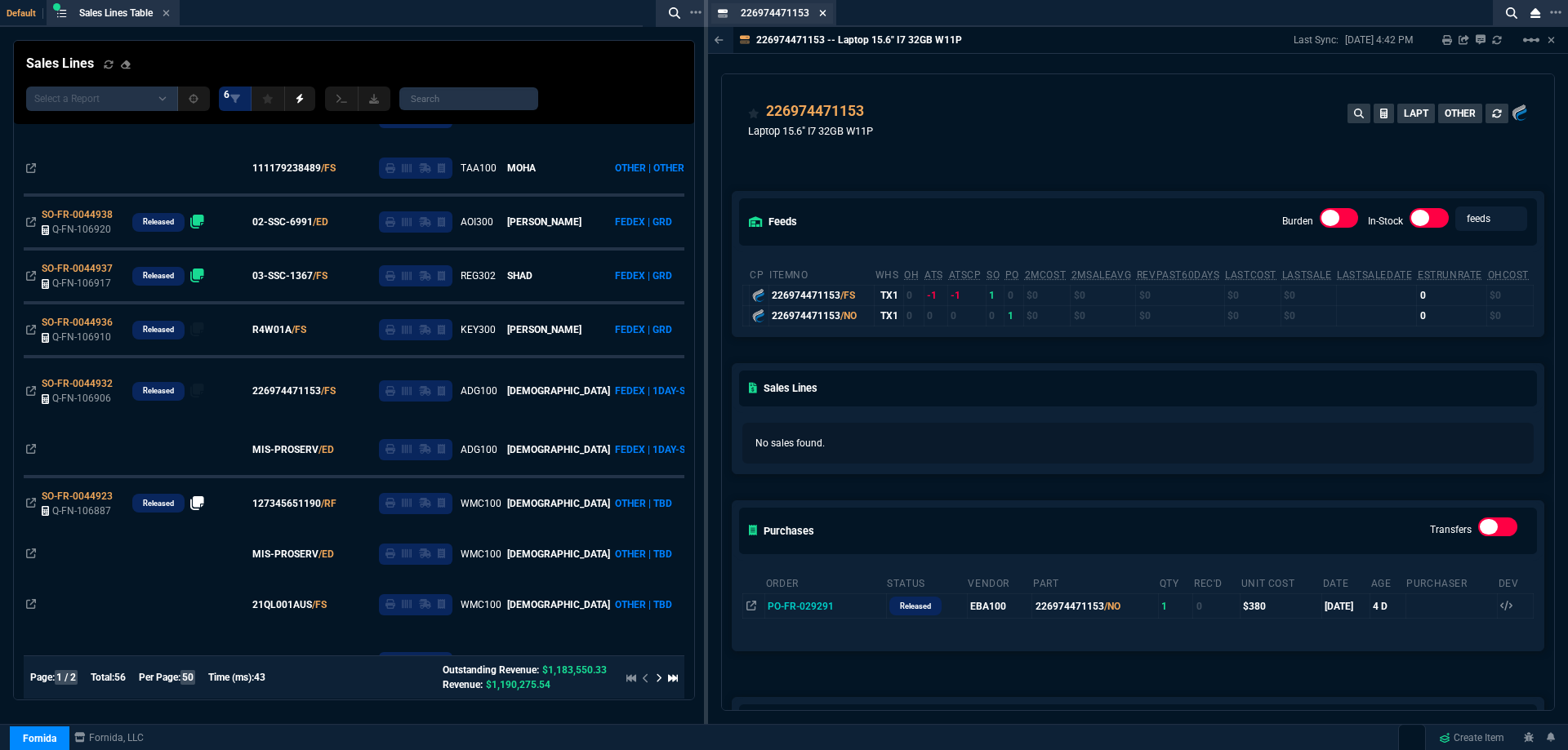
click at [823, 11] on icon at bounding box center [823, 13] width 7 height 10
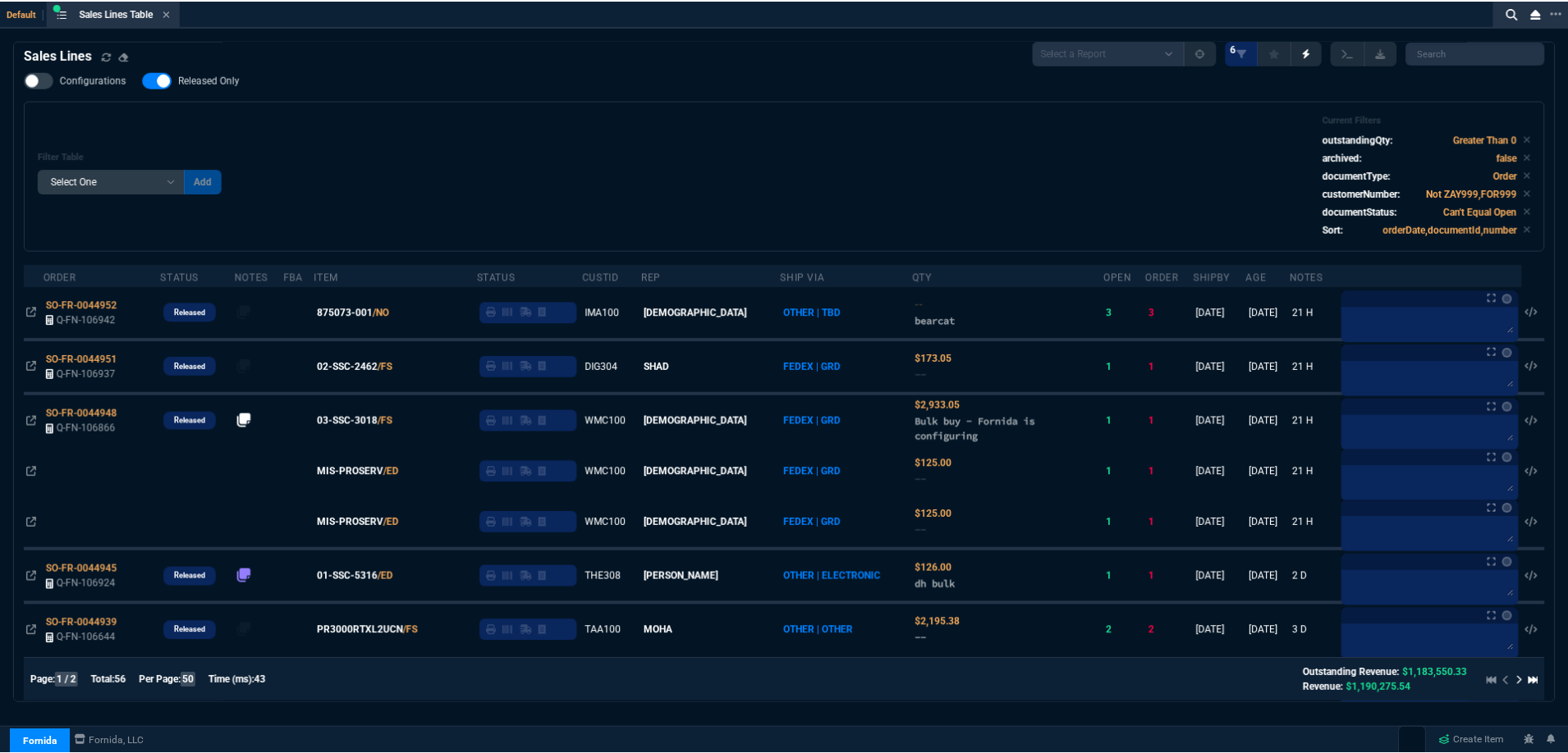
scroll to position [0, 0]
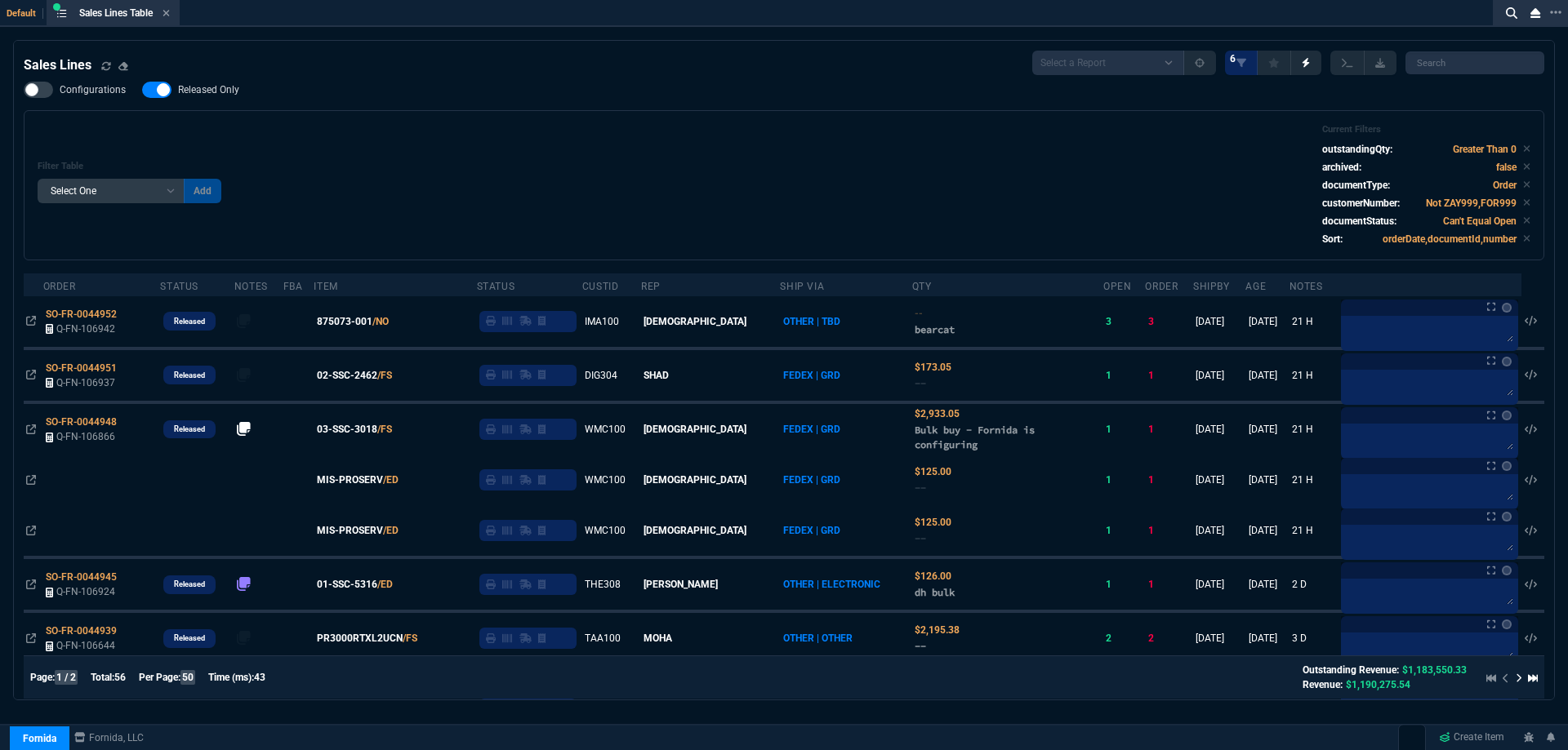
drag, startPoint x: 202, startPoint y: 96, endPoint x: 355, endPoint y: 136, distance: 158.1
click at [203, 97] on label "Released Only" at bounding box center [198, 90] width 114 height 16
click at [385, 131] on div "Filter Table Select One Add Filter () Age () ATS () Cond (itemVariantCode) Cust…" at bounding box center [784, 185] width 1494 height 123
checkbox input "false"
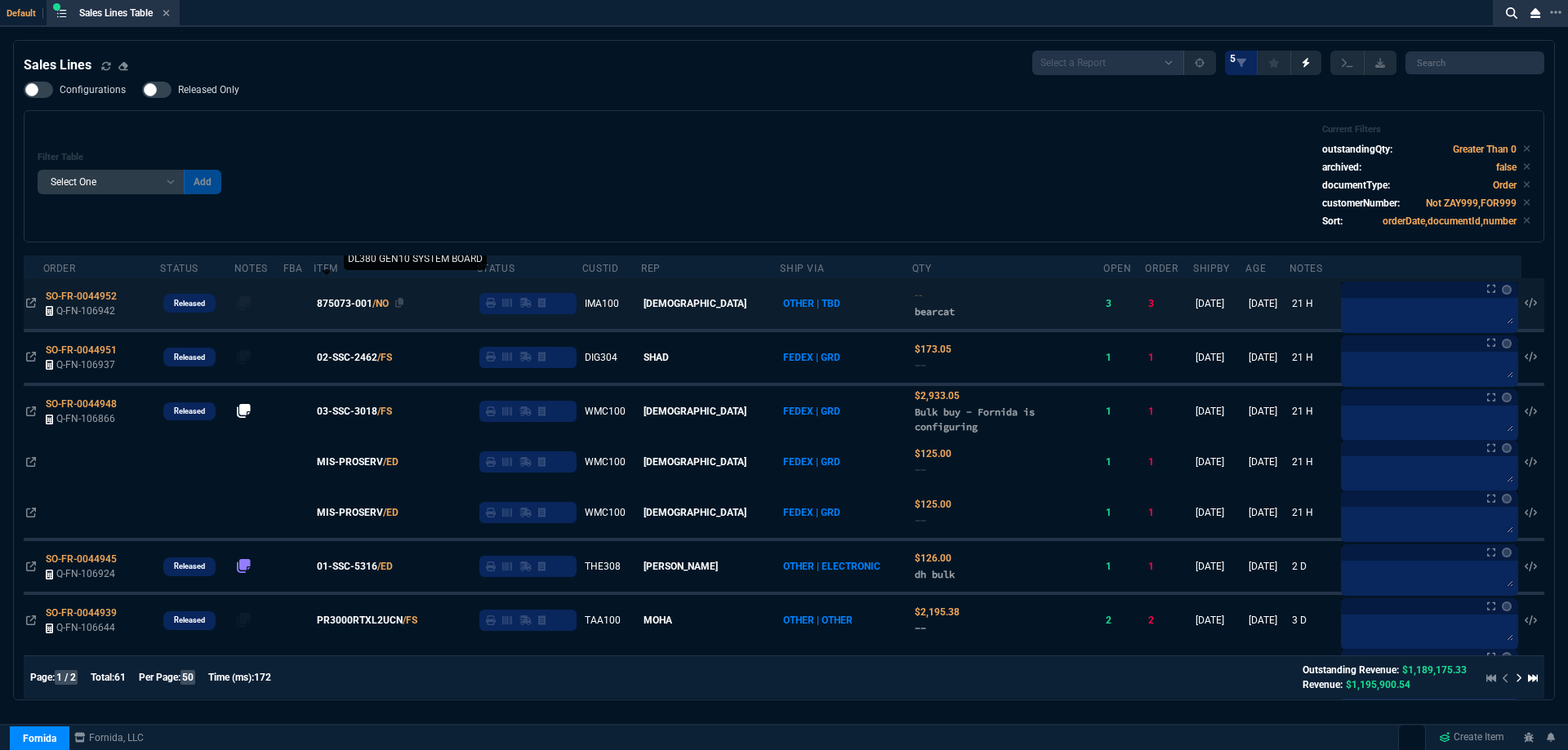
click at [369, 303] on span "875073-001" at bounding box center [344, 303] width 55 height 15
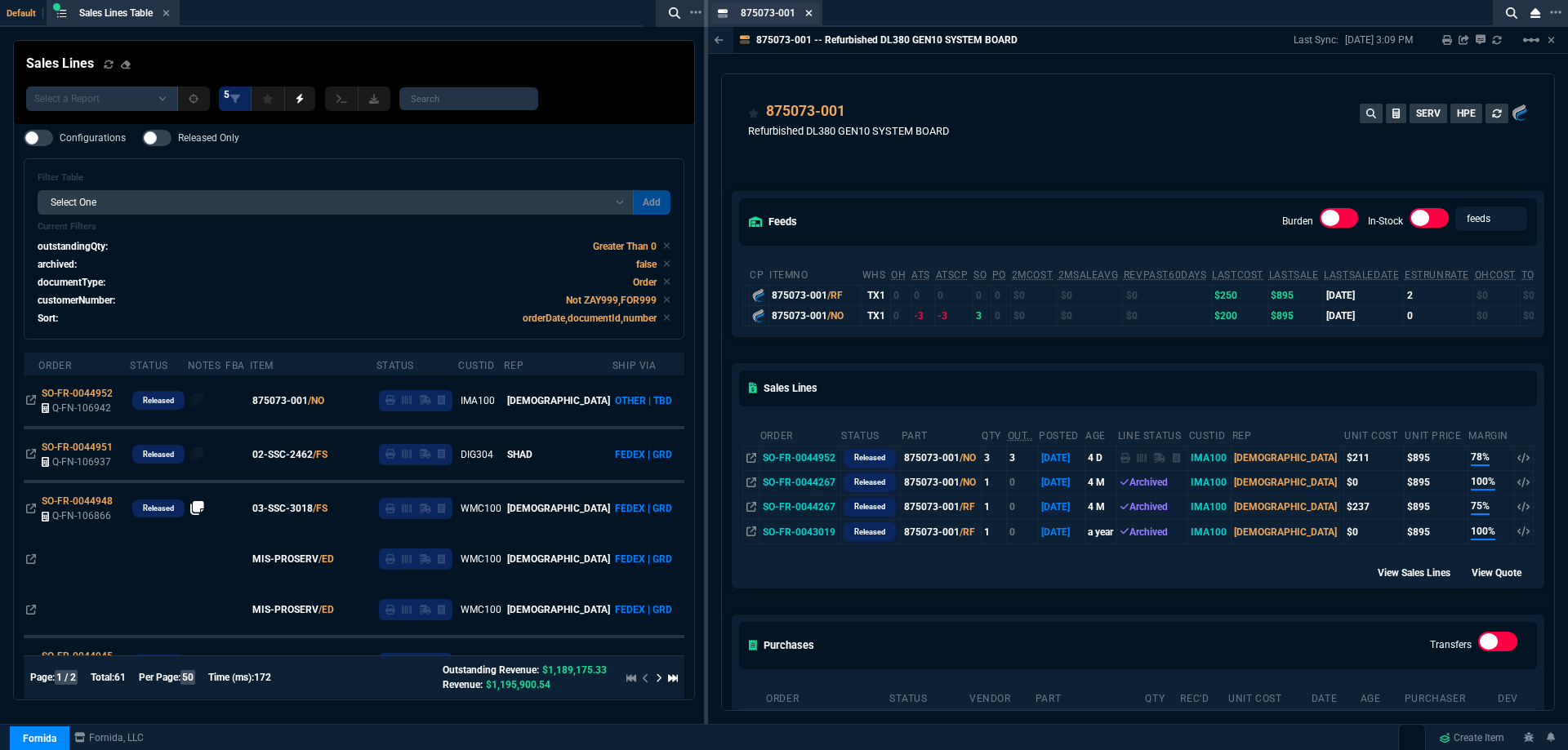
click at [810, 19] on fa-icon at bounding box center [809, 14] width 7 height 12
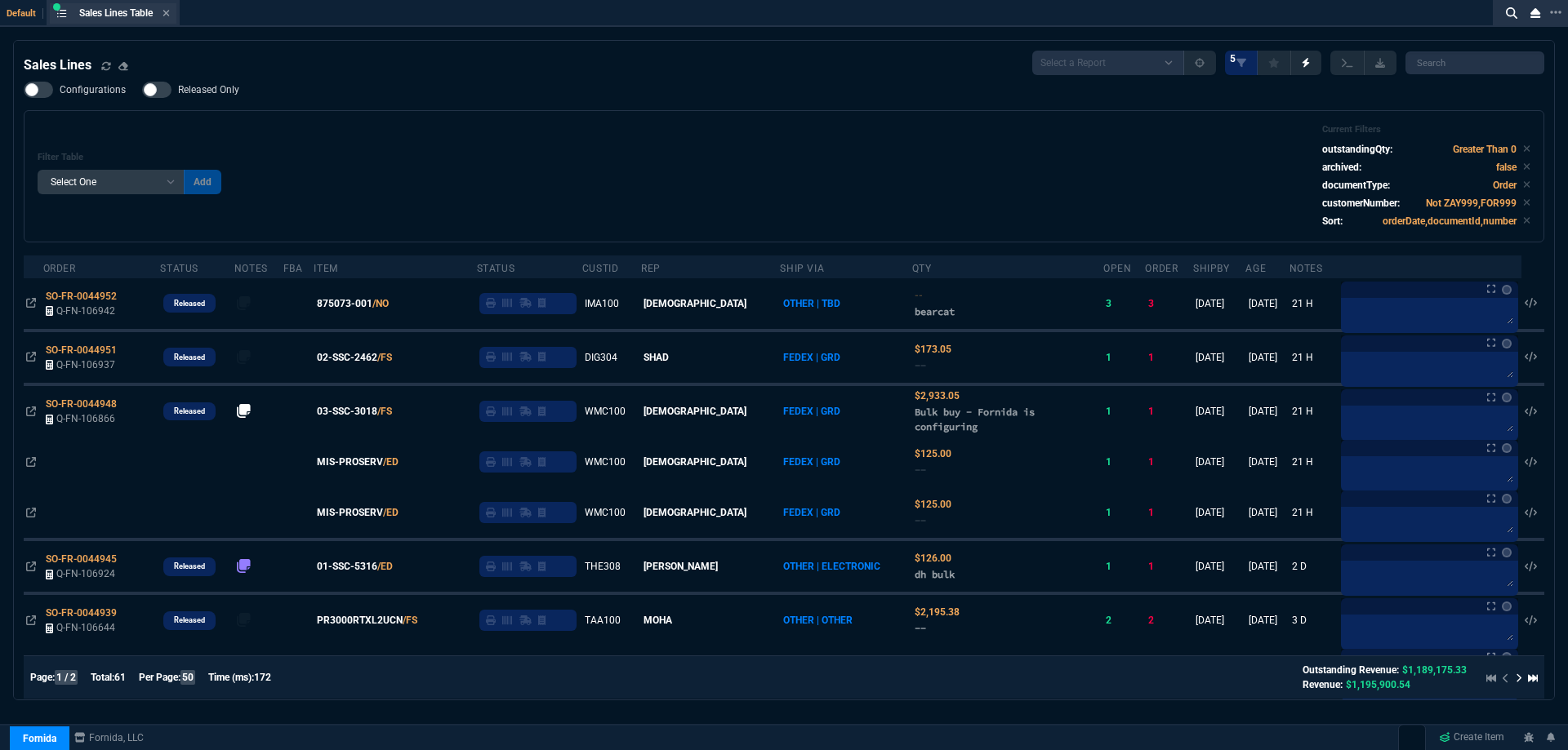
click at [175, 12] on div "Sales Lines Table Sales Line" at bounding box center [113, 14] width 126 height 20
click at [170, 13] on icon at bounding box center [166, 13] width 7 height 10
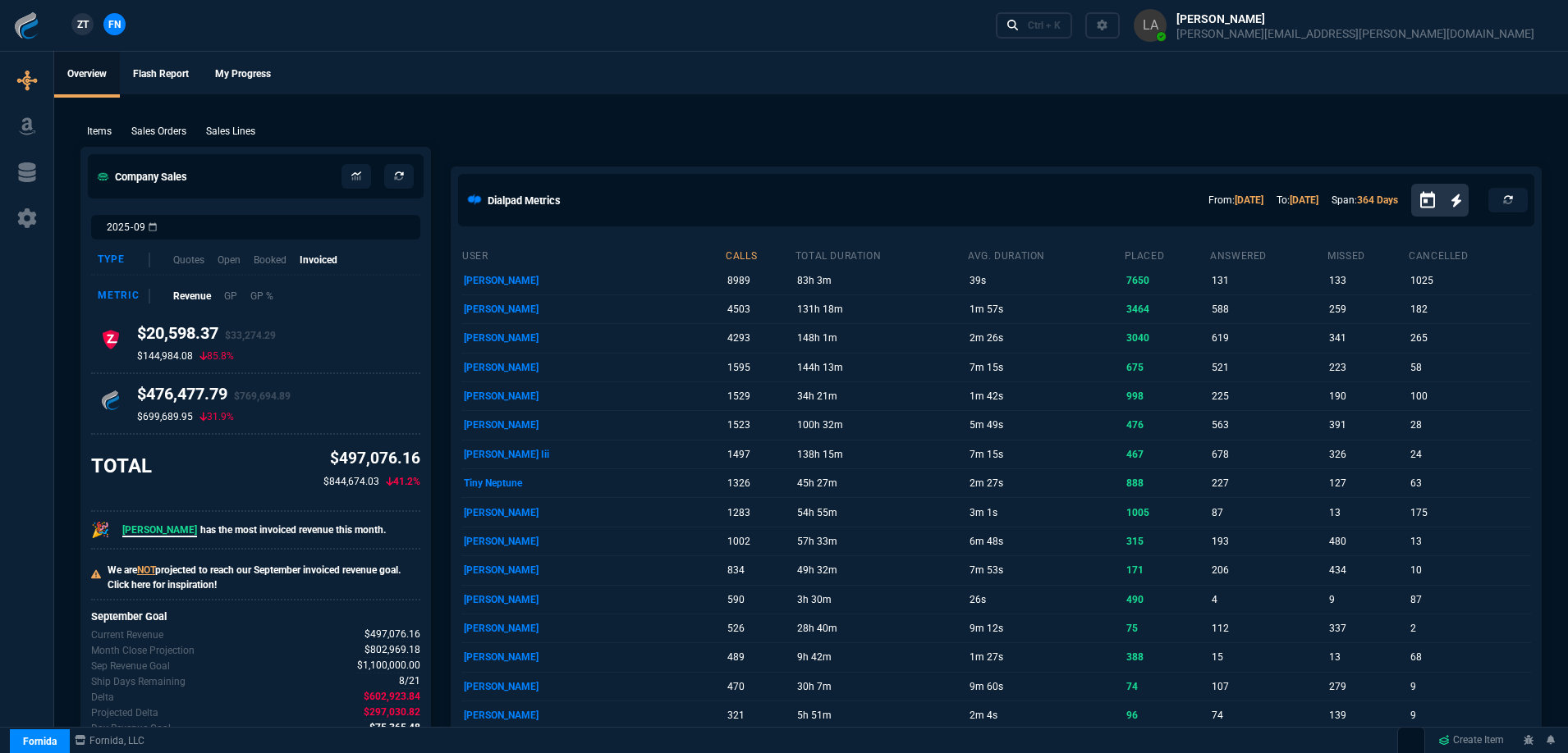
click at [81, 23] on span "ZT" at bounding box center [83, 25] width 12 height 15
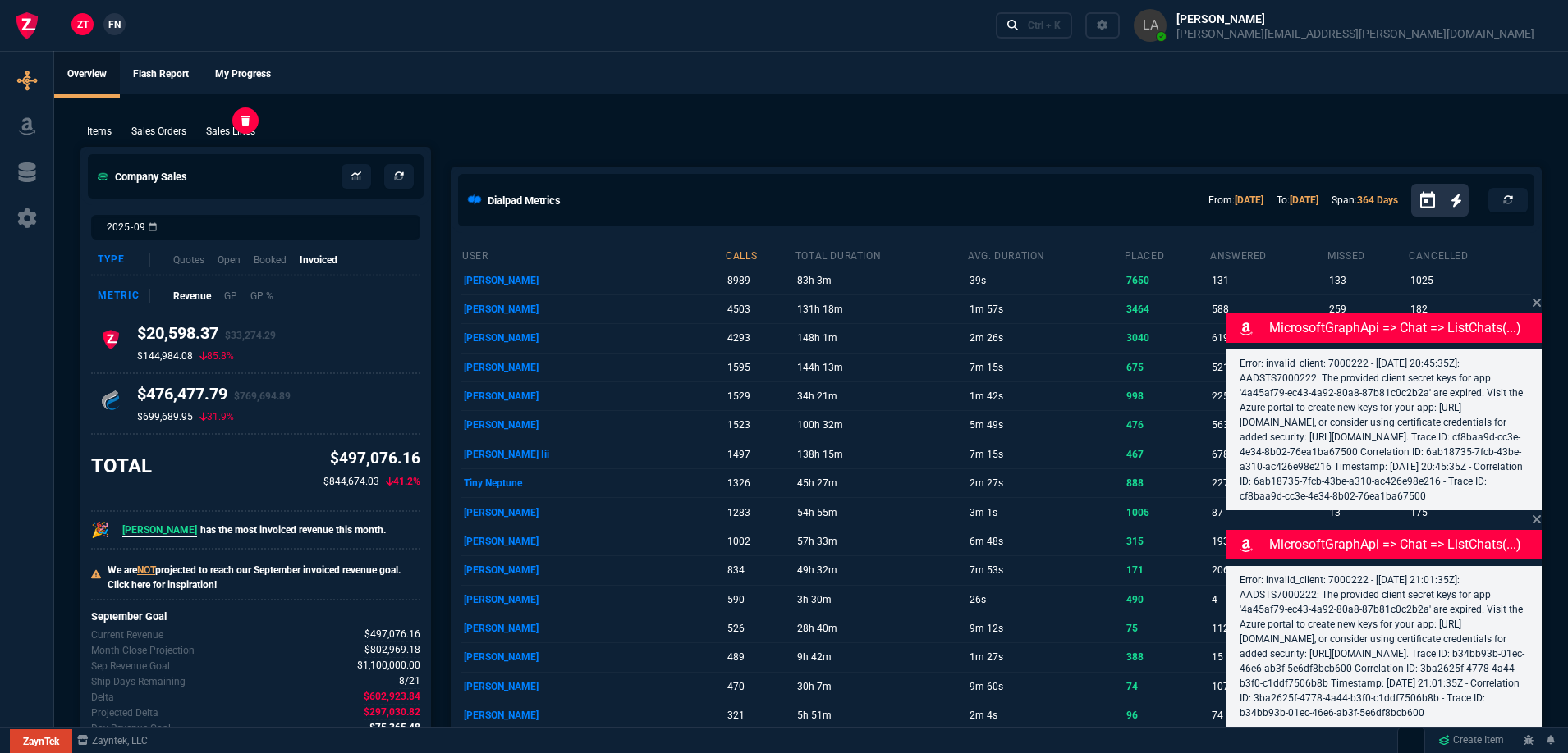
click at [229, 133] on p "Sales Lines" at bounding box center [231, 131] width 49 height 15
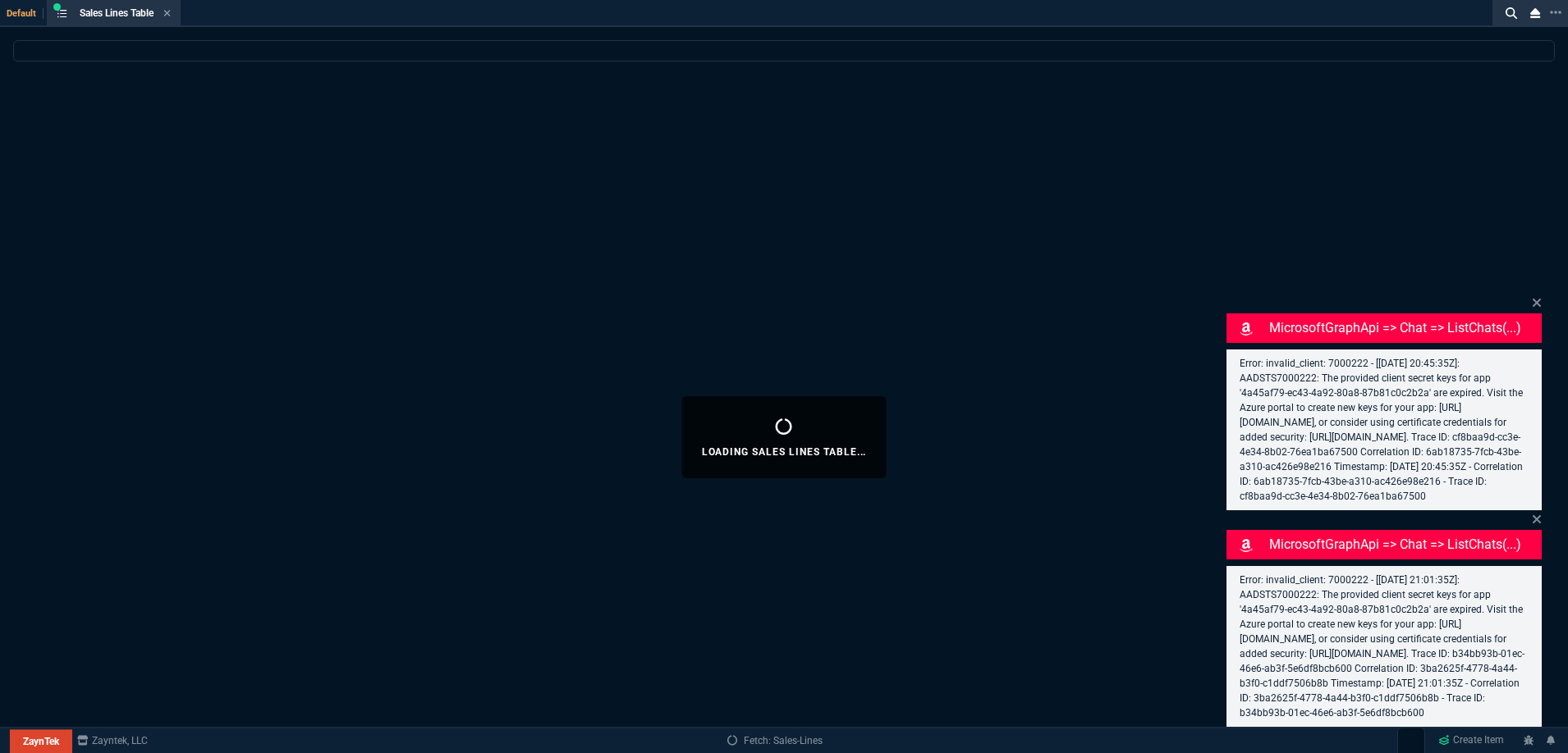
select select
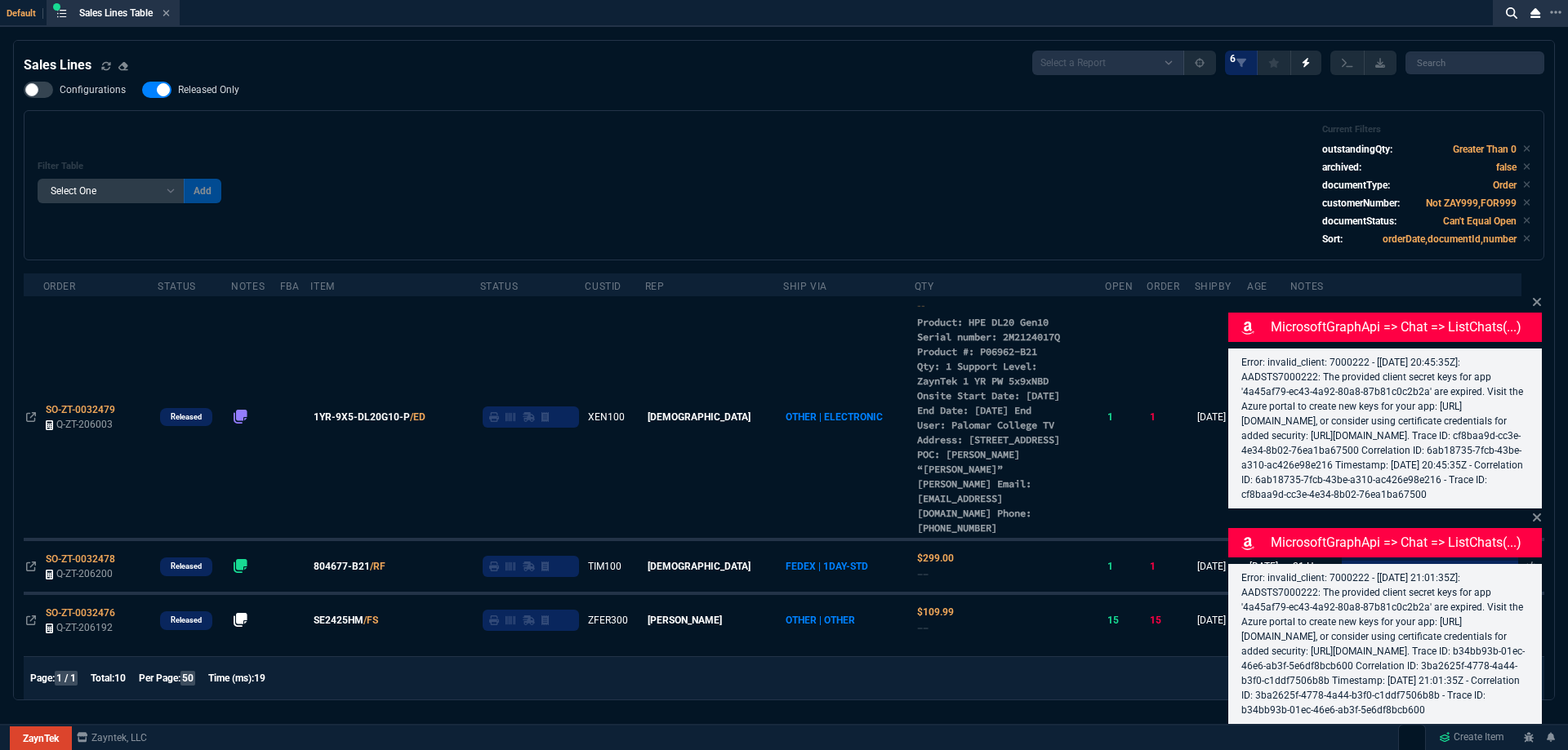
click at [206, 95] on span "Released Only" at bounding box center [208, 90] width 61 height 13
click at [142, 91] on input "Released Only" at bounding box center [142, 90] width 1 height 1
checkbox input "false"
click at [399, 144] on div "Filter Table Select One Add Filter () Age () ATS () Cond (itemVariantCode) Cust…" at bounding box center [784, 185] width 1494 height 123
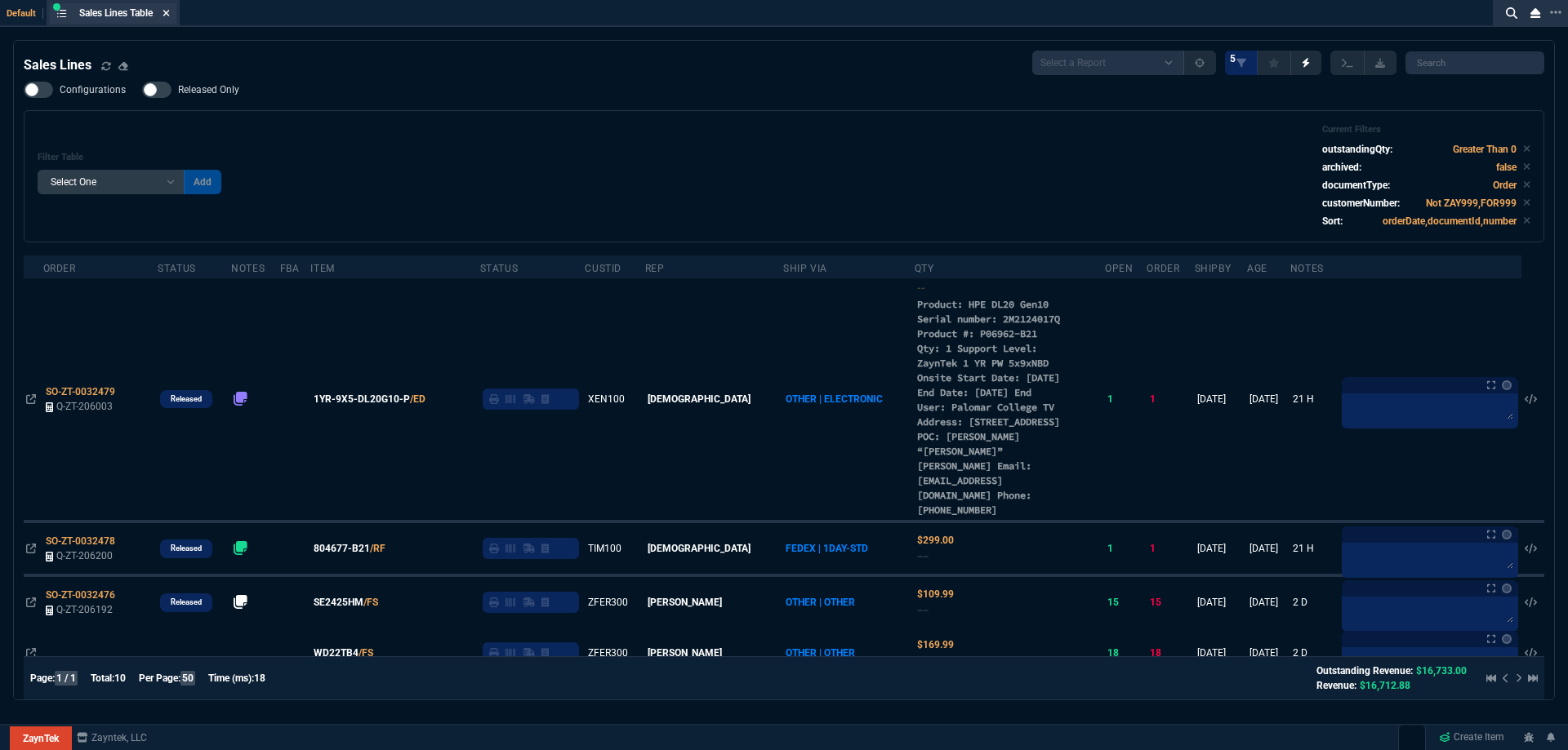
click at [173, 13] on div "Sales Lines Table Sales Line" at bounding box center [113, 14] width 126 height 20
click at [170, 13] on icon at bounding box center [166, 13] width 7 height 10
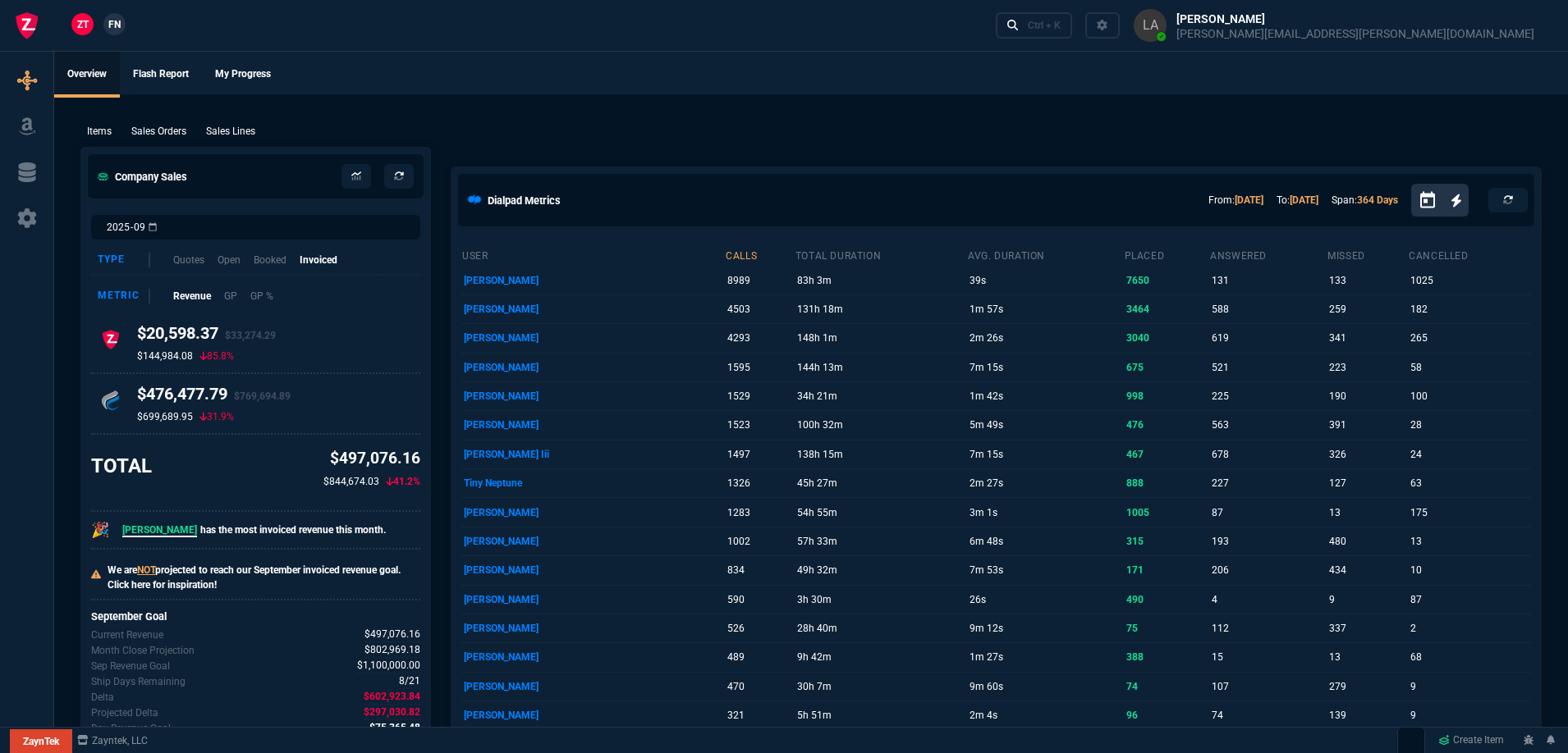
click at [224, 136] on p "Sales Lines" at bounding box center [231, 131] width 49 height 15
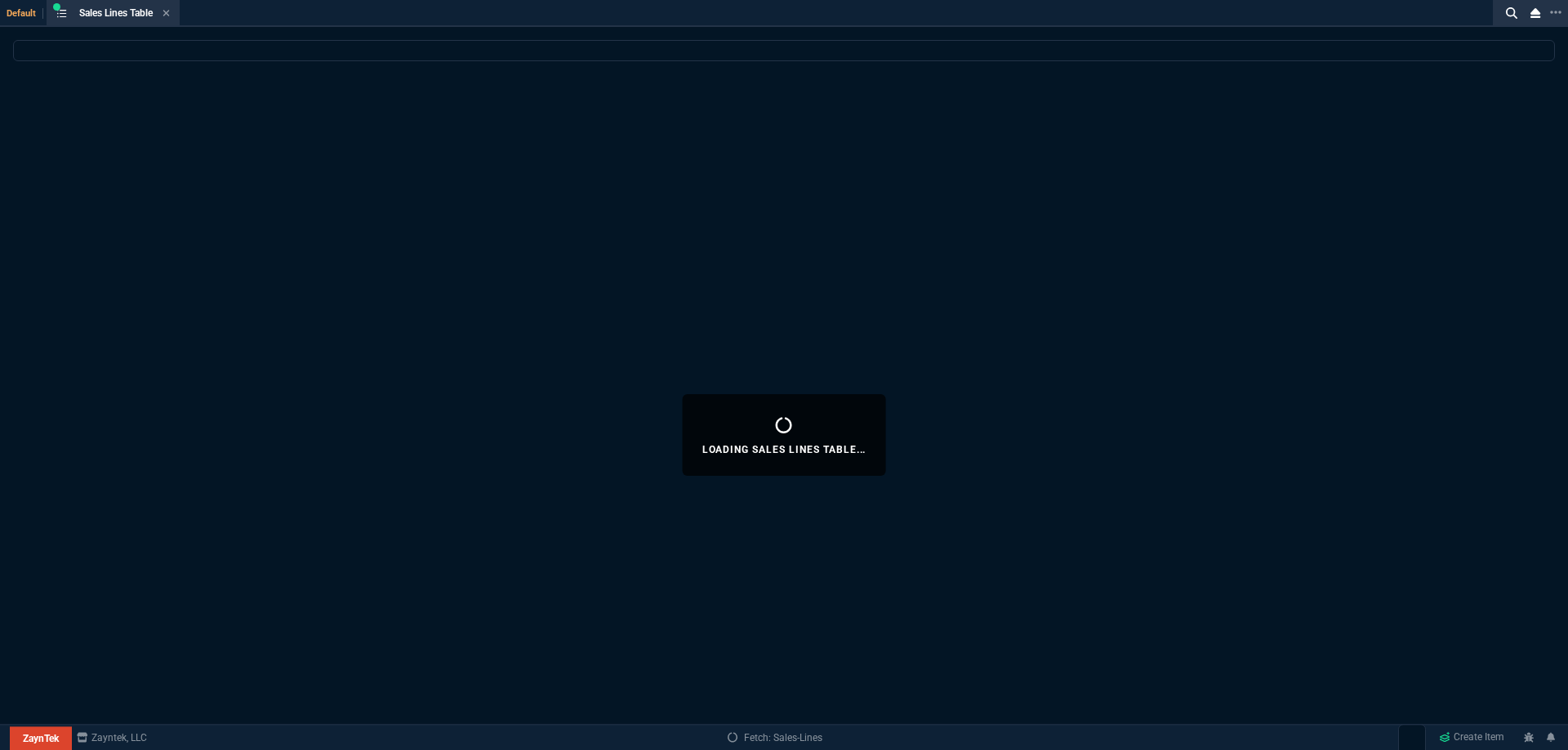
select select
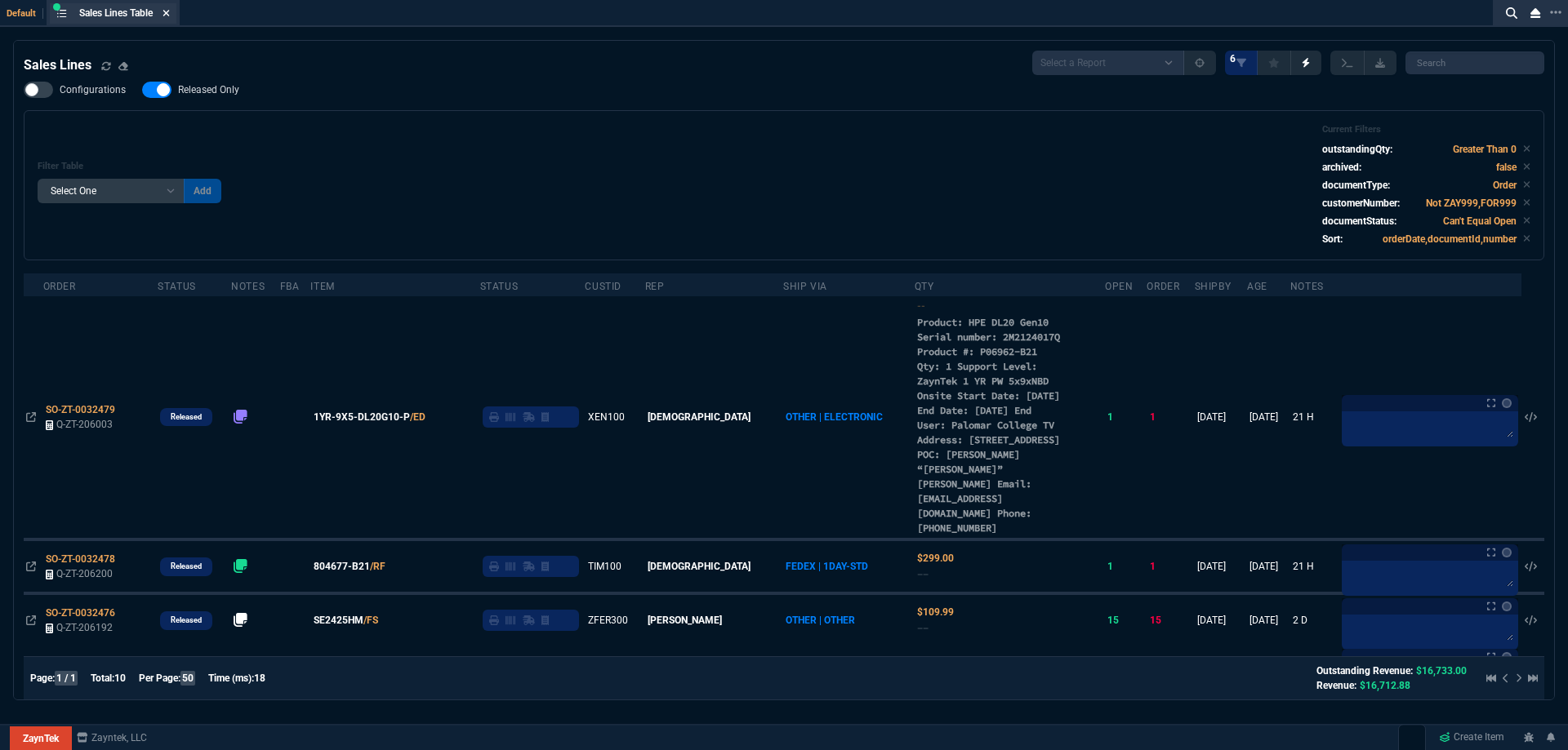
click at [166, 15] on icon at bounding box center [166, 13] width 7 height 10
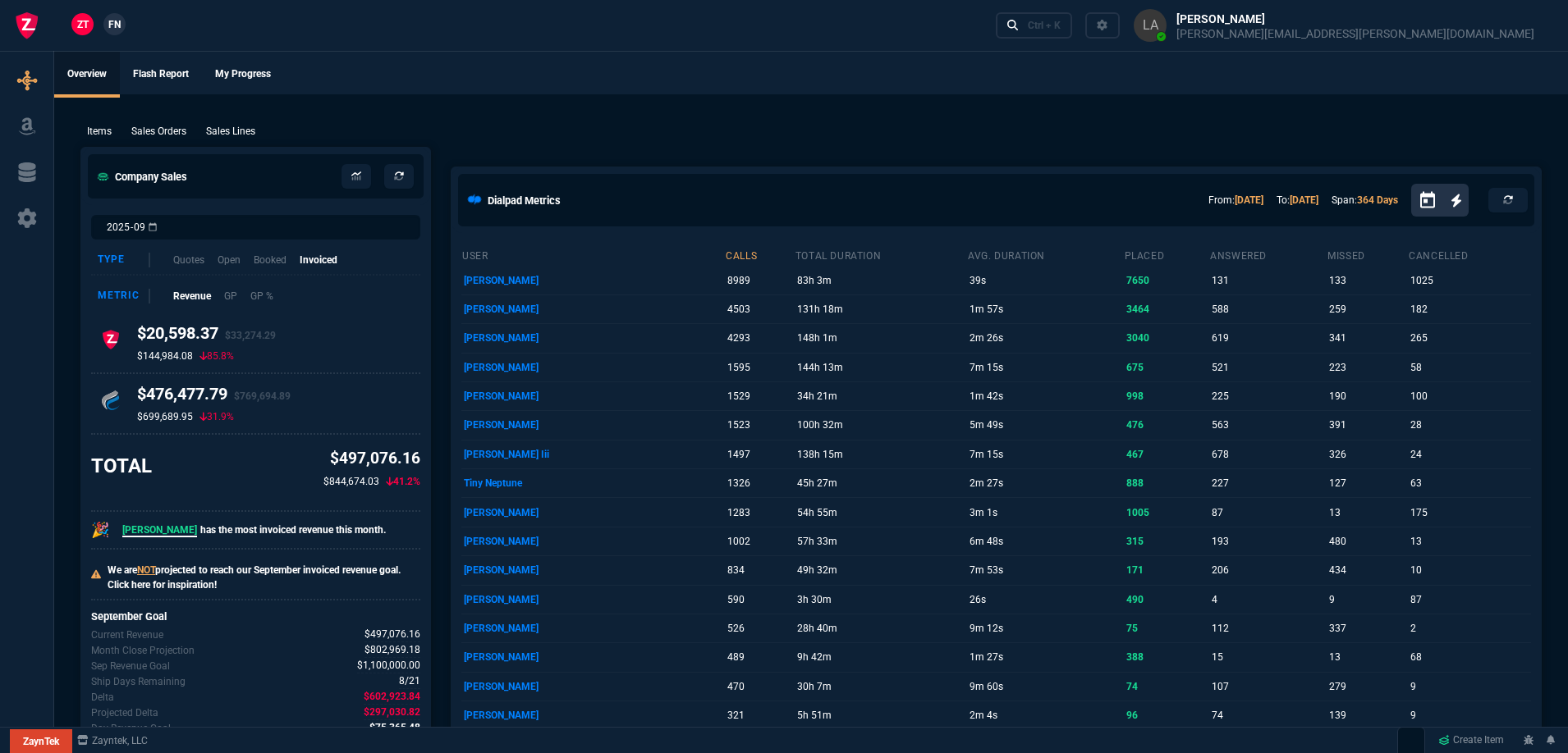
drag, startPoint x: 239, startPoint y: 130, endPoint x: 287, endPoint y: 60, distance: 84.9
click at [238, 130] on p "Sales Lines" at bounding box center [231, 131] width 49 height 15
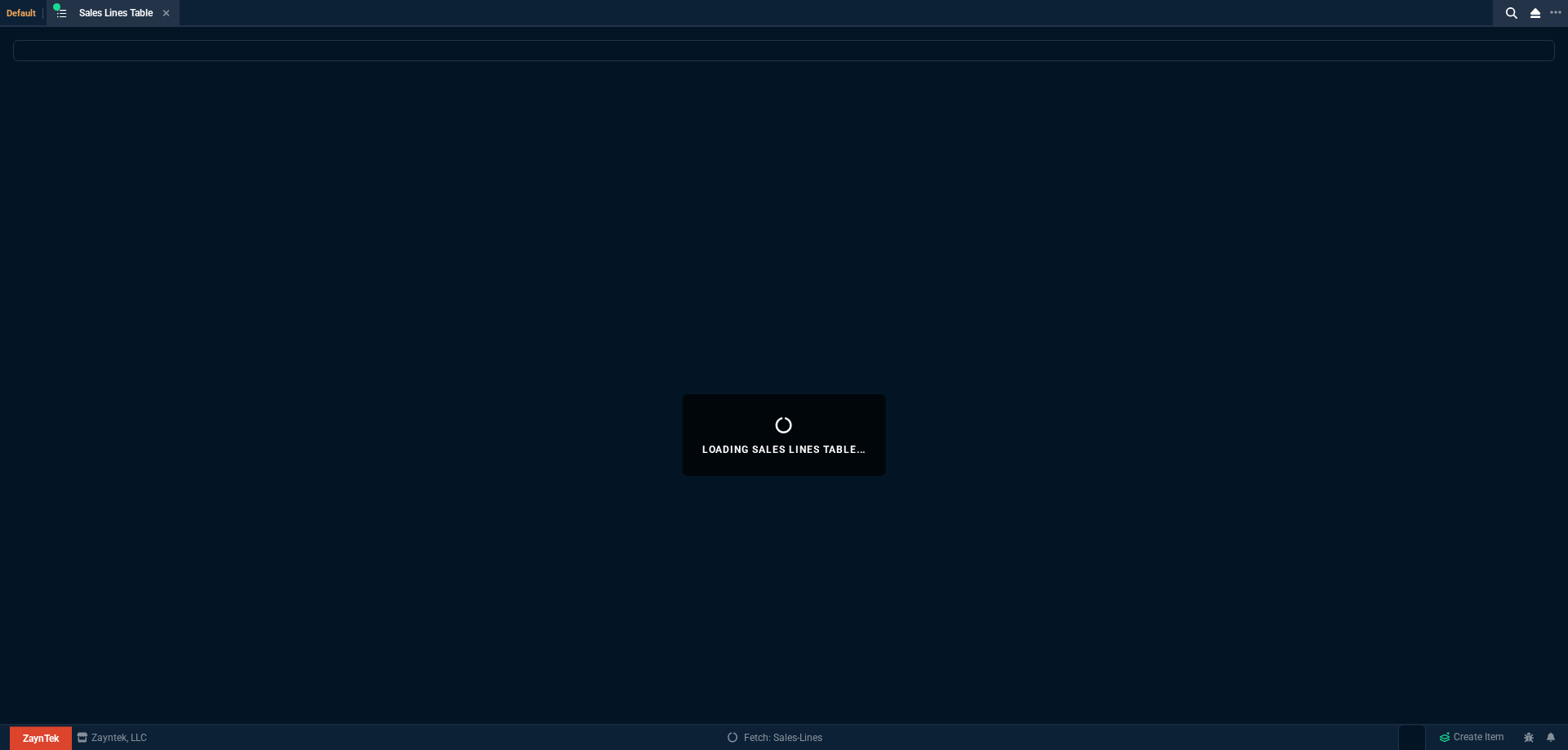
select select
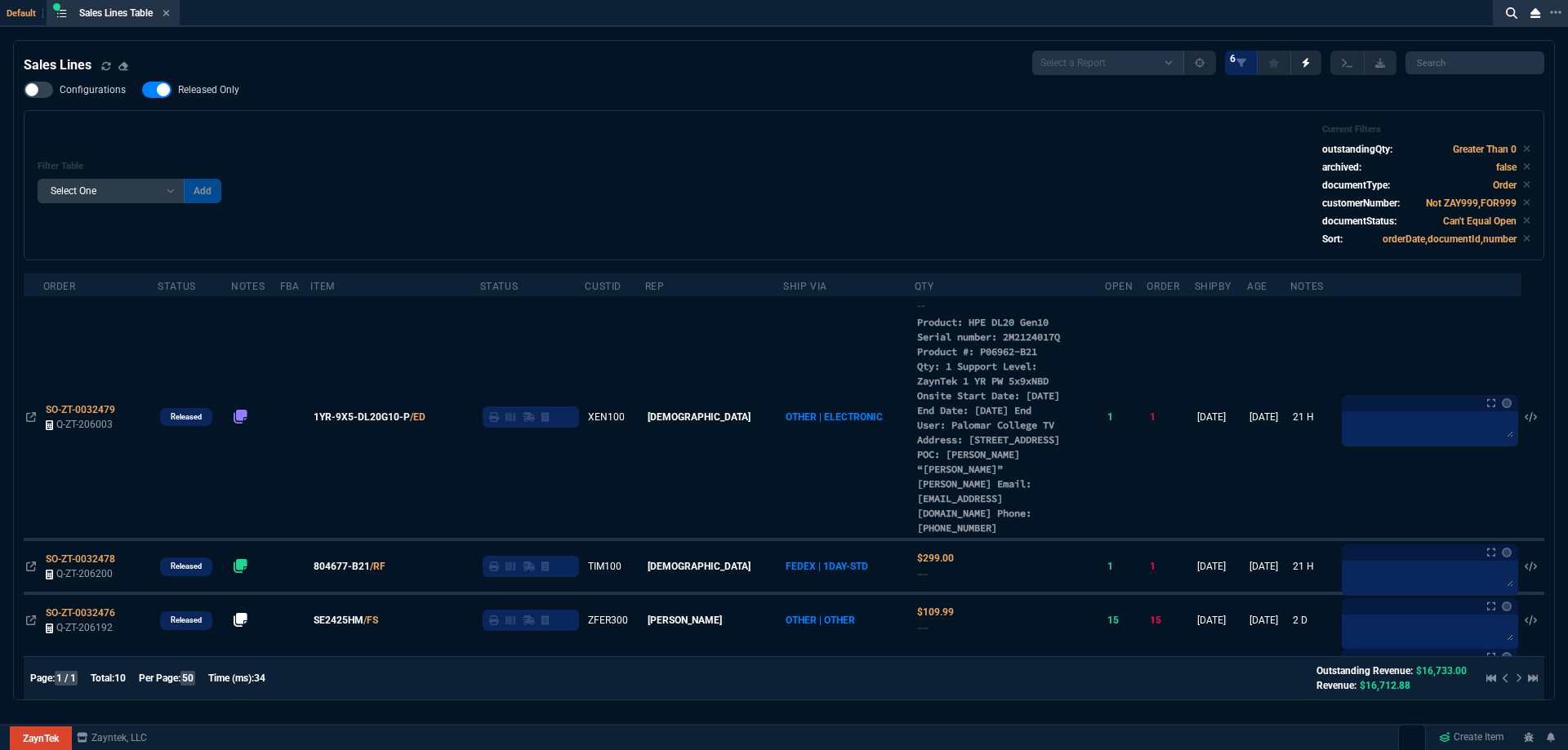
click at [234, 87] on span "Released Only" at bounding box center [208, 90] width 61 height 13
click at [142, 90] on input "Released Only" at bounding box center [142, 90] width 1 height 1
checkbox input "false"
click at [484, 164] on div "Filter Table Select One Add Filter () Age () ATS () Cond (itemVariantCode) Cust…" at bounding box center [784, 185] width 1494 height 123
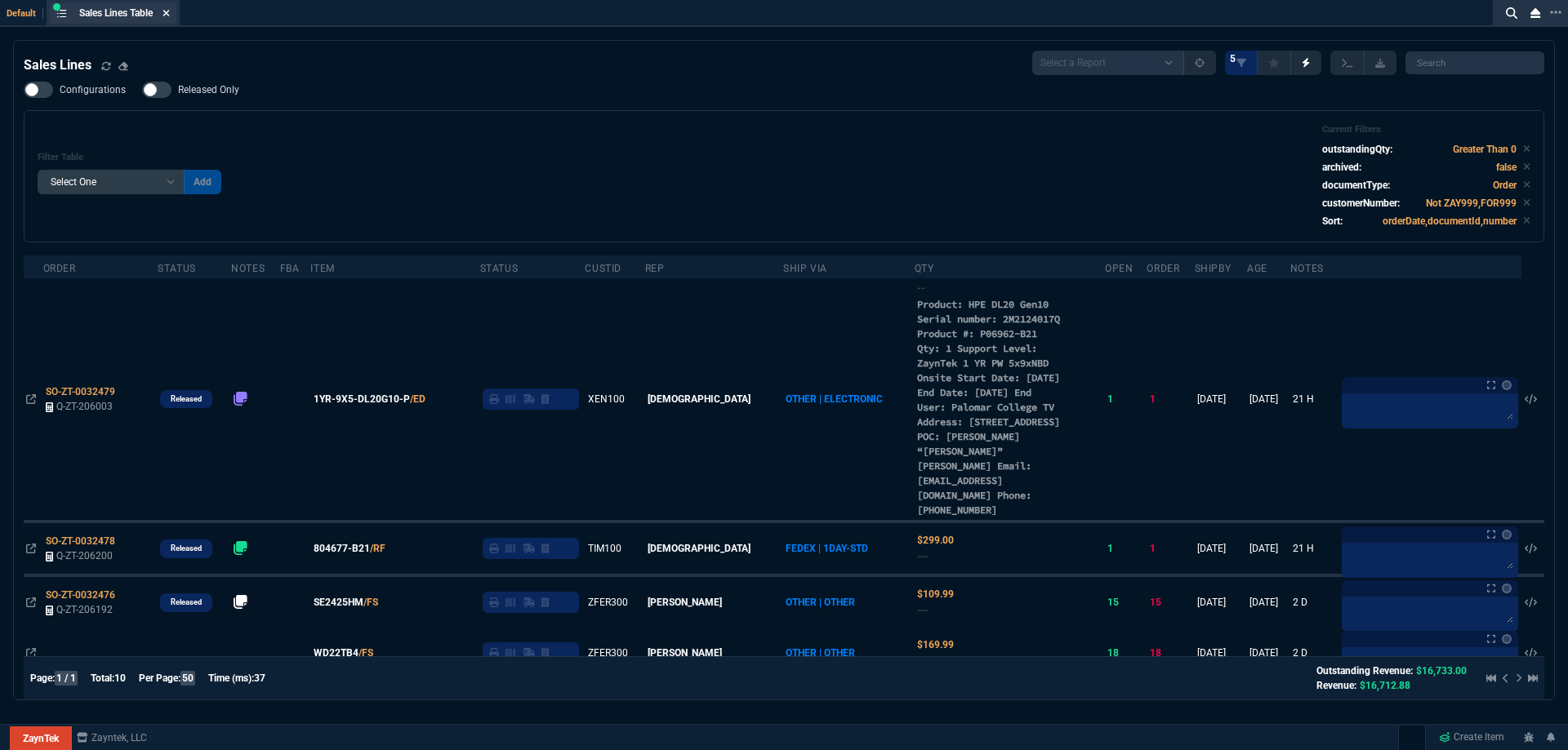
click at [170, 13] on icon at bounding box center [166, 13] width 7 height 10
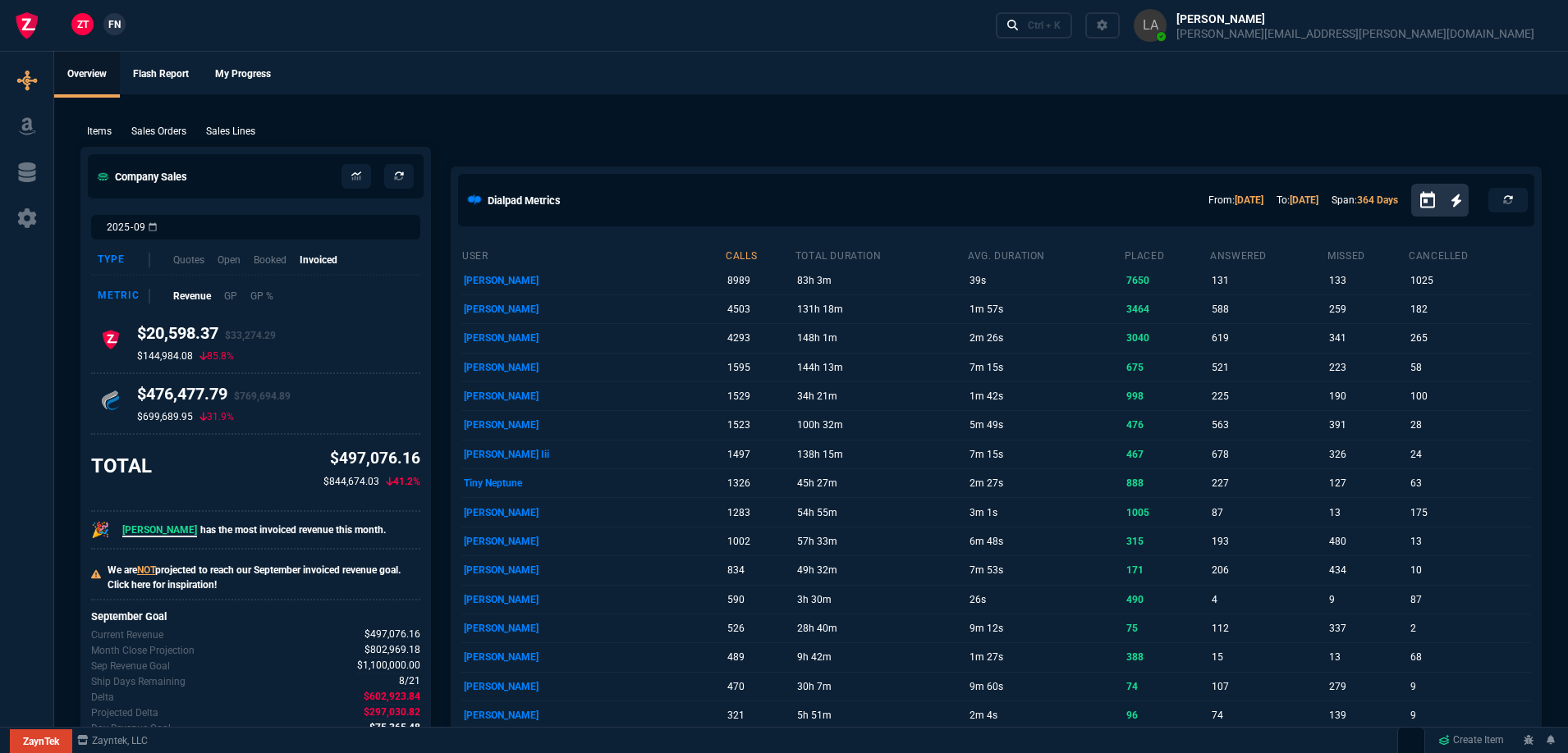
click at [123, 23] on link "FN" at bounding box center [114, 24] width 22 height 22
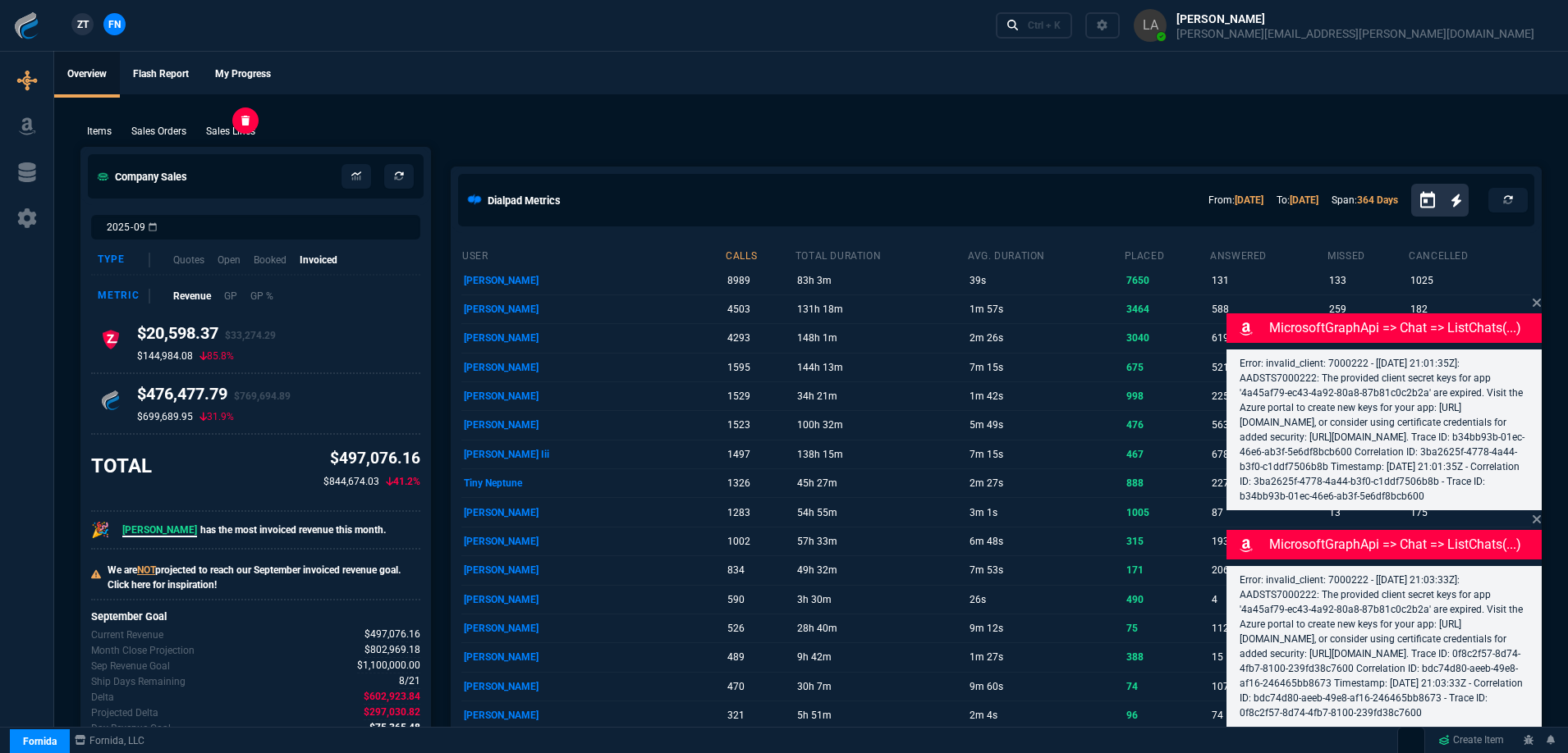
click at [255, 127] on p "Sales Lines" at bounding box center [231, 131] width 49 height 15
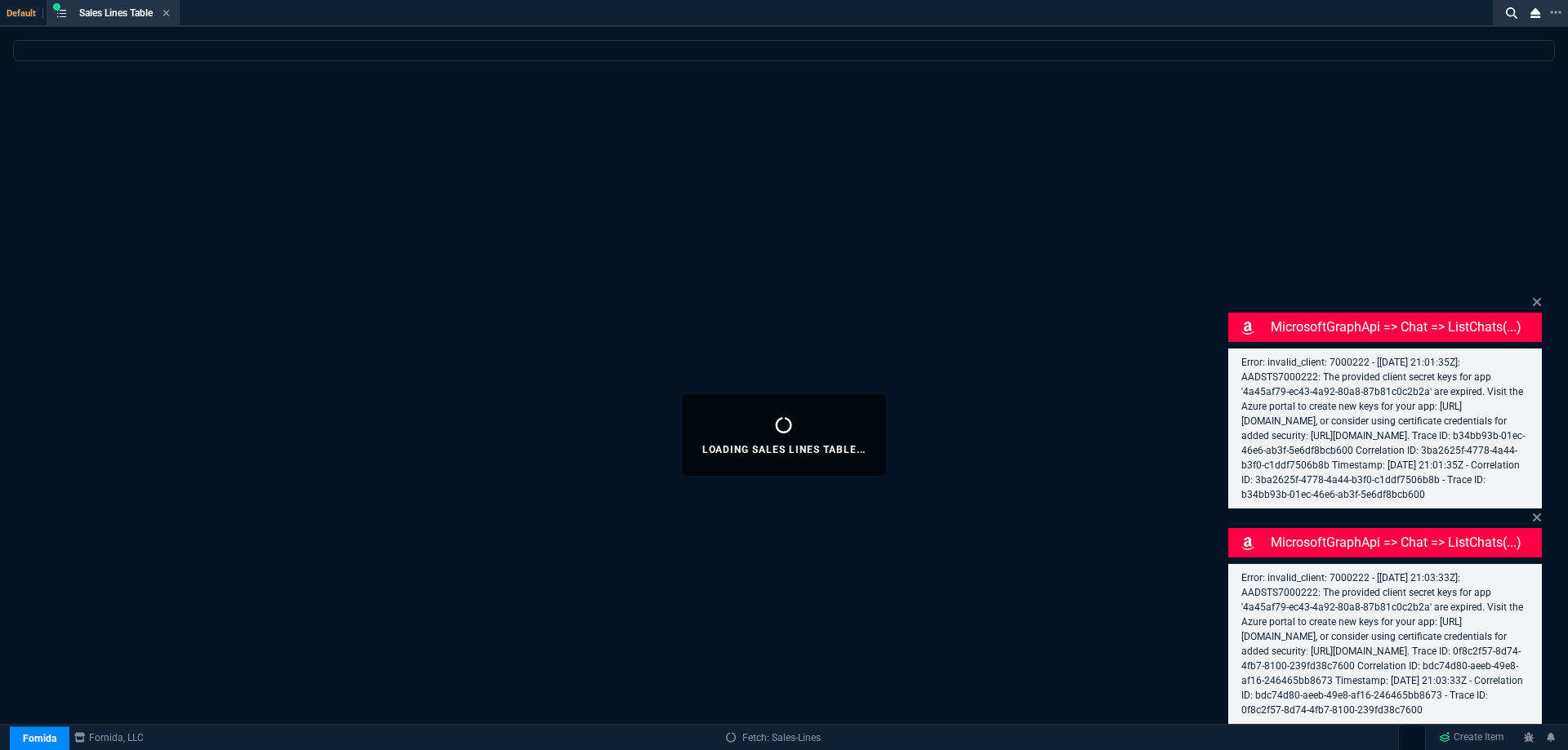
select select
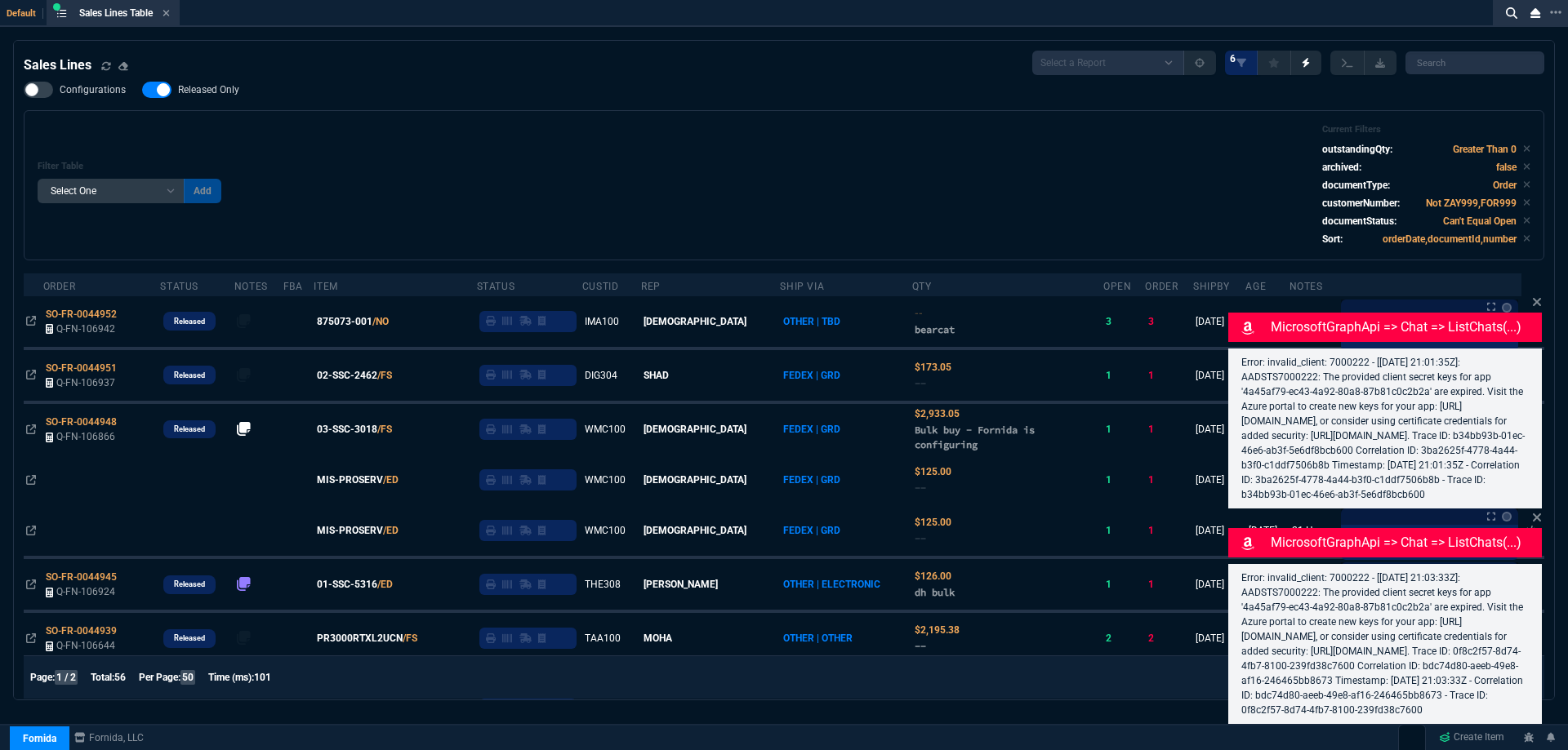
click at [227, 93] on span "Released Only" at bounding box center [208, 90] width 61 height 13
click at [142, 91] on input "Released Only" at bounding box center [142, 90] width 1 height 1
checkbox input "false"
click at [687, 179] on div "Filter Table Select One Add Filter () Age () ATS () Cond (itemVariantCode) Cust…" at bounding box center [784, 185] width 1494 height 123
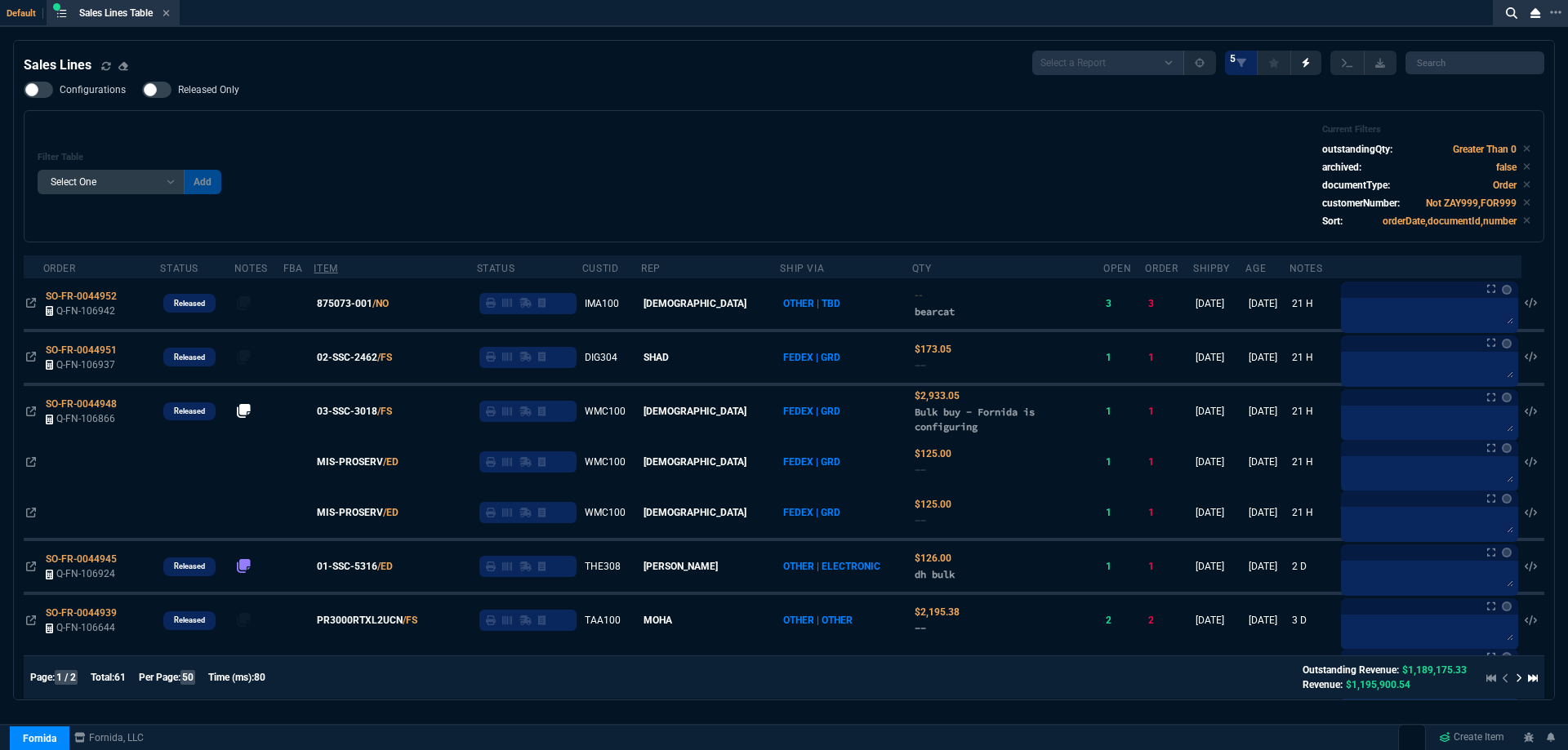
click at [370, 355] on span "02-SSC-2462" at bounding box center [347, 358] width 61 height 15
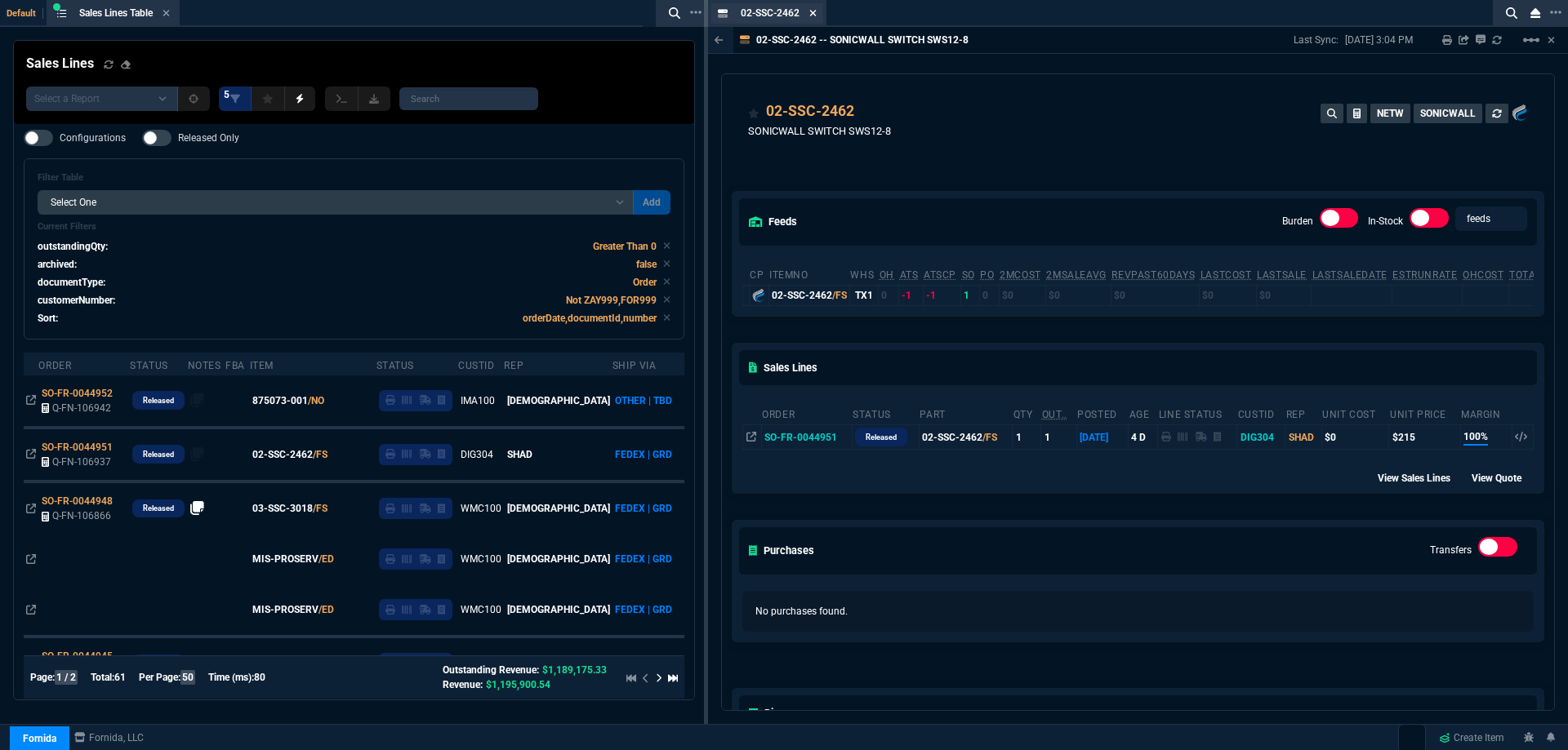
click at [811, 17] on icon at bounding box center [813, 13] width 7 height 10
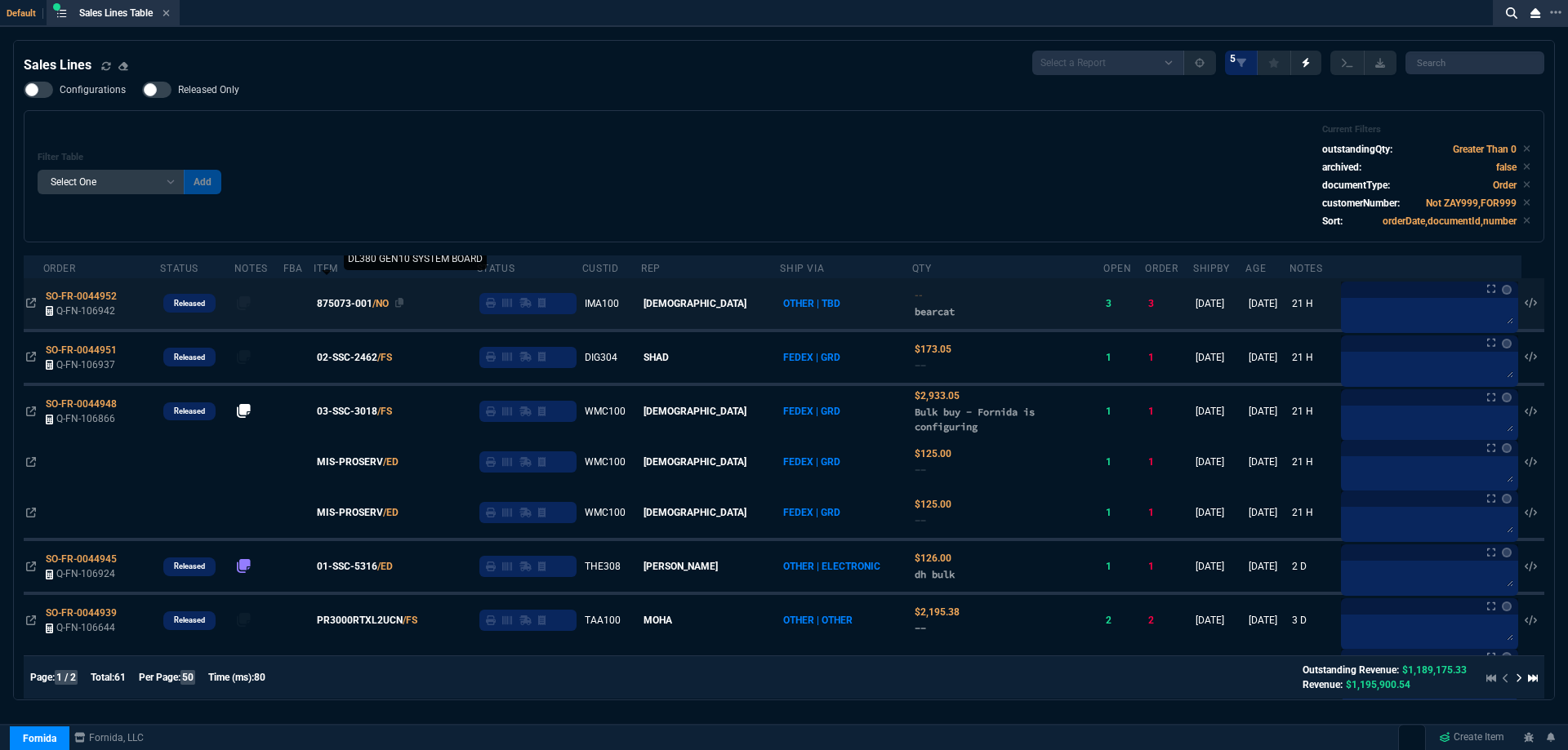
click at [361, 309] on span "875073-001" at bounding box center [344, 303] width 55 height 15
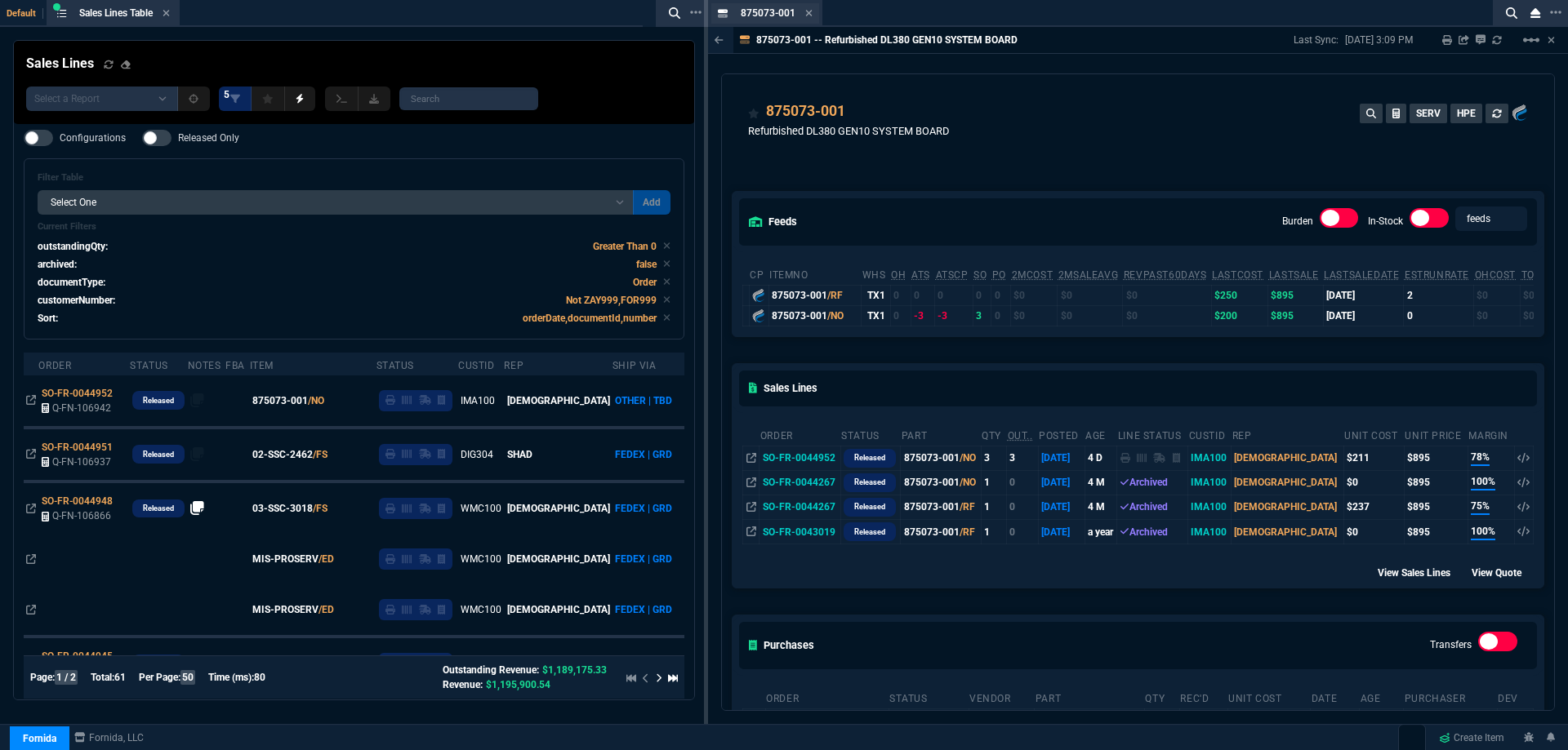
click at [804, 15] on div "875073-001 Item" at bounding box center [777, 13] width 72 height 14
click at [809, 15] on icon at bounding box center [809, 13] width 7 height 10
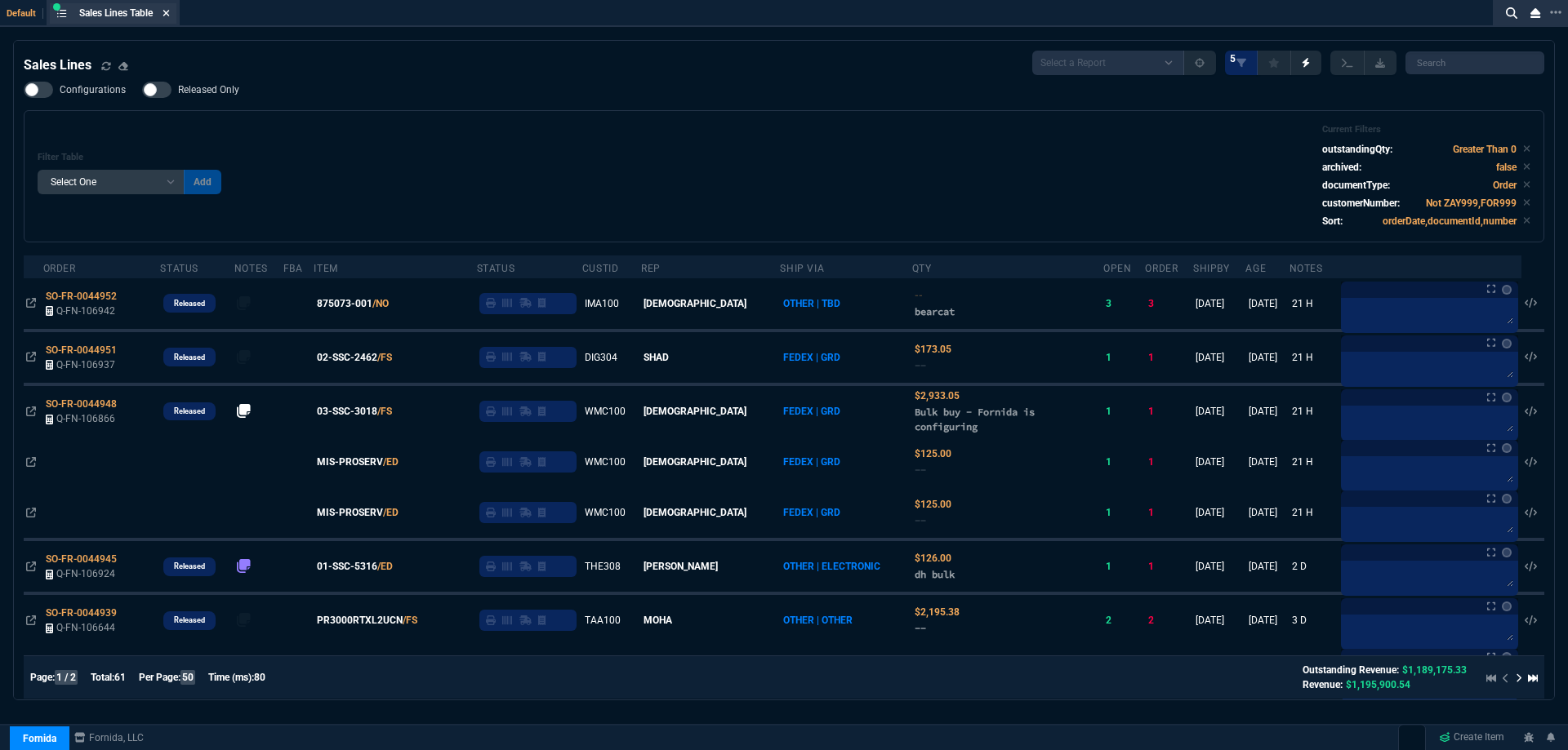
click at [170, 15] on icon at bounding box center [166, 13] width 6 height 6
